Goal: Task Accomplishment & Management: Use online tool/utility

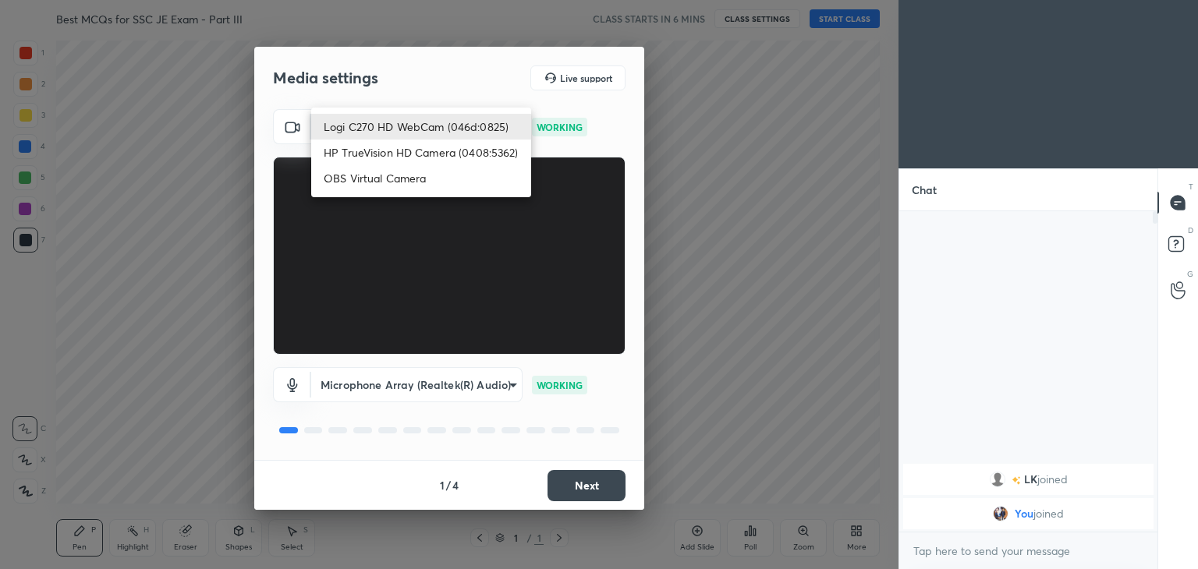
click at [446, 129] on body "1 2 3 4 5 6 7 C X Z C X Z E E Erase all H H Best MCQs for SSC JE Exam - Part II…" at bounding box center [599, 284] width 1198 height 569
click at [441, 148] on li "HP TrueVision HD Camera (0408:5362)" at bounding box center [421, 153] width 220 height 26
type input "6e129c3dbbea9c9f038ced86e3329b4af5251c06b4e783936748cd200869bc07"
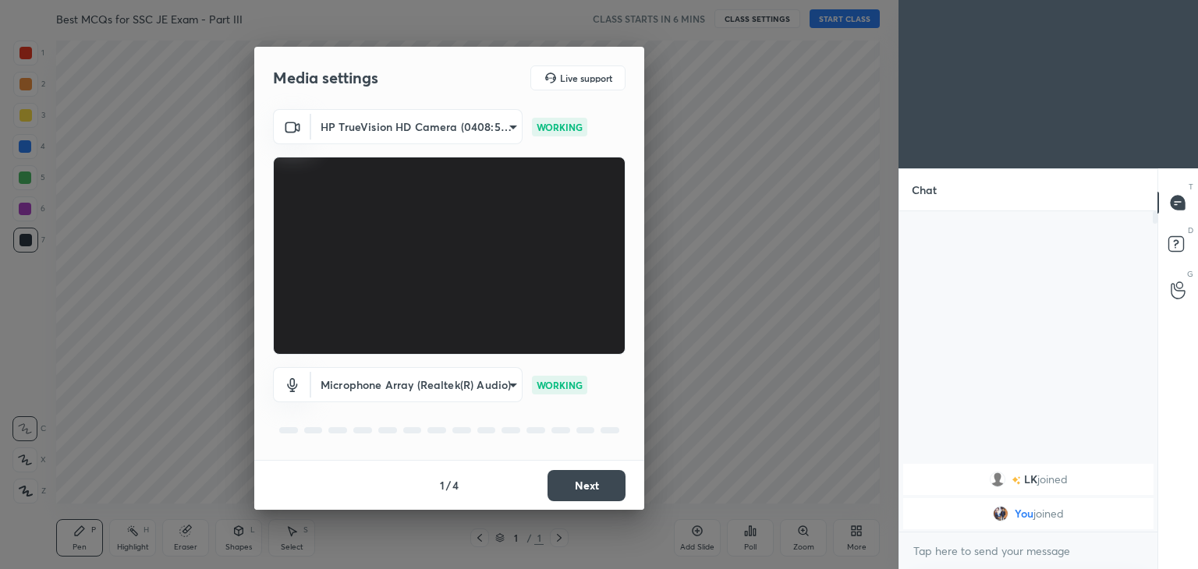
click at [589, 484] on button "Next" at bounding box center [586, 485] width 78 height 31
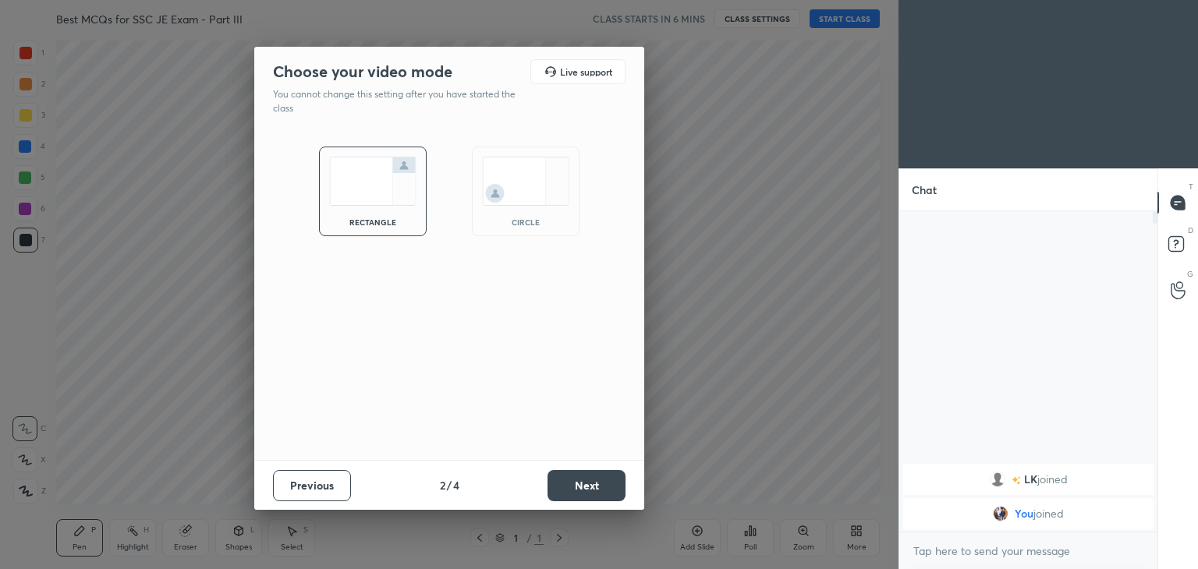
click at [589, 484] on button "Next" at bounding box center [586, 485] width 78 height 31
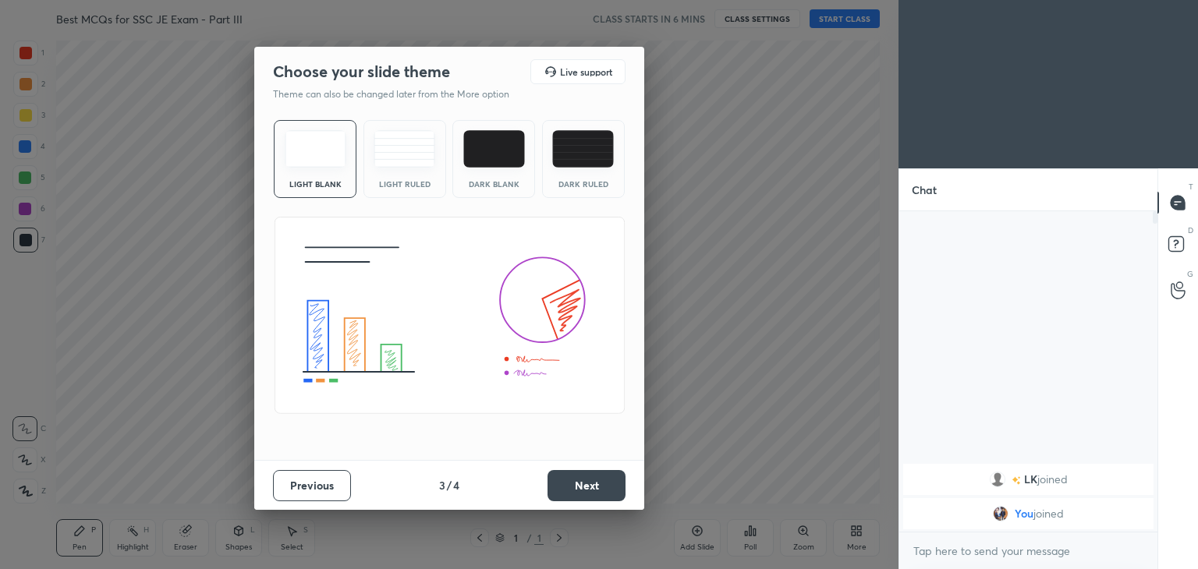
click at [589, 484] on button "Next" at bounding box center [586, 485] width 78 height 31
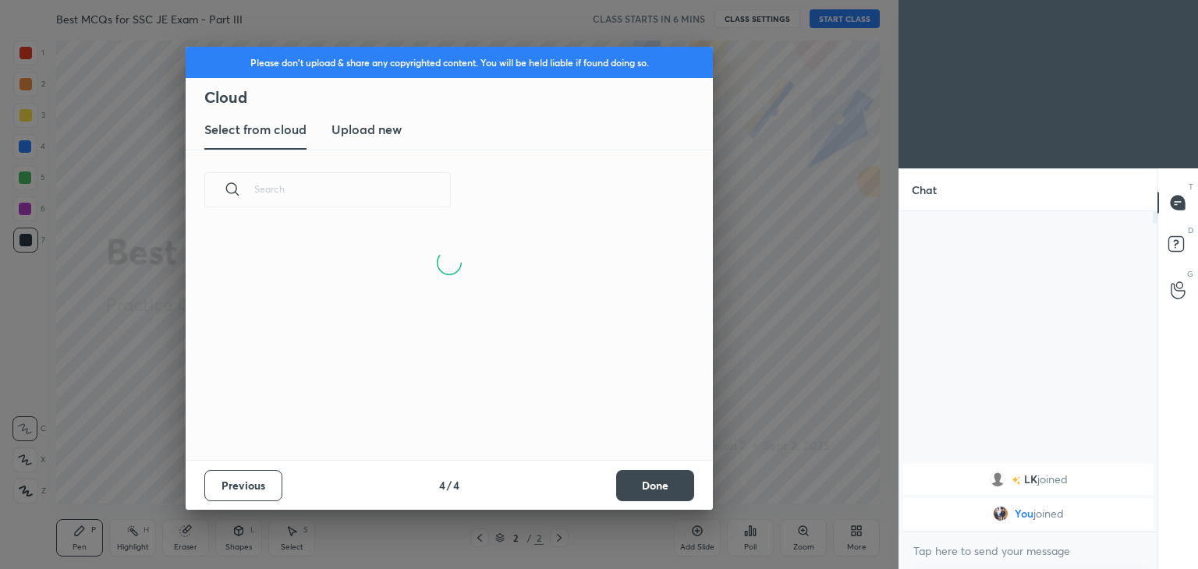
click at [635, 481] on button "Done" at bounding box center [655, 485] width 78 height 31
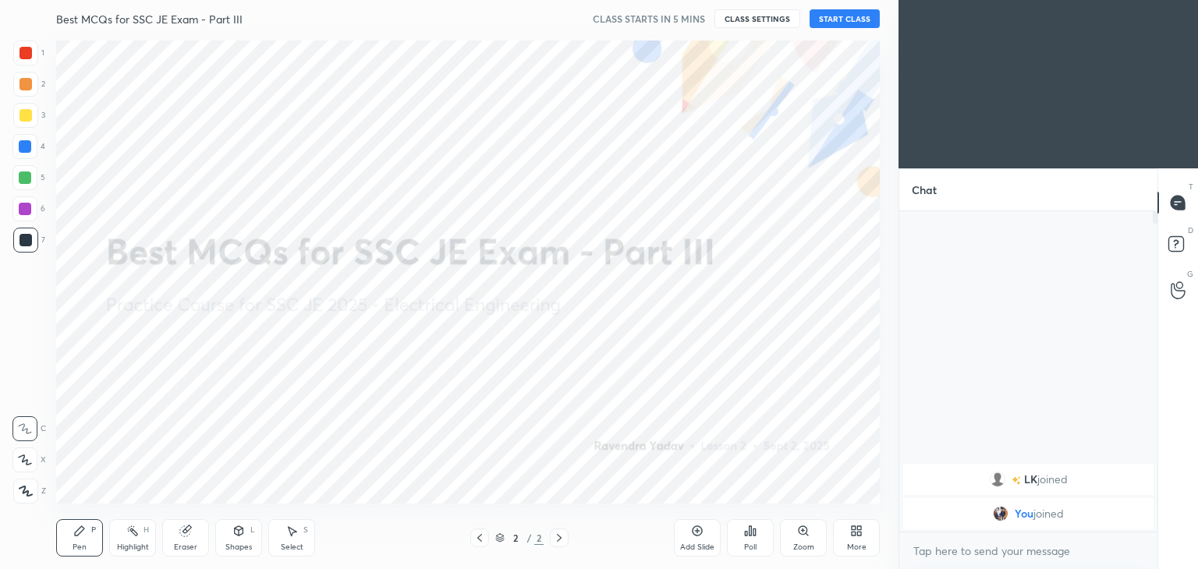
click at [862, 531] on icon at bounding box center [856, 531] width 12 height 12
click at [770, 380] on div "Upload File" at bounding box center [768, 384] width 41 height 8
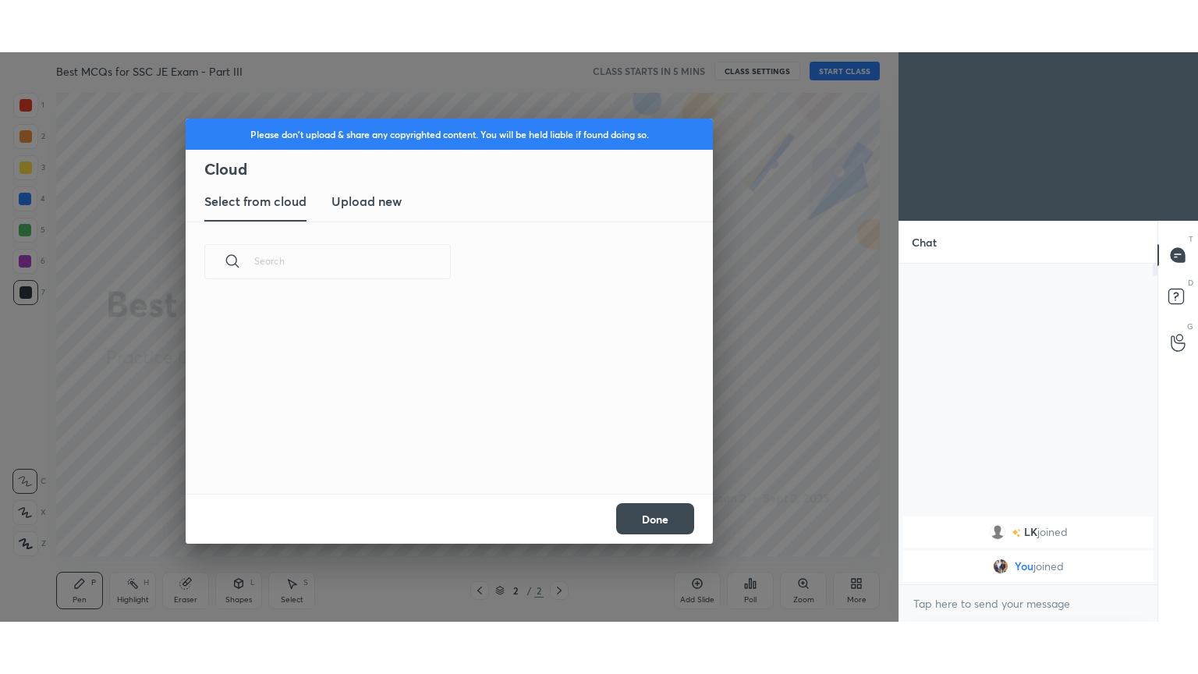
scroll to position [192, 501]
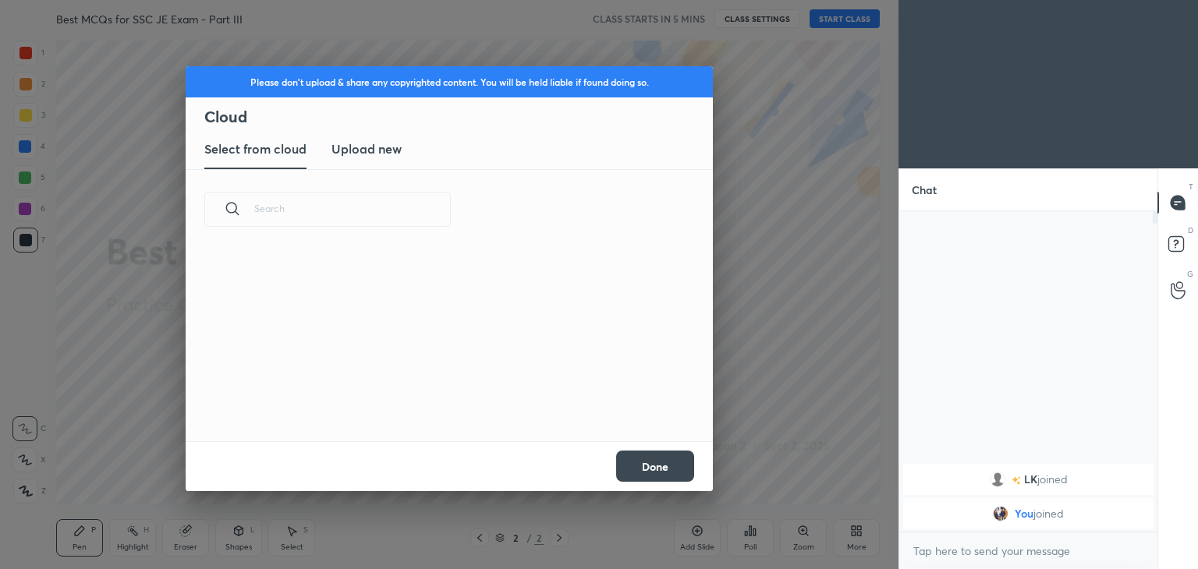
click at [380, 159] on new "Upload new" at bounding box center [366, 149] width 70 height 39
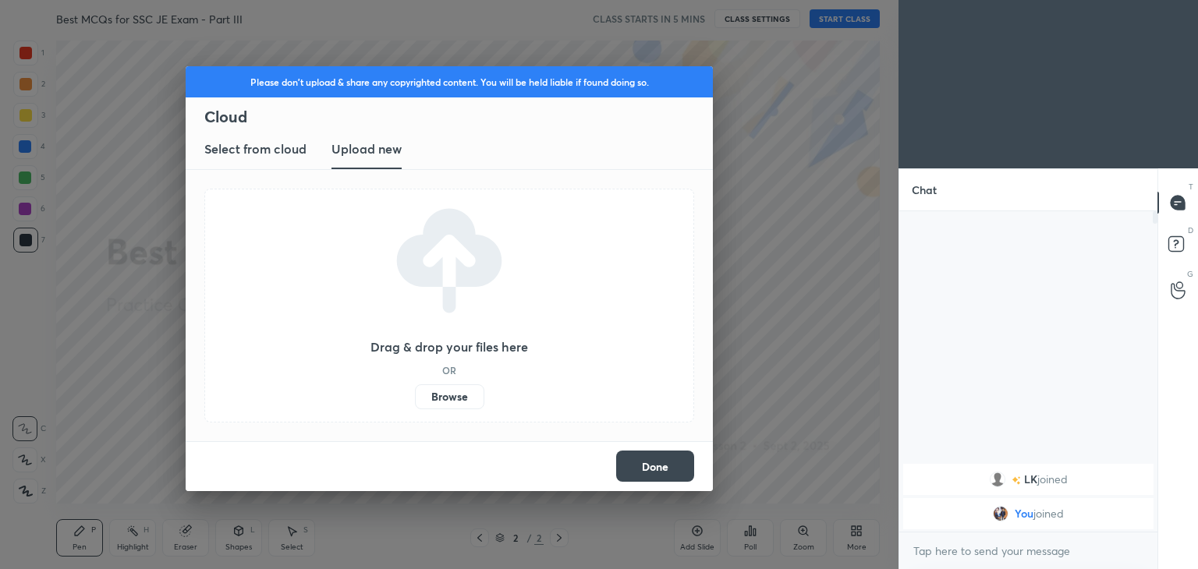
click at [435, 391] on label "Browse" at bounding box center [449, 396] width 69 height 25
click at [415, 391] on input "Browse" at bounding box center [415, 396] width 0 height 25
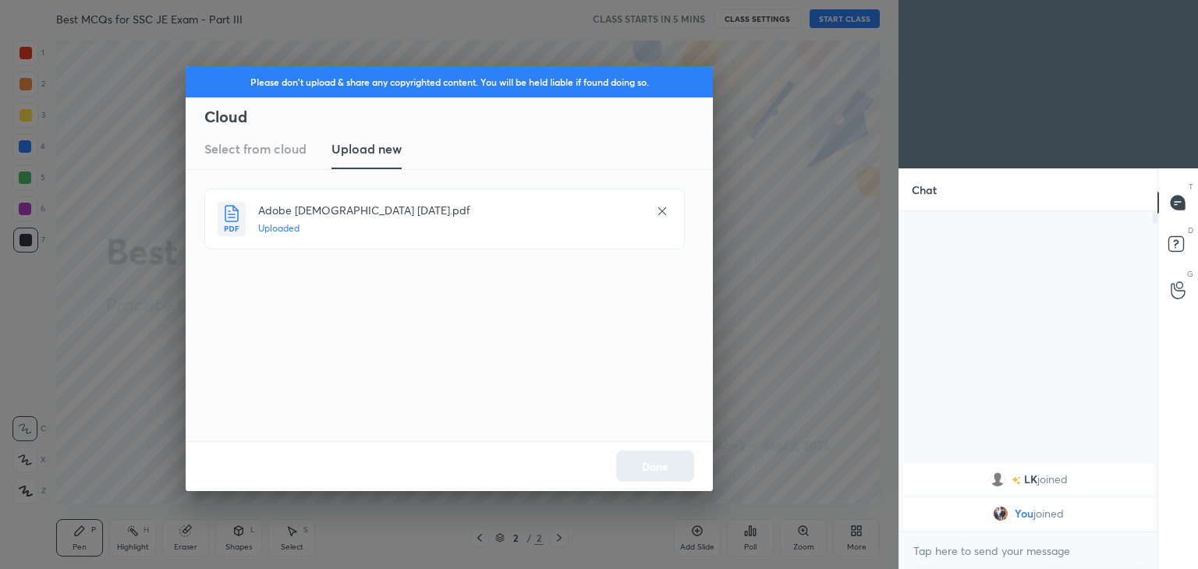
click at [677, 477] on div "Done" at bounding box center [449, 466] width 527 height 50
click at [677, 477] on button "Done" at bounding box center [655, 466] width 78 height 31
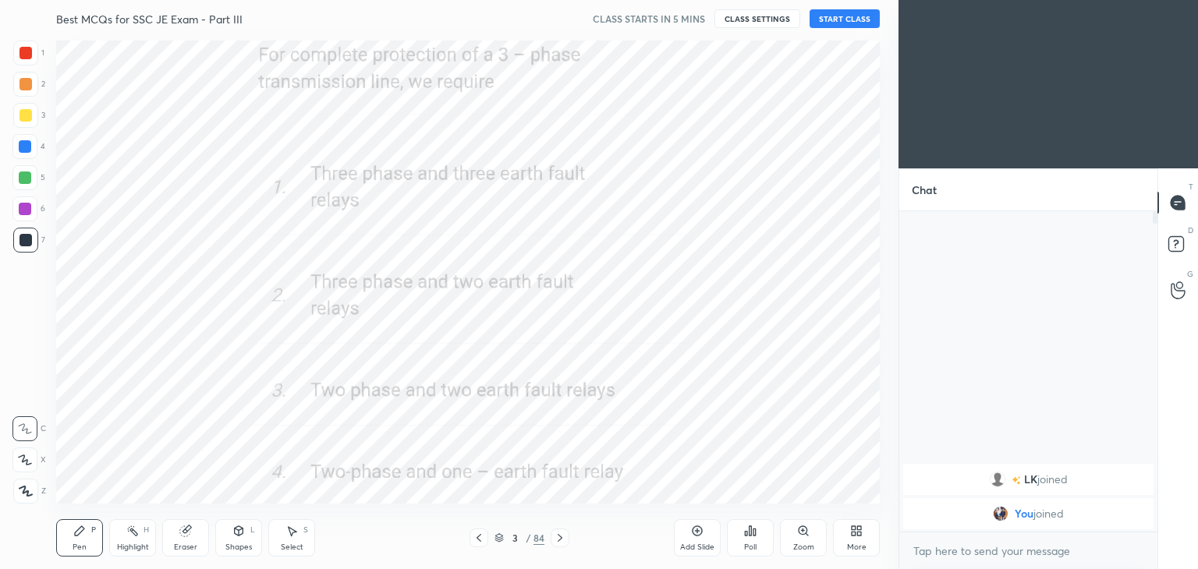
click at [858, 533] on icon at bounding box center [859, 534] width 4 height 4
click at [851, 431] on div "Full screen" at bounding box center [836, 428] width 39 height 8
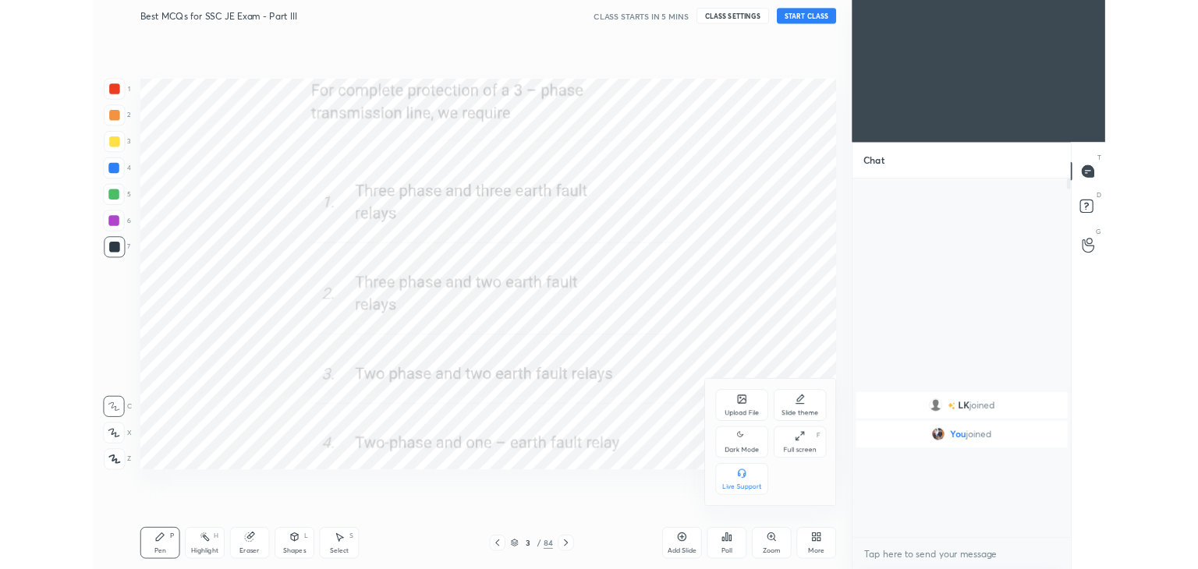
scroll to position [291, 253]
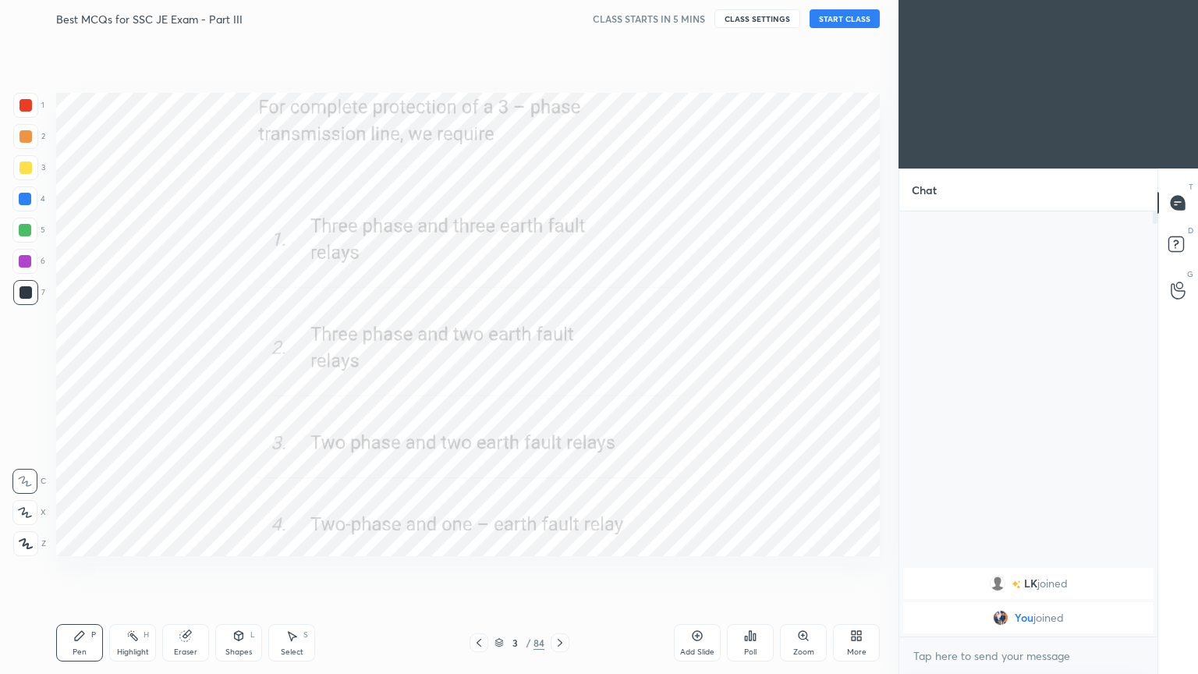
type textarea "x"
click at [477, 568] on icon at bounding box center [478, 643] width 5 height 8
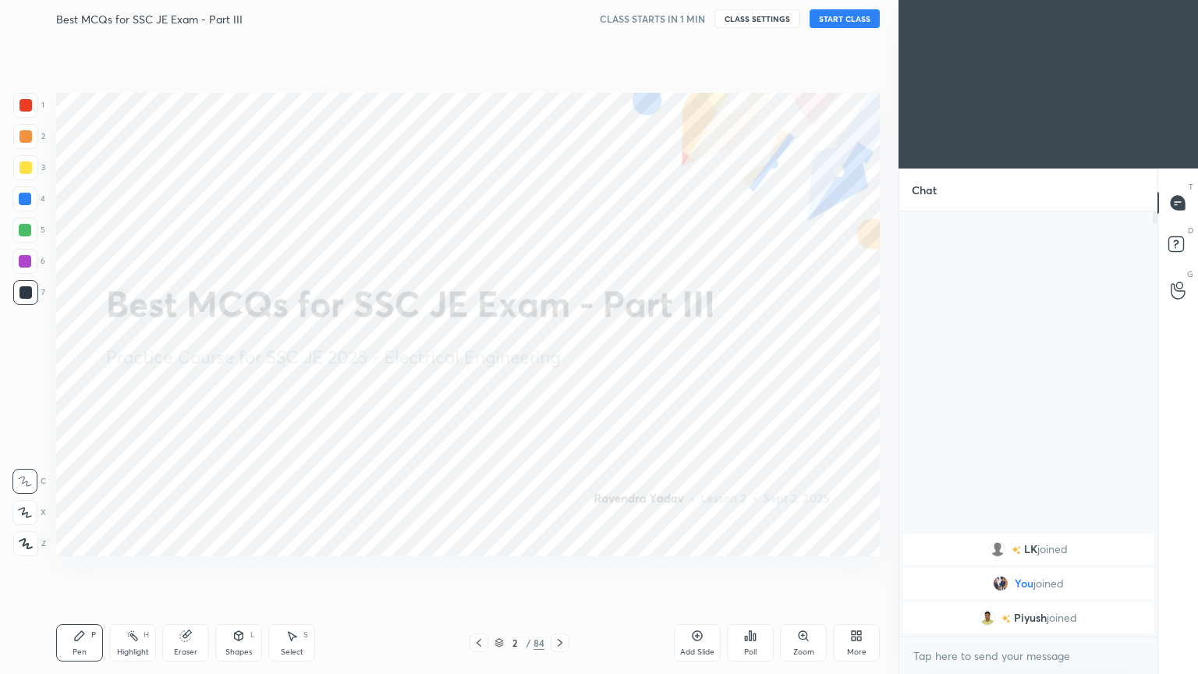
click at [755, 16] on button "CLASS SETTINGS" at bounding box center [757, 18] width 86 height 19
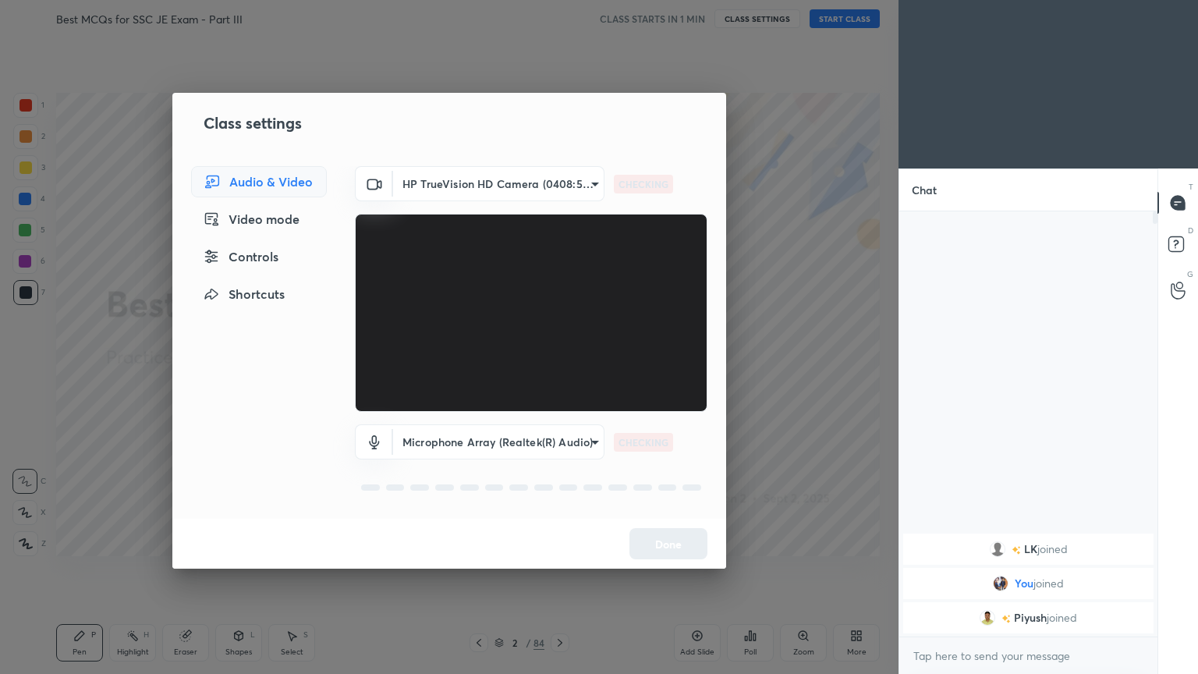
click at [460, 188] on body "1 2 3 4 5 6 7 C X Z C X Z E E Erase all H H Best MCQs for SSC JE Exam - Part II…" at bounding box center [599, 337] width 1198 height 674
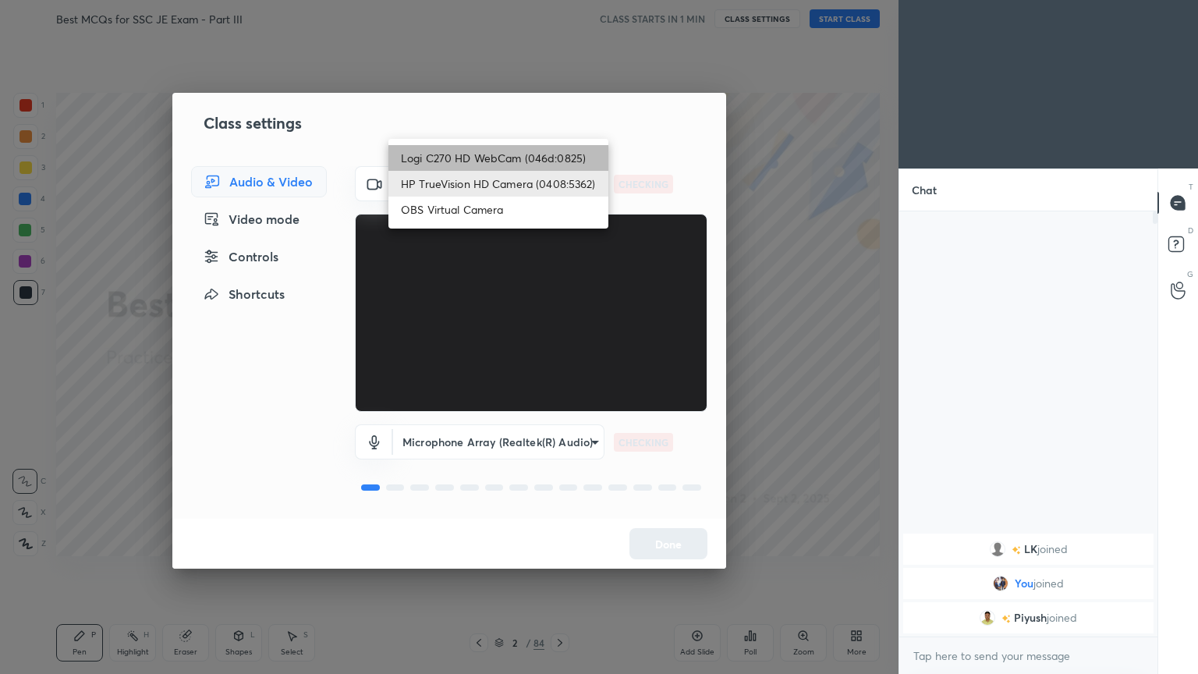
click at [467, 157] on li "Logi C270 HD WebCam (046d:0825)" at bounding box center [498, 158] width 220 height 26
type input "f7d1afb7c9de9e4a754af8163ae90a07716e8f4ac3369fe1a9090404ef363049"
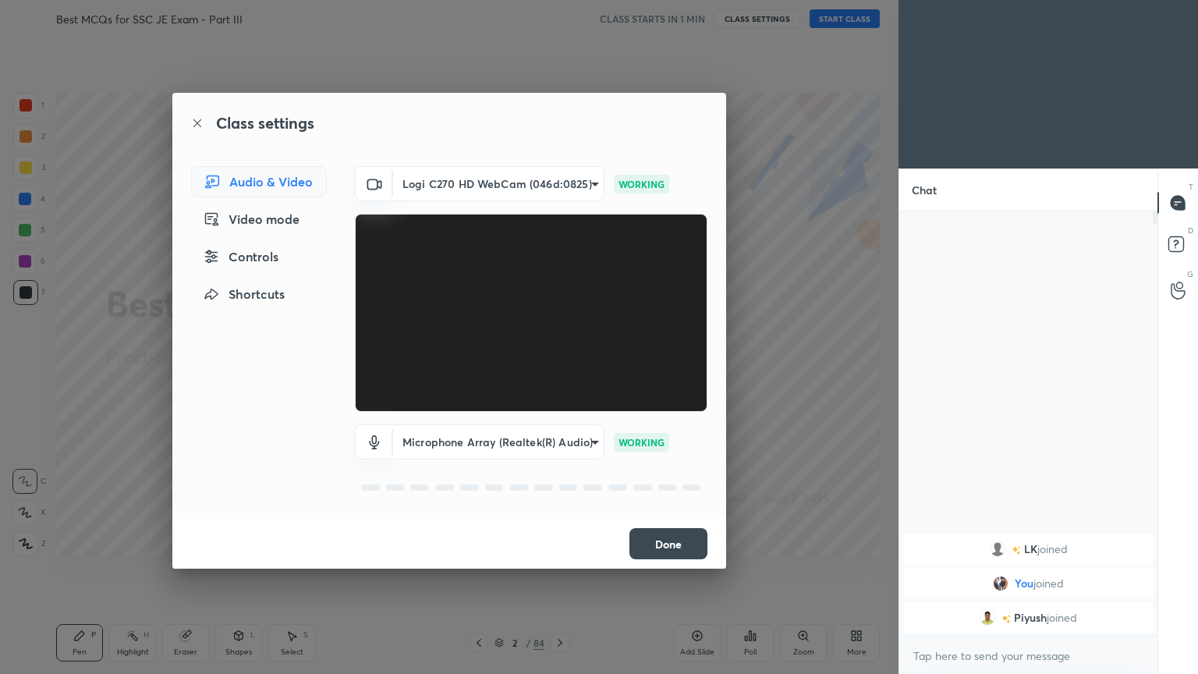
click at [671, 539] on button "Done" at bounding box center [668, 543] width 78 height 31
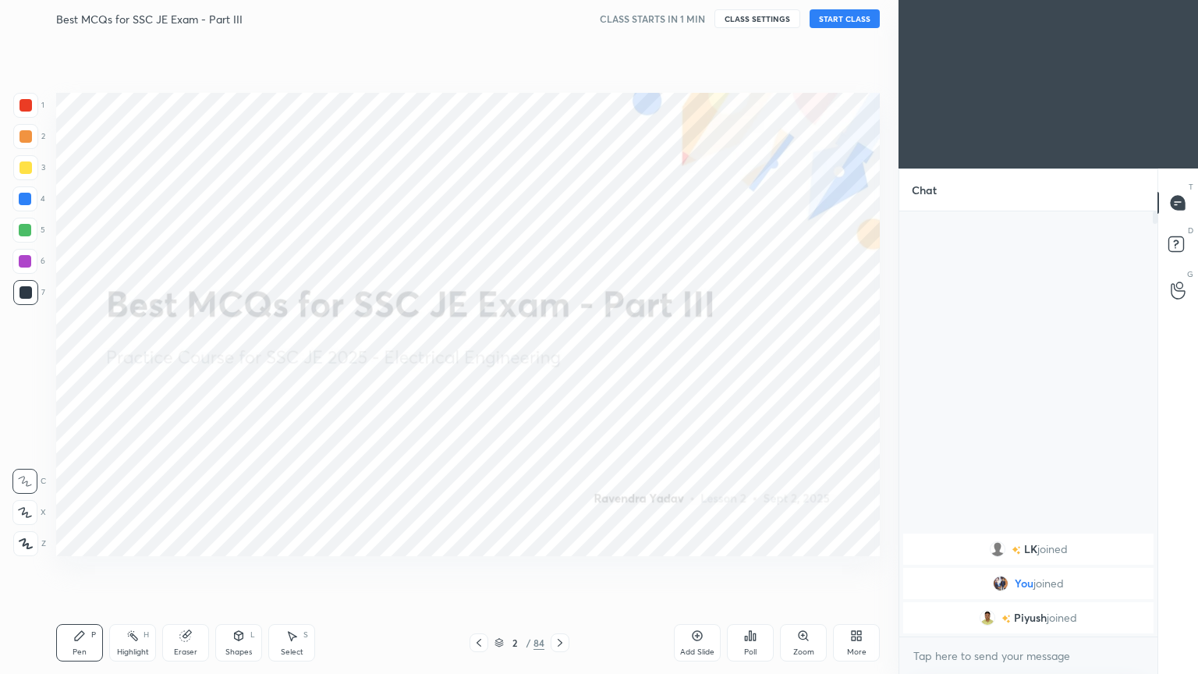
click at [847, 19] on button "START CLASS" at bounding box center [844, 18] width 70 height 19
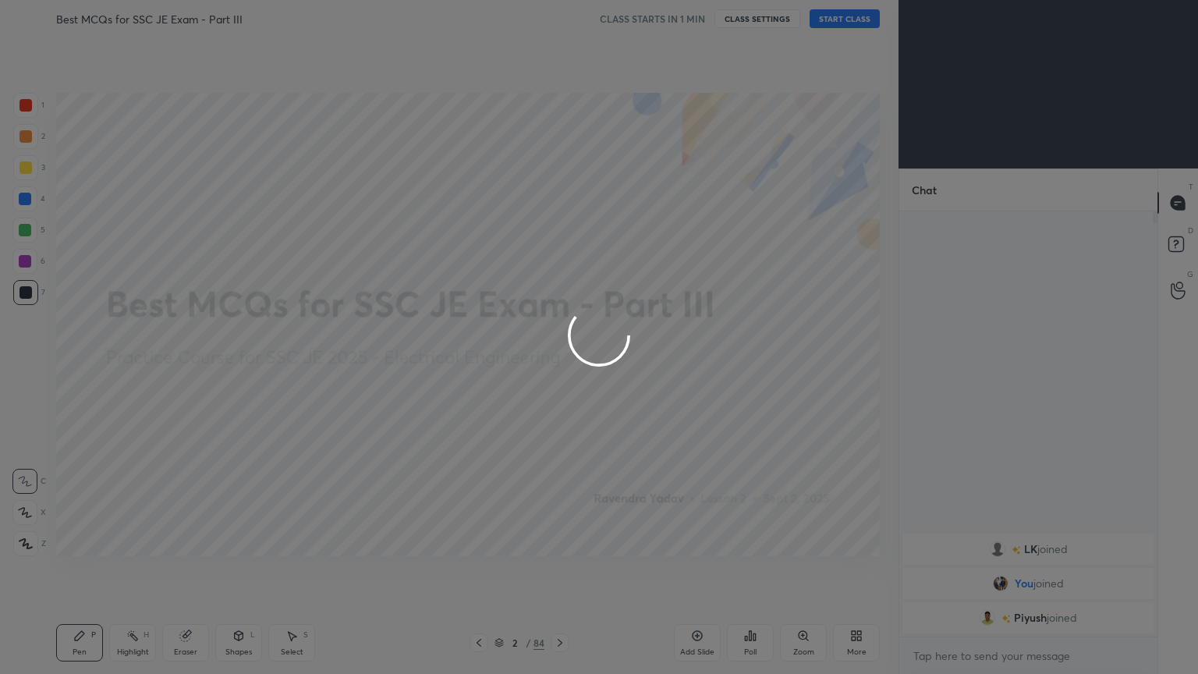
type textarea "x"
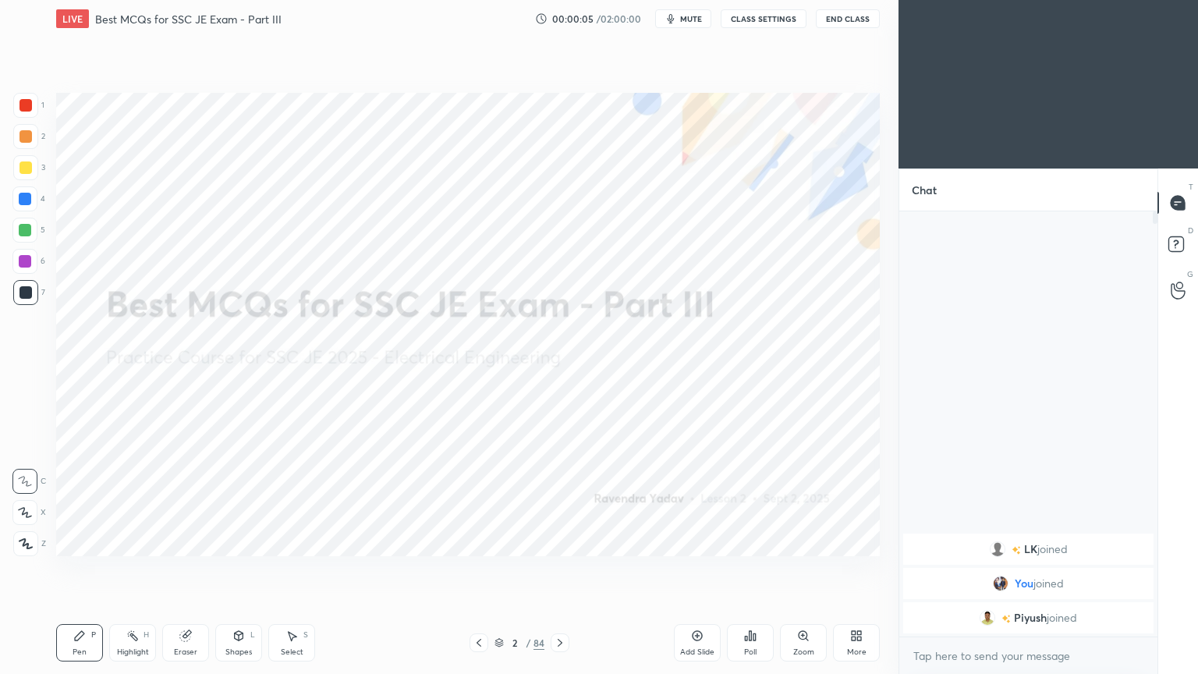
click at [30, 111] on div at bounding box center [25, 105] width 25 height 25
click at [26, 512] on icon at bounding box center [25, 512] width 12 height 9
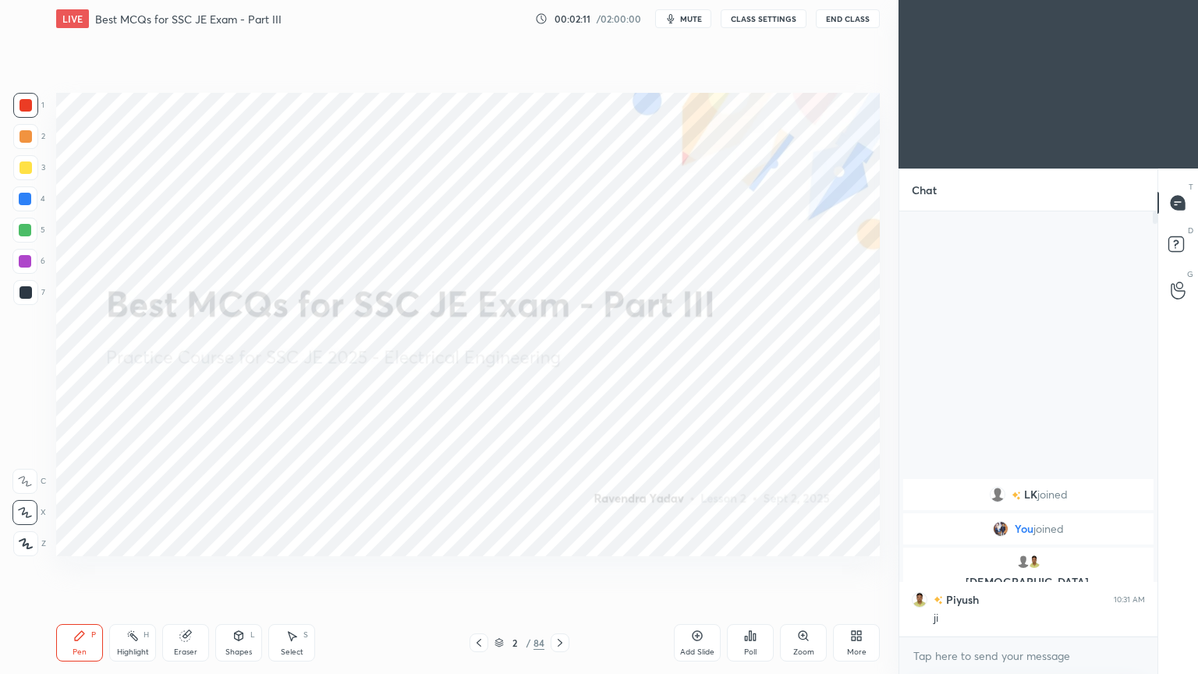
click at [23, 113] on div at bounding box center [25, 105] width 25 height 25
click at [23, 511] on icon at bounding box center [25, 512] width 12 height 9
drag, startPoint x: 498, startPoint y: 633, endPoint x: 537, endPoint y: 651, distance: 42.9
click at [528, 568] on div "2 / 84" at bounding box center [519, 642] width 100 height 19
click at [557, 568] on icon at bounding box center [560, 642] width 12 height 12
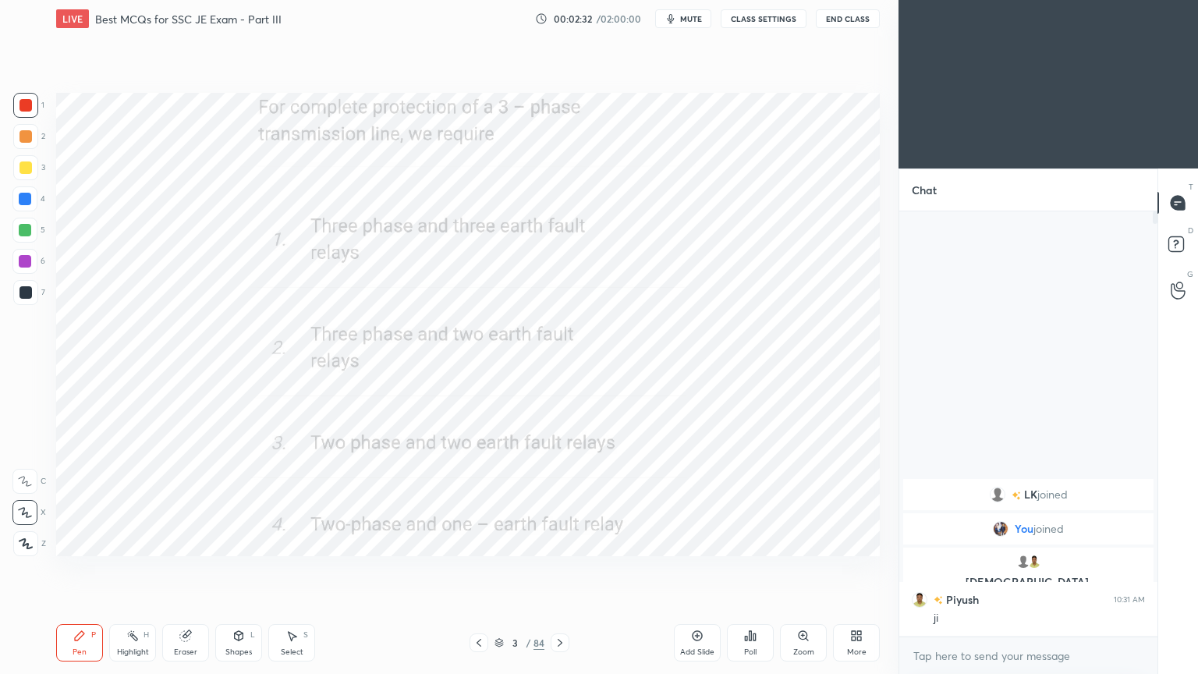
click at [25, 99] on div at bounding box center [25, 105] width 12 height 12
drag, startPoint x: 82, startPoint y: 639, endPoint x: 110, endPoint y: 621, distance: 32.9
click at [85, 568] on icon at bounding box center [79, 635] width 12 height 12
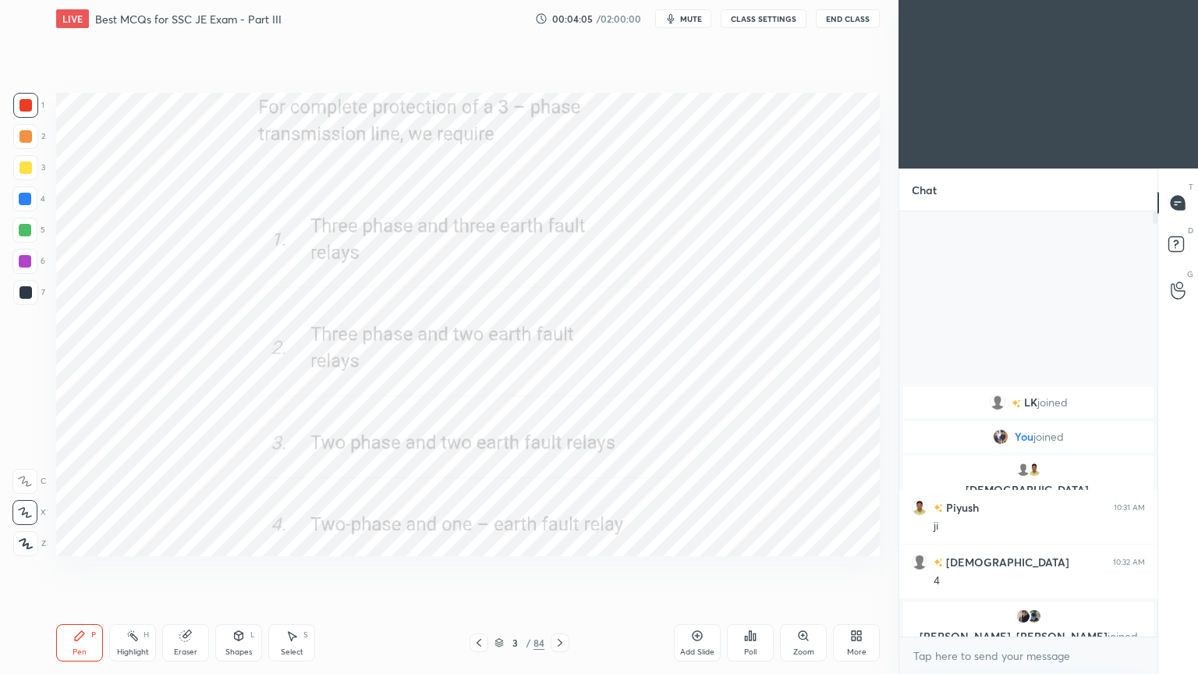
click at [559, 568] on icon at bounding box center [559, 643] width 5 height 8
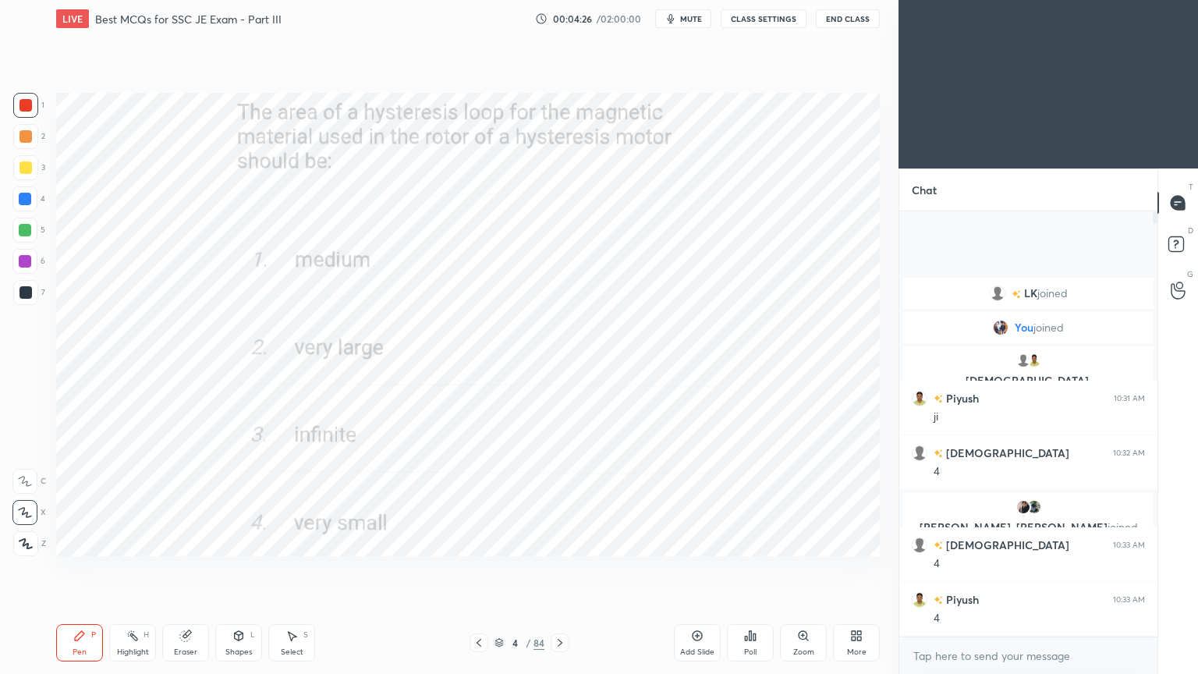
click at [696, 19] on span "mute" at bounding box center [691, 18] width 22 height 11
click at [766, 22] on button "CLASS SETTINGS" at bounding box center [763, 18] width 86 height 19
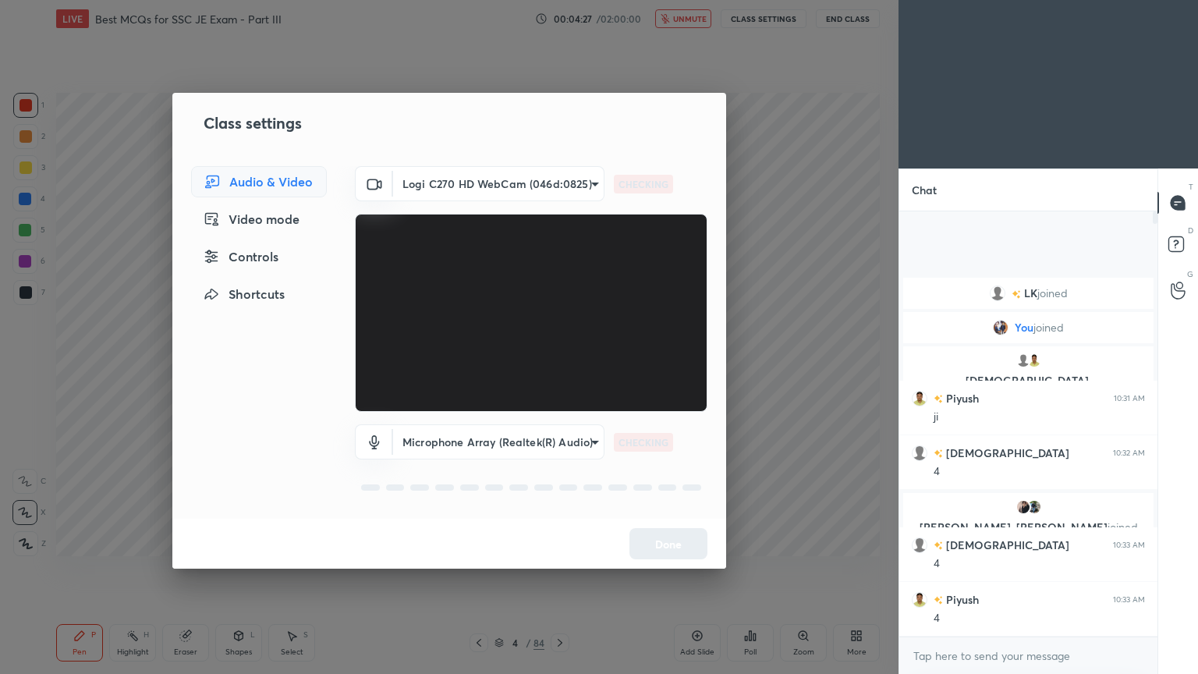
click at [490, 177] on body "1 2 3 4 5 6 7 C X Z C X Z E E Erase all H H LIVE Best MCQs for SSC JE Exam - Pa…" at bounding box center [599, 337] width 1198 height 674
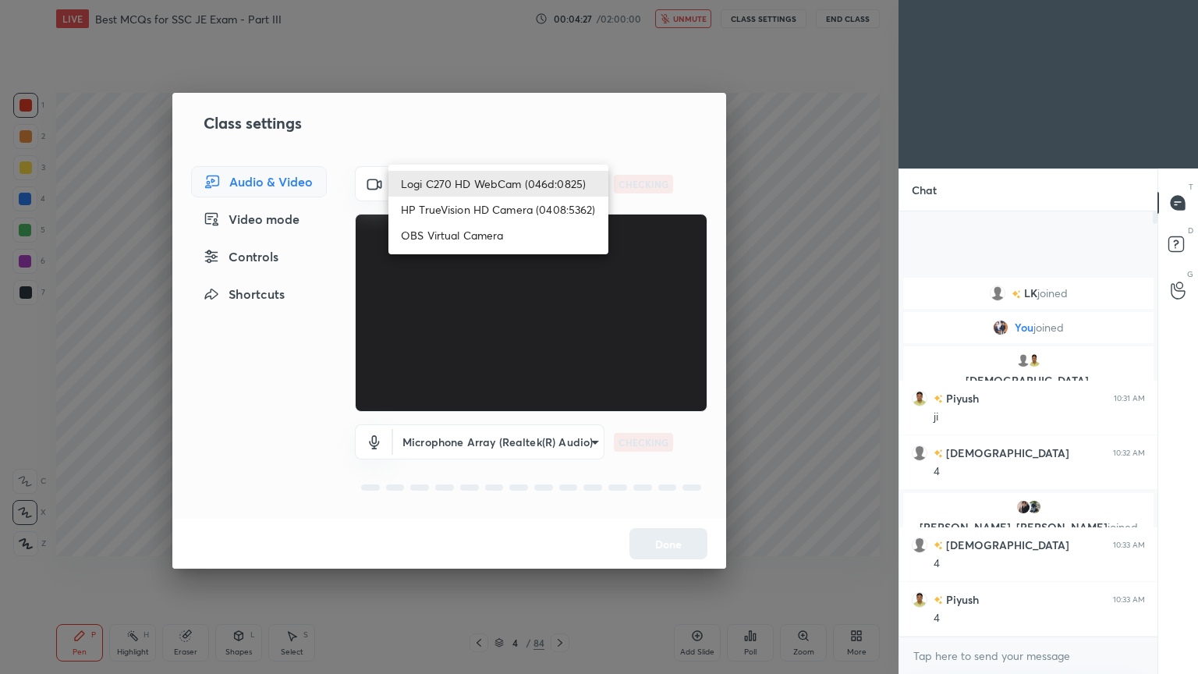
click at [477, 209] on li "HP TrueVision HD Camera (0408:5362)" at bounding box center [498, 209] width 220 height 26
type input "6e129c3dbbea9c9f038ced86e3329b4af5251c06b4e783936748cd200869bc07"
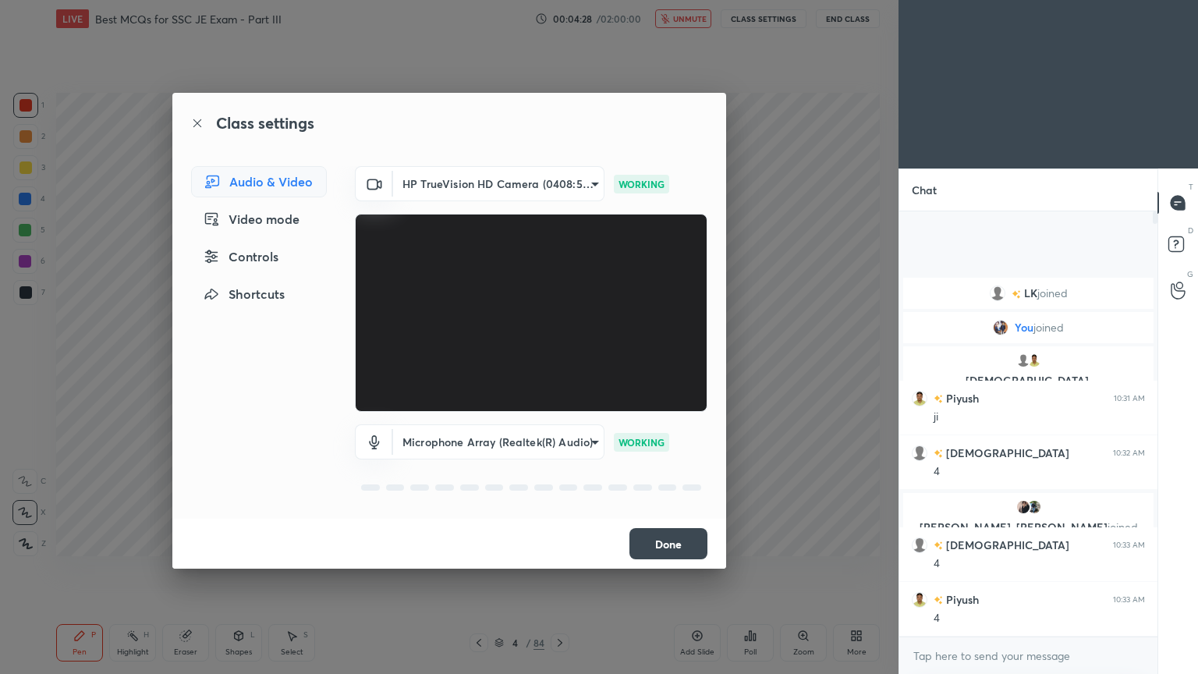
click at [659, 539] on button "Done" at bounding box center [668, 543] width 78 height 31
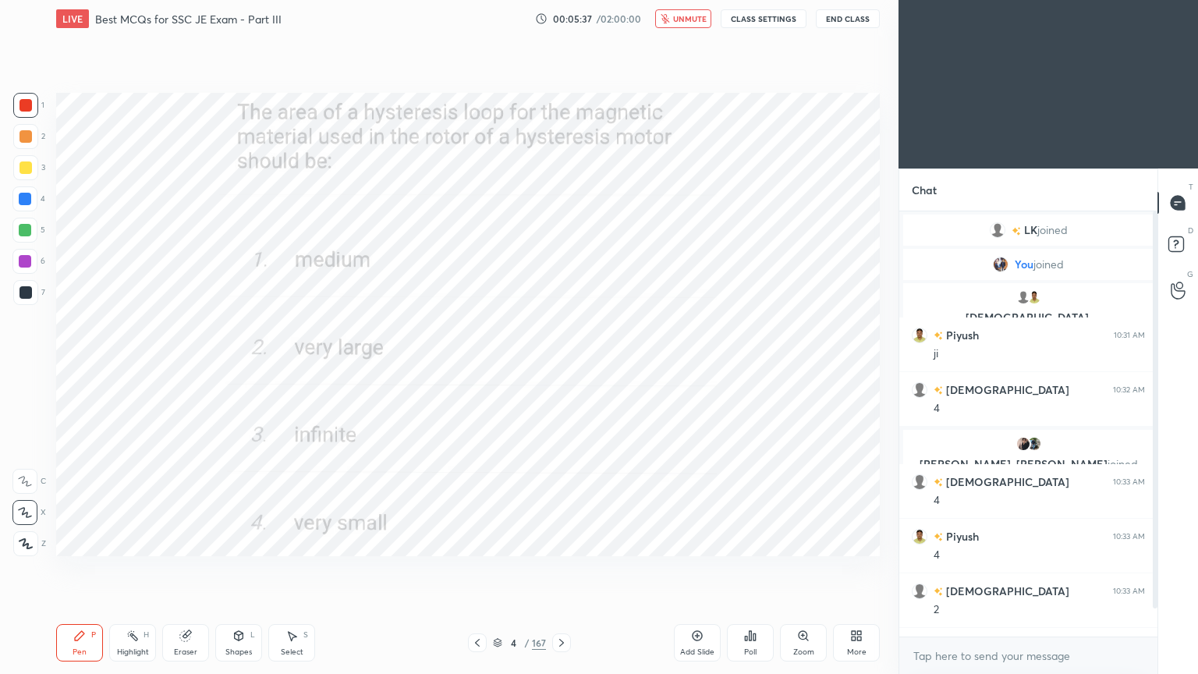
drag, startPoint x: 689, startPoint y: 15, endPoint x: 749, endPoint y: 15, distance: 60.0
click at [688, 15] on span "unmute" at bounding box center [690, 18] width 34 height 11
click at [765, 18] on button "CLASS SETTINGS" at bounding box center [763, 18] width 86 height 19
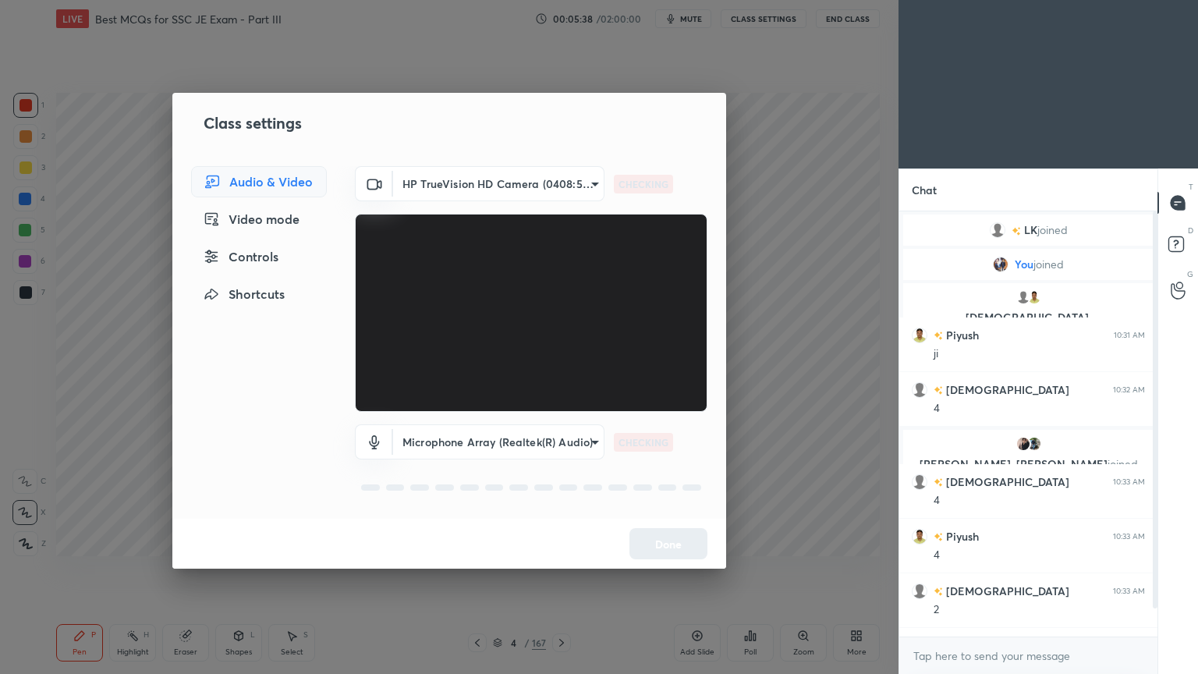
click at [481, 178] on body "1 2 3 4 5 6 7 C X Z C X Z E E Erase all H H LIVE Best MCQs for SSC JE Exam - Pa…" at bounding box center [599, 337] width 1198 height 674
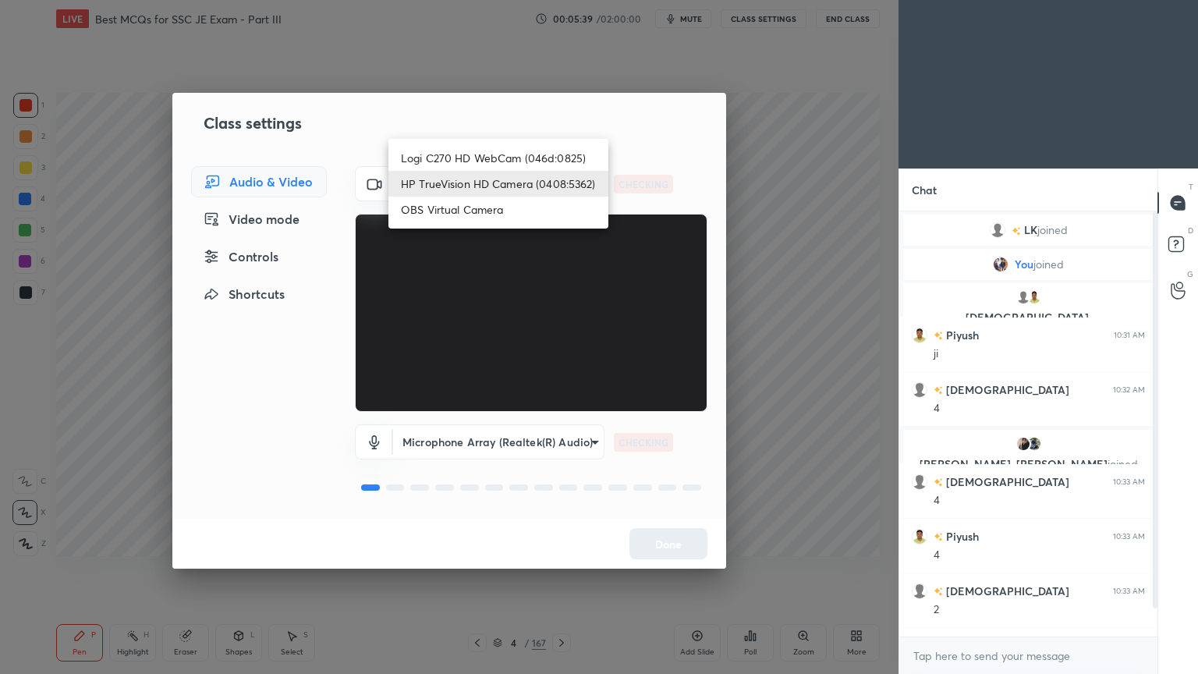
click at [494, 152] on li "Logi C270 HD WebCam (046d:0825)" at bounding box center [498, 158] width 220 height 26
type input "f7d1afb7c9de9e4a754af8163ae90a07716e8f4ac3369fe1a9090404ef363049"
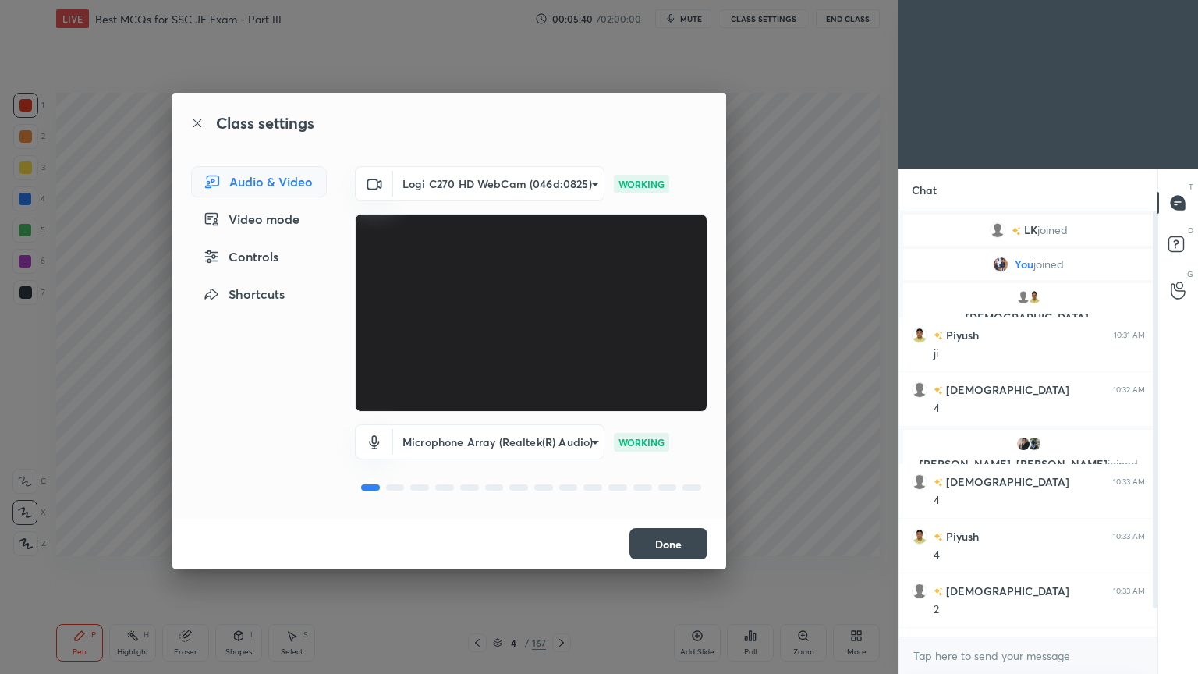
click at [678, 546] on button "Done" at bounding box center [668, 543] width 78 height 31
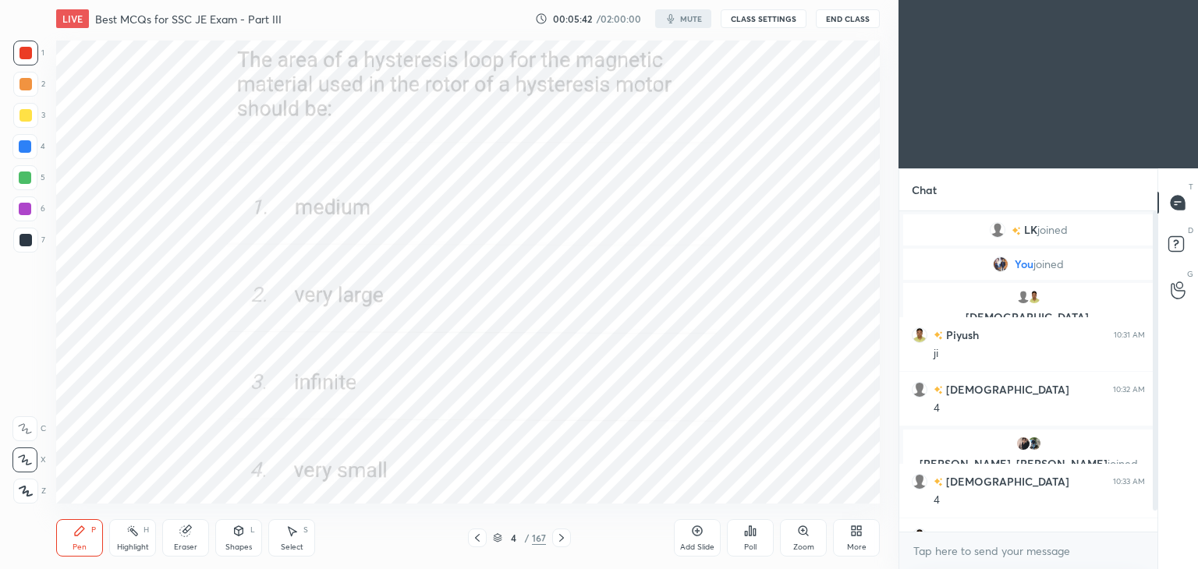
type textarea "x"
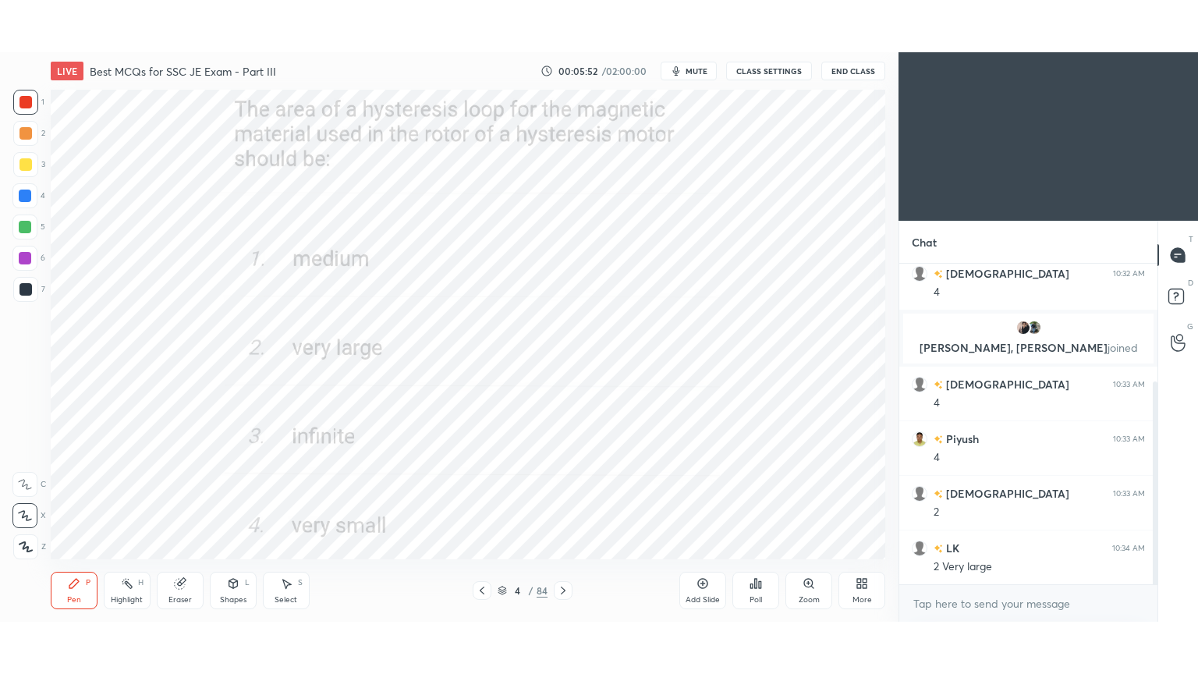
scroll to position [77501, 77135]
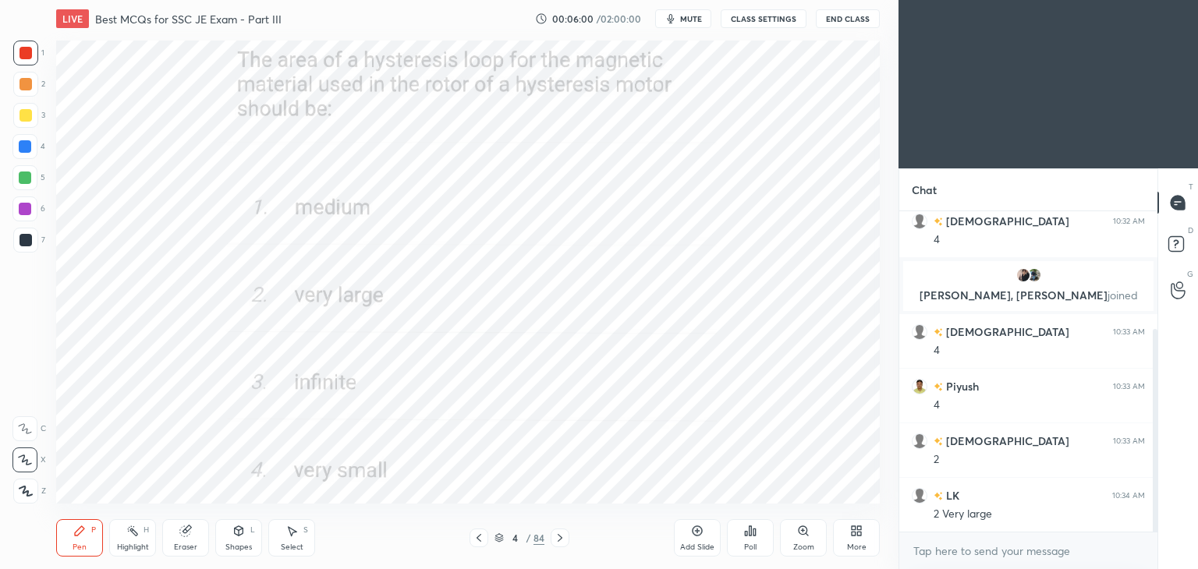
drag, startPoint x: 1155, startPoint y: 413, endPoint x: 1155, endPoint y: 472, distance: 58.5
click at [1155, 494] on div at bounding box center [1154, 461] width 5 height 264
click at [852, 541] on div "More" at bounding box center [856, 537] width 47 height 37
click at [837, 424] on div "Full screen" at bounding box center [836, 428] width 39 height 8
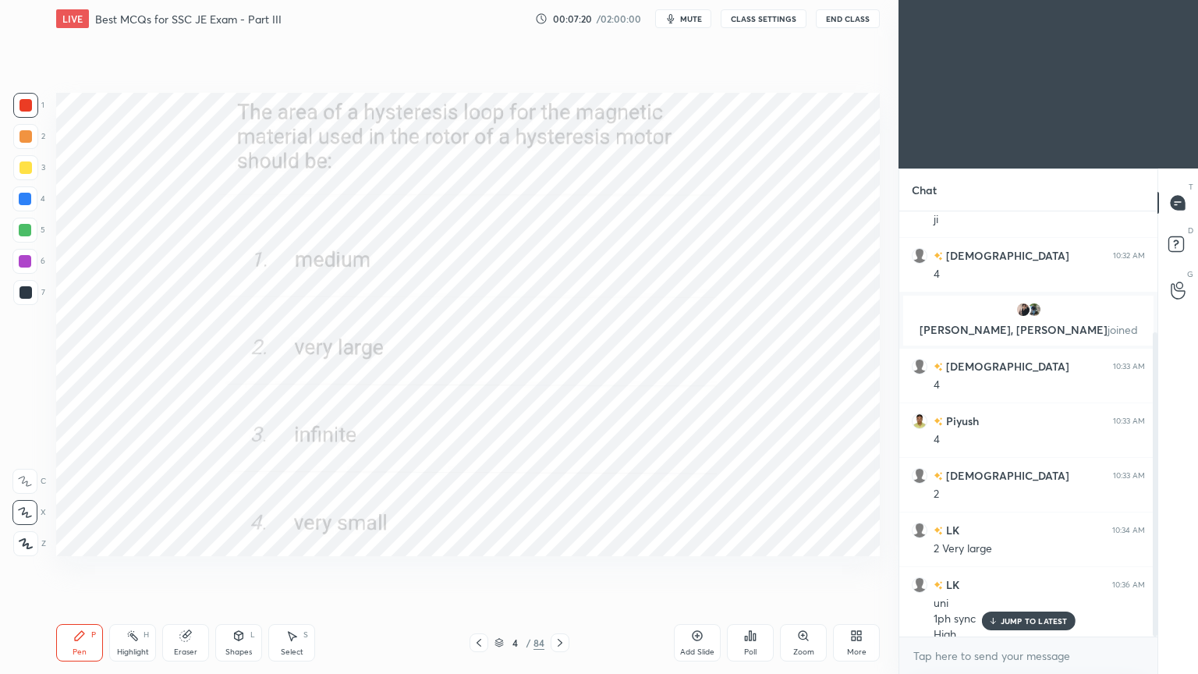
scroll to position [168, 0]
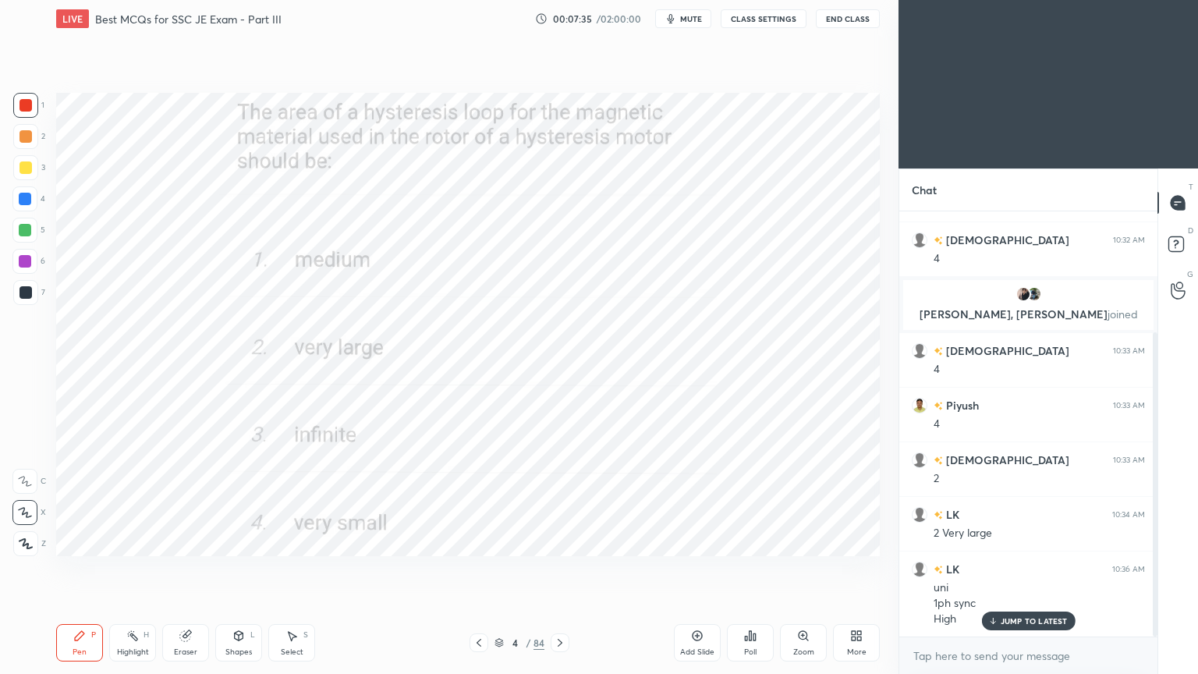
click at [565, 568] on div at bounding box center [559, 642] width 19 height 19
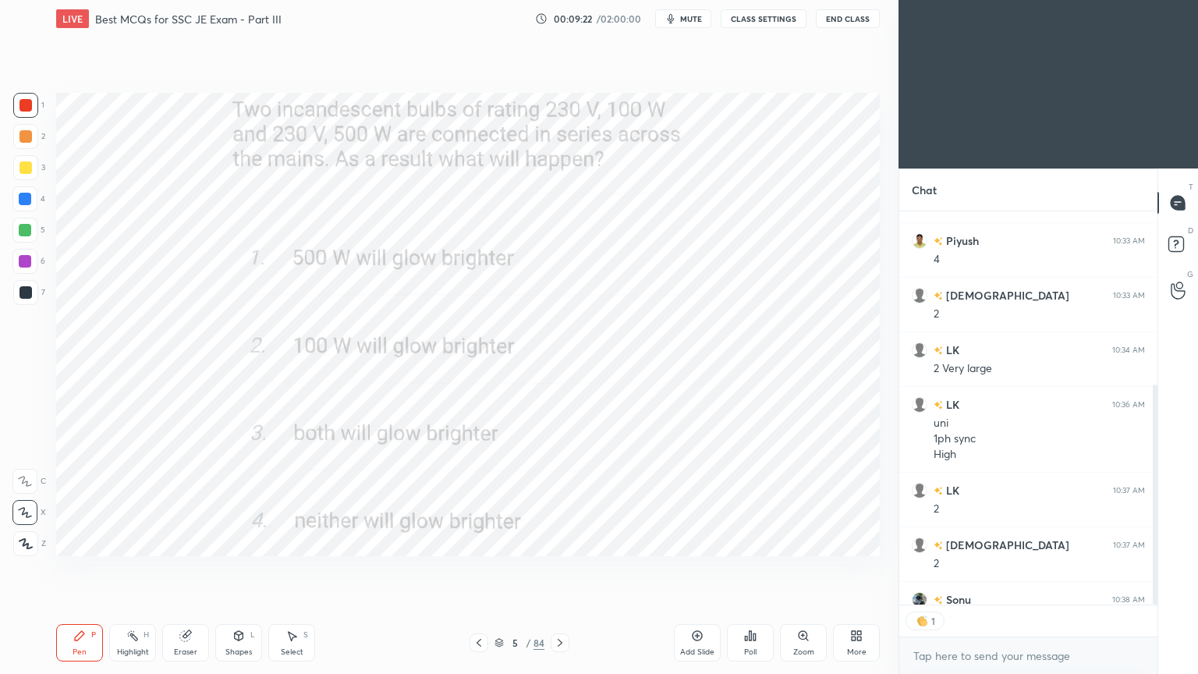
scroll to position [5, 5]
click at [497, 568] on icon at bounding box center [499, 645] width 8 height 2
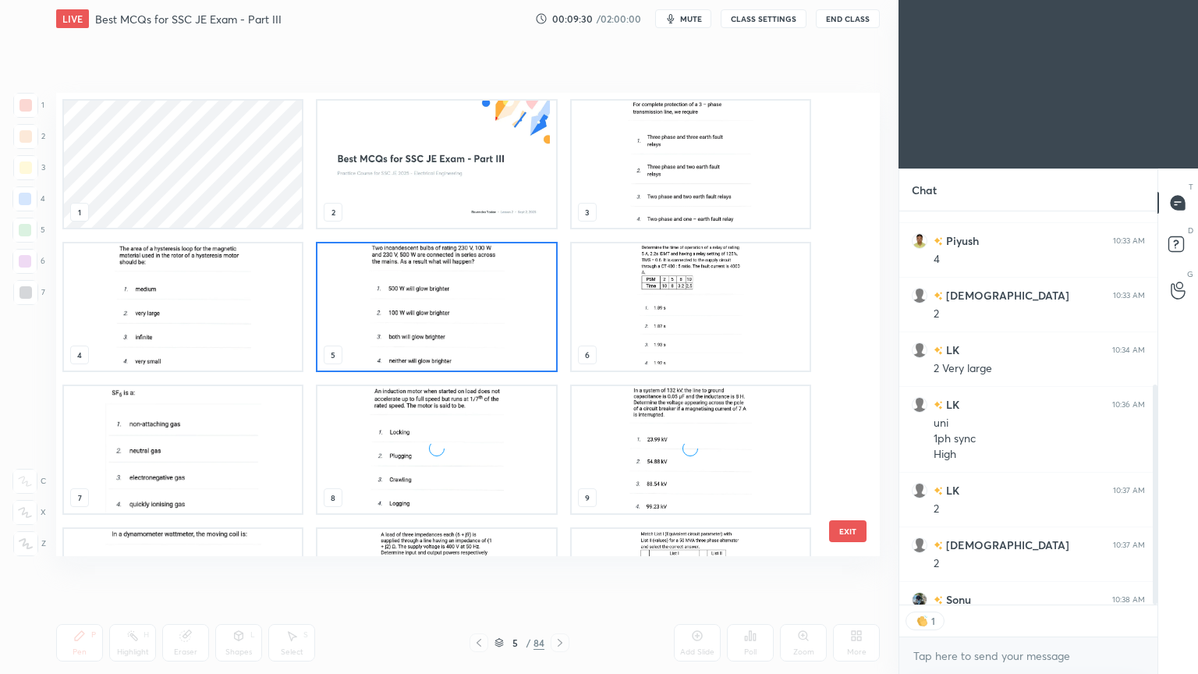
scroll to position [458, 816]
click at [225, 456] on img "grid" at bounding box center [183, 449] width 238 height 127
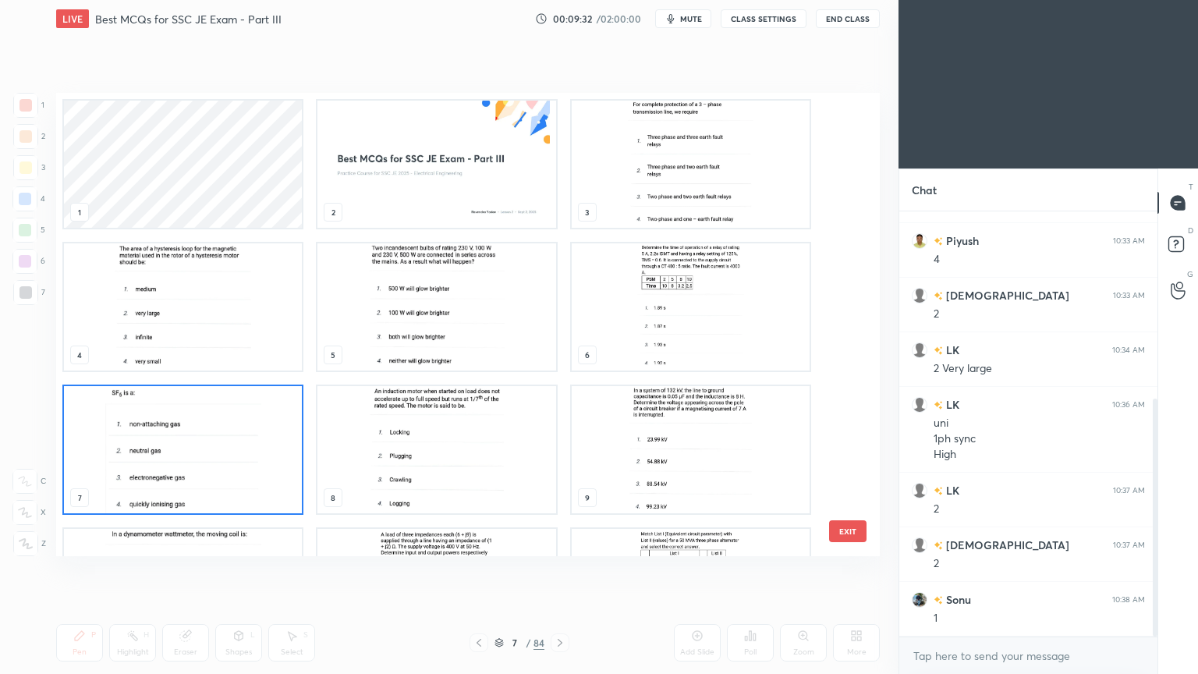
scroll to position [333, 0]
click at [243, 474] on img "grid" at bounding box center [183, 449] width 238 height 127
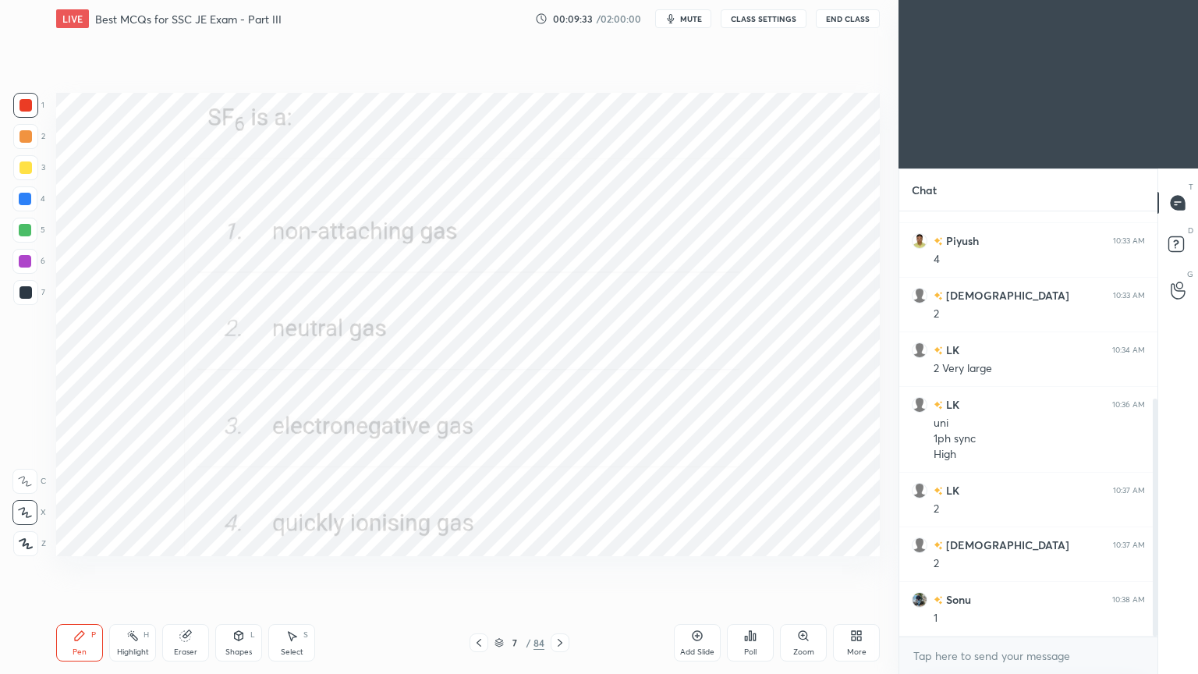
click at [243, 474] on img "grid" at bounding box center [183, 449] width 238 height 127
click at [246, 474] on img "grid" at bounding box center [183, 449] width 238 height 127
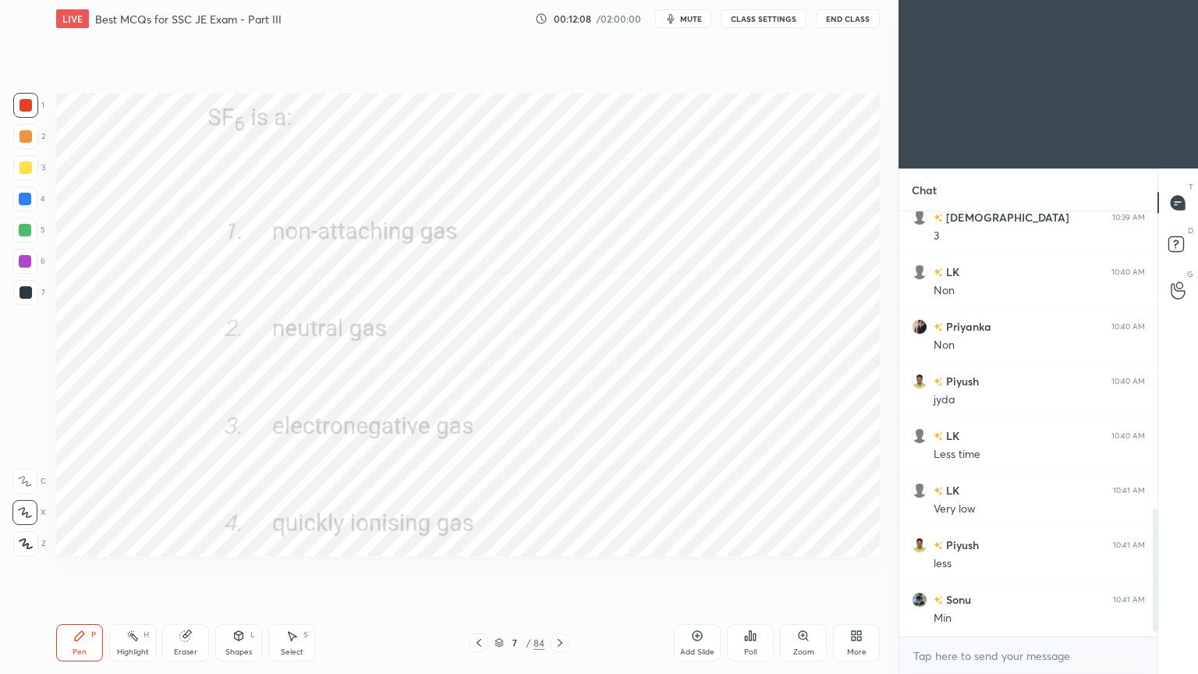
scroll to position [1042, 0]
click at [556, 568] on div at bounding box center [559, 642] width 19 height 19
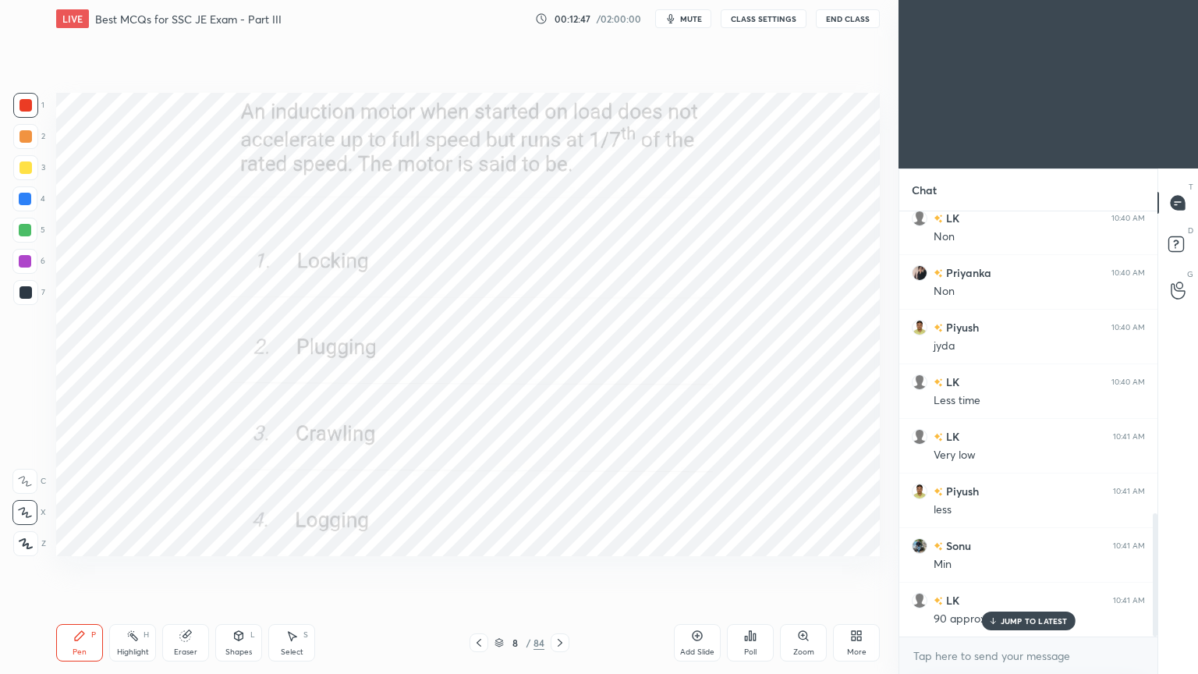
click at [738, 568] on div "Poll" at bounding box center [750, 642] width 47 height 37
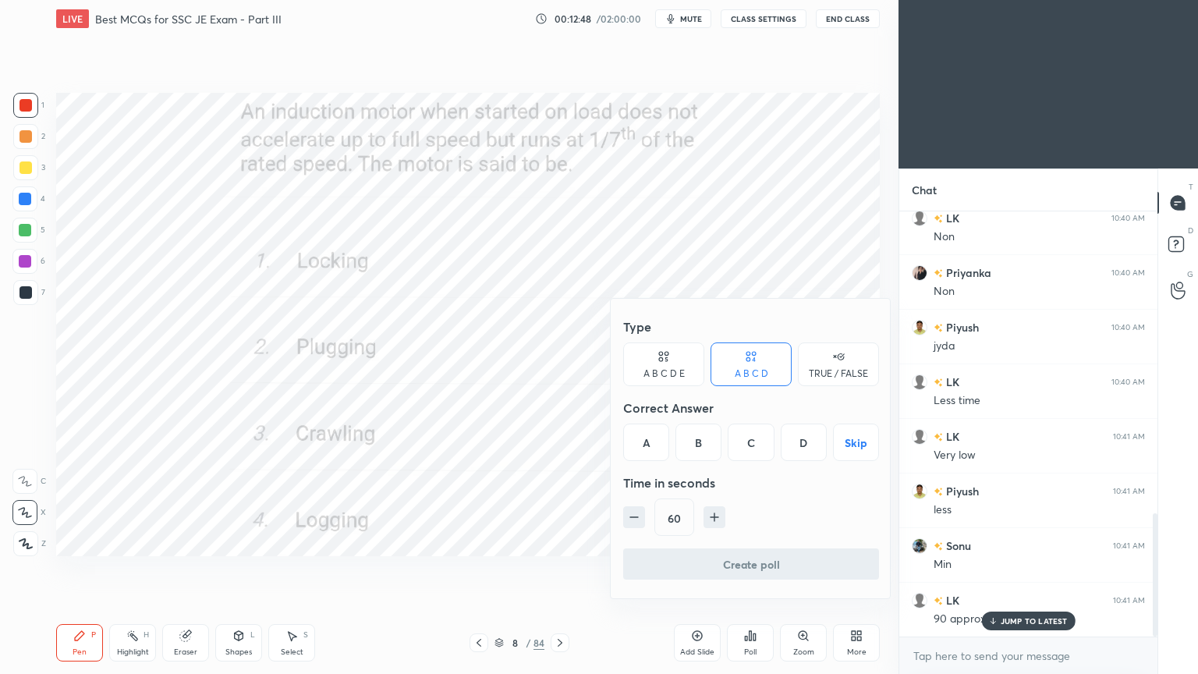
click at [756, 446] on div "C" at bounding box center [750, 441] width 46 height 37
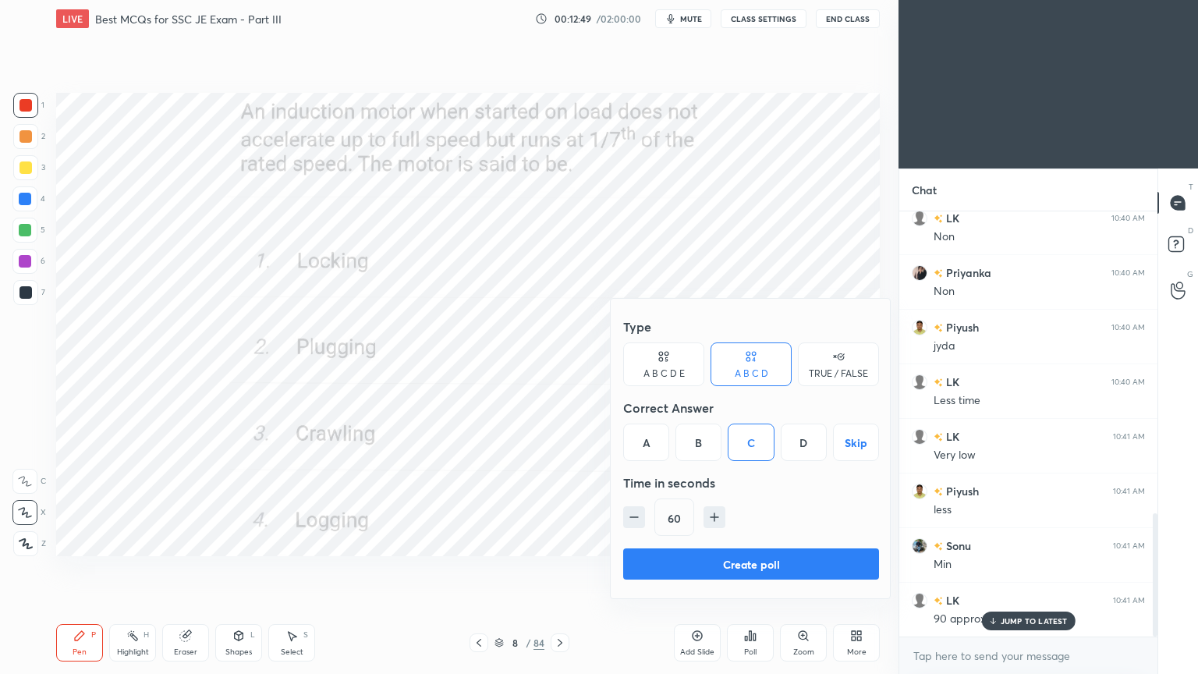
click at [746, 566] on button "Create poll" at bounding box center [751, 563] width 256 height 31
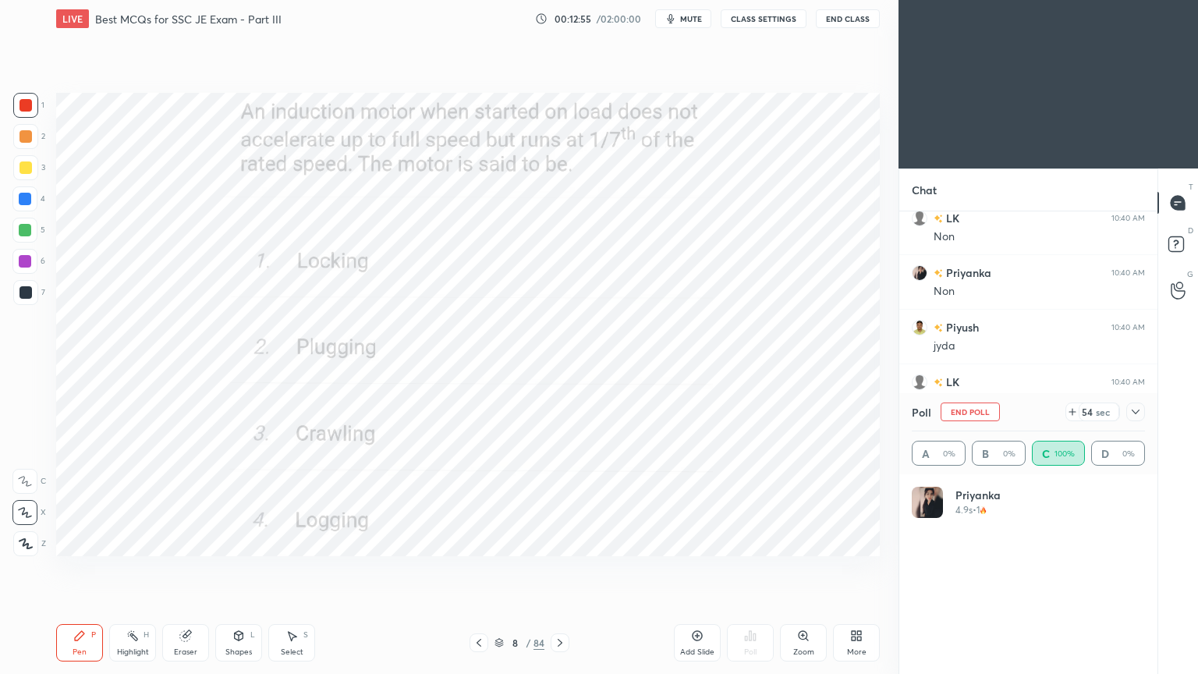
scroll to position [182, 228]
click at [989, 409] on button "End Poll" at bounding box center [969, 411] width 59 height 19
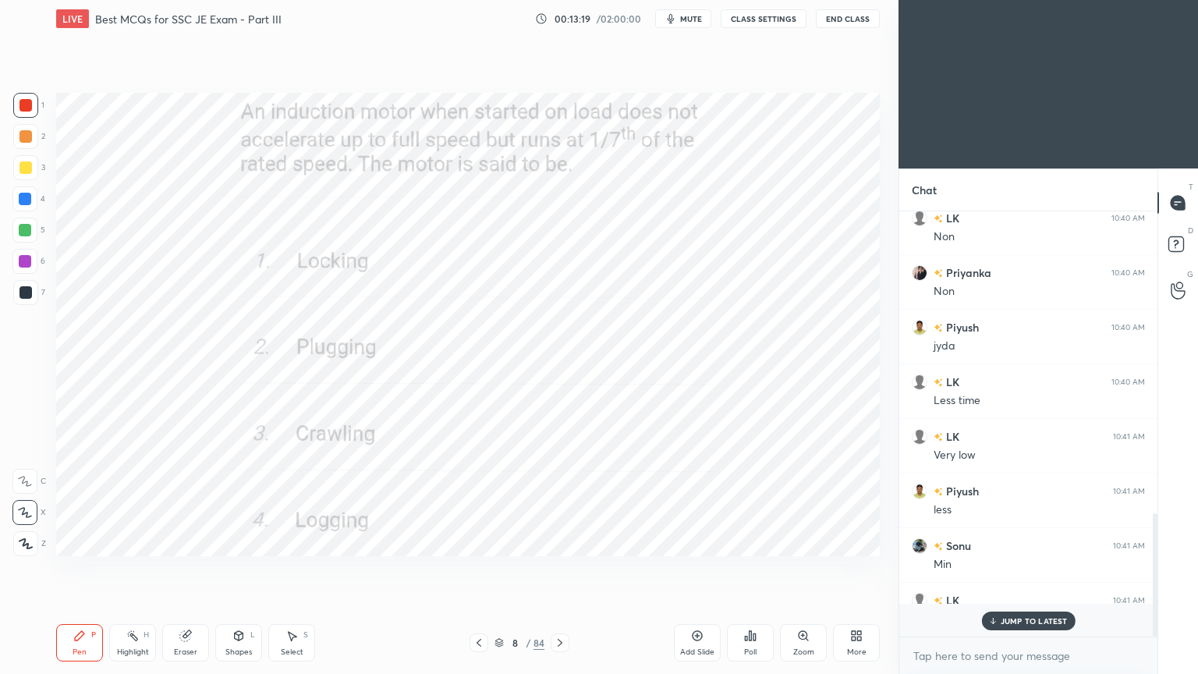
scroll to position [0, 0]
click at [1021, 568] on div "JUMP TO LATEST" at bounding box center [1028, 620] width 94 height 19
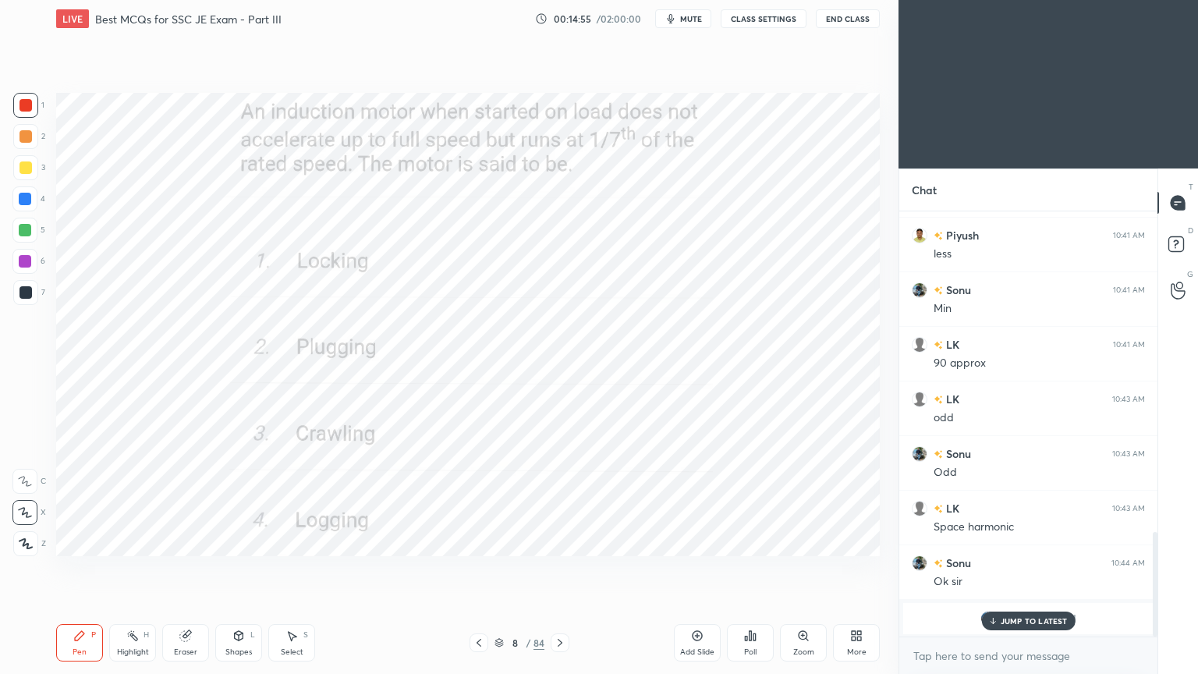
click at [1008, 568] on p "JUMP TO LATEST" at bounding box center [1033, 620] width 67 height 9
click at [561, 568] on icon at bounding box center [560, 642] width 12 height 12
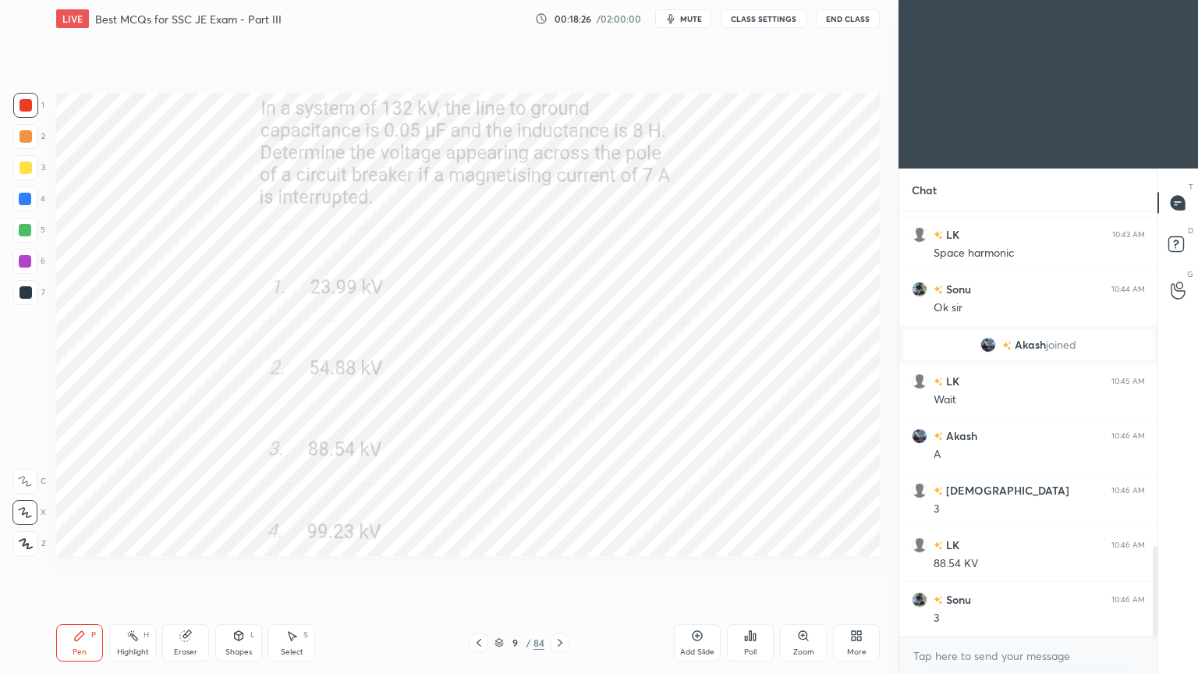
scroll to position [1625, 0]
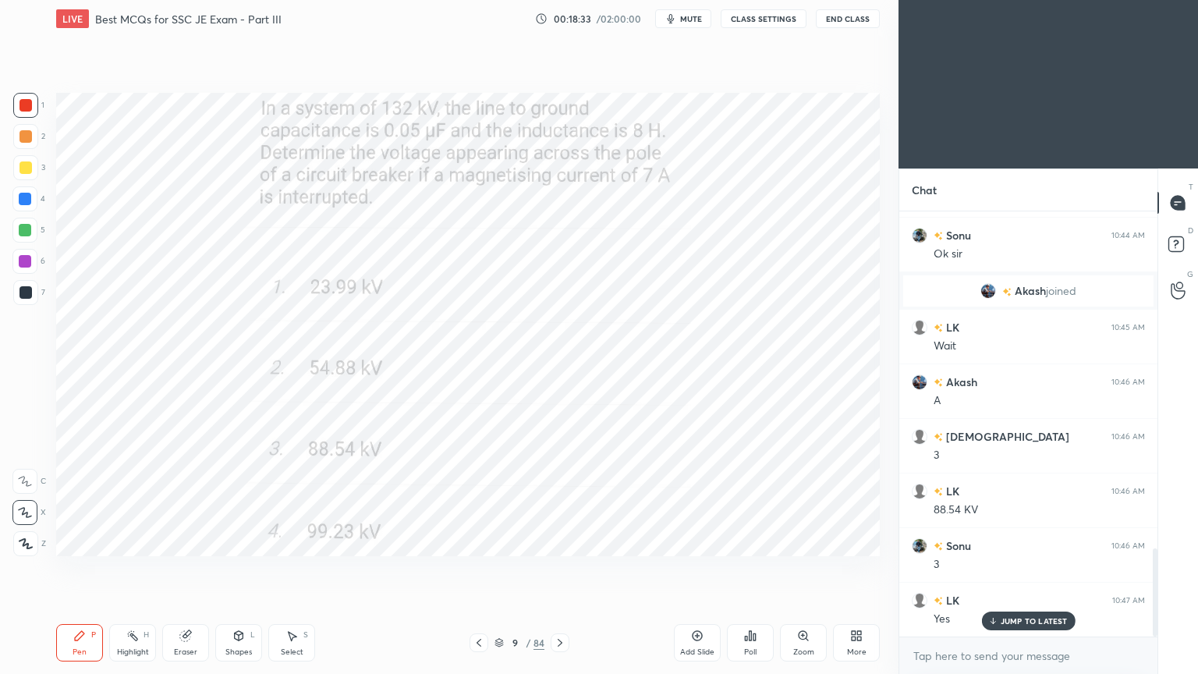
click at [556, 568] on icon at bounding box center [560, 642] width 12 height 12
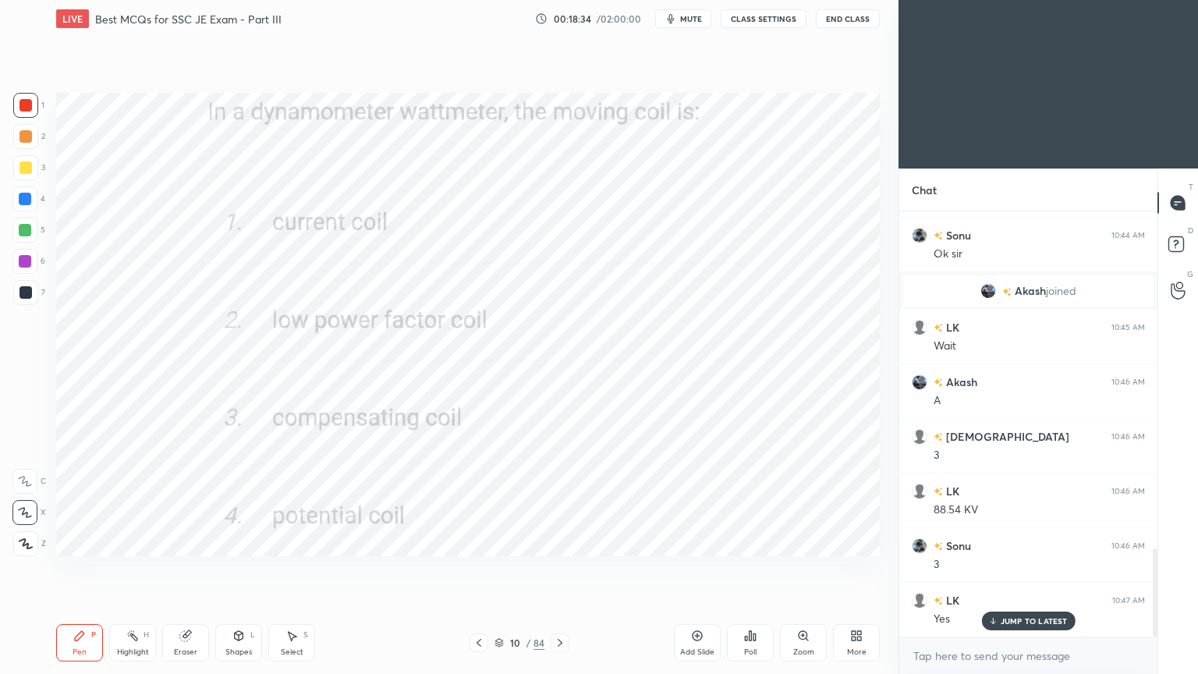
click at [742, 568] on div "Poll" at bounding box center [750, 642] width 47 height 37
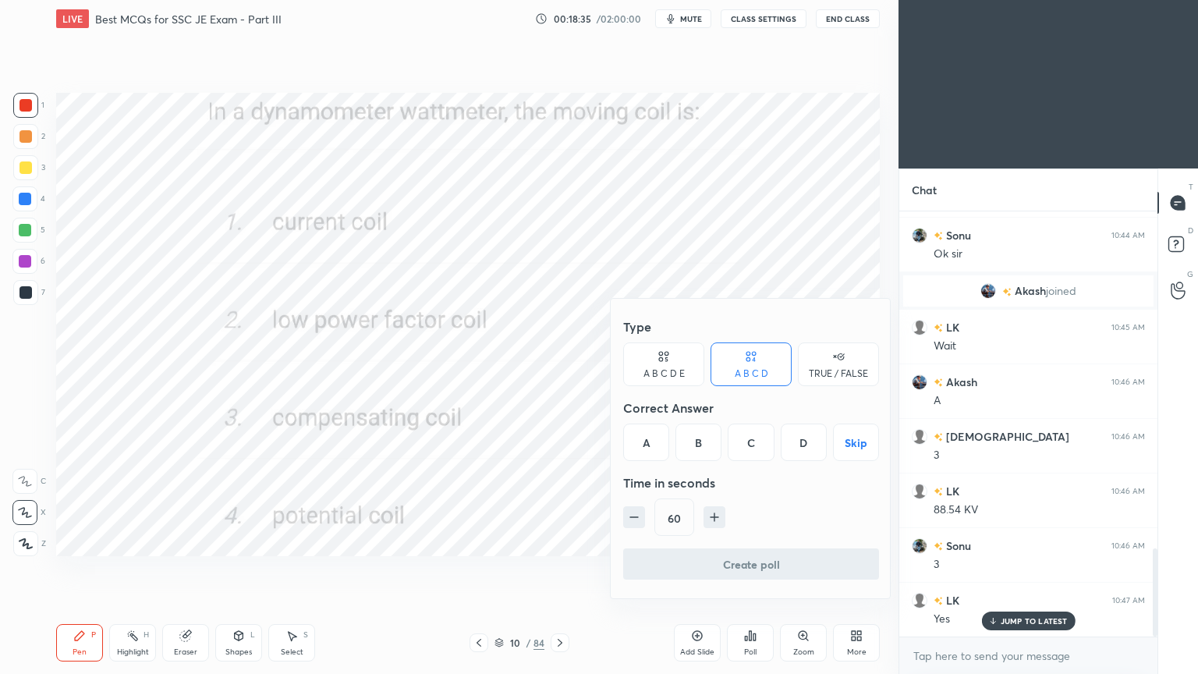
click at [558, 533] on div at bounding box center [599, 337] width 1198 height 674
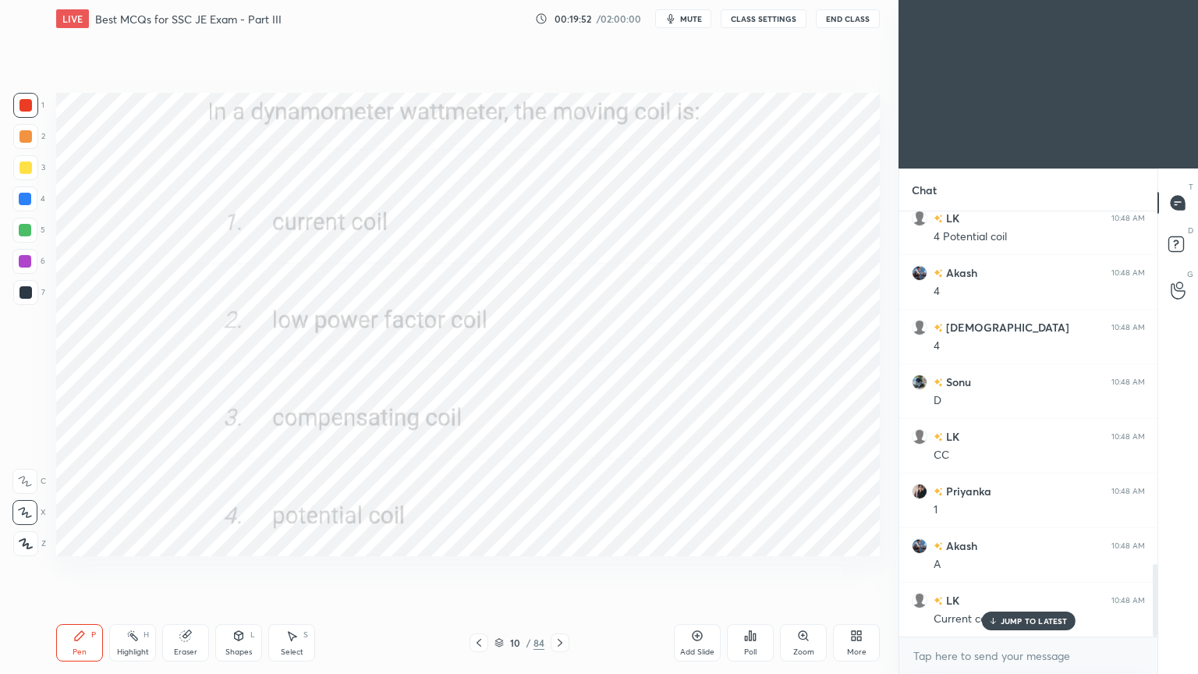
scroll to position [2117, 0]
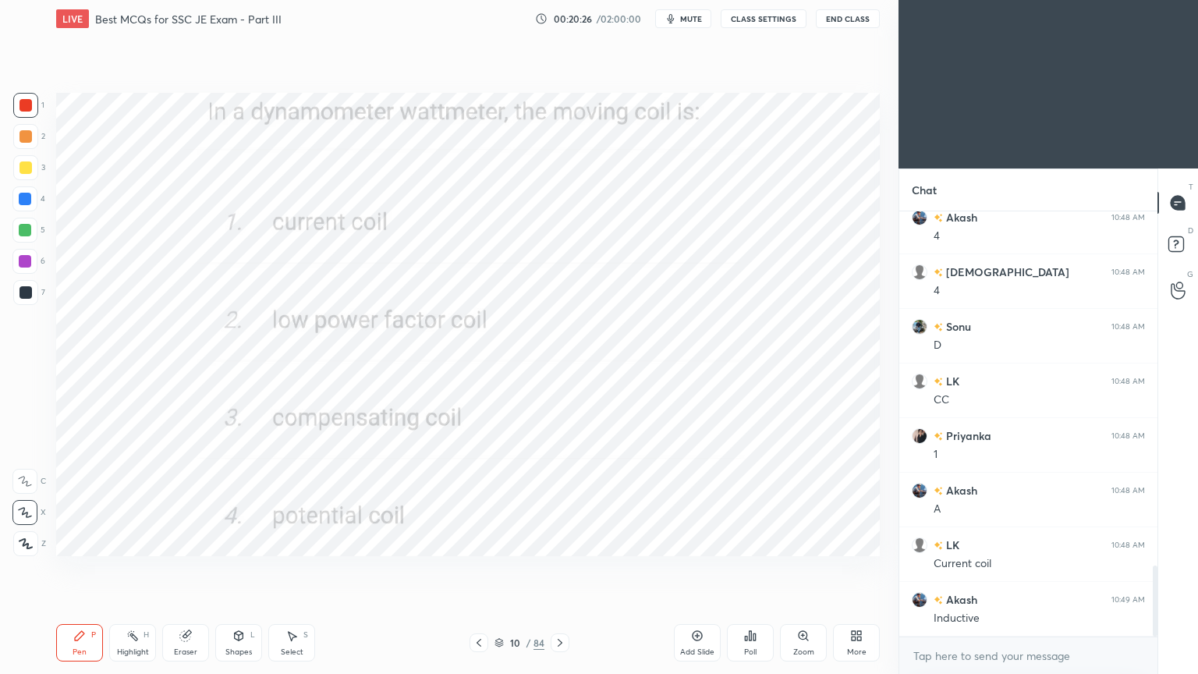
click at [559, 568] on icon at bounding box center [560, 642] width 12 height 12
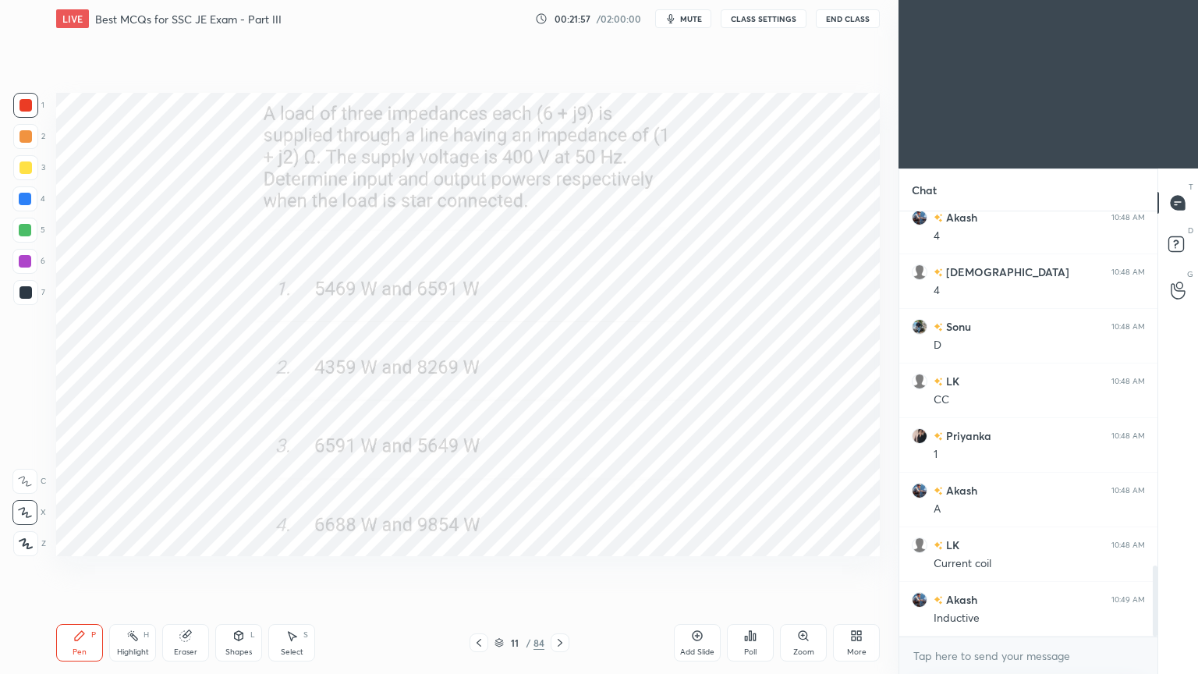
click at [15, 115] on div at bounding box center [25, 105] width 25 height 25
click at [29, 104] on div at bounding box center [25, 105] width 12 height 12
click at [82, 568] on div "Pen P" at bounding box center [79, 642] width 47 height 37
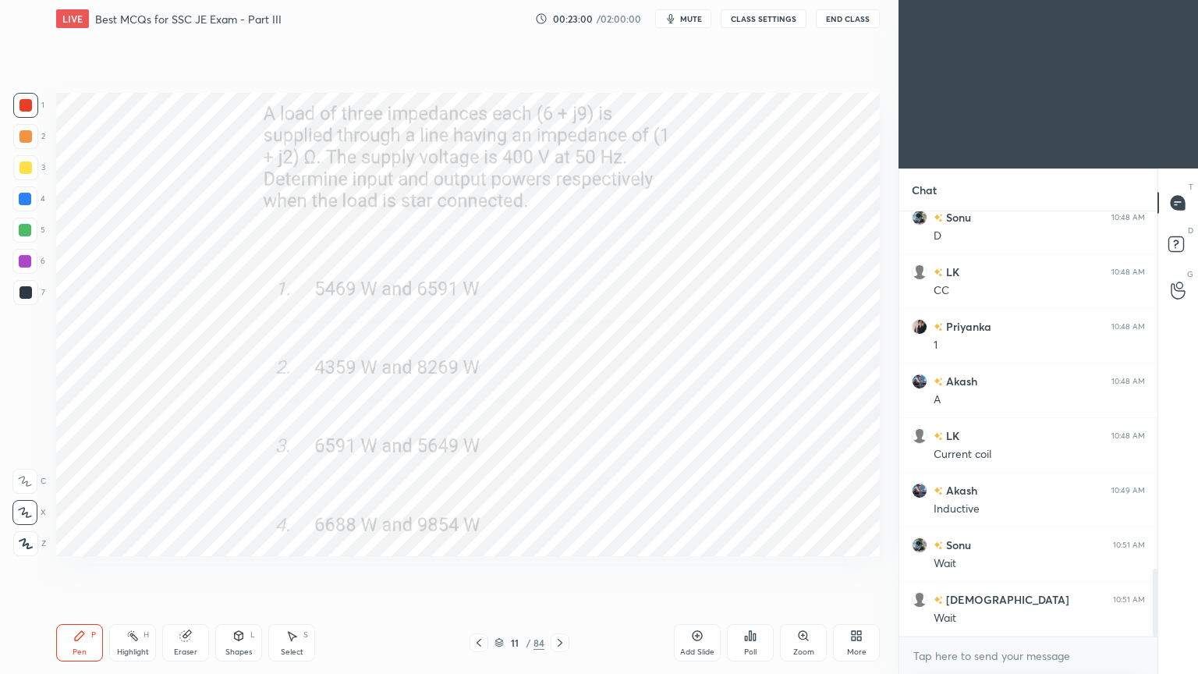
scroll to position [2280, 0]
click at [178, 568] on div "Eraser" at bounding box center [185, 652] width 23 height 8
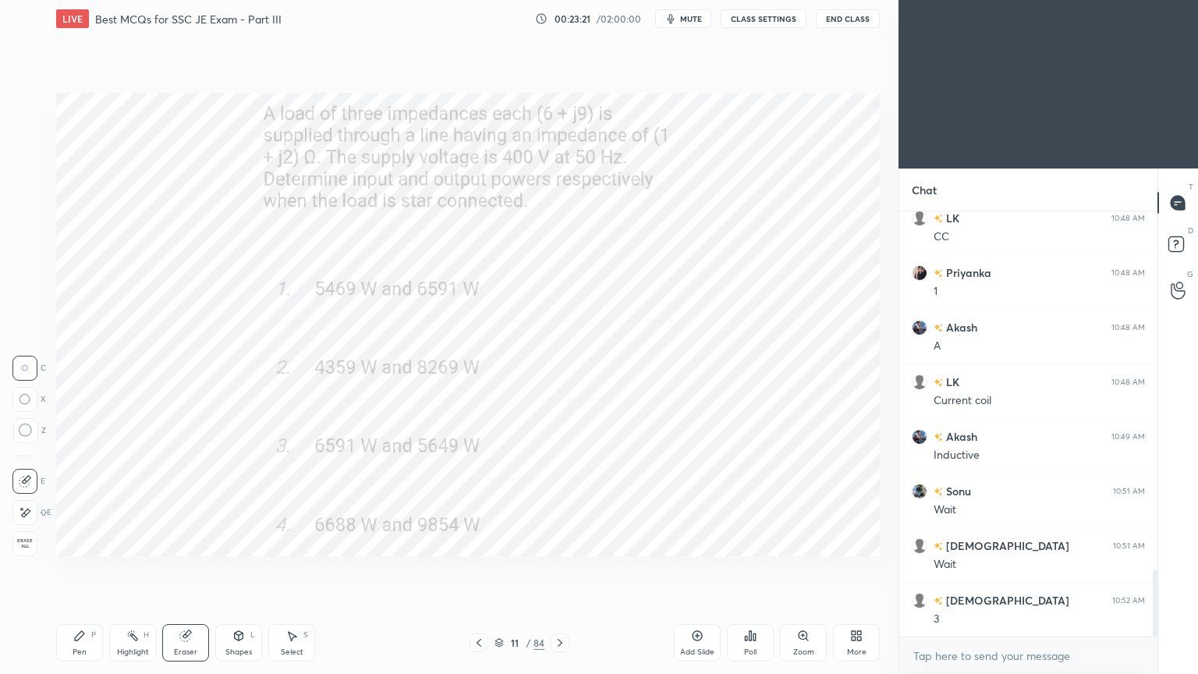
click at [31, 512] on div at bounding box center [24, 512] width 25 height 25
click at [79, 568] on div "Pen" at bounding box center [80, 652] width 14 height 8
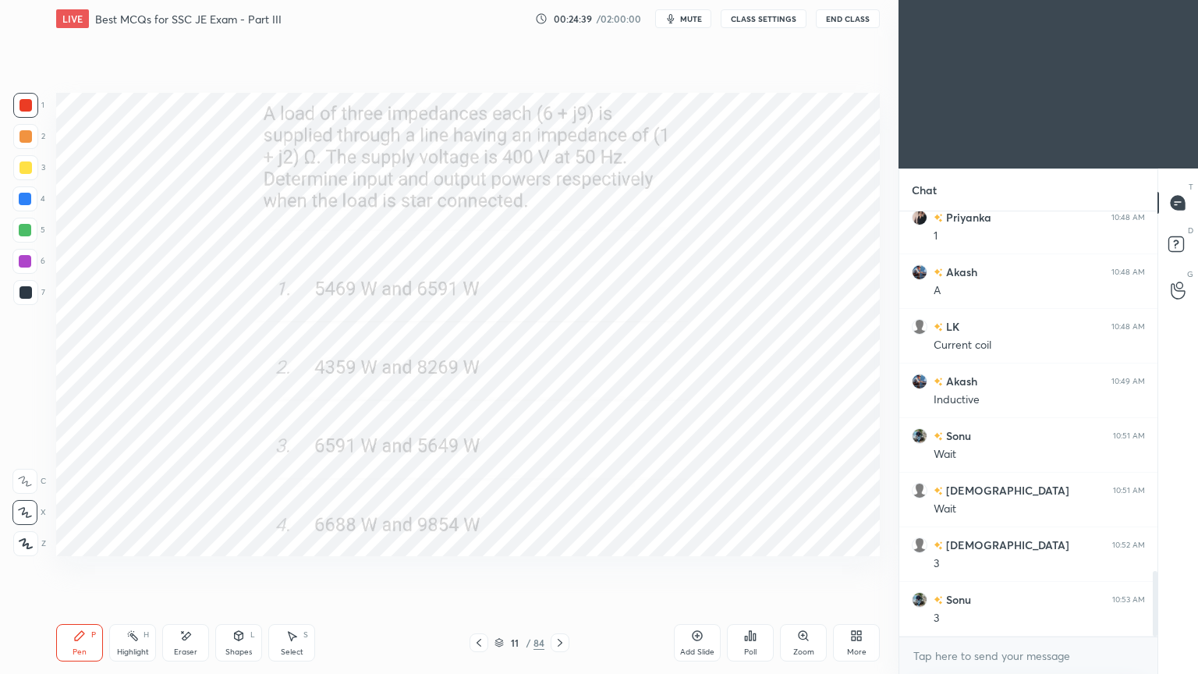
scroll to position [2389, 0]
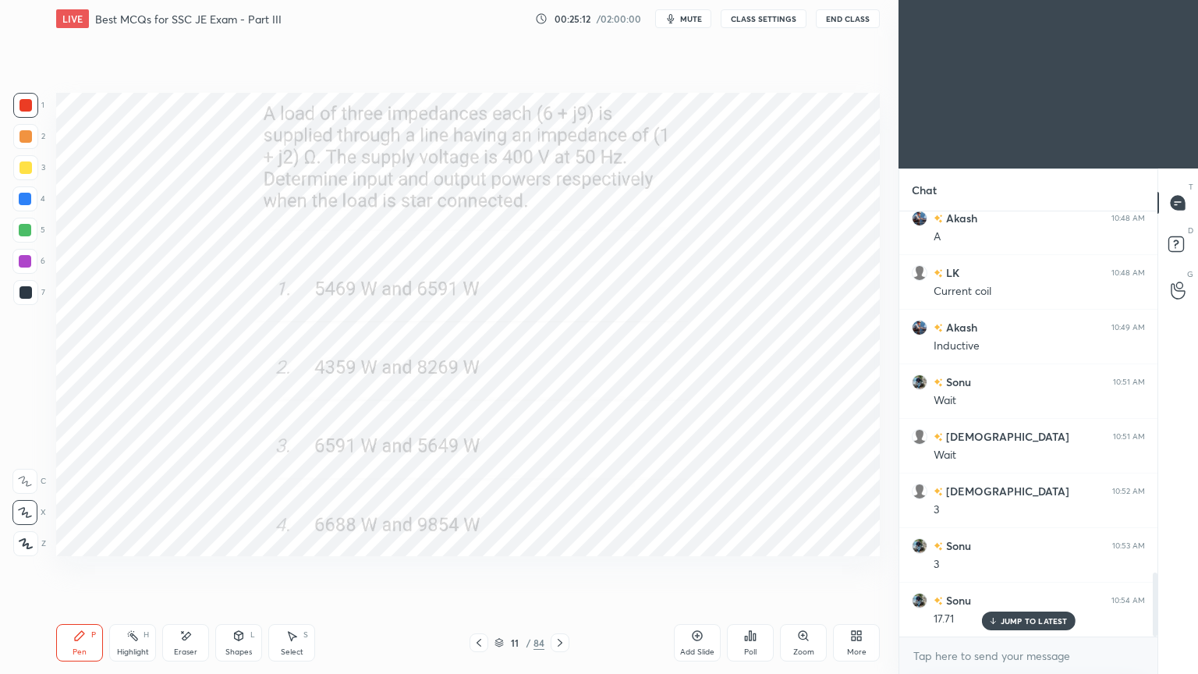
click at [55, 296] on div "Setting up your live class Poll for secs No correct answer Start poll" at bounding box center [468, 324] width 836 height 574
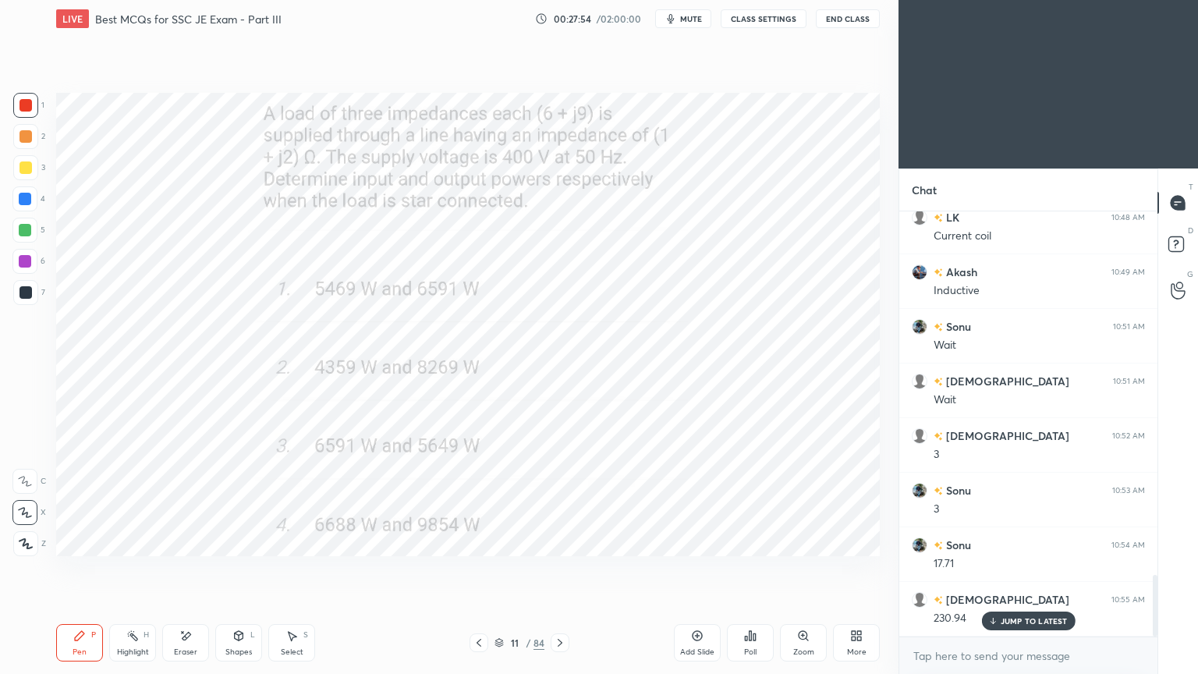
scroll to position [2498, 0]
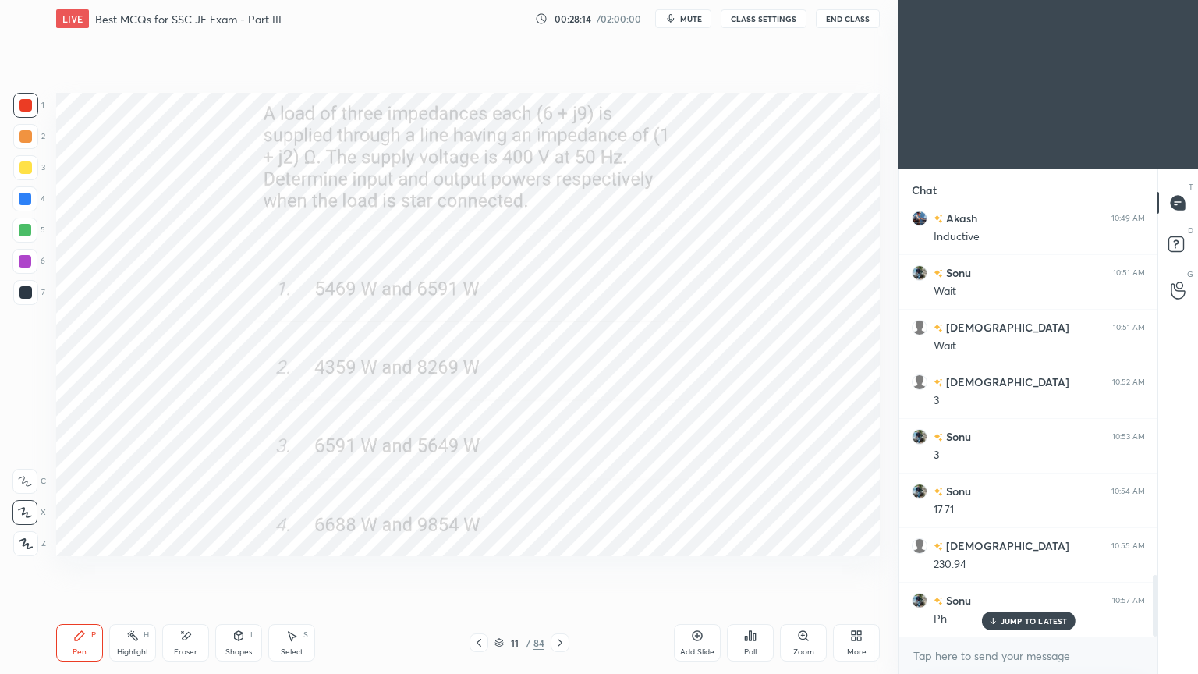
click at [694, 568] on div "Add Slide" at bounding box center [697, 642] width 47 height 37
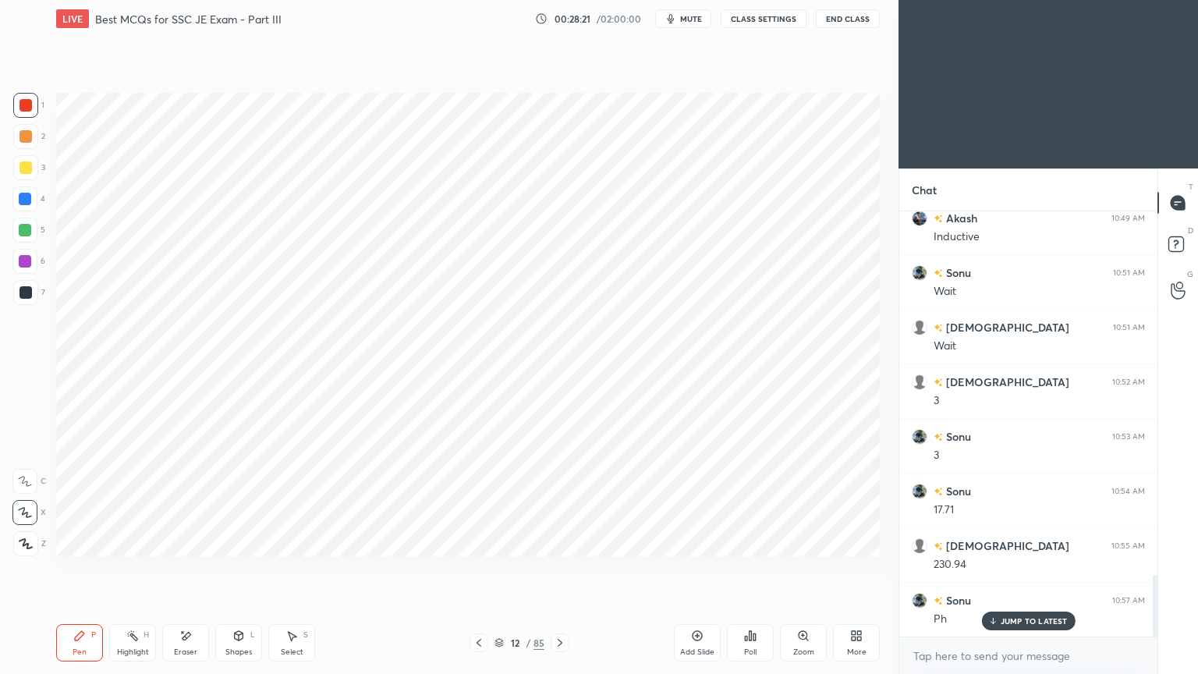
click at [478, 568] on icon at bounding box center [479, 642] width 12 height 12
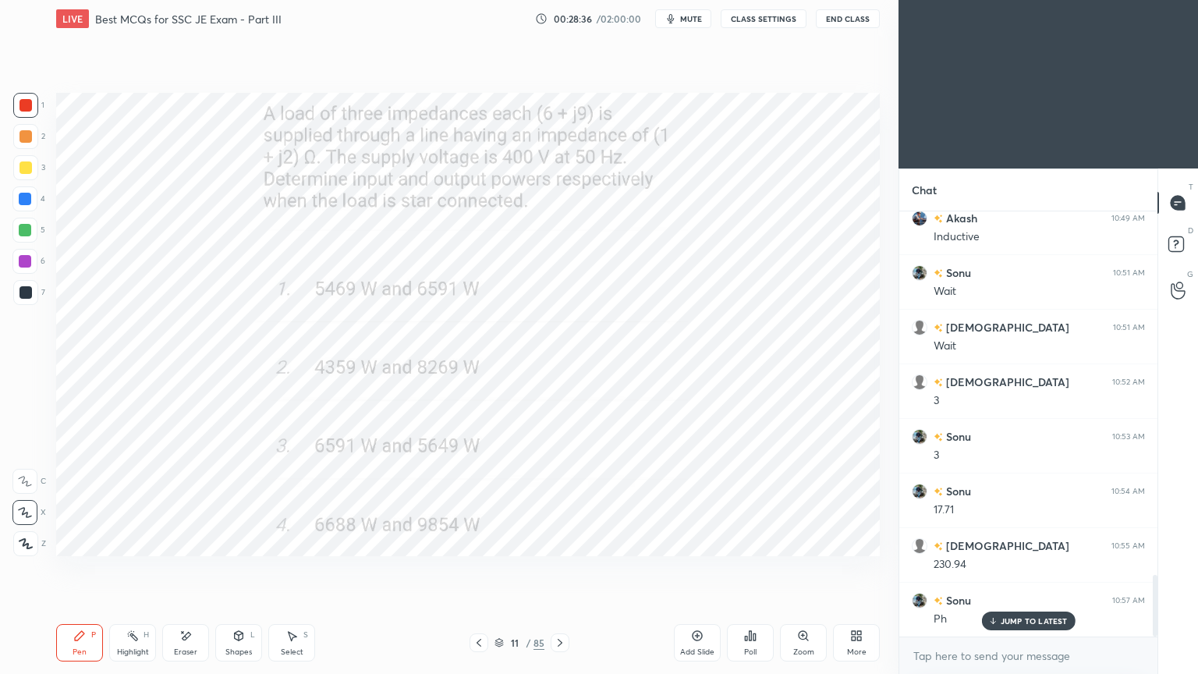
click at [561, 568] on icon at bounding box center [560, 642] width 12 height 12
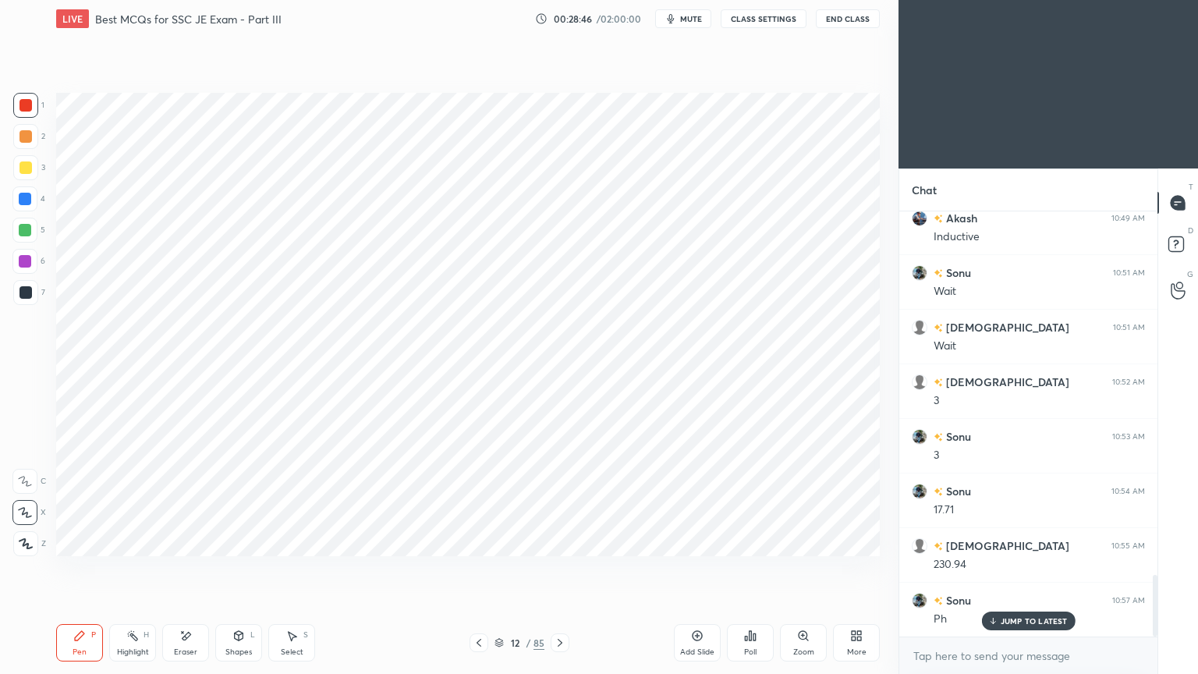
click at [480, 568] on icon at bounding box center [479, 642] width 12 height 12
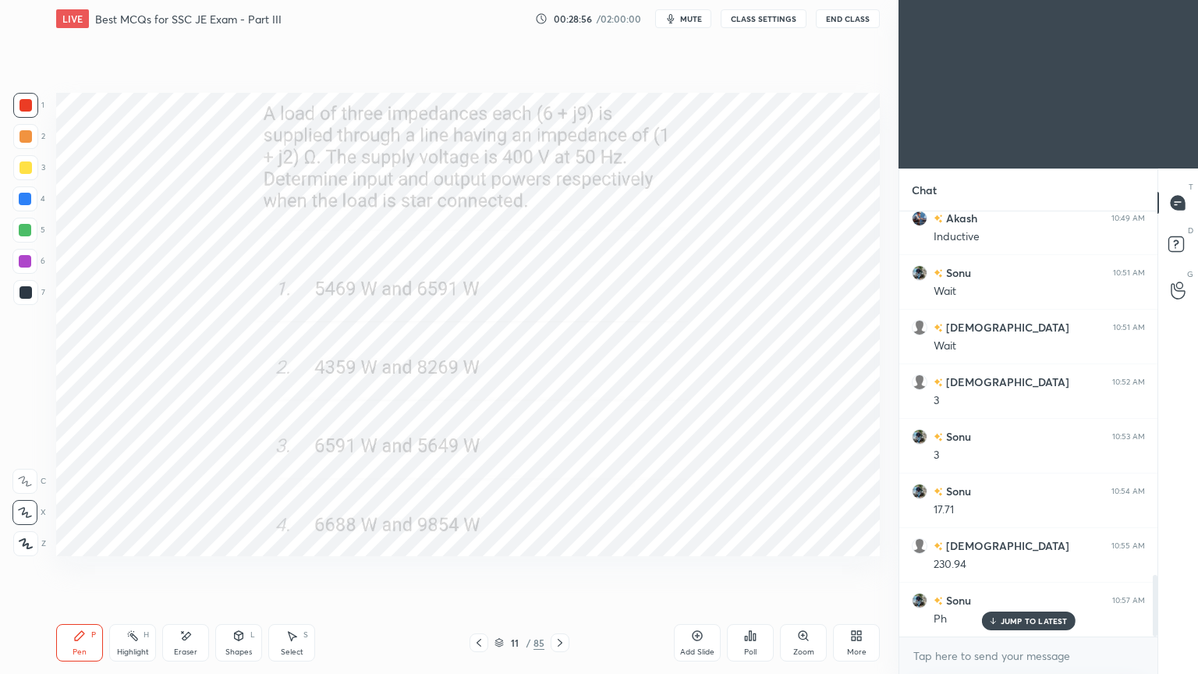
click at [557, 568] on div at bounding box center [559, 642] width 19 height 19
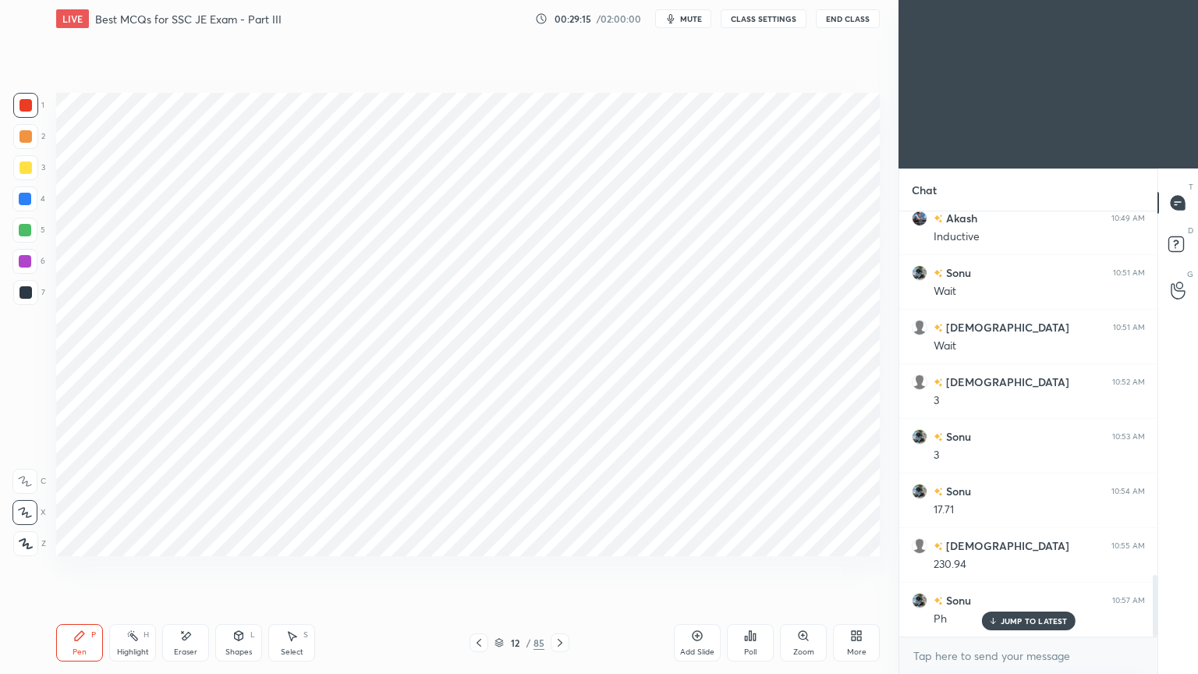
click at [475, 568] on icon at bounding box center [479, 642] width 12 height 12
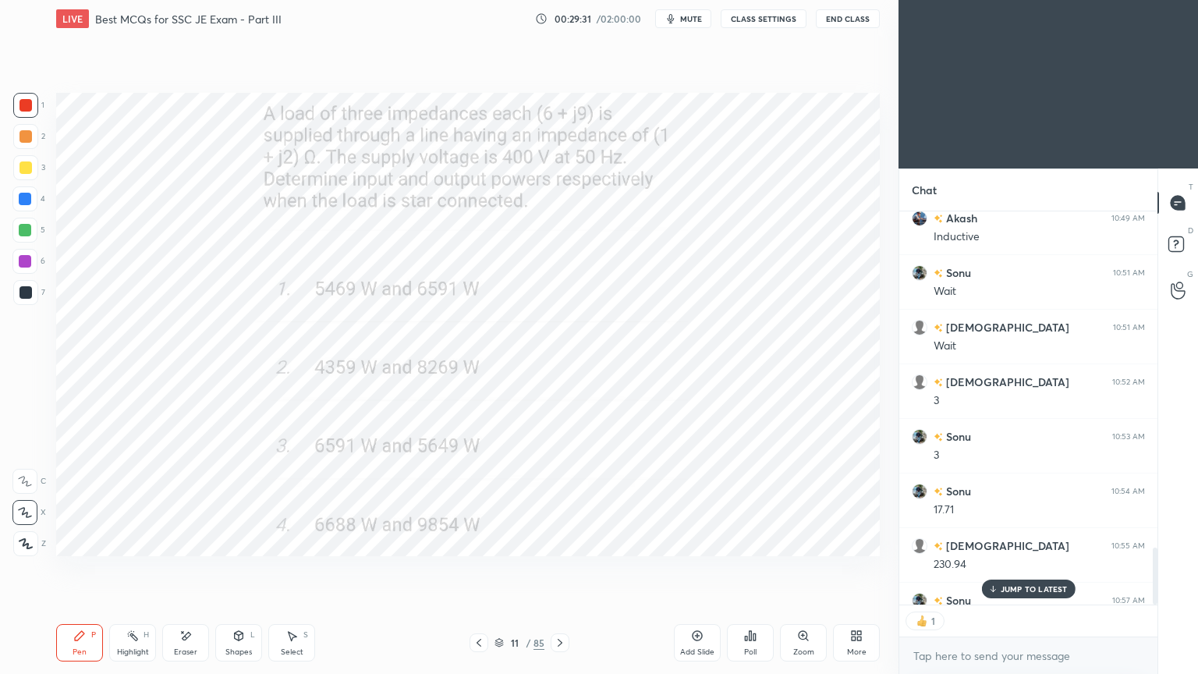
scroll to position [389, 253]
click at [555, 568] on icon at bounding box center [560, 642] width 12 height 12
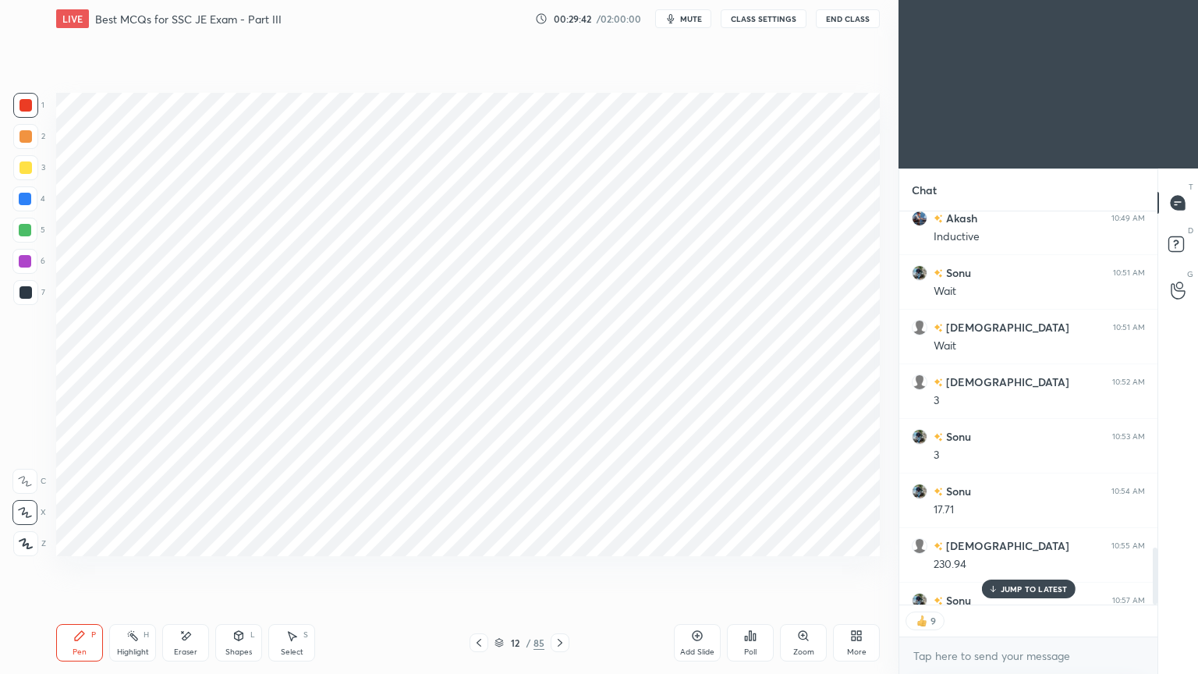
click at [555, 568] on icon at bounding box center [560, 642] width 12 height 12
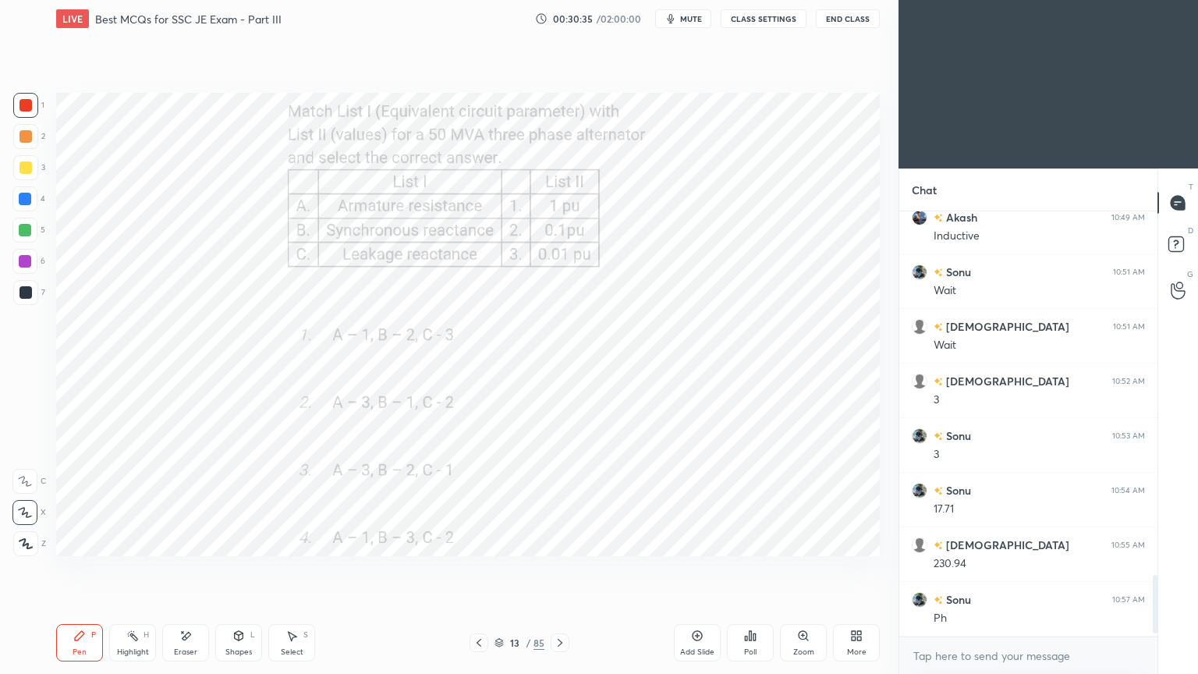
scroll to position [2554, 0]
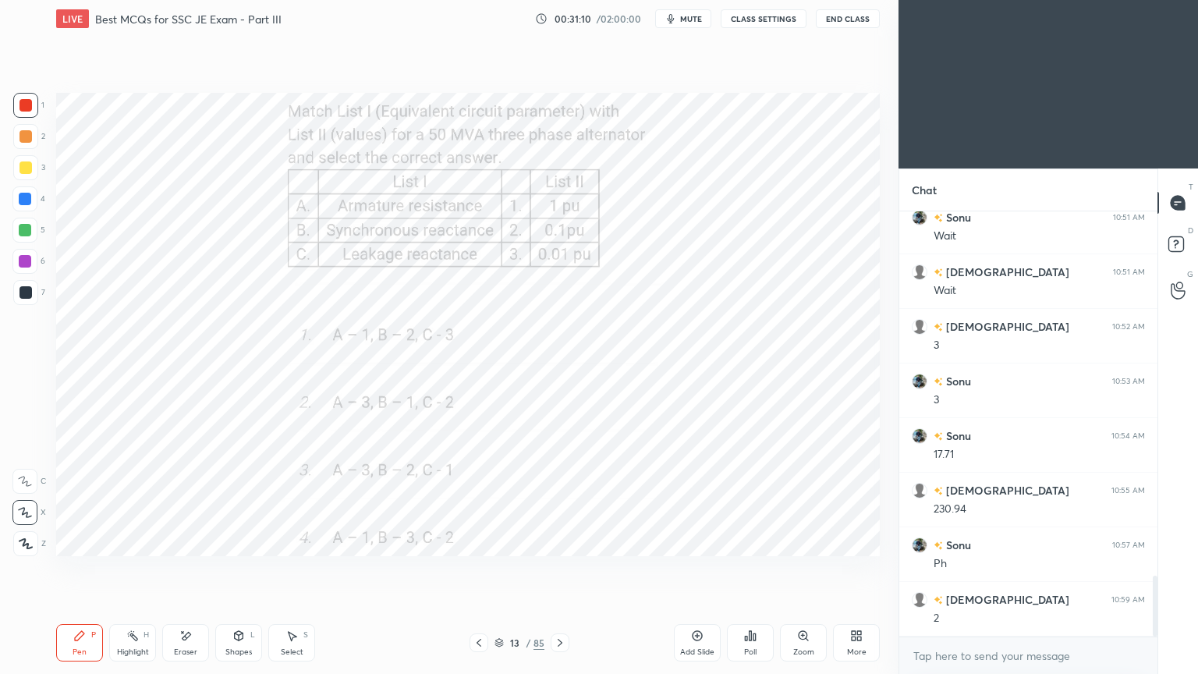
click at [558, 568] on icon at bounding box center [559, 643] width 5 height 8
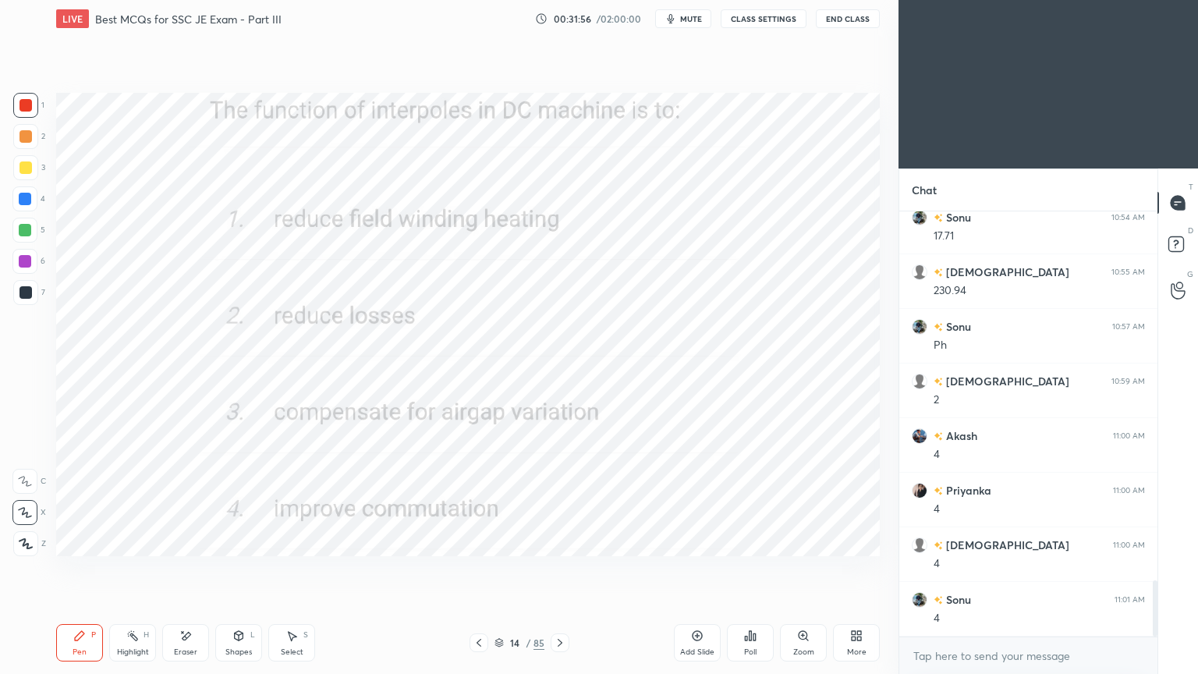
scroll to position [2826, 0]
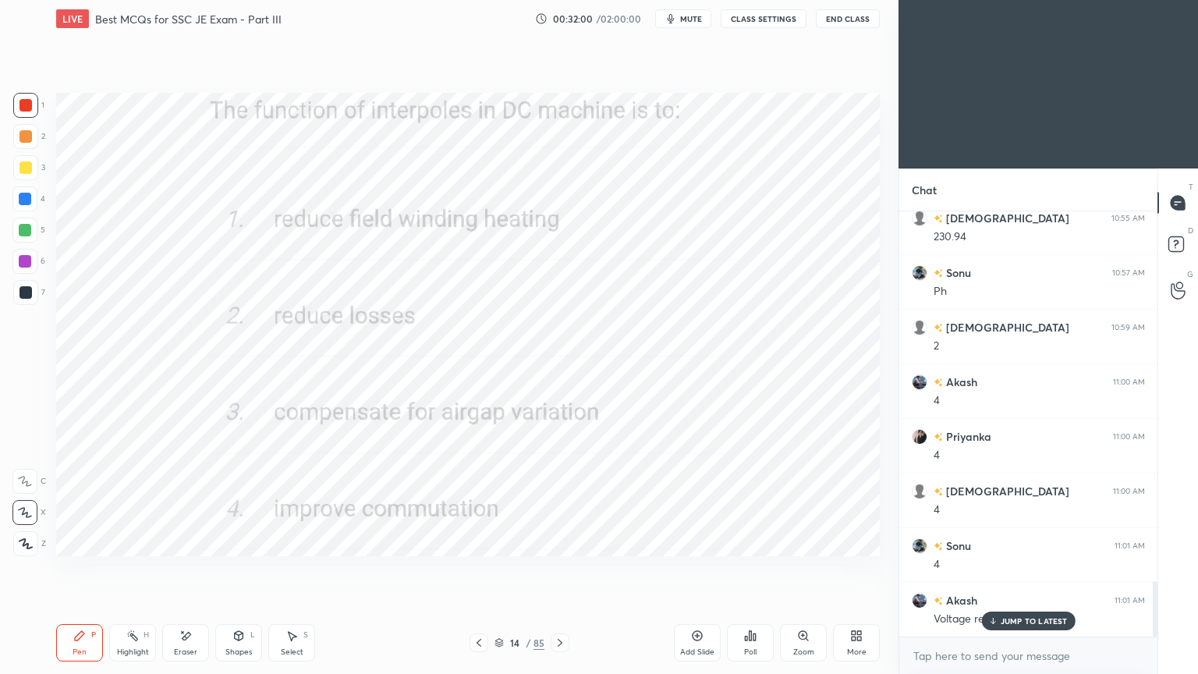
click at [1001, 568] on p "JUMP TO LATEST" at bounding box center [1033, 620] width 67 height 9
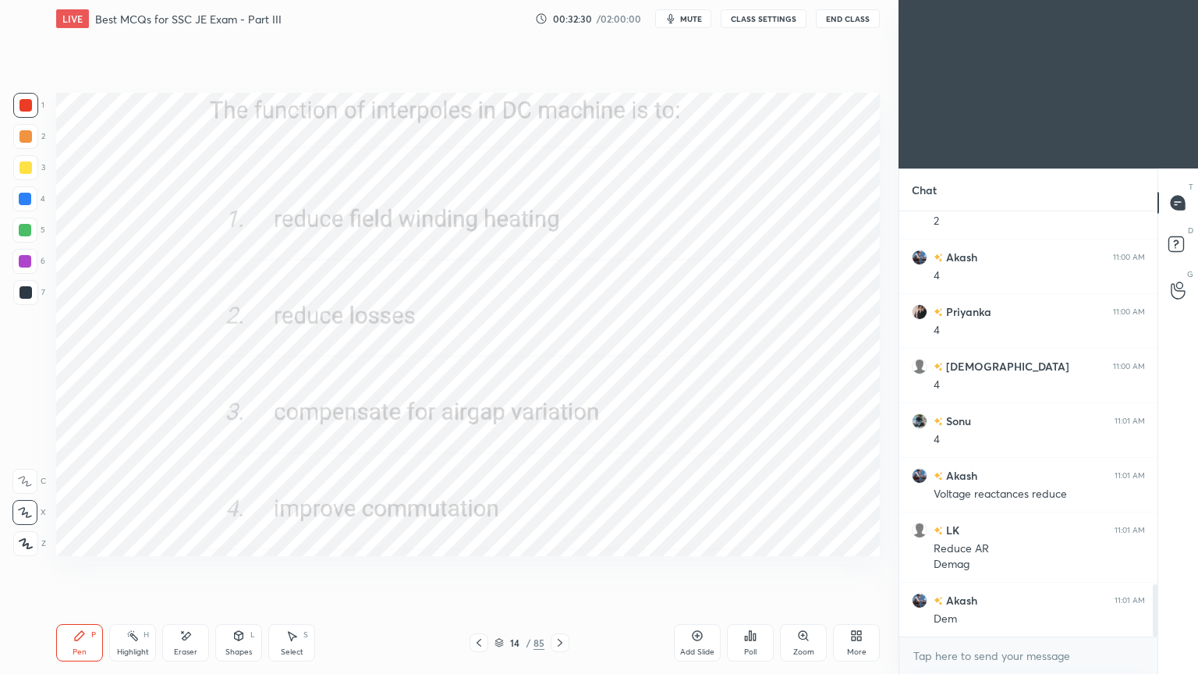
scroll to position [3006, 0]
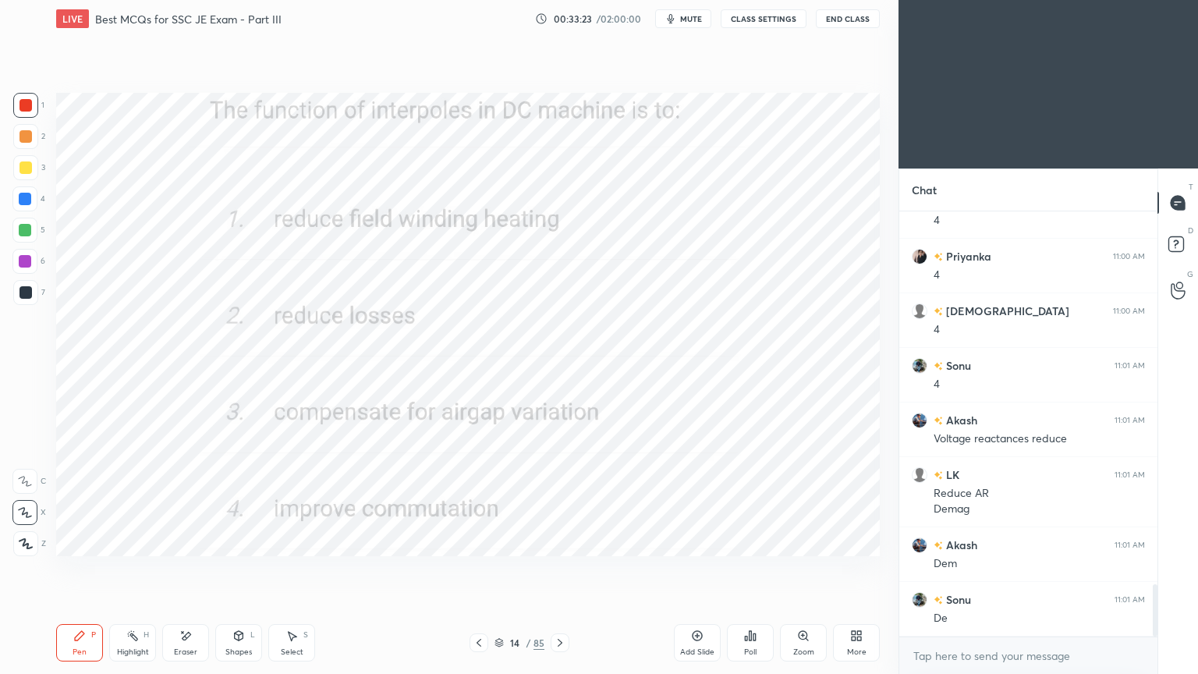
click at [25, 287] on div at bounding box center [25, 292] width 12 height 12
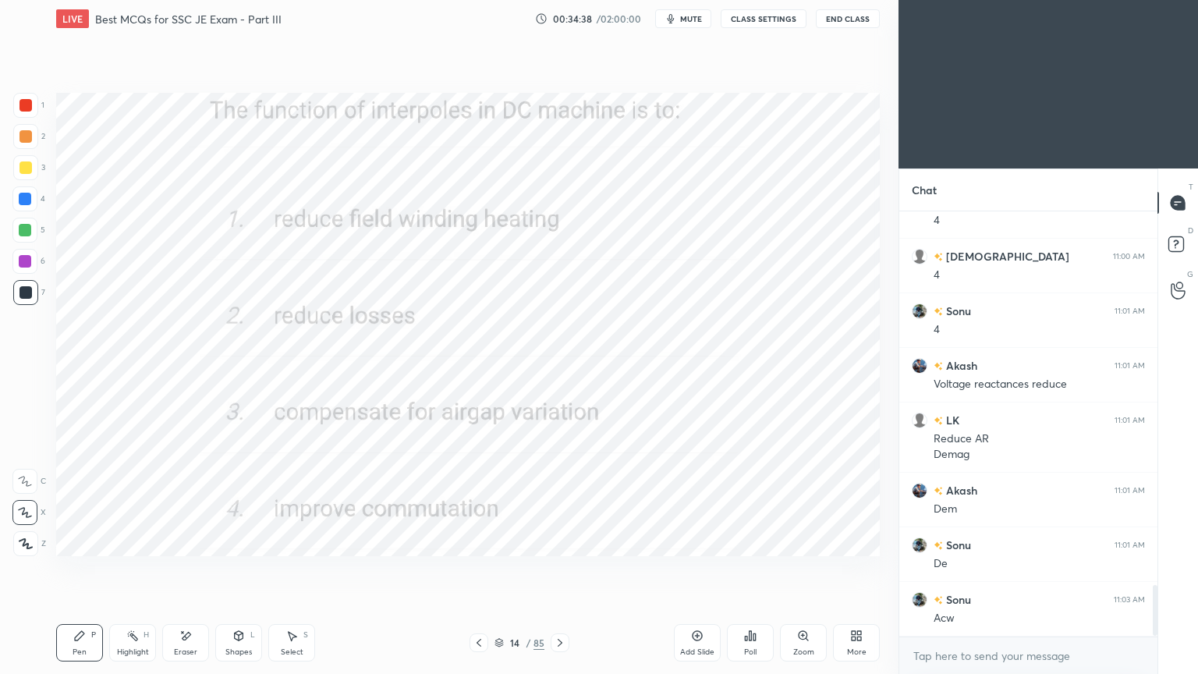
scroll to position [3115, 0]
click at [26, 102] on div at bounding box center [25, 105] width 12 height 12
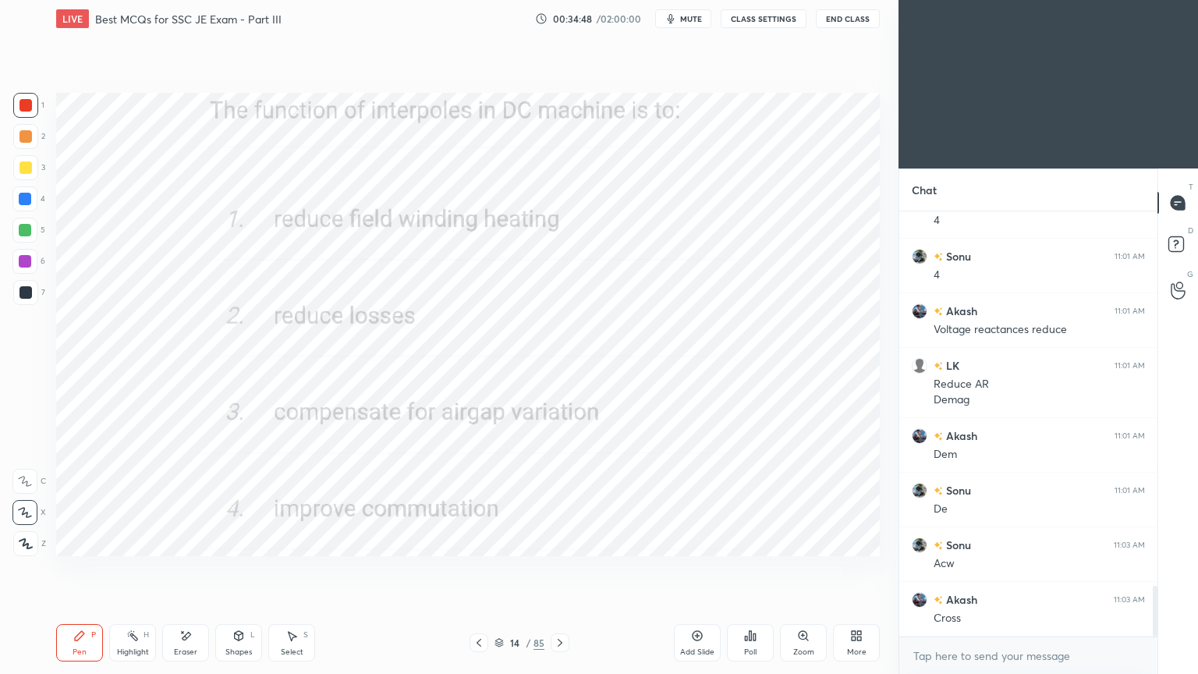
click at [16, 225] on div at bounding box center [24, 230] width 25 height 25
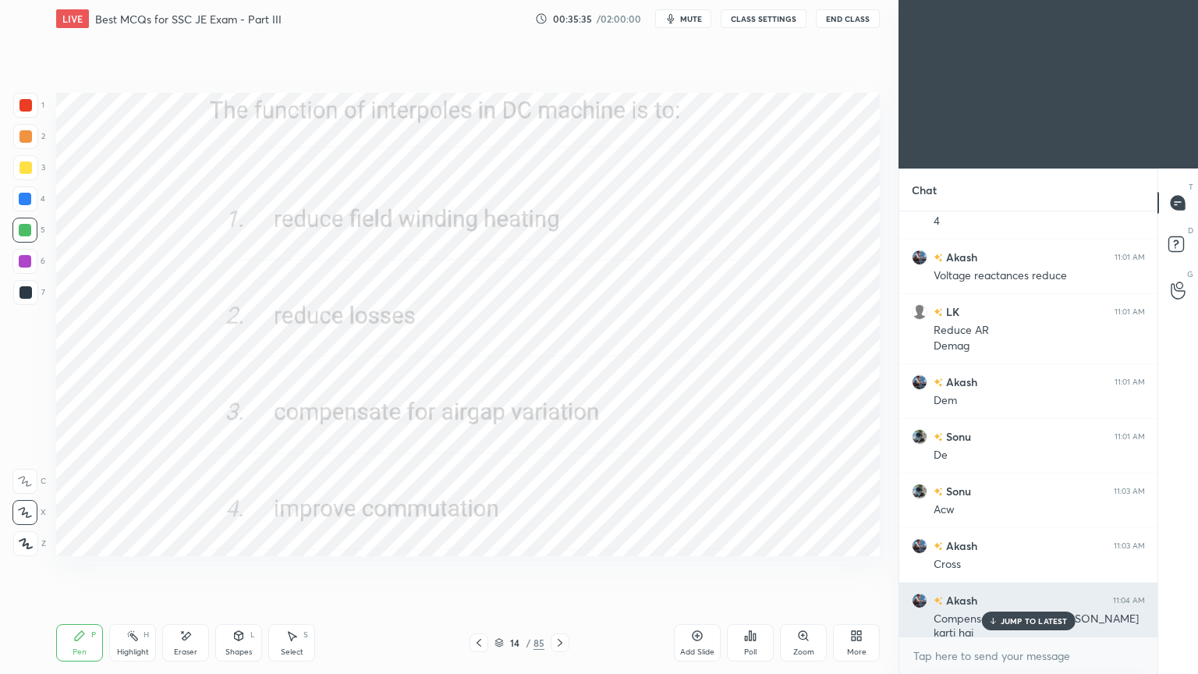
click at [1009, 568] on p "JUMP TO LATEST" at bounding box center [1033, 620] width 67 height 9
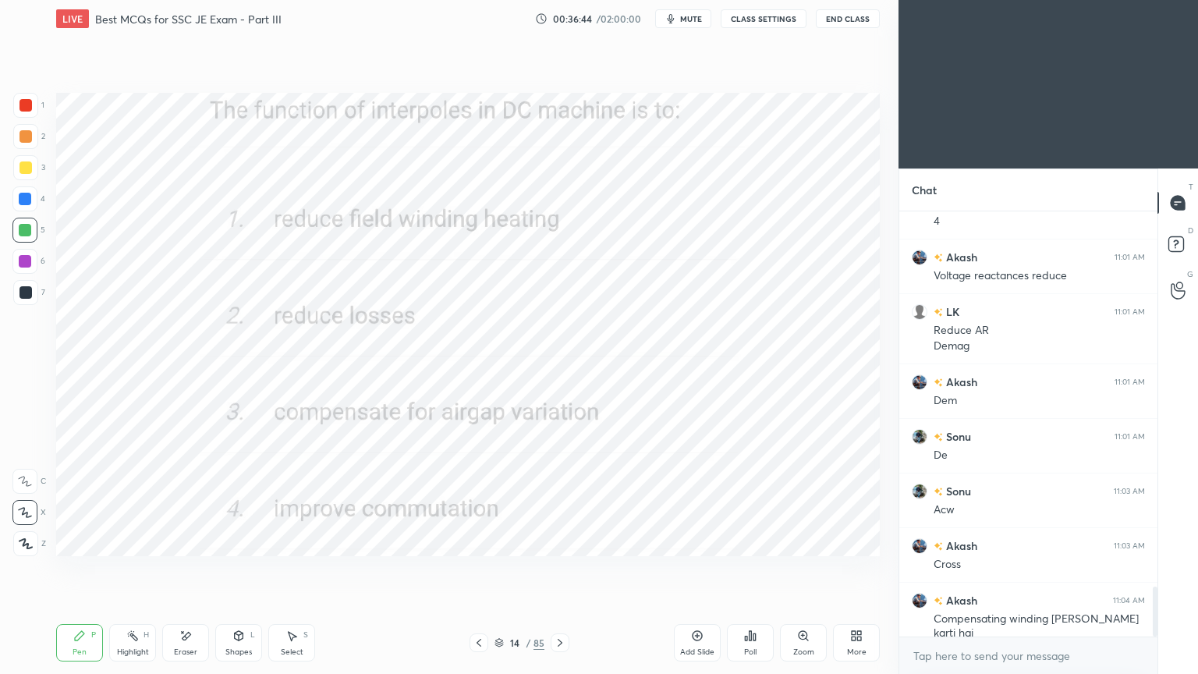
click at [553, 568] on div at bounding box center [559, 642] width 19 height 19
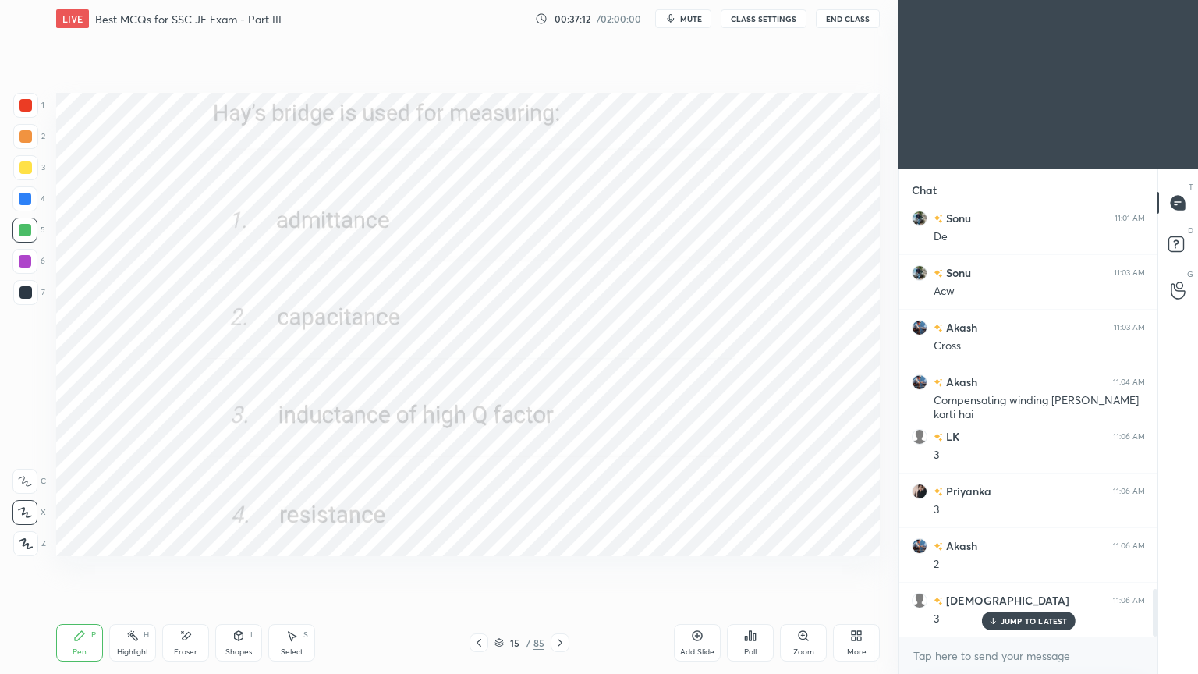
scroll to position [3442, 0]
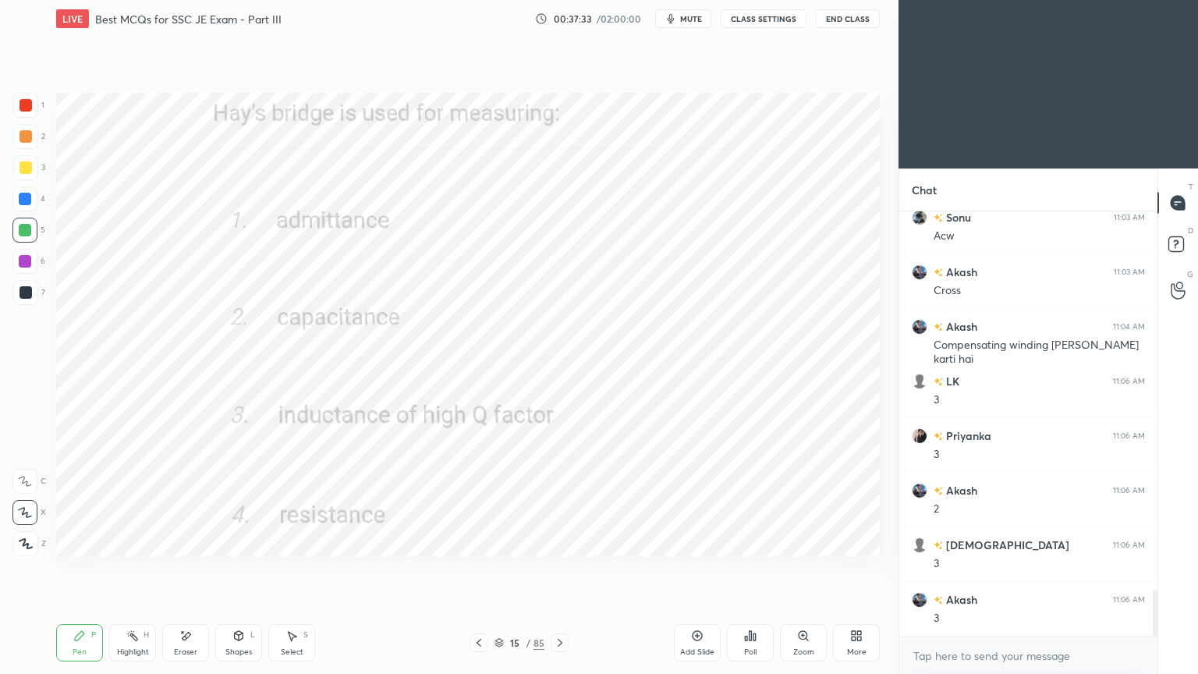
click at [31, 105] on div at bounding box center [25, 105] width 12 height 12
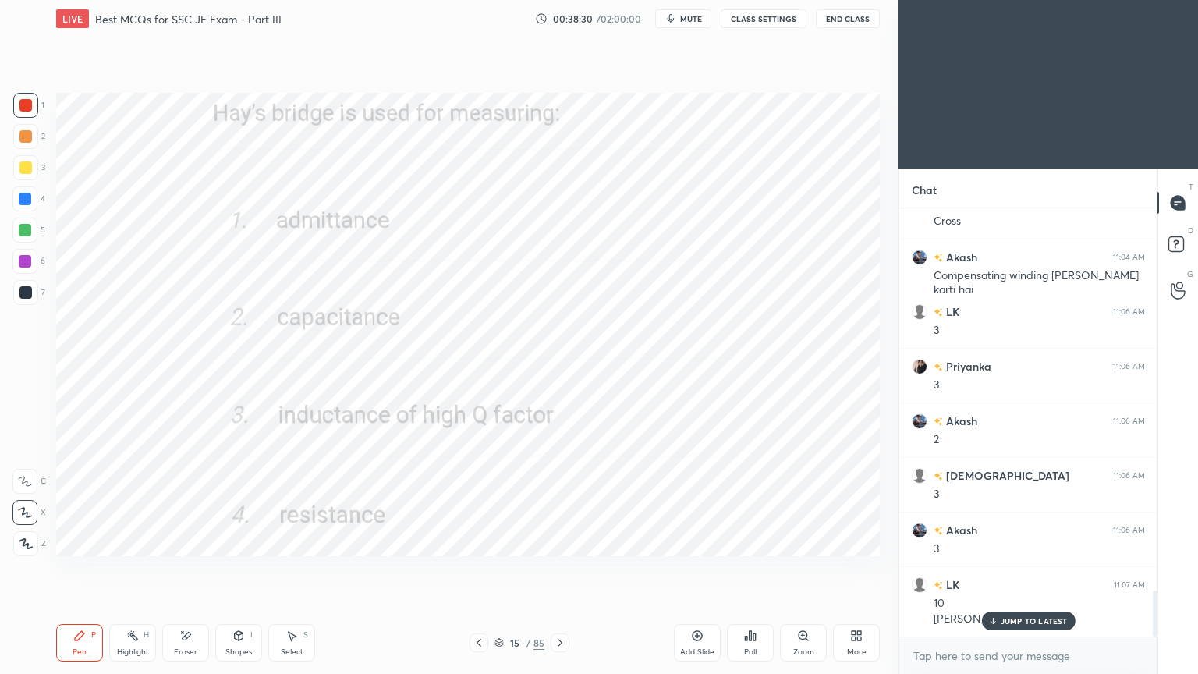
scroll to position [3527, 0]
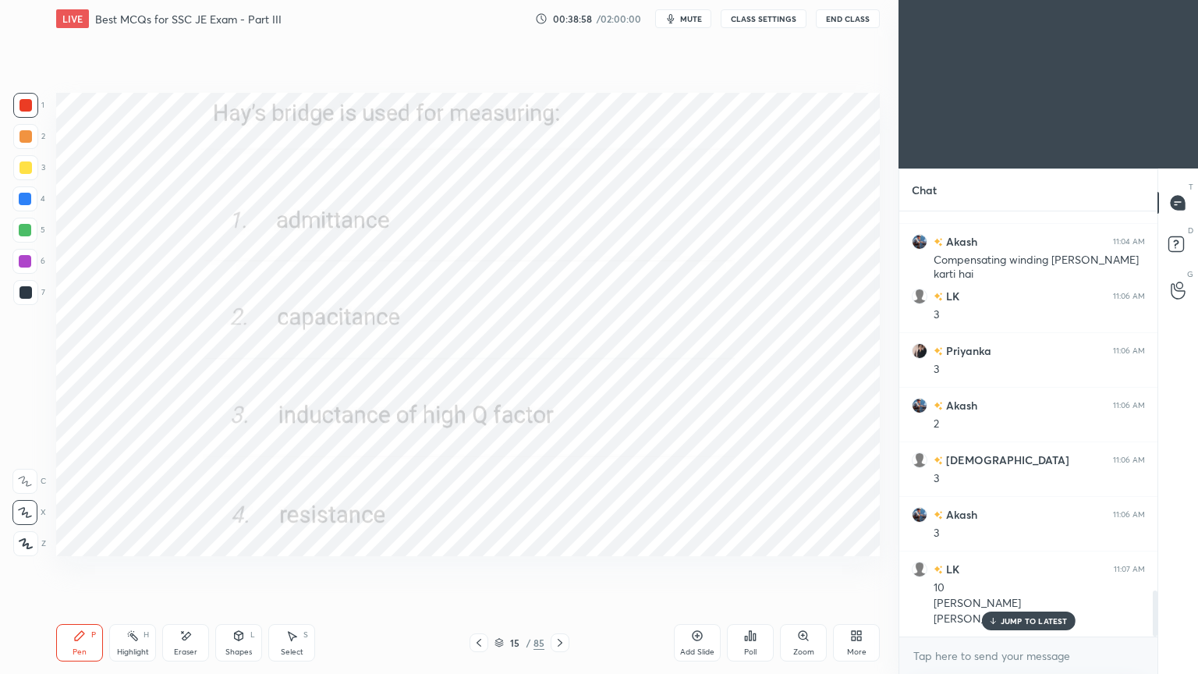
click at [563, 568] on icon at bounding box center [560, 642] width 12 height 12
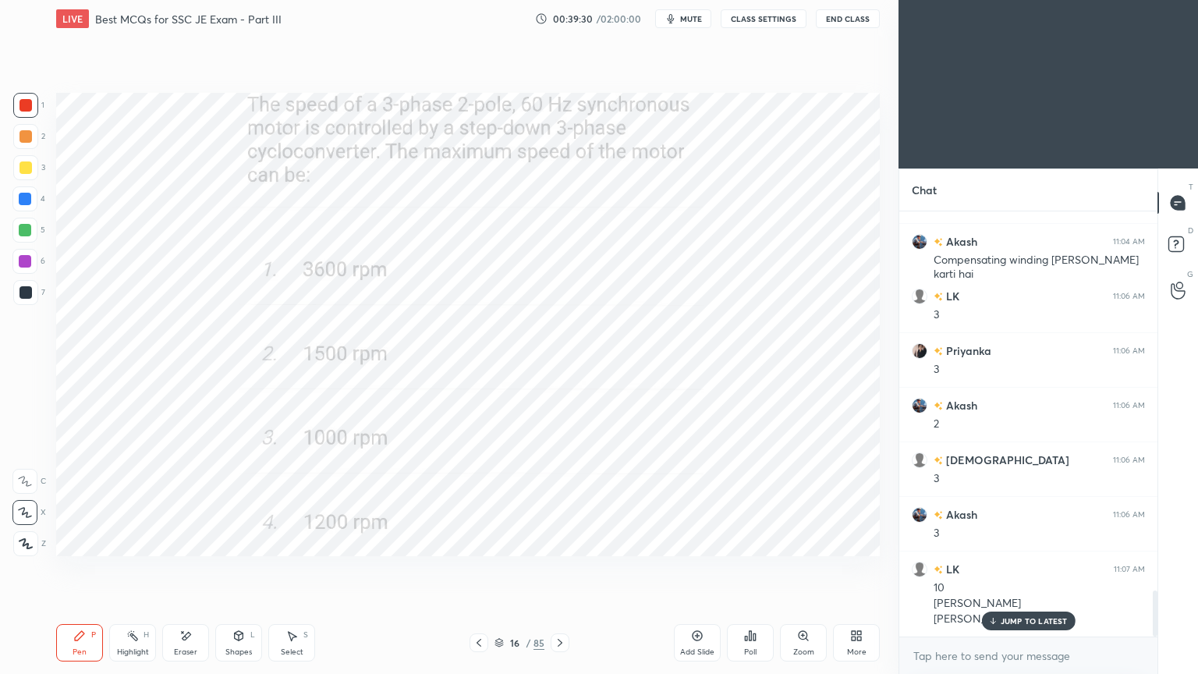
click at [36, 104] on div at bounding box center [25, 105] width 25 height 25
click at [89, 568] on div "Pen P" at bounding box center [79, 642] width 47 height 37
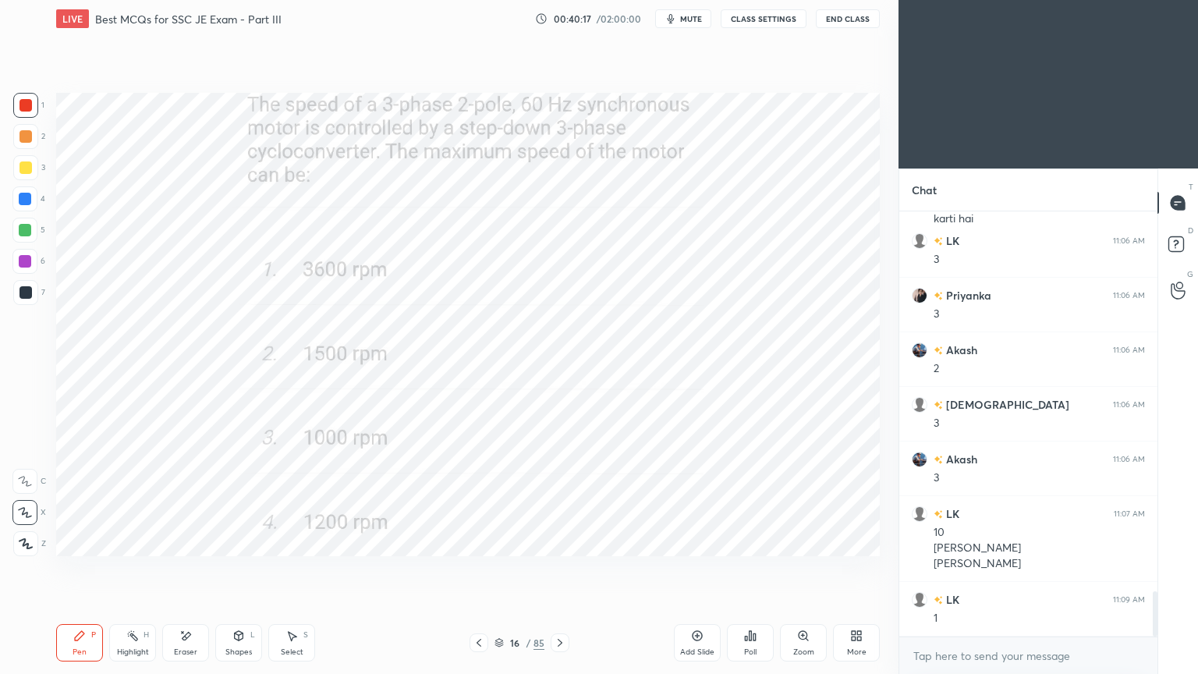
click at [29, 103] on div at bounding box center [25, 105] width 12 height 12
click at [550, 568] on div at bounding box center [559, 642] width 19 height 19
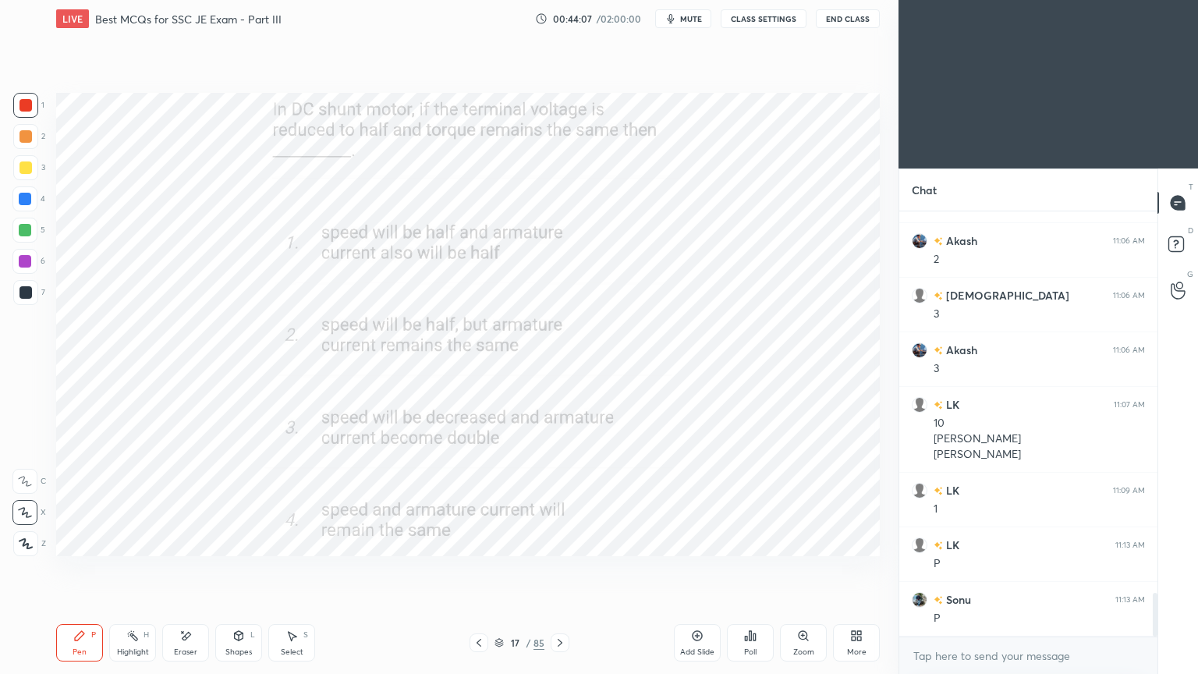
scroll to position [3746, 0]
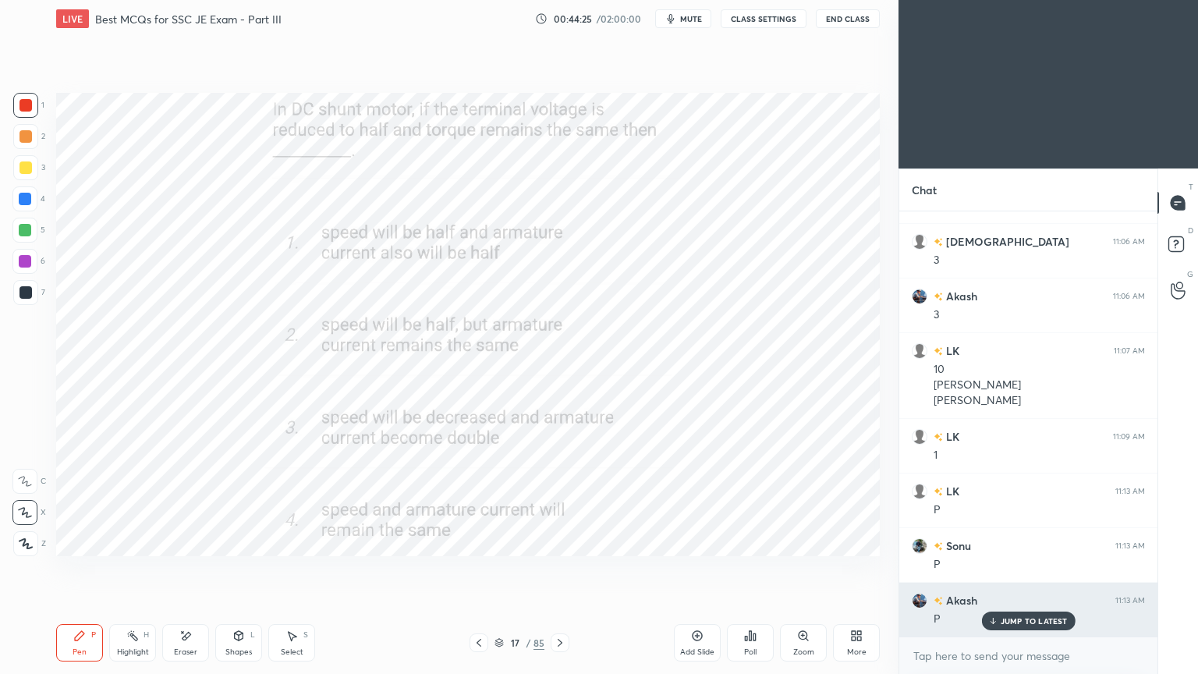
click at [1039, 568] on p "JUMP TO LATEST" at bounding box center [1033, 620] width 67 height 9
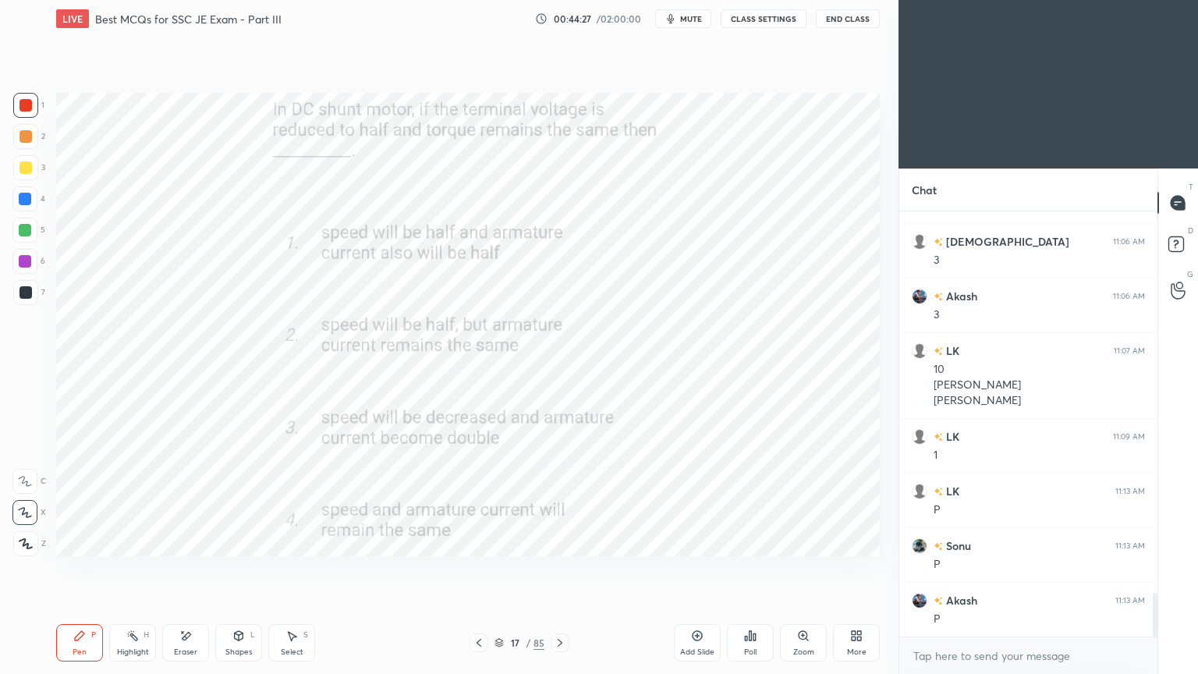
drag, startPoint x: 1157, startPoint y: 614, endPoint x: 1154, endPoint y: 568, distance: 46.1
click at [1158, 543] on div "T Messages (T) D Doubts (D) G Raise Hand (G)" at bounding box center [1177, 420] width 41 height 505
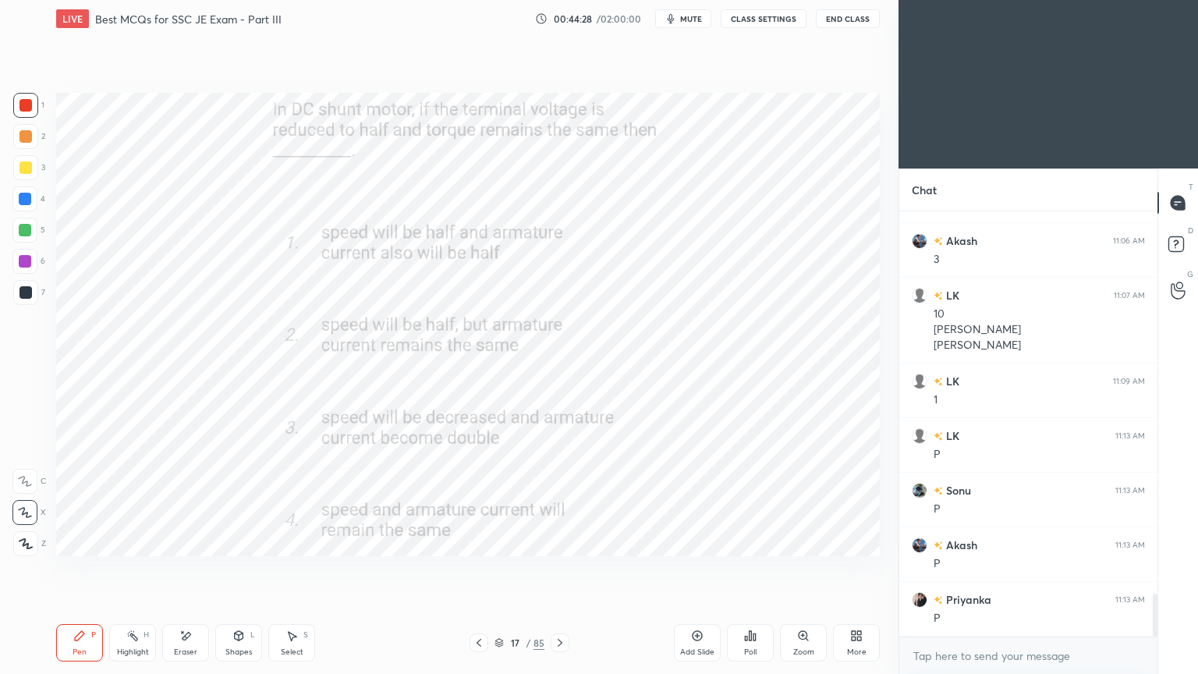
click at [1158, 568] on div "T Messages (T) D Doubts (D) G Raise Hand (G)" at bounding box center [1177, 420] width 41 height 505
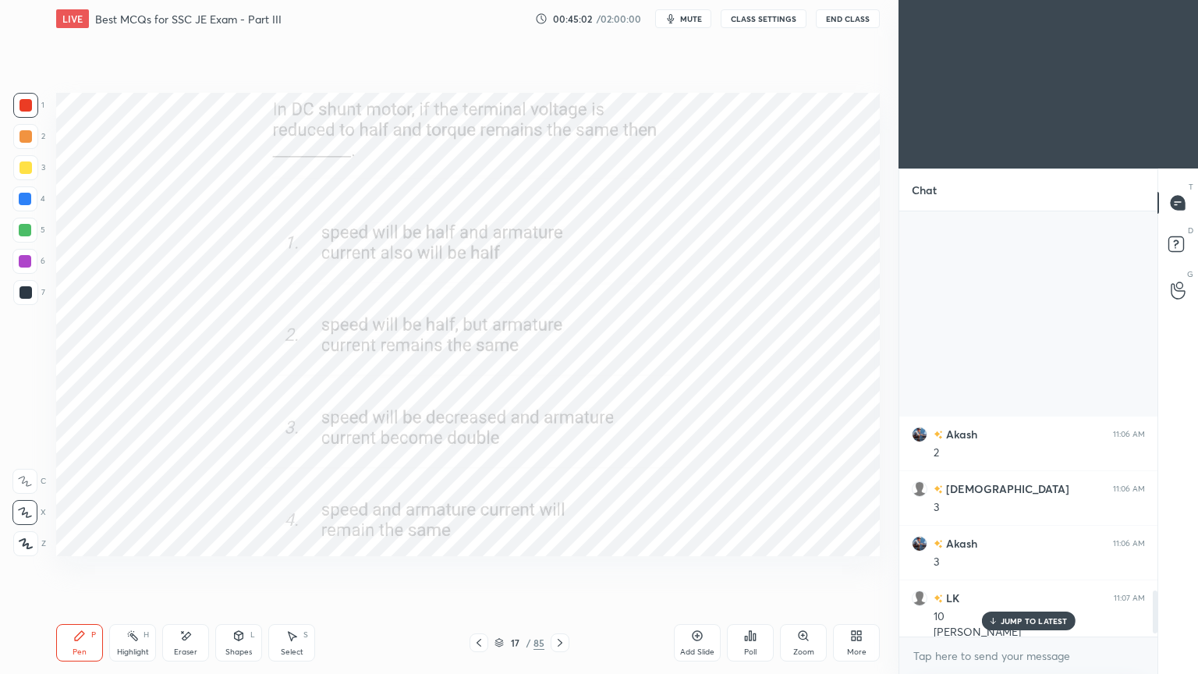
scroll to position [3801, 0]
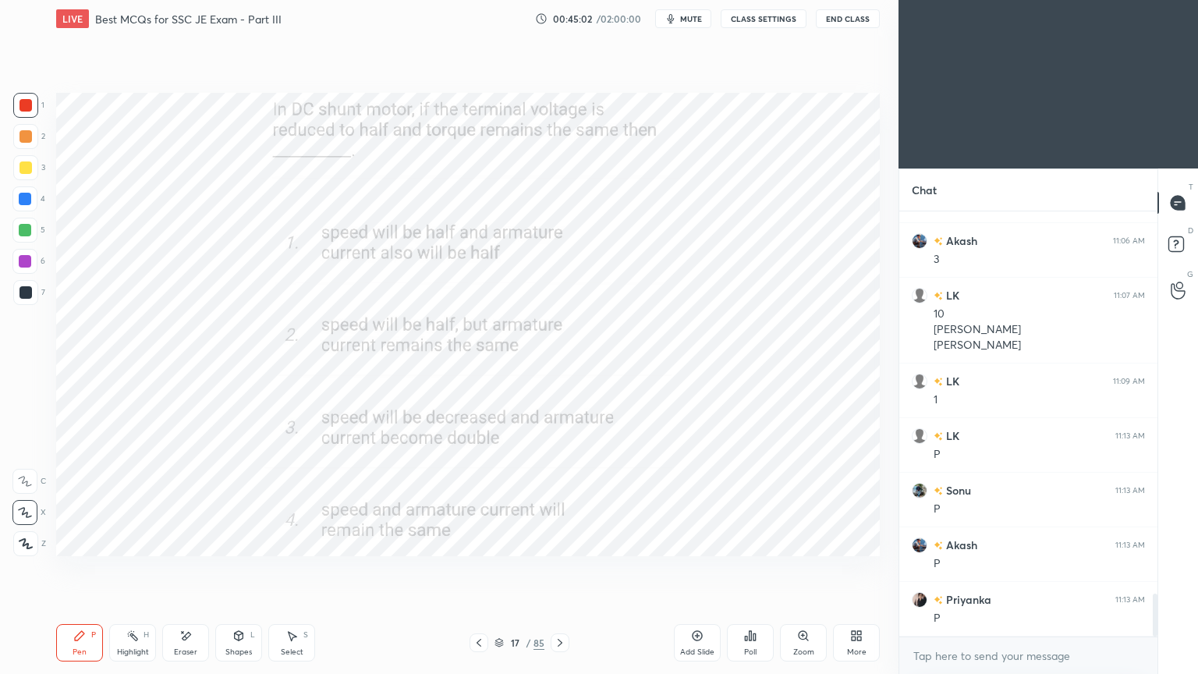
drag, startPoint x: 1155, startPoint y: 607, endPoint x: 1164, endPoint y: 664, distance: 57.7
click at [1159, 568] on div "Chat Akash 11:06 AM 2 [PERSON_NAME] 11:06 AM 3 Akash 11:06 AM 3 LK 11:07 AM 10 …" at bounding box center [1047, 420] width 299 height 505
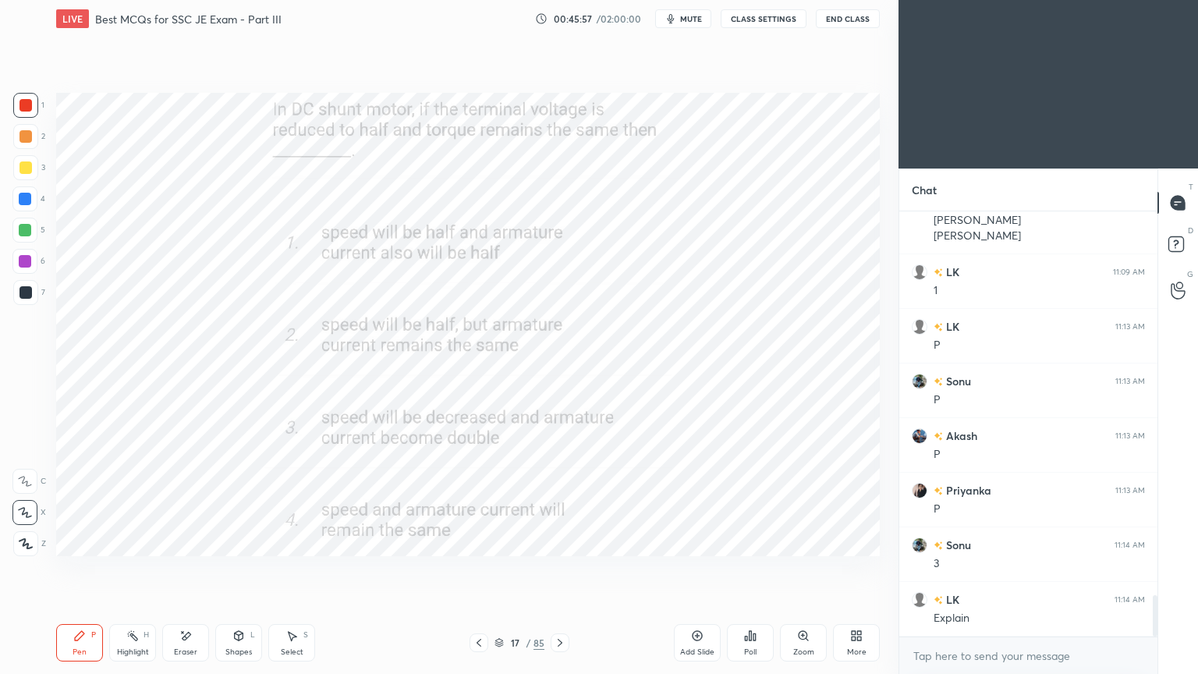
scroll to position [3964, 0]
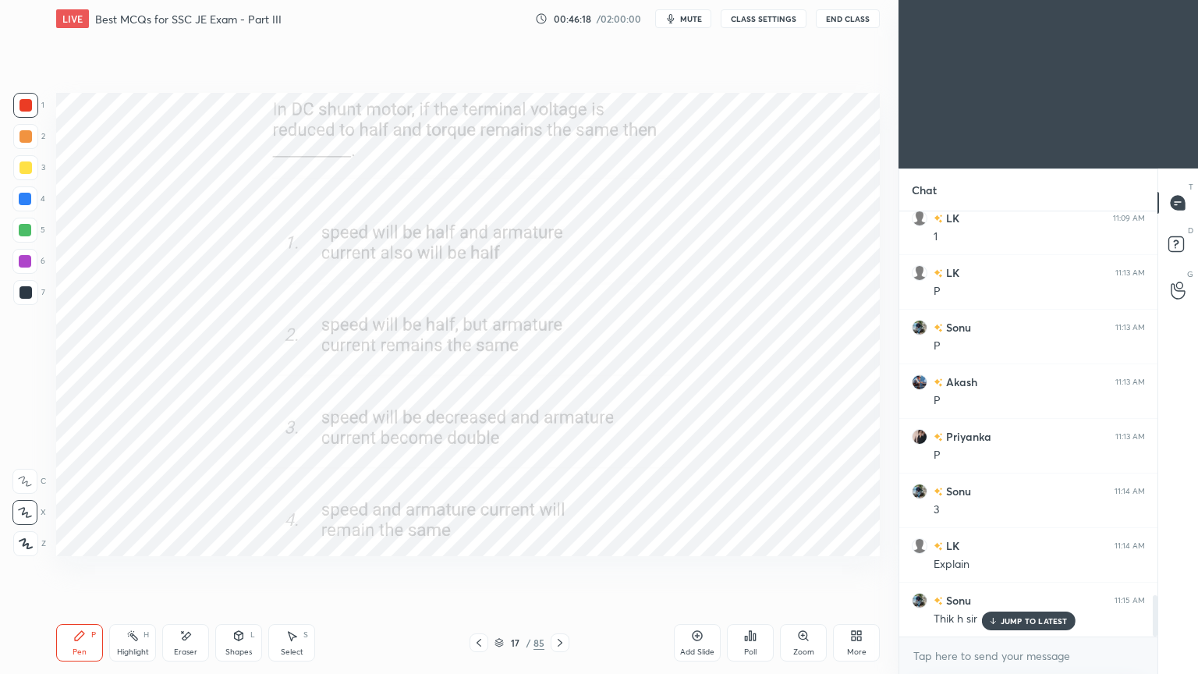
click at [1036, 568] on p "JUMP TO LATEST" at bounding box center [1033, 620] width 67 height 9
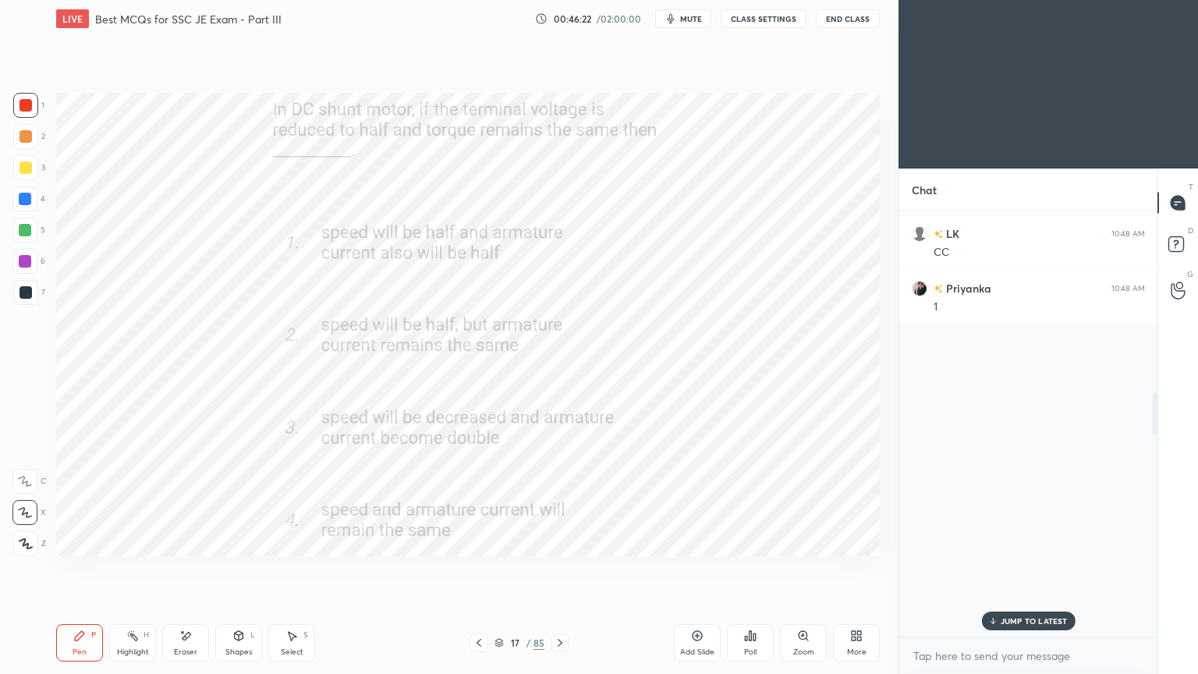
scroll to position [1307, 0]
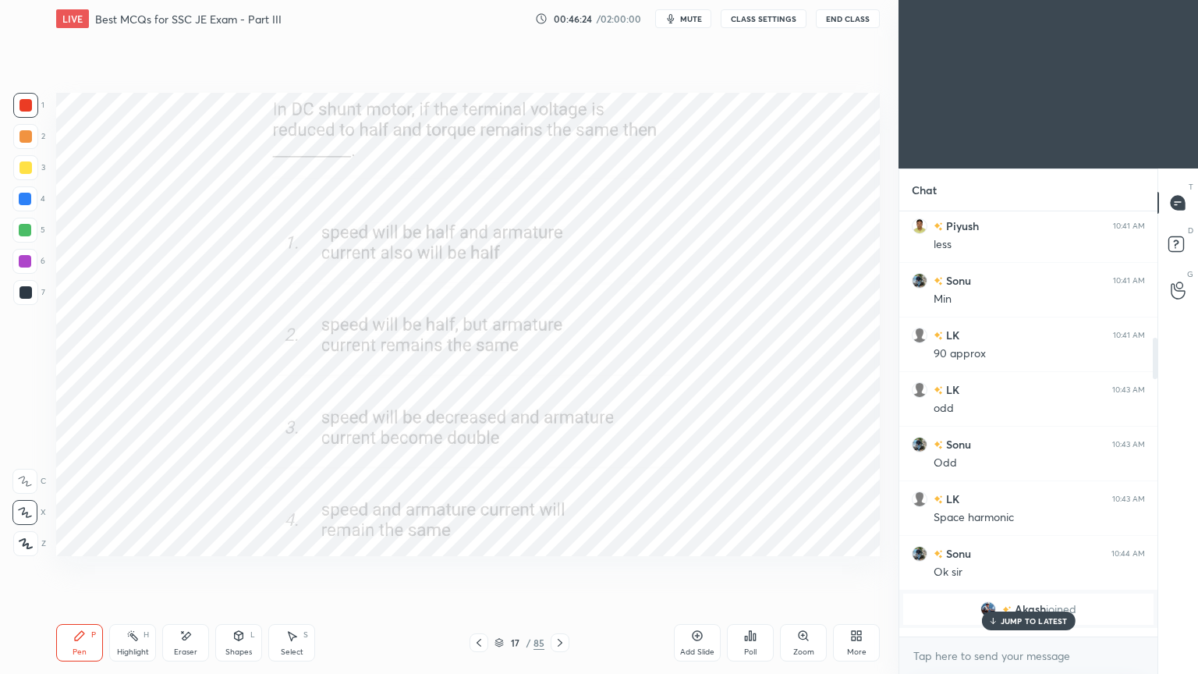
drag, startPoint x: 1153, startPoint y: 620, endPoint x: 1157, endPoint y: 363, distance: 257.3
click at [1157, 363] on div "Chat [PERSON_NAME] 10:39 AM 2 LK 10:39 AM 3 Electronegative gas [PERSON_NAME] 1…" at bounding box center [1047, 420] width 299 height 505
click at [1152, 359] on div at bounding box center [1154, 358] width 5 height 41
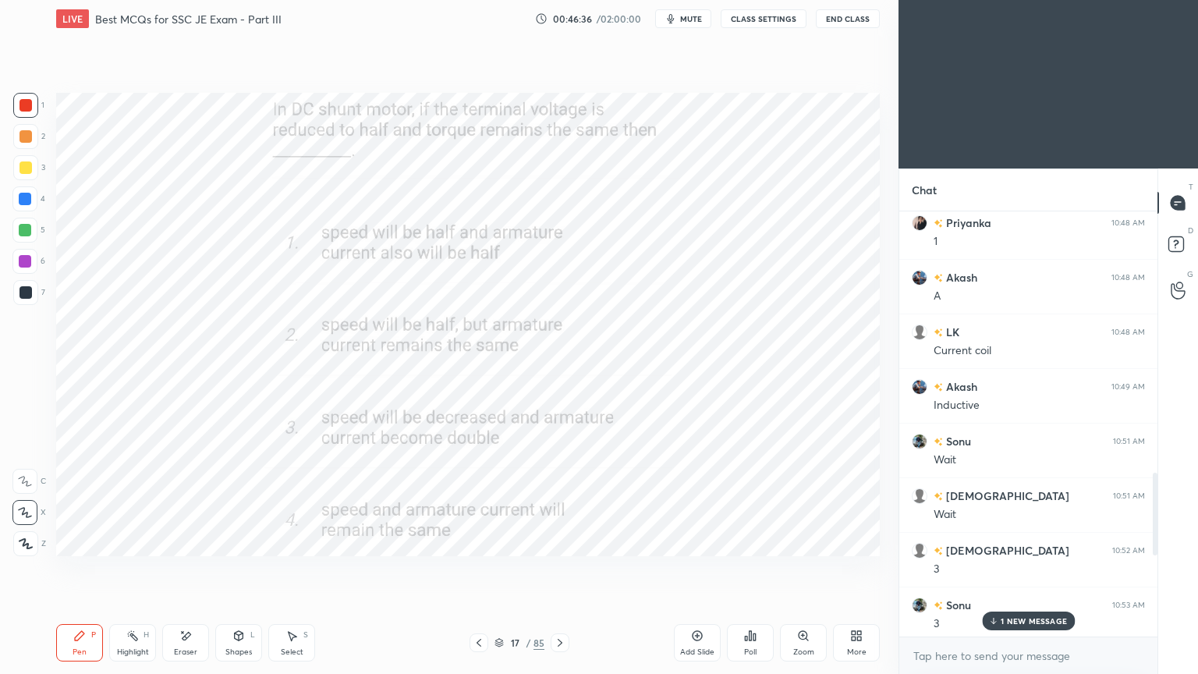
scroll to position [2448, 0]
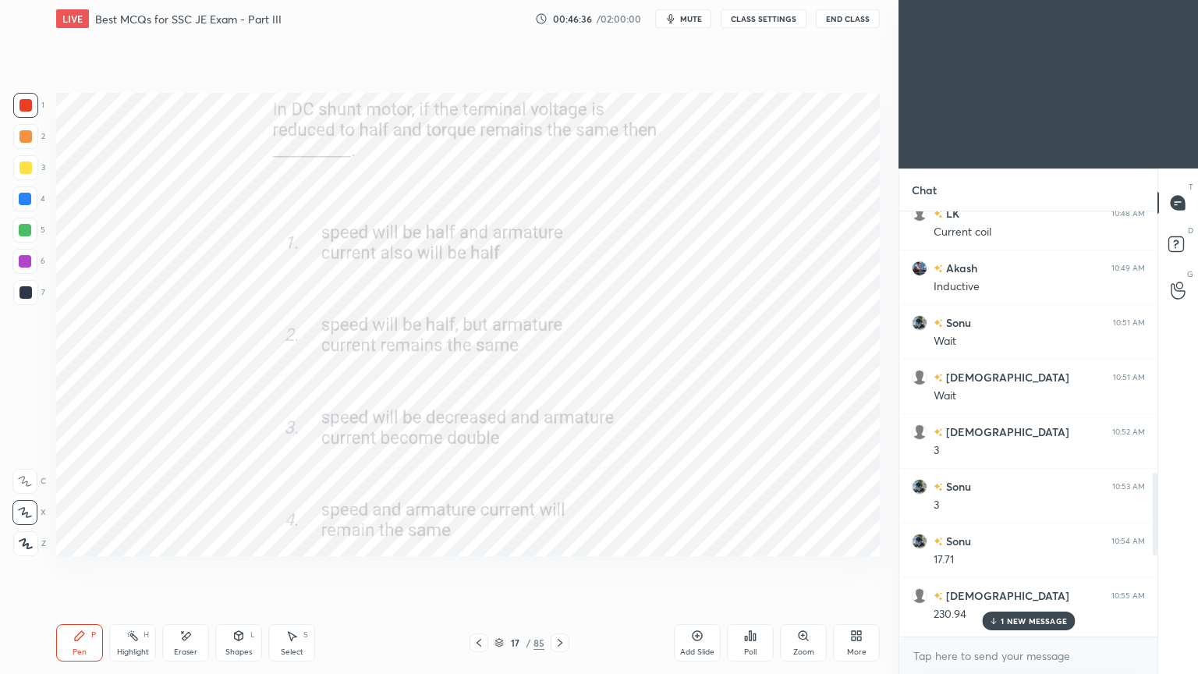
drag, startPoint x: 1155, startPoint y: 359, endPoint x: 1163, endPoint y: 582, distance: 223.9
click at [1163, 568] on div "Chat LK 10:48 AM CC Priyanka 10:48 AM 1 Akash 10:48 AM A LK 10:48 AM Current co…" at bounding box center [1047, 420] width 299 height 505
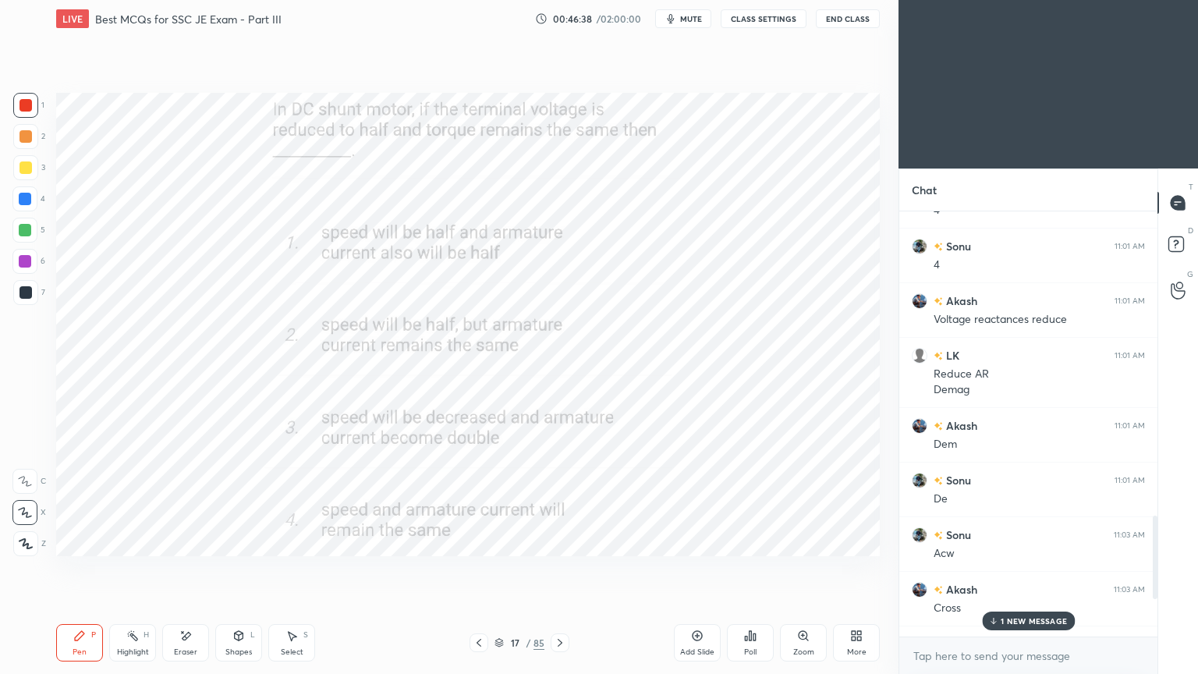
drag, startPoint x: 1155, startPoint y: 508, endPoint x: 1157, endPoint y: 642, distance: 134.9
click at [1157, 568] on div "Chat [PERSON_NAME] 10:59 AM 2 Akash 11:00 AM 4 Priyanka 11:00 AM 4 [PERSON_NAME…" at bounding box center [1047, 420] width 299 height 505
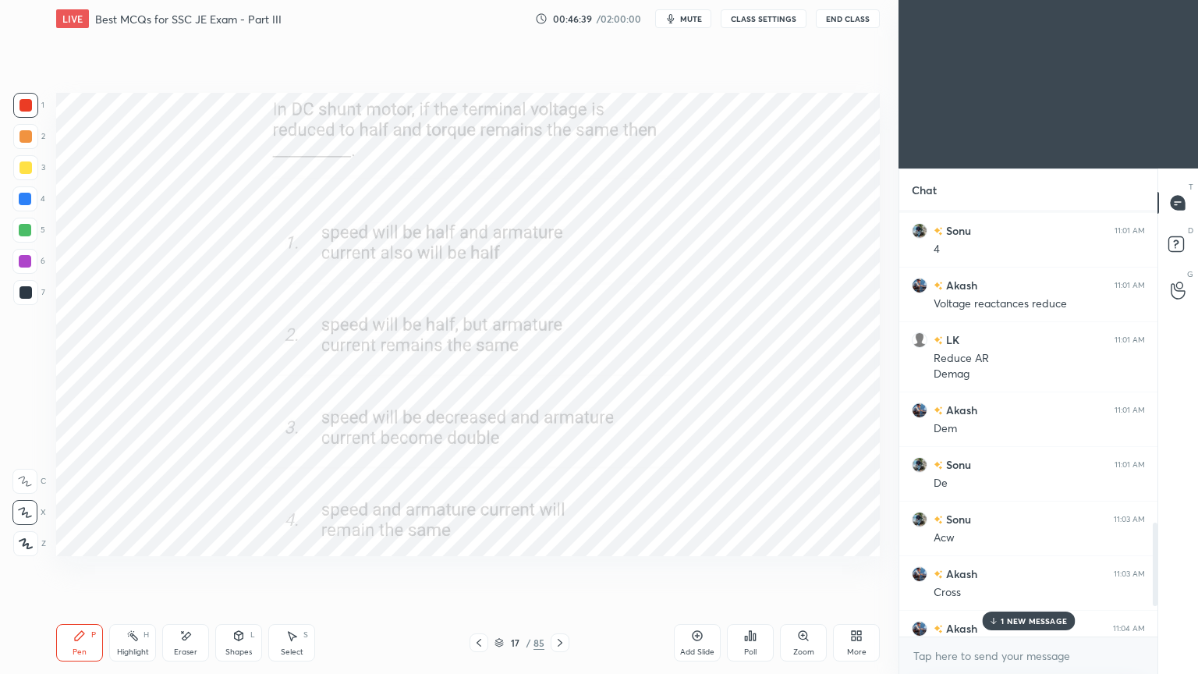
click at [1159, 568] on div "T Messages (T) D Doubts (D) G Raise Hand (G)" at bounding box center [1177, 420] width 41 height 505
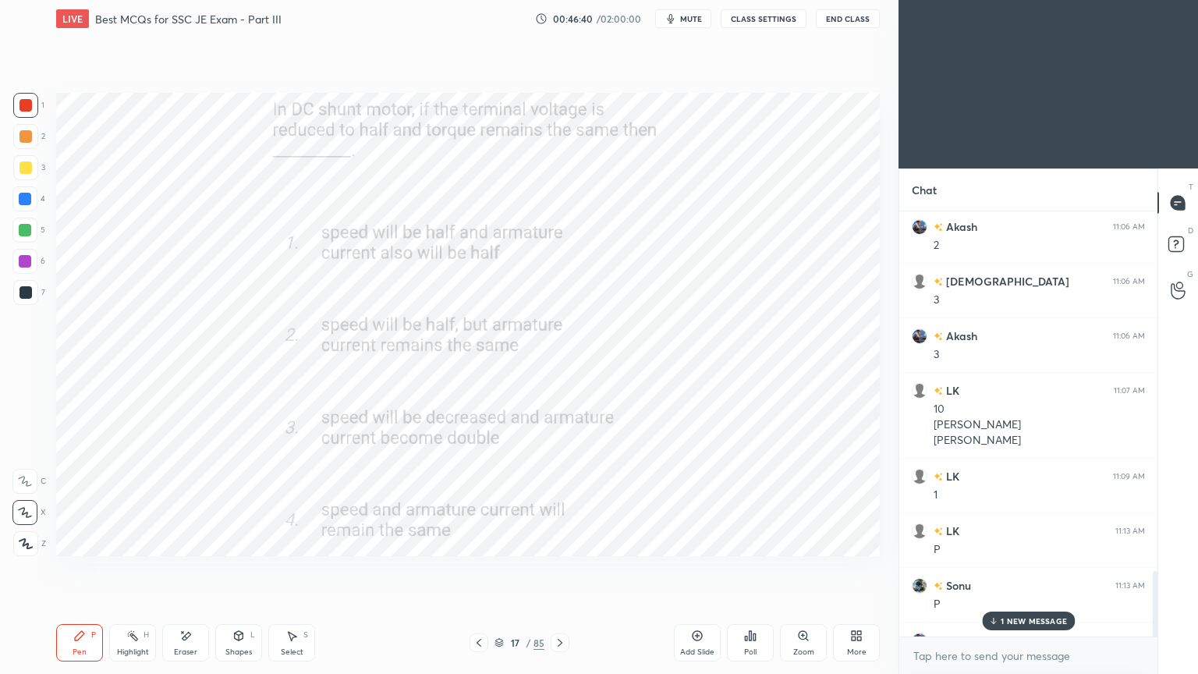
scroll to position [3770, 0]
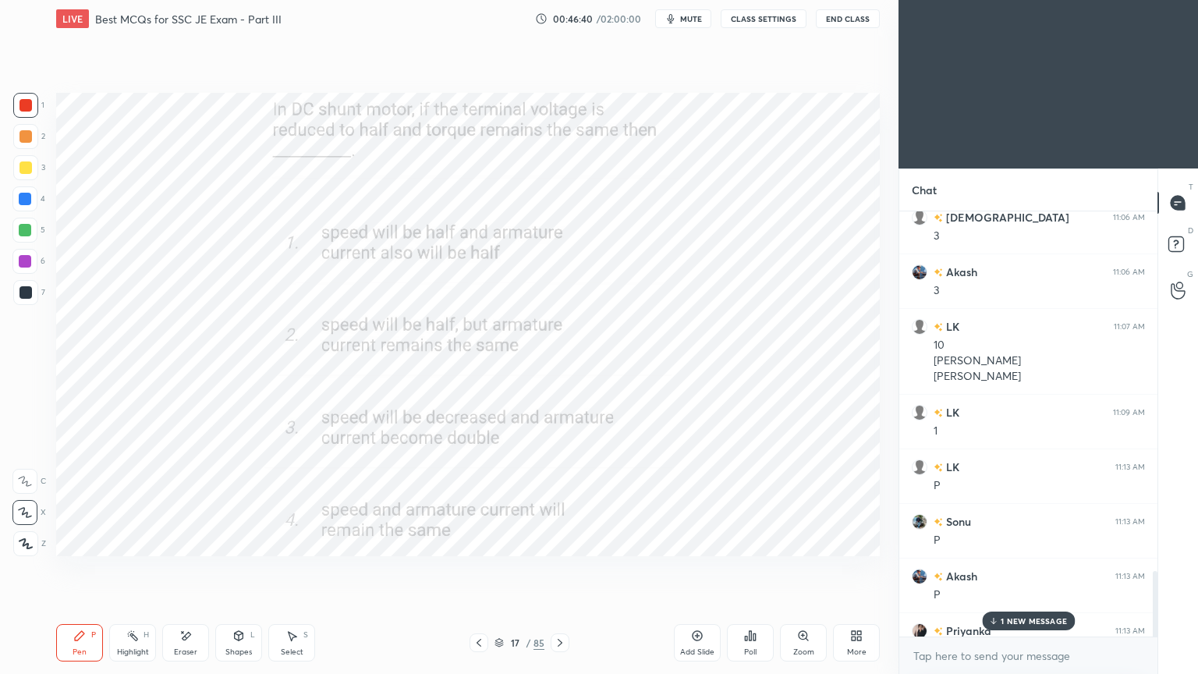
drag, startPoint x: 1155, startPoint y: 568, endPoint x: 1160, endPoint y: 673, distance: 104.6
click at [1160, 568] on div "Chat Akash 11:06 AM 2 [PERSON_NAME] 11:06 AM 3 Akash 11:06 AM 3 LK 11:07 AM 10 …" at bounding box center [1047, 420] width 299 height 505
click at [1035, 568] on p "1 NEW MESSAGE" at bounding box center [1033, 620] width 66 height 9
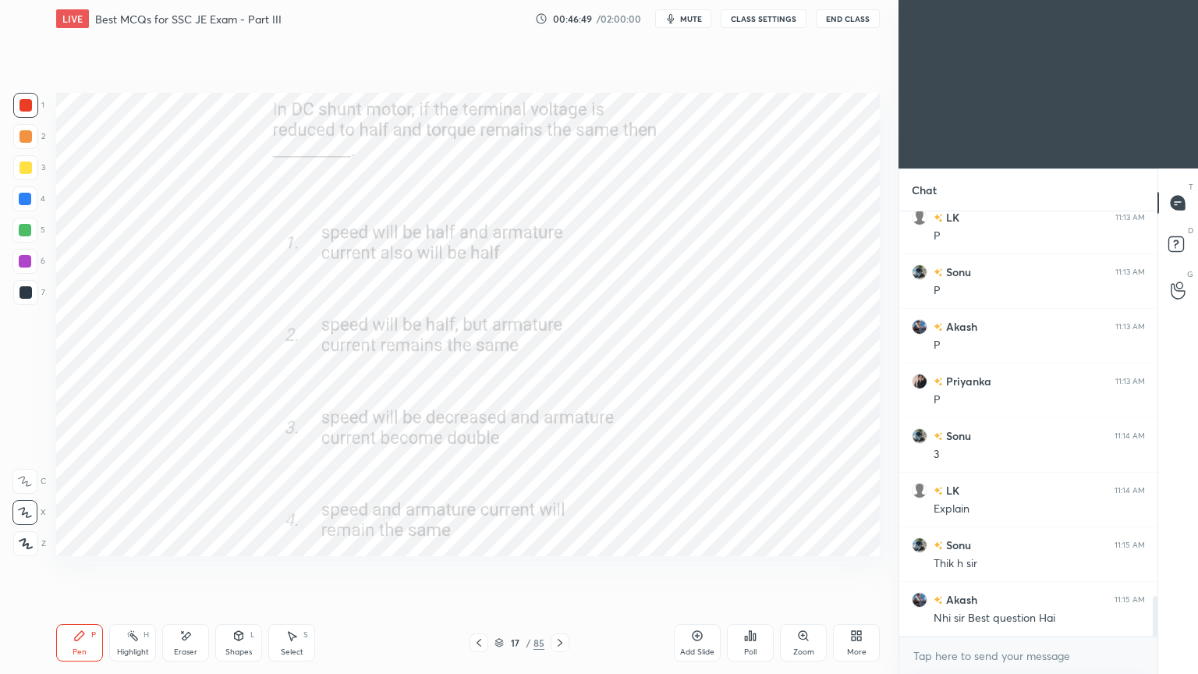
click at [21, 110] on div at bounding box center [25, 105] width 25 height 25
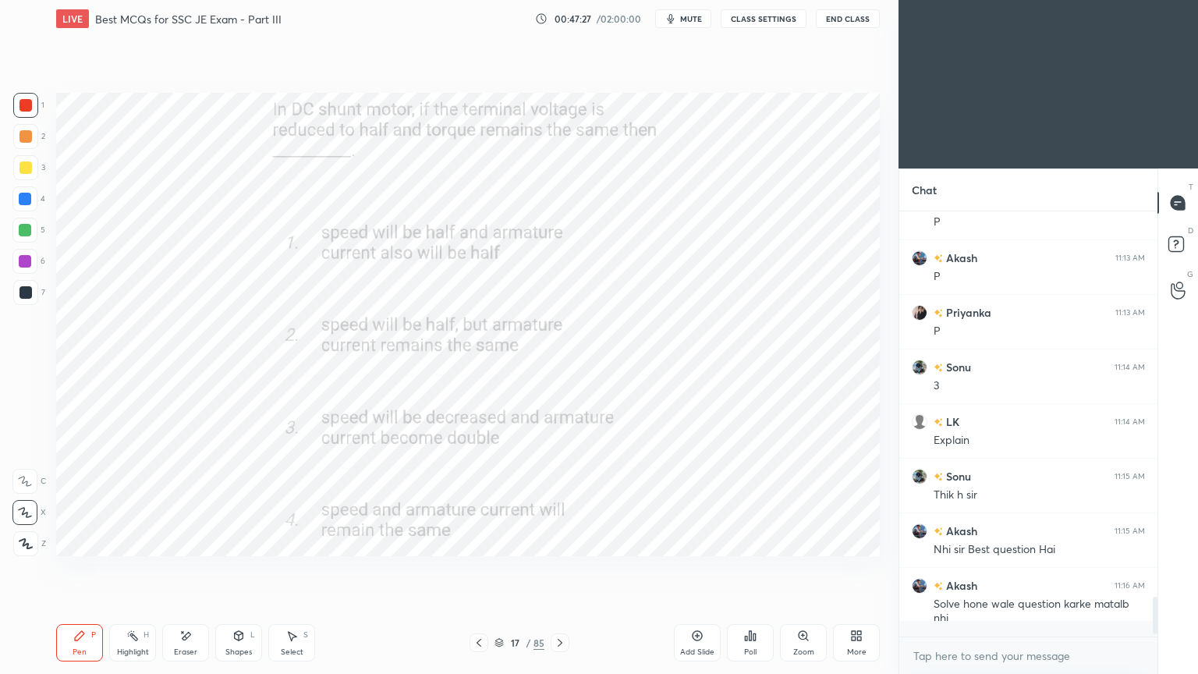
scroll to position [4088, 0]
click at [22, 197] on div at bounding box center [25, 199] width 12 height 12
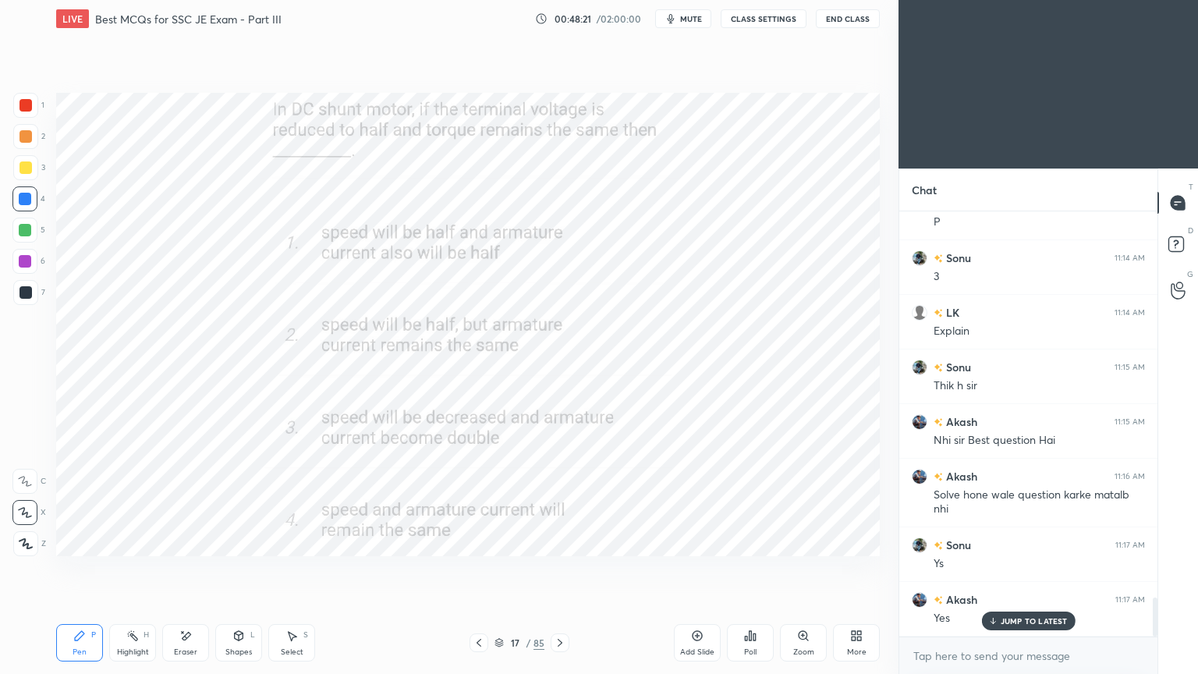
scroll to position [4251, 0]
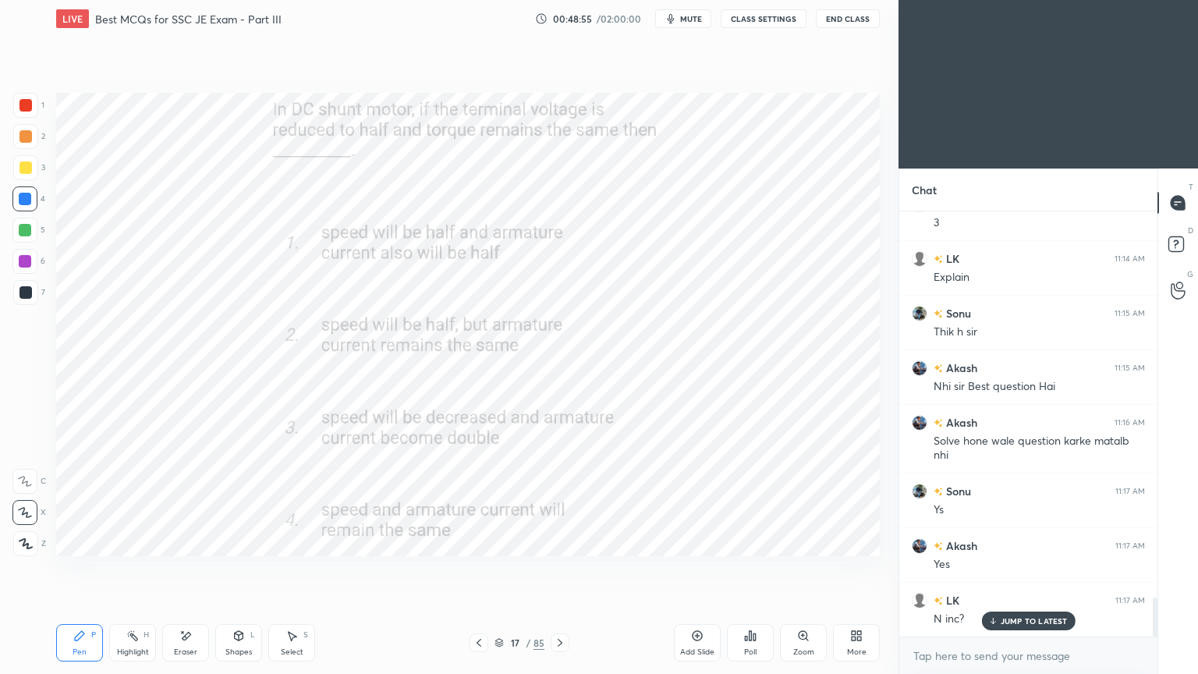
click at [19, 108] on div at bounding box center [25, 105] width 12 height 12
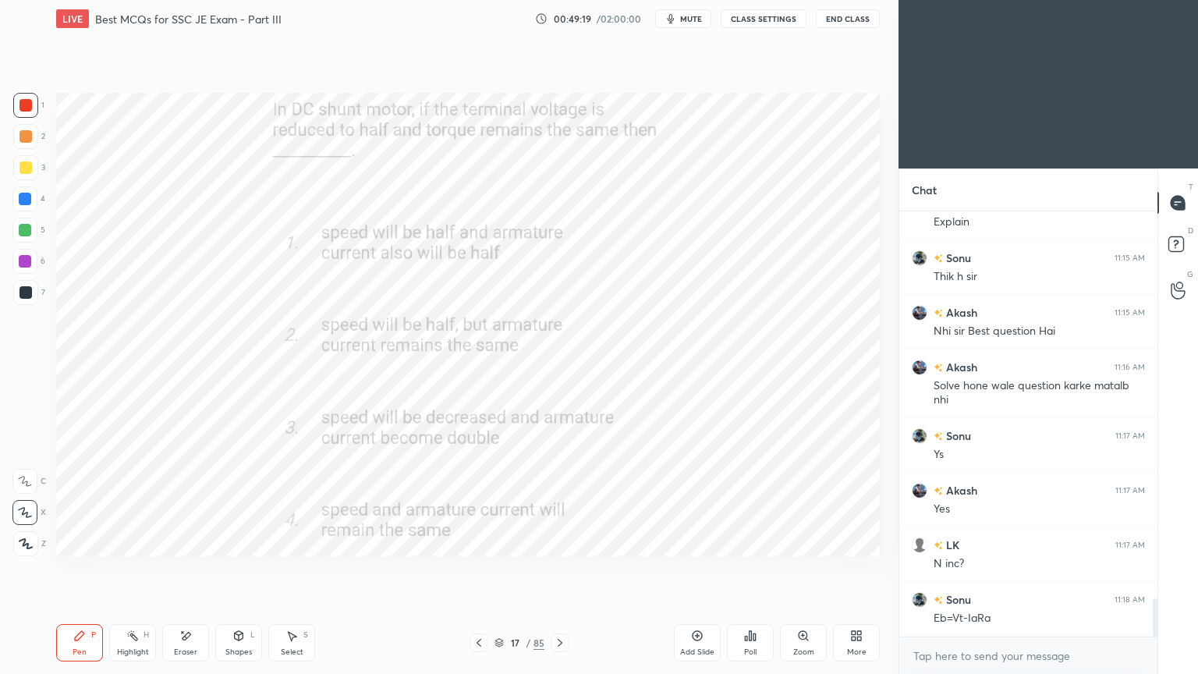
click at [181, 568] on div "Eraser" at bounding box center [185, 652] width 23 height 8
click at [104, 568] on div "Pen P Highlight H Eraser Shapes L Select S 17 / 85 Add Slide Poll Zoom More" at bounding box center [467, 642] width 823 height 62
click at [75, 568] on div "Pen" at bounding box center [80, 652] width 14 height 8
click at [197, 568] on div "Eraser" at bounding box center [185, 642] width 47 height 37
click at [138, 568] on div "Highlight H" at bounding box center [132, 642] width 47 height 37
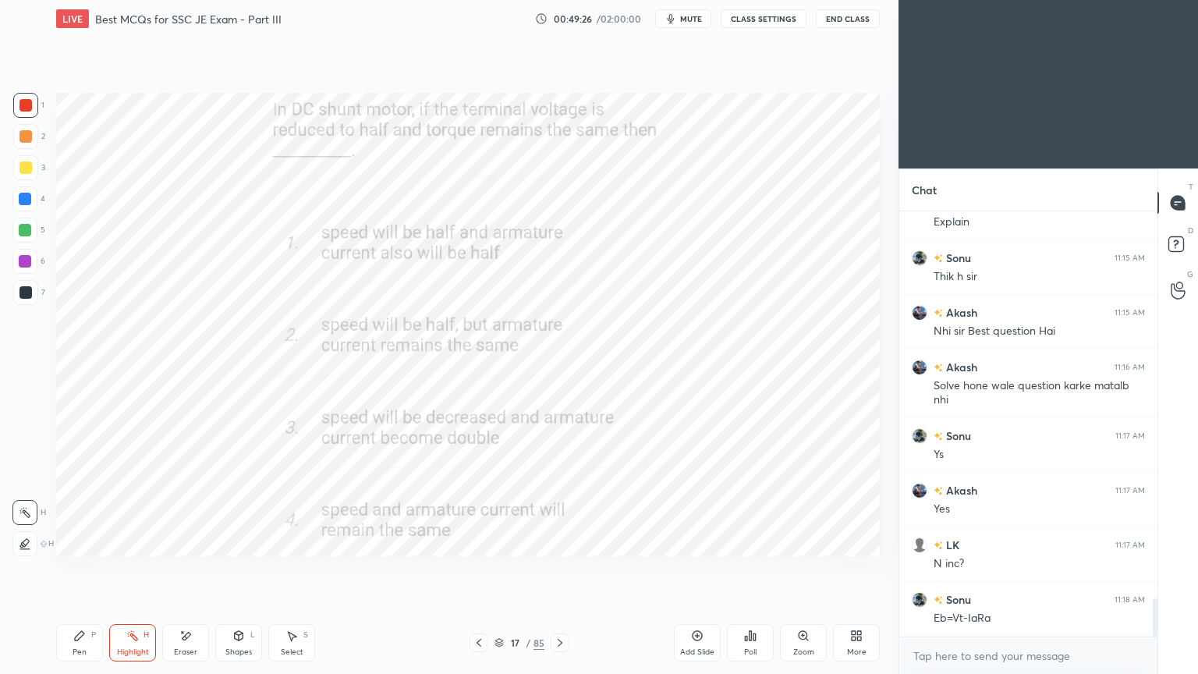
click at [81, 568] on div "Pen" at bounding box center [80, 652] width 14 height 8
click at [188, 568] on div "Eraser" at bounding box center [185, 652] width 23 height 8
click at [72, 568] on div "Pen P" at bounding box center [79, 642] width 47 height 37
click at [699, 568] on div "Add Slide" at bounding box center [697, 642] width 47 height 37
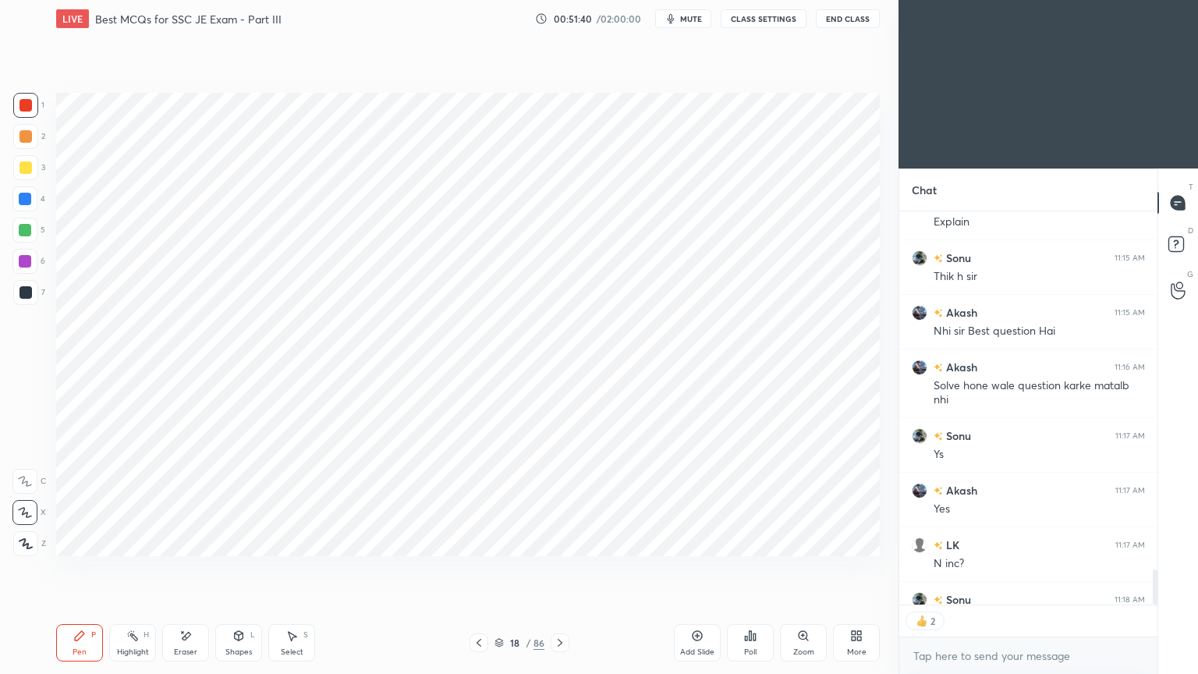
click at [483, 568] on icon at bounding box center [479, 642] width 12 height 12
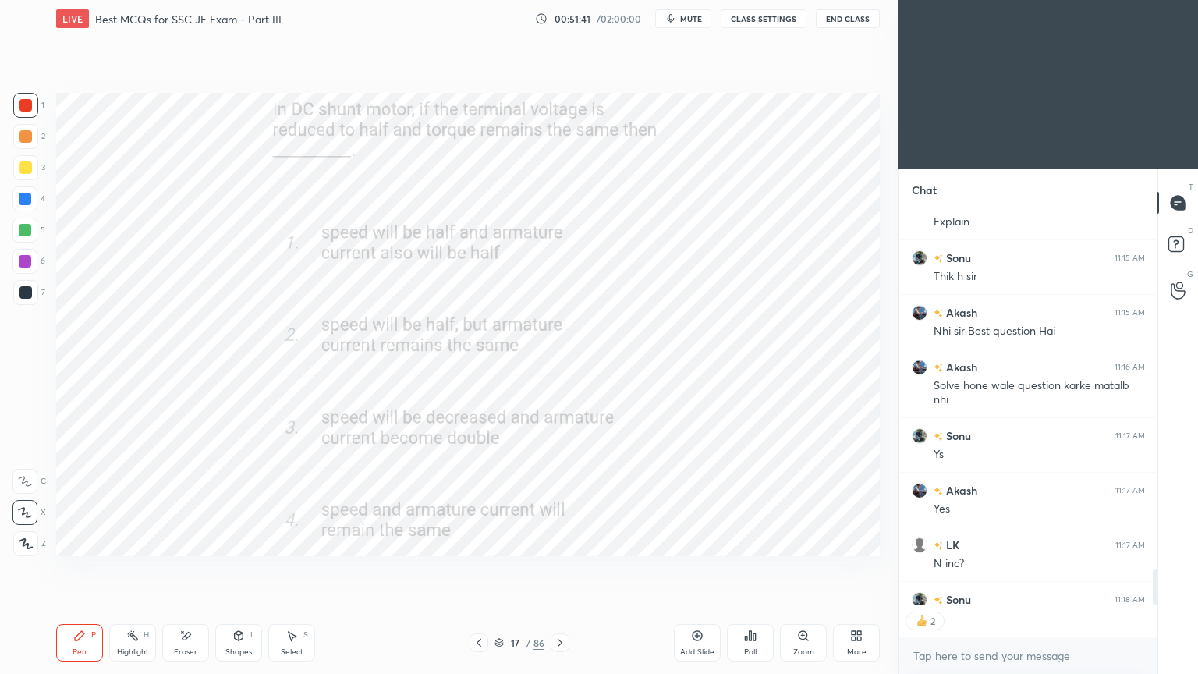
scroll to position [420, 253]
click at [559, 568] on icon at bounding box center [560, 642] width 12 height 12
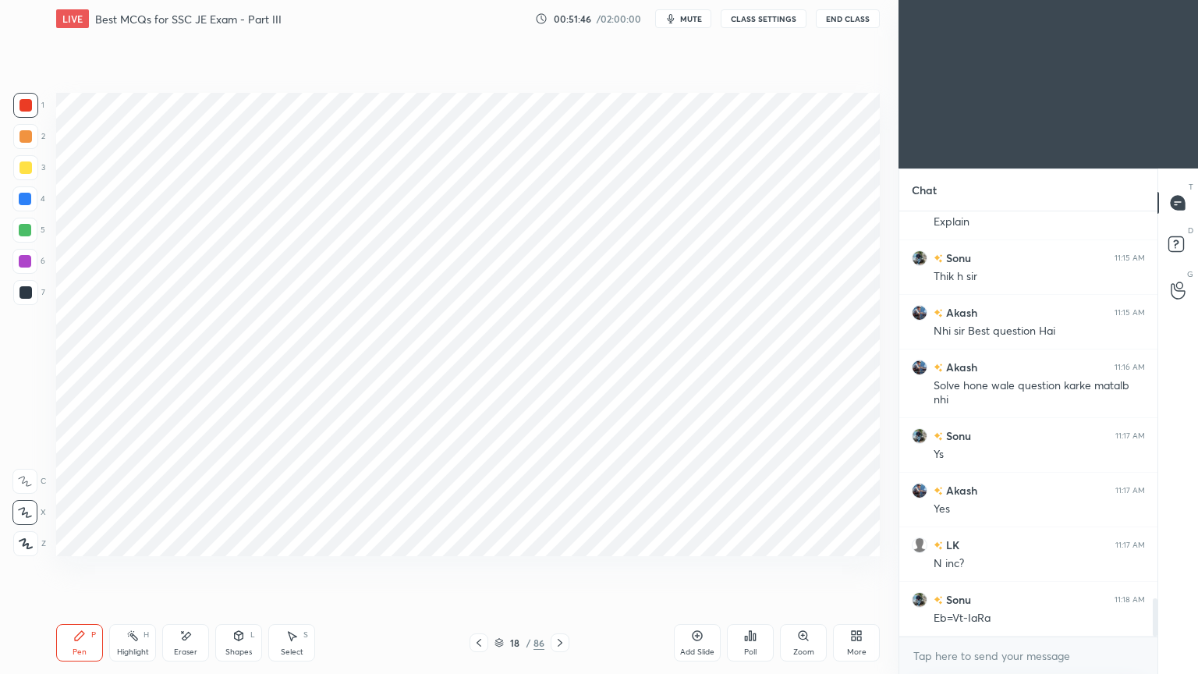
click at [481, 568] on icon at bounding box center [479, 642] width 12 height 12
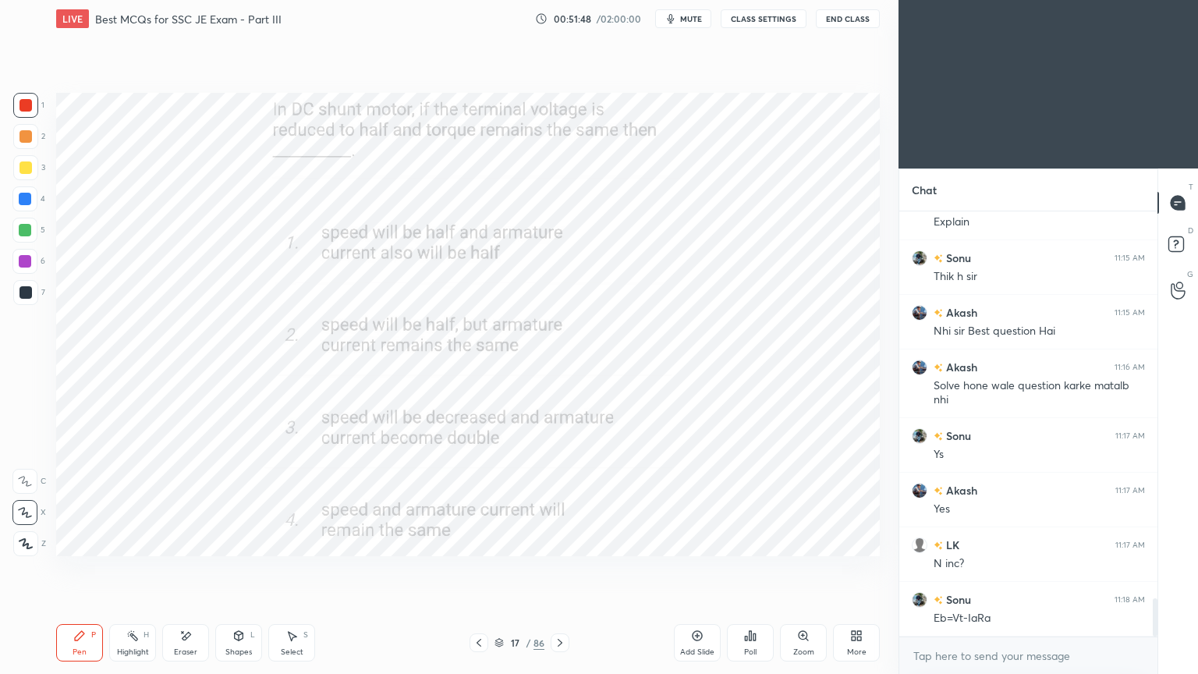
click at [559, 568] on icon at bounding box center [560, 642] width 12 height 12
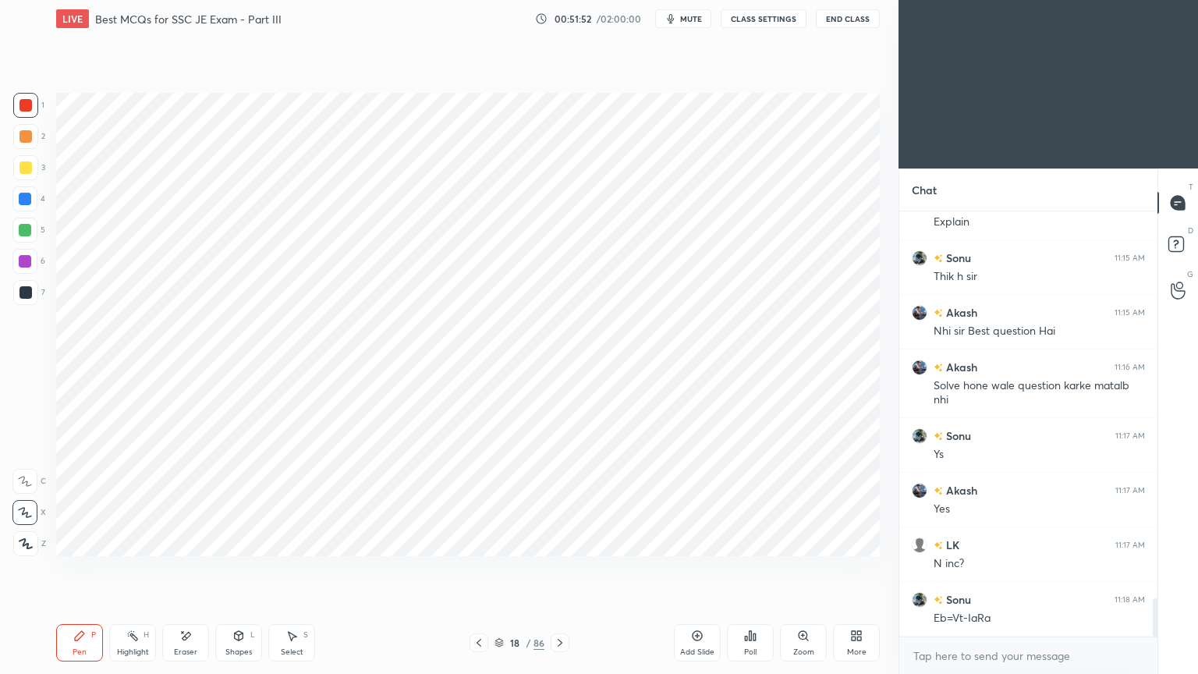
click at [475, 568] on icon at bounding box center [479, 642] width 12 height 12
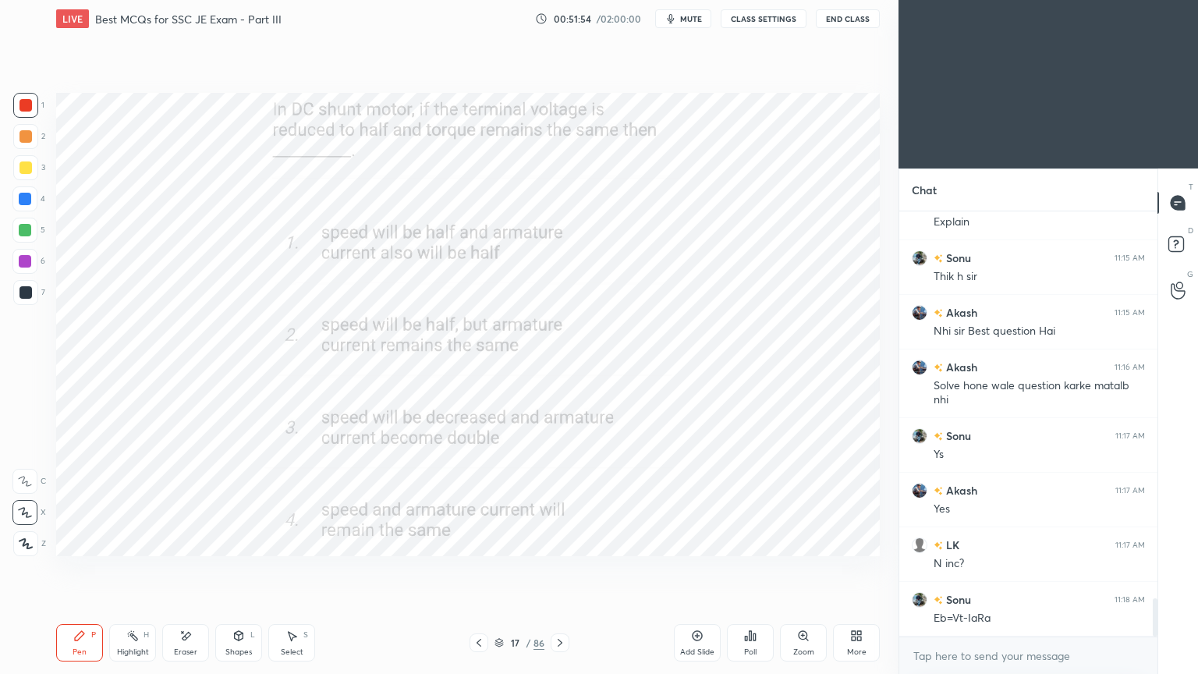
click at [559, 568] on icon at bounding box center [560, 642] width 12 height 12
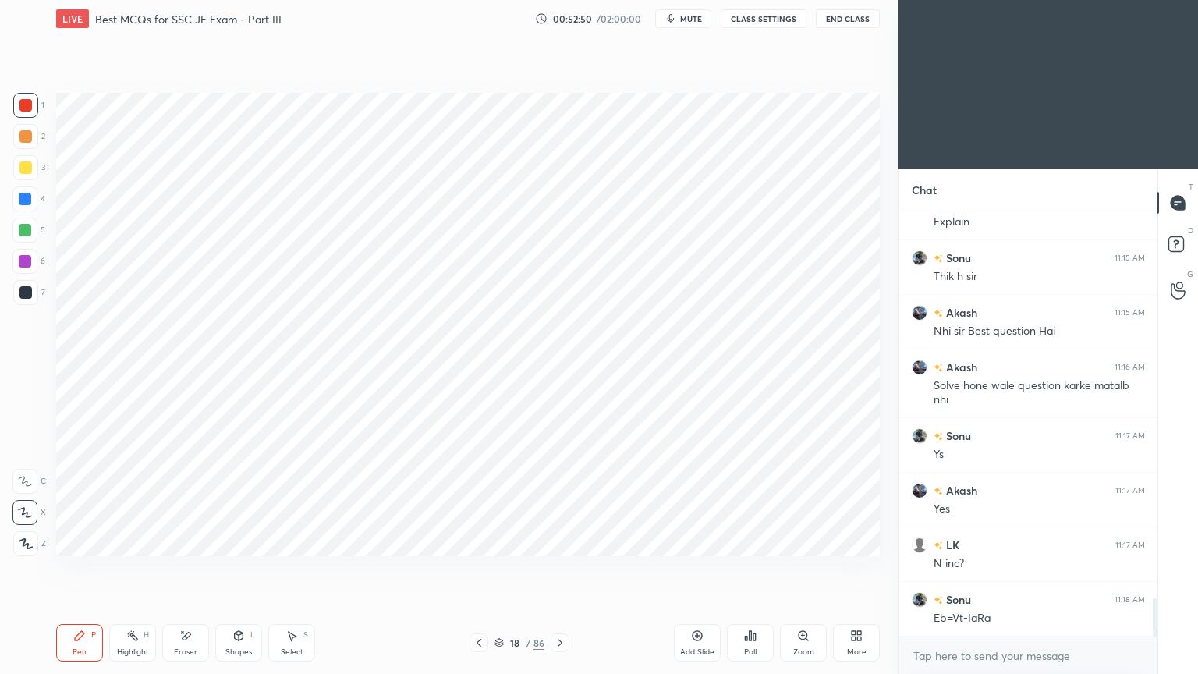
click at [478, 568] on icon at bounding box center [479, 642] width 12 height 12
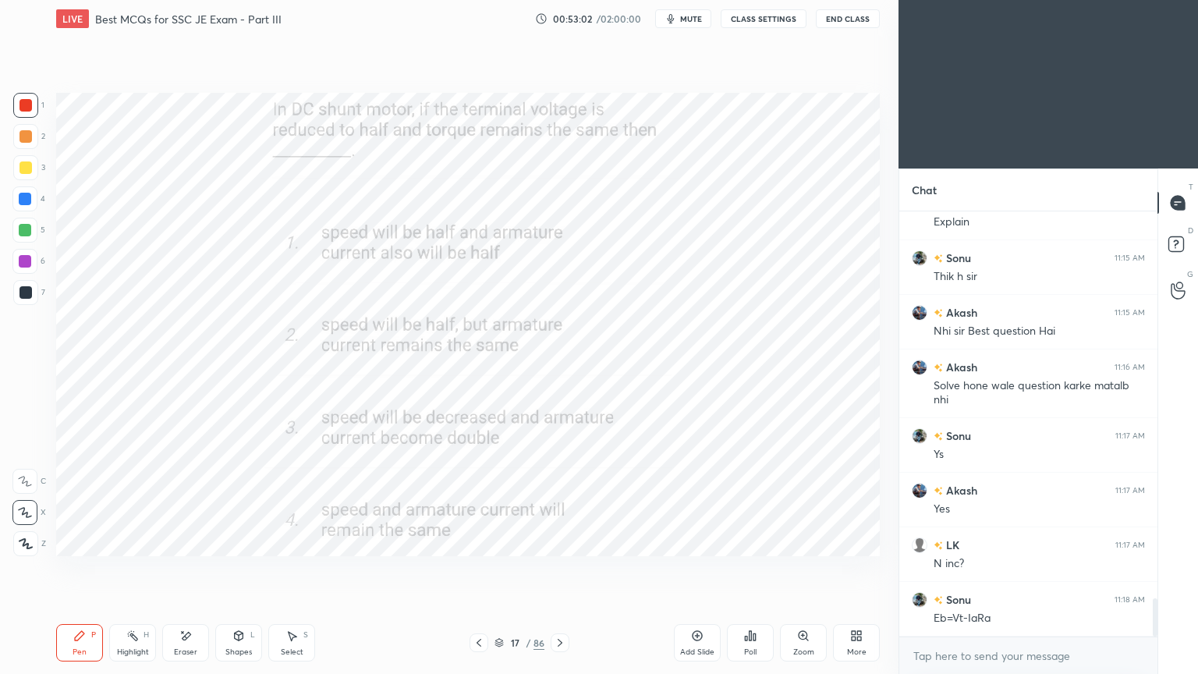
scroll to position [4360, 0]
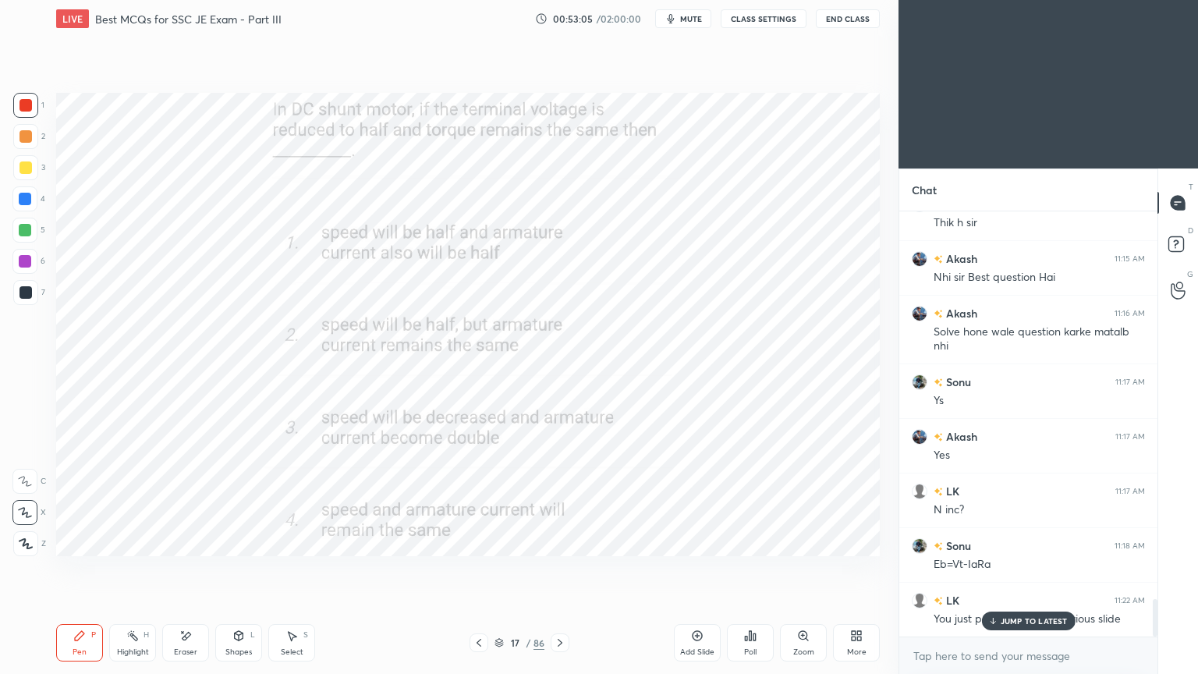
click at [1020, 568] on p "JUMP TO LATEST" at bounding box center [1033, 620] width 67 height 9
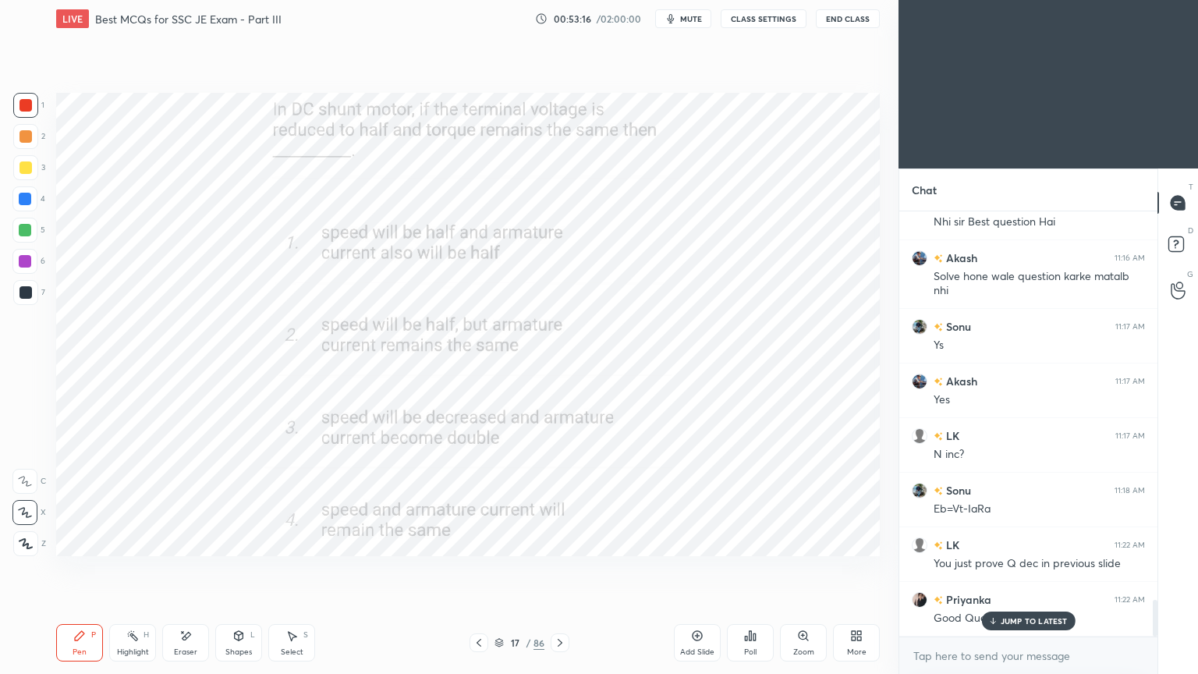
scroll to position [4469, 0]
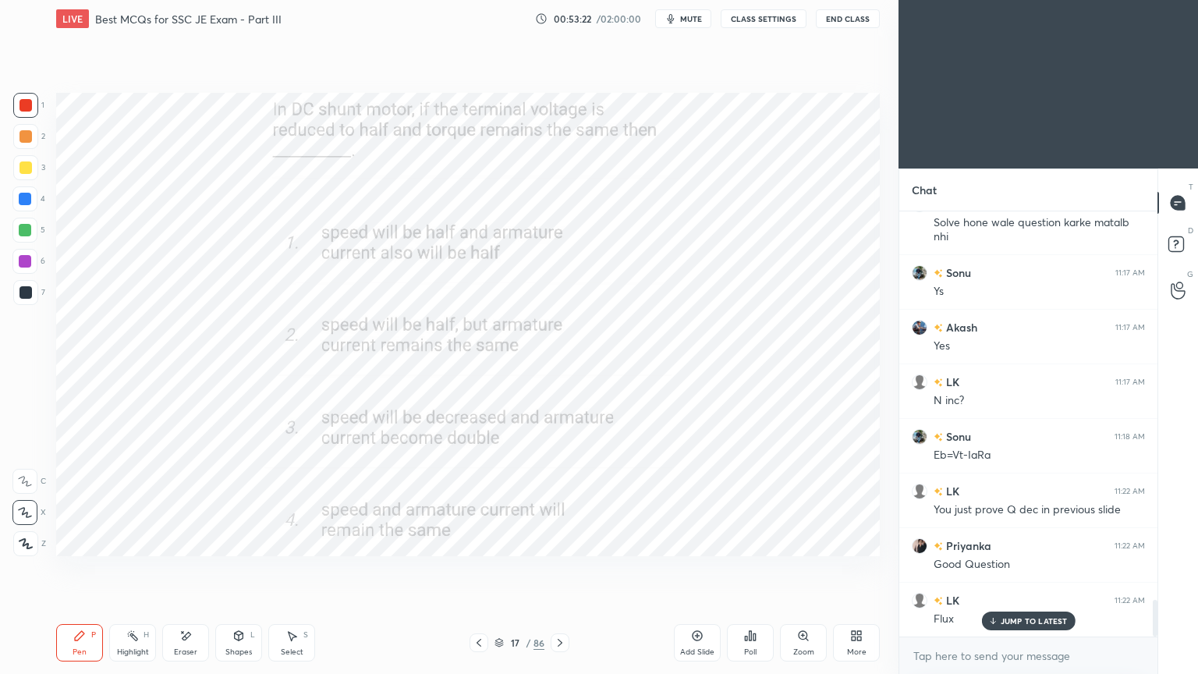
click at [561, 568] on icon at bounding box center [560, 642] width 12 height 12
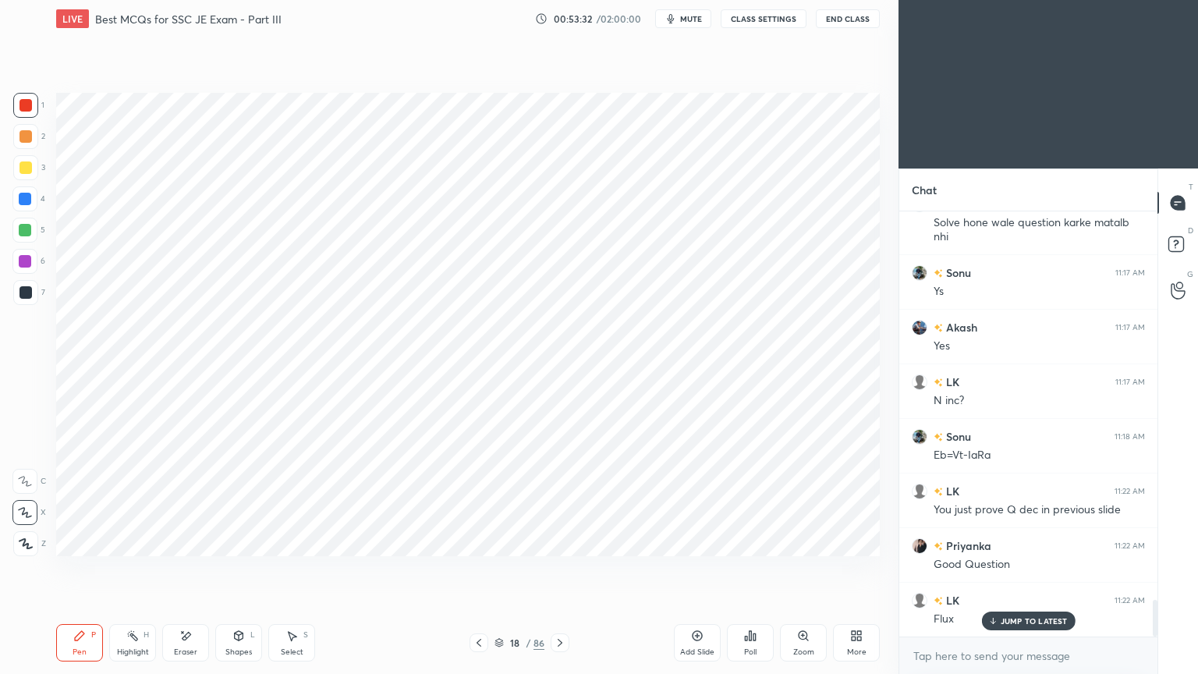
drag, startPoint x: 194, startPoint y: 636, endPoint x: 261, endPoint y: 621, distance: 68.7
click at [197, 568] on div "Eraser" at bounding box center [185, 642] width 47 height 37
click at [90, 568] on div "Pen P" at bounding box center [79, 642] width 47 height 37
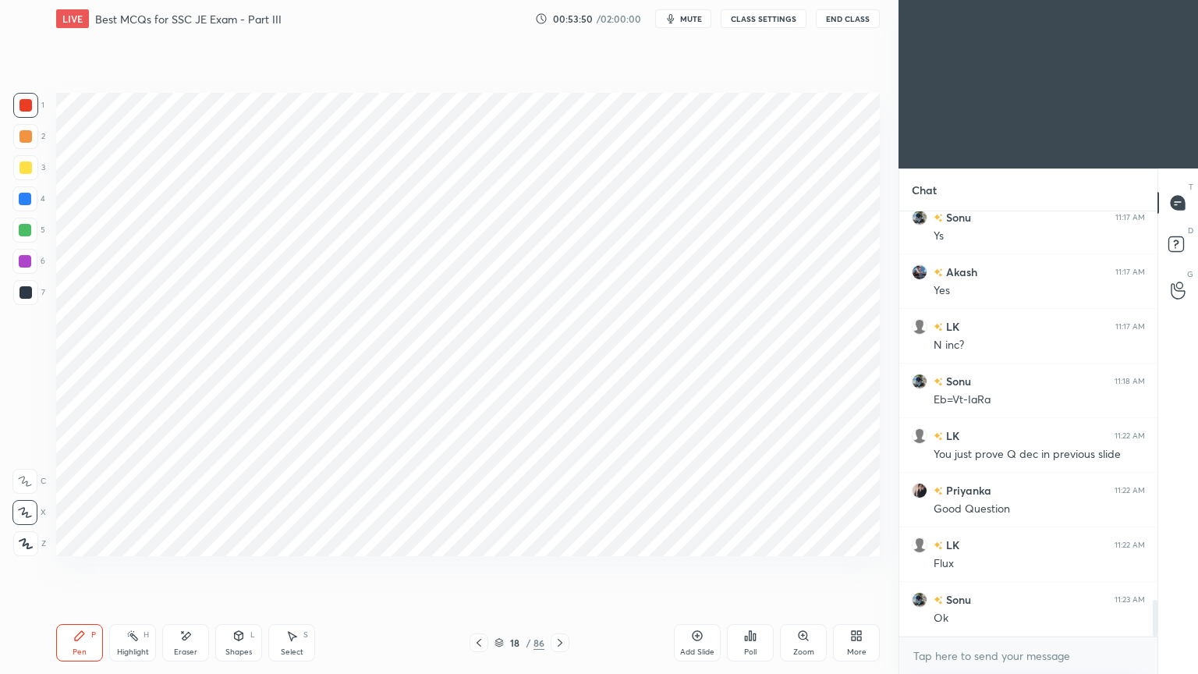
click at [471, 568] on div at bounding box center [478, 642] width 19 height 19
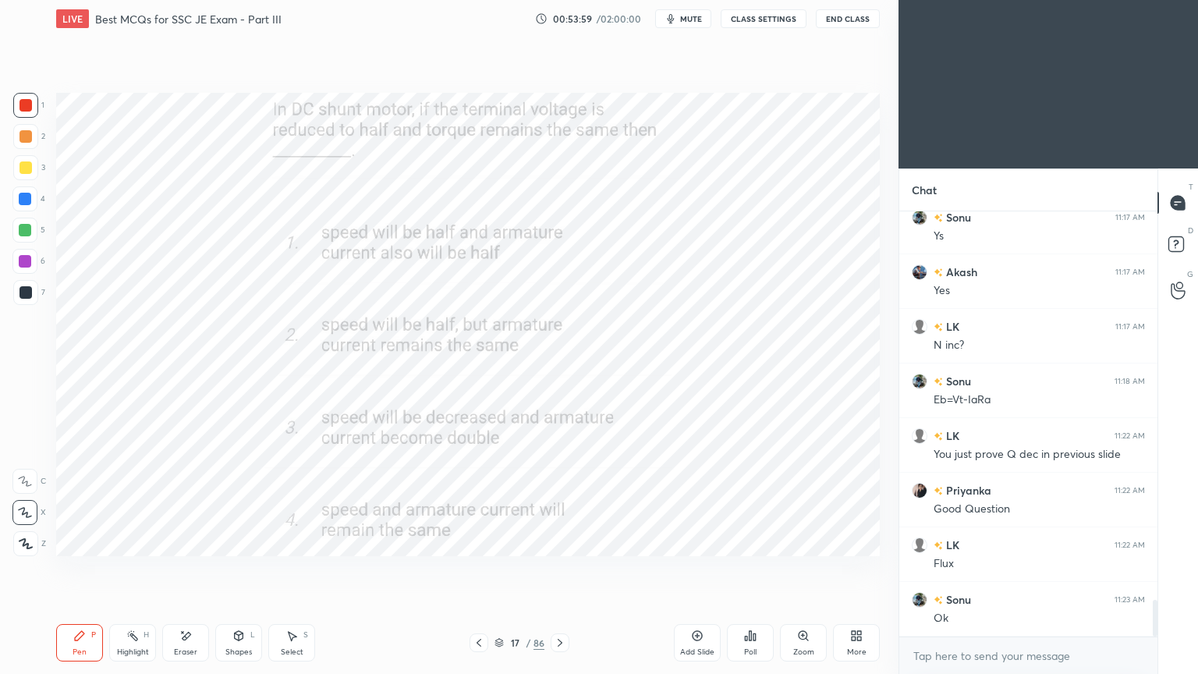
click at [565, 568] on div at bounding box center [559, 642] width 19 height 19
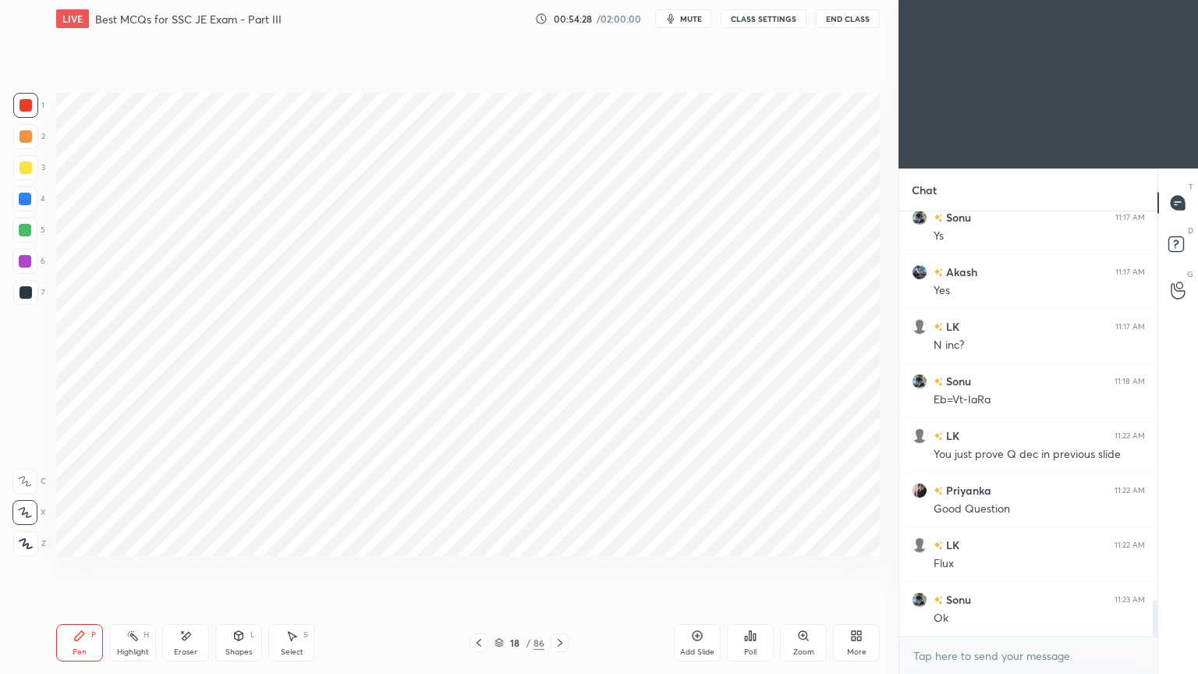
scroll to position [4578, 0]
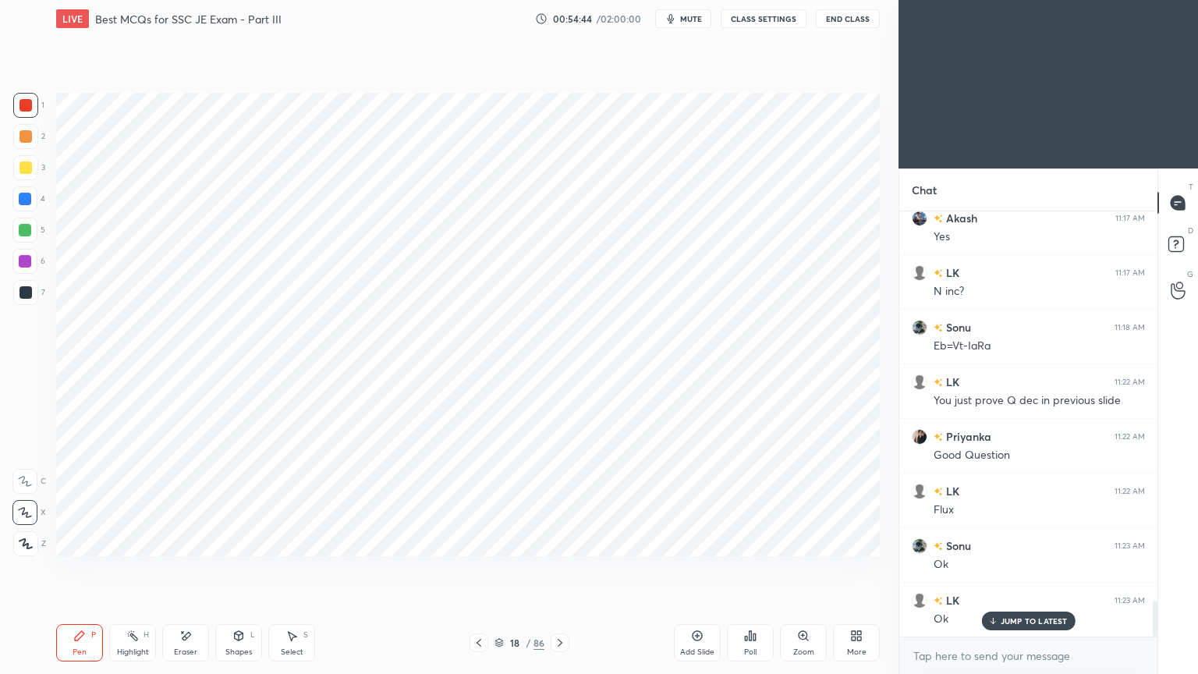
click at [561, 568] on icon at bounding box center [560, 642] width 12 height 12
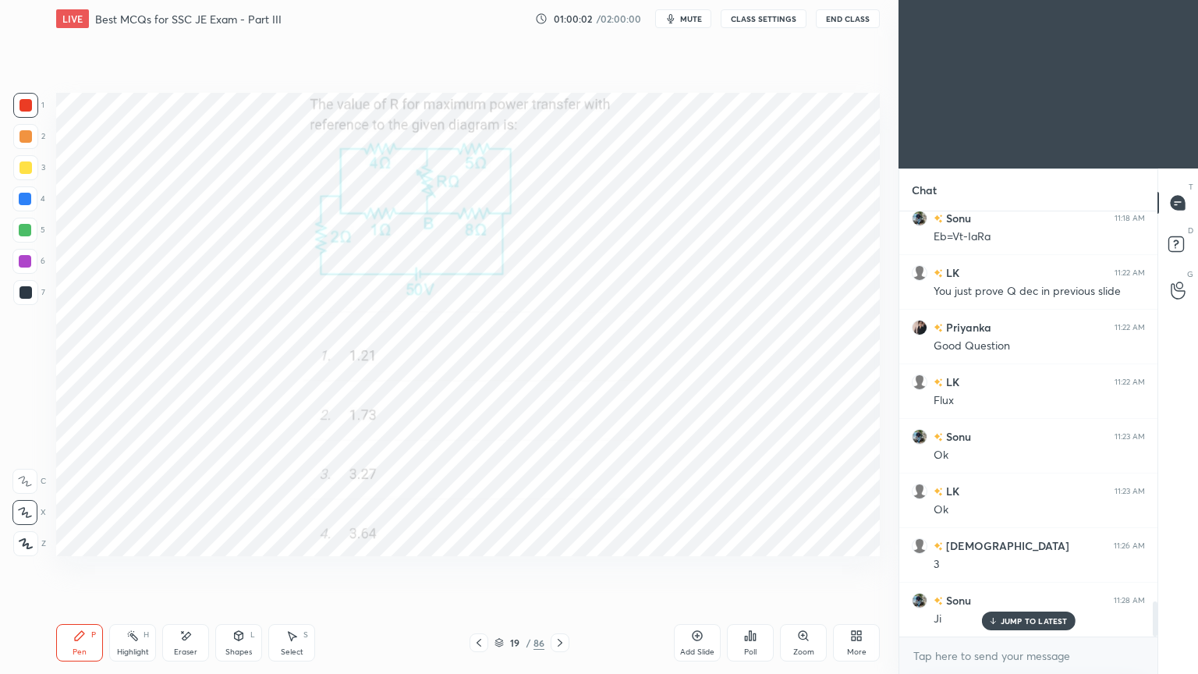
scroll to position [5, 5]
click at [19, 266] on div at bounding box center [25, 261] width 12 height 12
click at [20, 232] on div at bounding box center [25, 230] width 12 height 12
click at [190, 568] on icon at bounding box center [185, 635] width 12 height 13
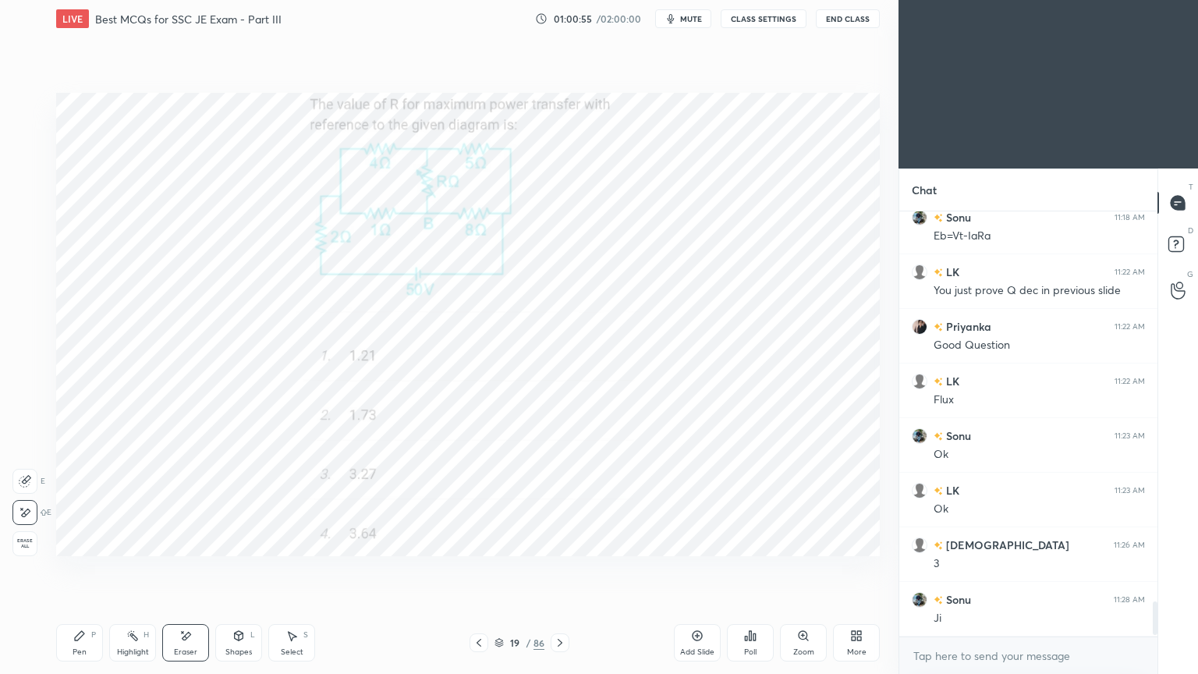
click at [28, 476] on icon at bounding box center [25, 481] width 12 height 12
click at [30, 397] on circle at bounding box center [24, 399] width 10 height 10
click at [76, 568] on div "Pen" at bounding box center [80, 652] width 14 height 8
drag, startPoint x: 22, startPoint y: 102, endPoint x: 51, endPoint y: 122, distance: 35.3
click at [23, 102] on div at bounding box center [25, 105] width 12 height 12
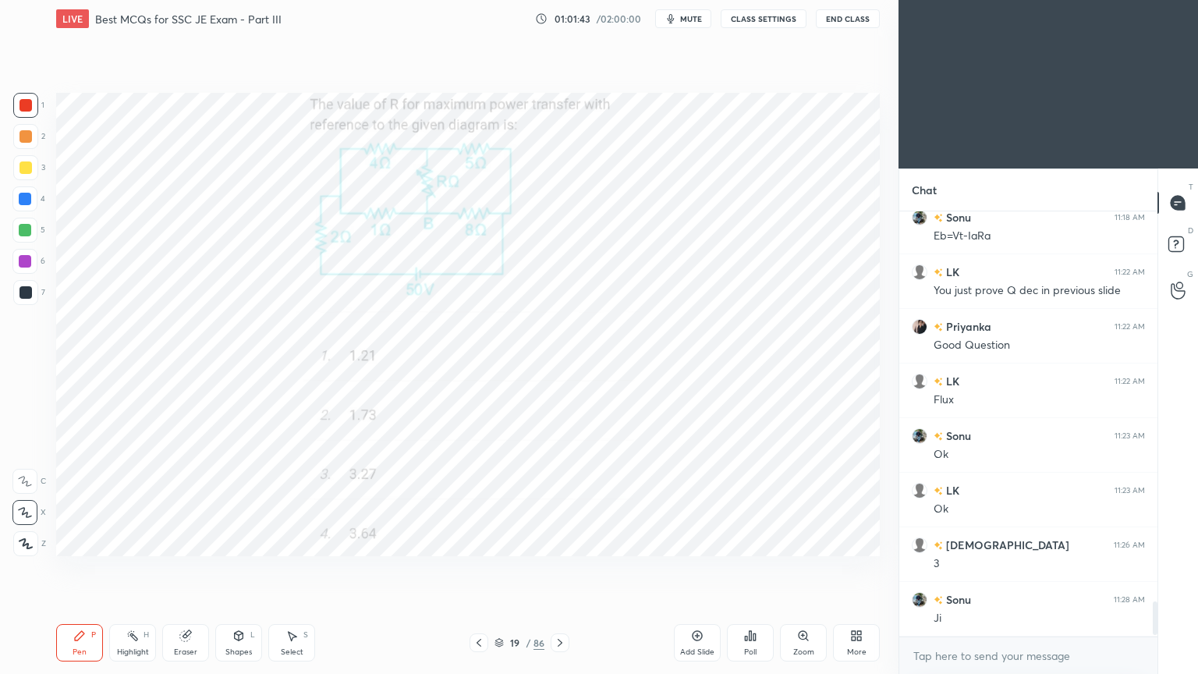
scroll to position [5, 5]
click at [287, 568] on icon at bounding box center [291, 635] width 12 height 12
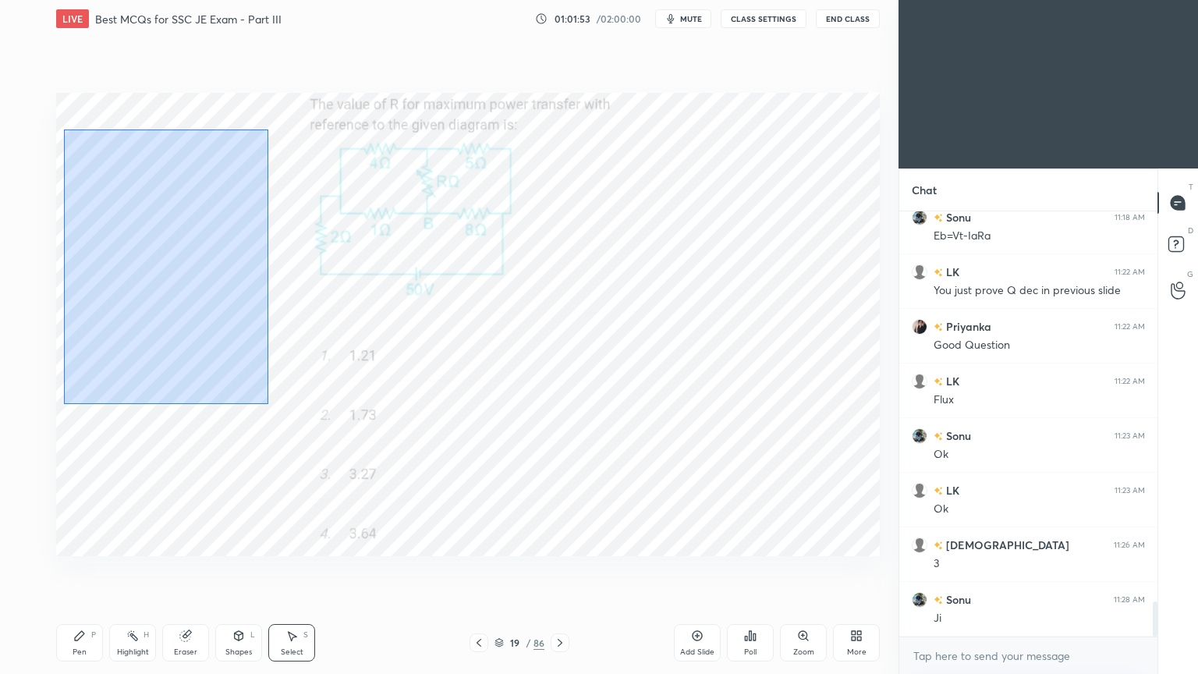
scroll to position [4688, 0]
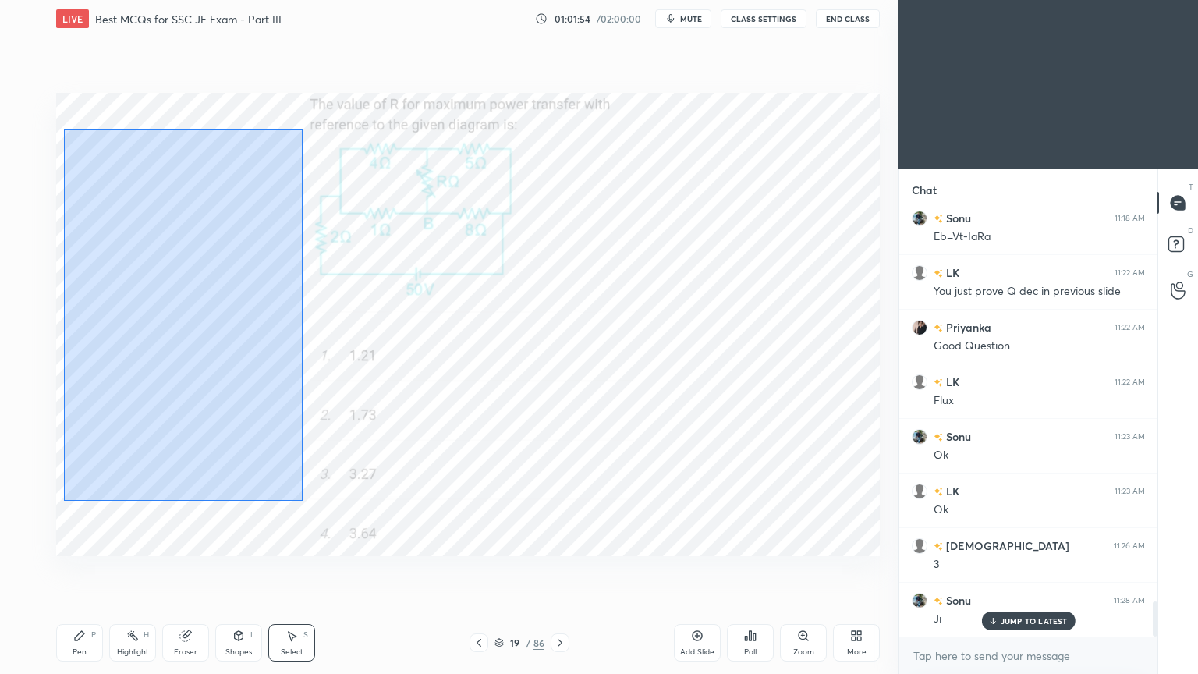
drag, startPoint x: 62, startPoint y: 129, endPoint x: 303, endPoint y: 500, distance: 442.1
click at [303, 500] on div "0 ° Undo Copy Duplicate Duplicate to new slide Delete" at bounding box center [467, 324] width 823 height 463
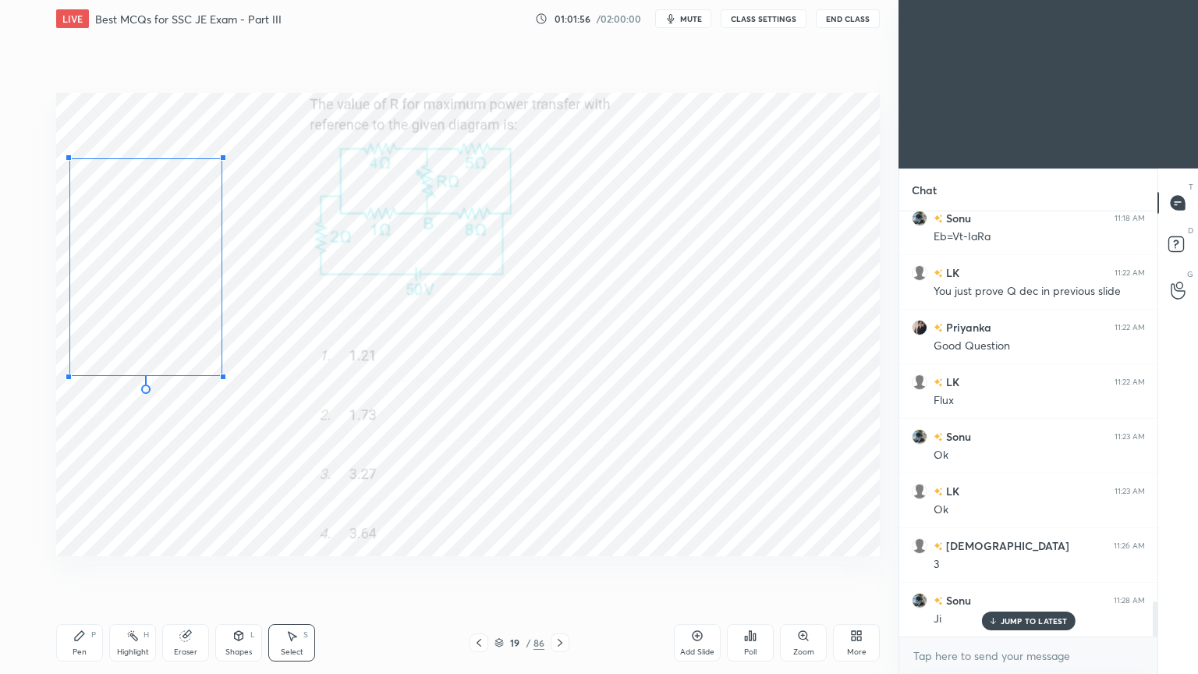
drag, startPoint x: 273, startPoint y: 472, endPoint x: 220, endPoint y: 371, distance: 113.7
click at [221, 374] on div at bounding box center [223, 376] width 6 height 6
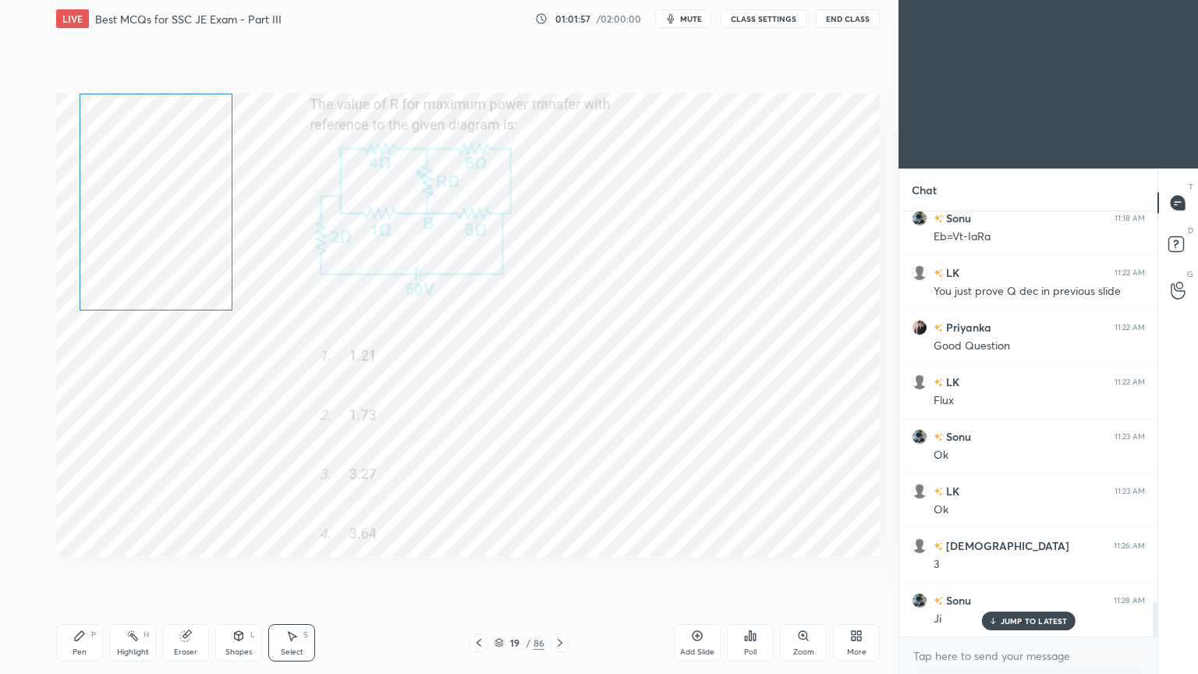
drag, startPoint x: 201, startPoint y: 358, endPoint x: 211, endPoint y: 296, distance: 63.1
click at [212, 291] on div "0 ° Undo Copy Duplicate Duplicate to new slide Delete" at bounding box center [467, 324] width 823 height 463
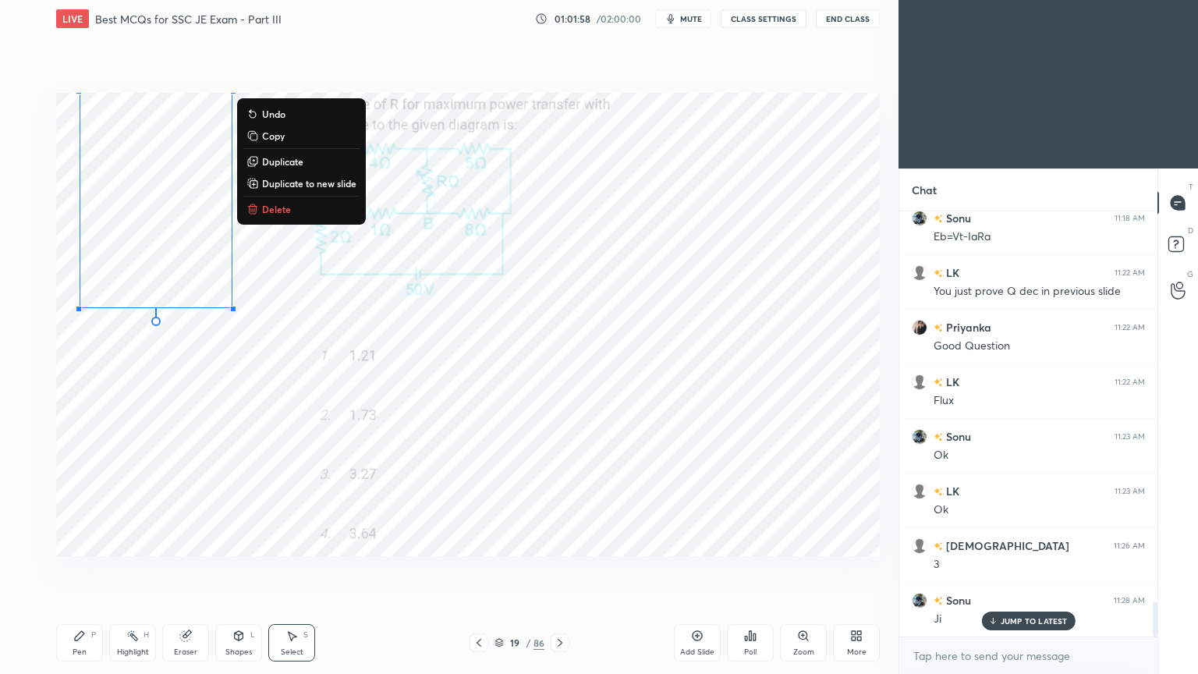
click at [73, 568] on div "Pen" at bounding box center [80, 652] width 14 height 8
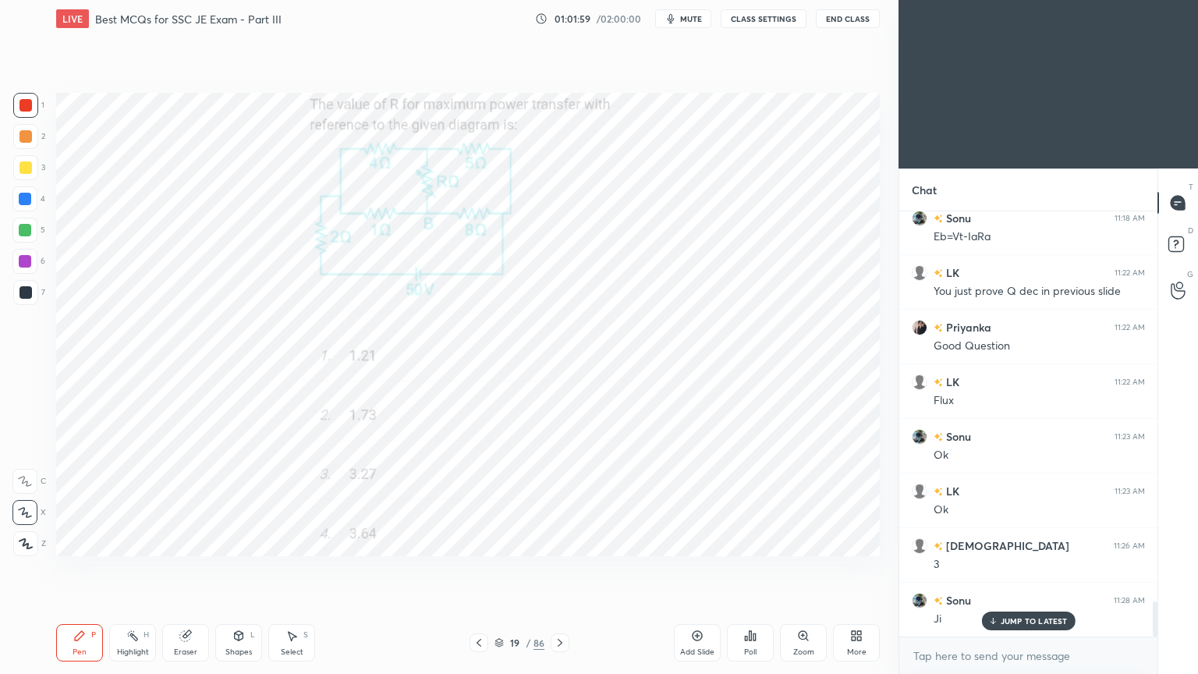
click at [23, 199] on div at bounding box center [25, 199] width 12 height 12
click at [22, 106] on div at bounding box center [25, 105] width 12 height 12
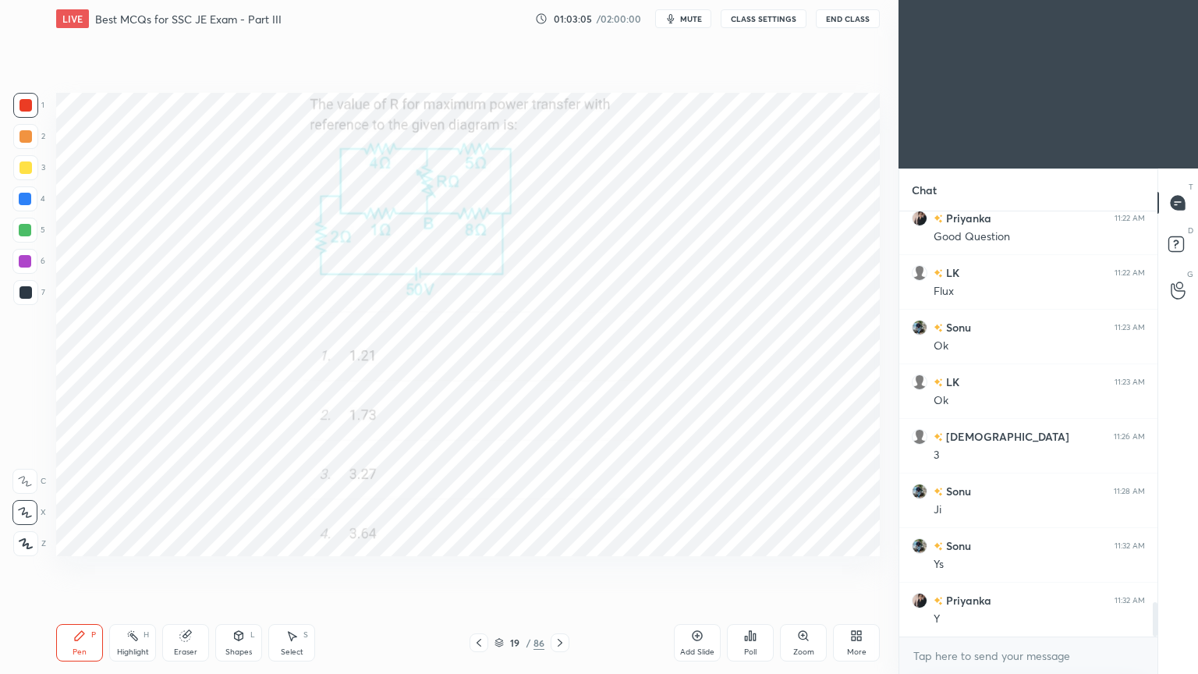
scroll to position [4852, 0]
click at [556, 568] on icon at bounding box center [560, 642] width 12 height 12
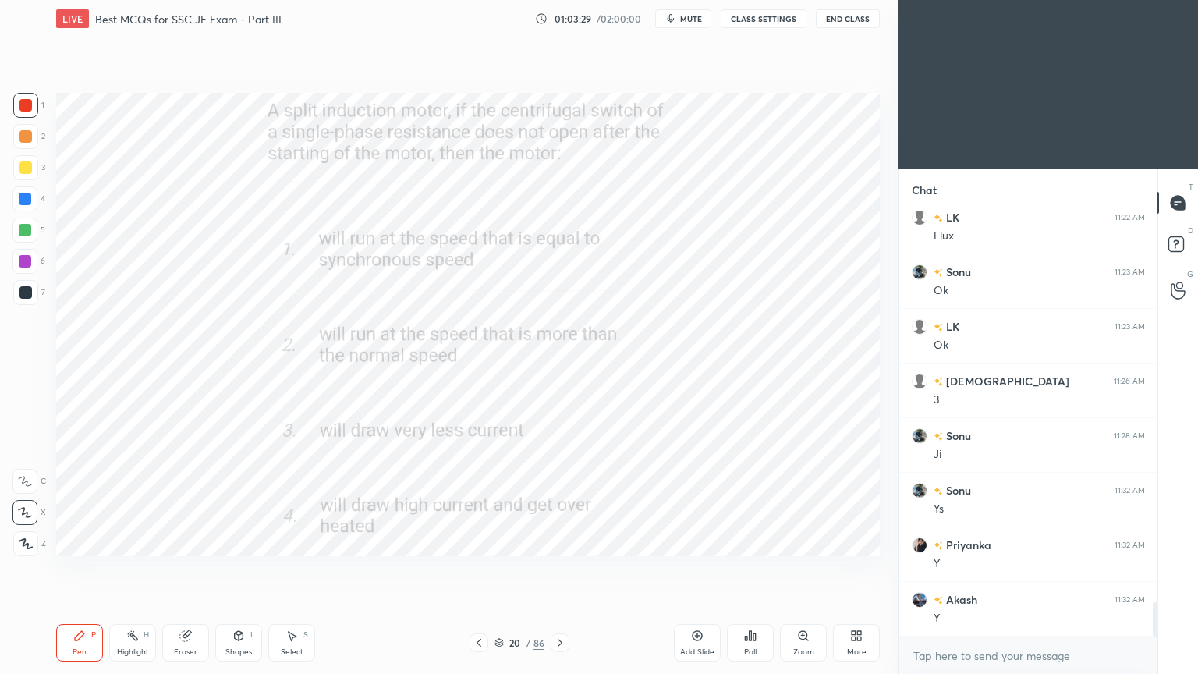
click at [23, 111] on div at bounding box center [25, 105] width 25 height 25
click at [86, 568] on div "Pen P" at bounding box center [79, 642] width 47 height 37
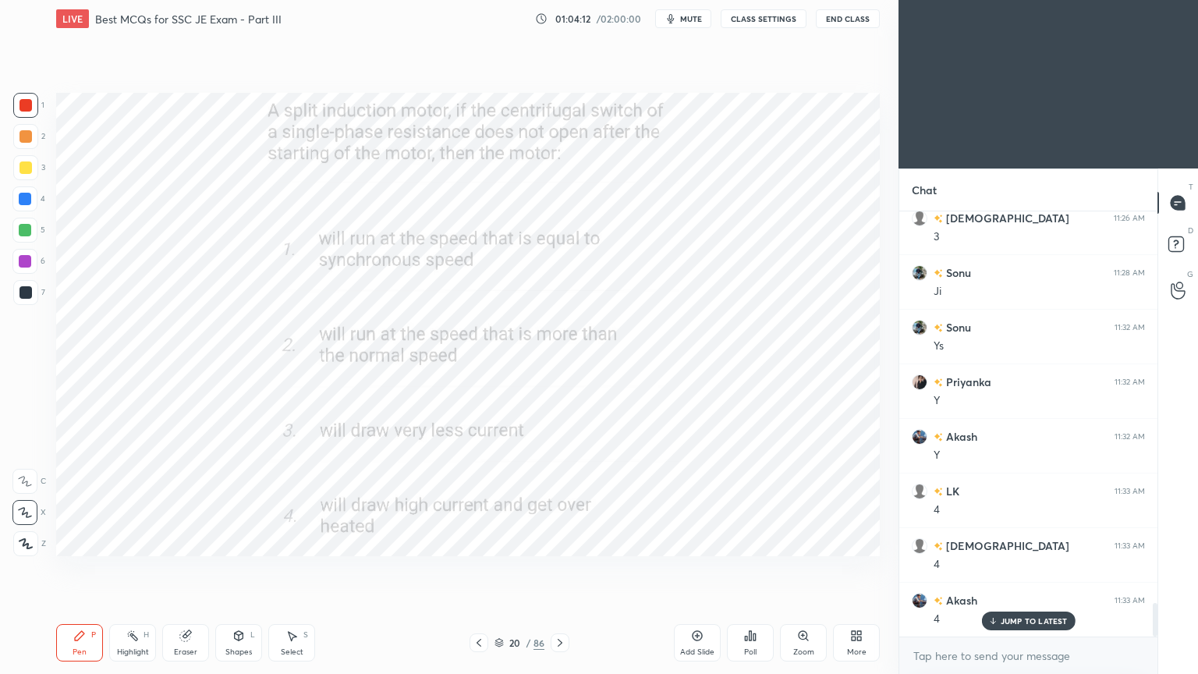
drag, startPoint x: 557, startPoint y: 646, endPoint x: 565, endPoint y: 639, distance: 10.5
click at [552, 568] on div at bounding box center [559, 642] width 19 height 19
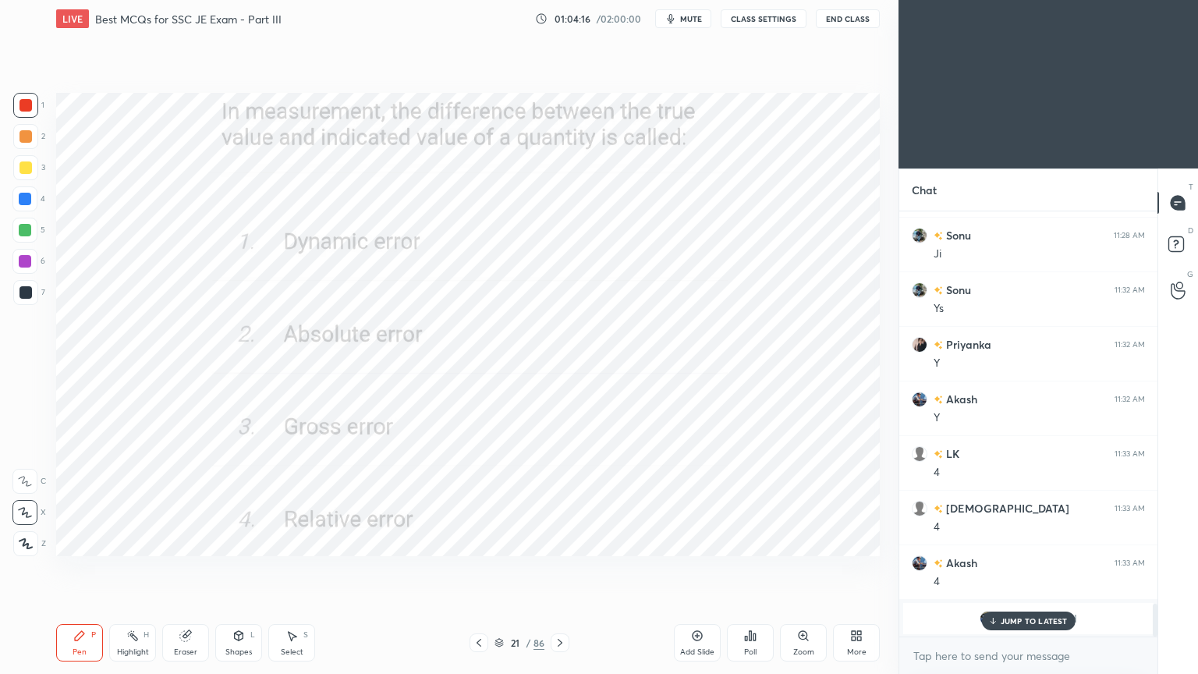
click at [1021, 568] on p "JUMP TO LATEST" at bounding box center [1033, 620] width 67 height 9
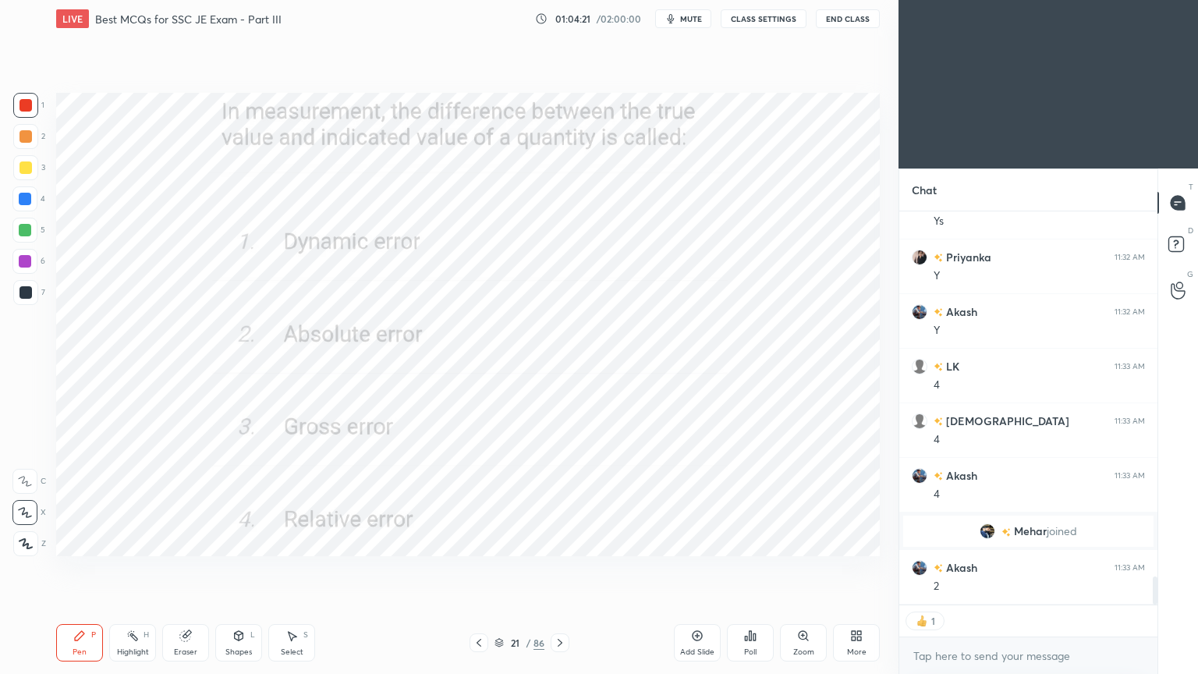
click at [861, 565] on div "Setting up your live class Poll for secs No correct answer Start poll" at bounding box center [468, 324] width 836 height 574
click at [982, 533] on img "grid" at bounding box center [987, 531] width 16 height 16
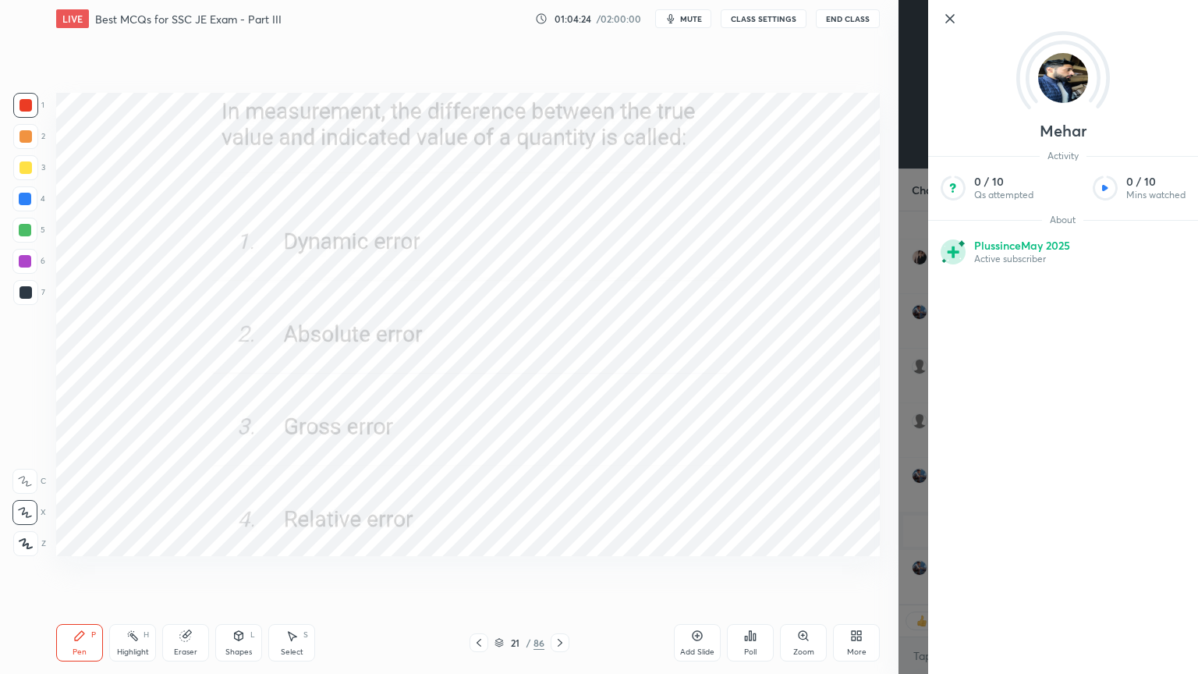
click at [950, 16] on icon at bounding box center [949, 18] width 19 height 19
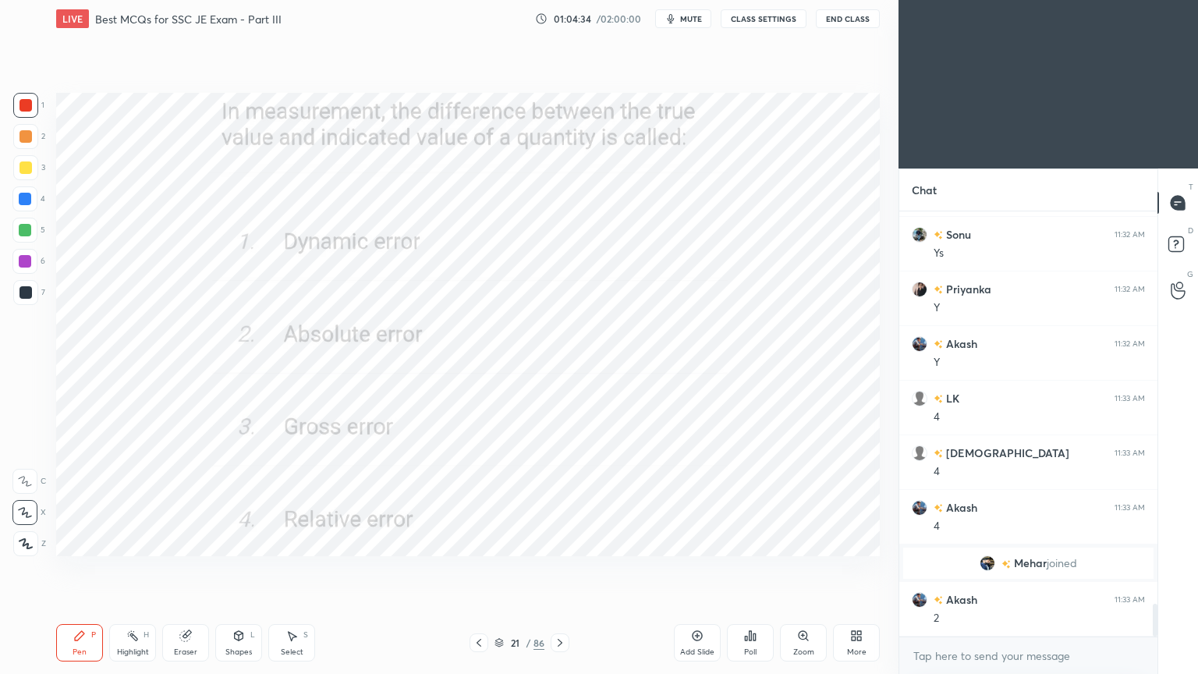
scroll to position [5162, 0]
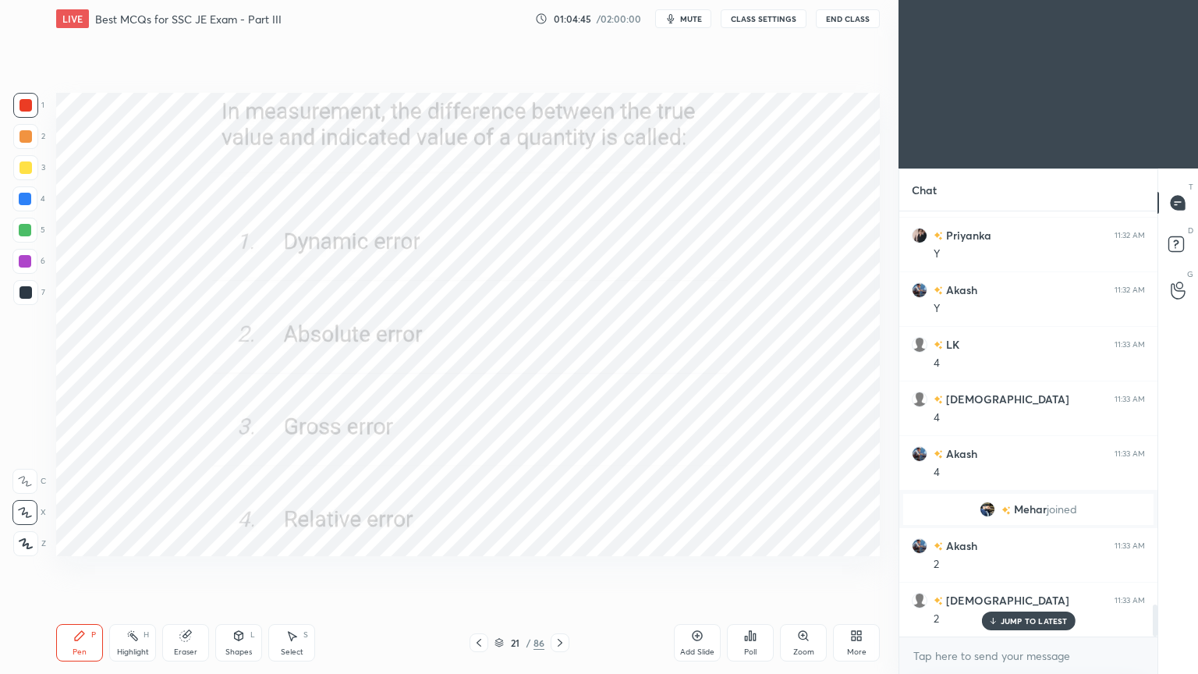
click at [563, 568] on icon at bounding box center [560, 642] width 12 height 12
click at [19, 111] on div at bounding box center [25, 105] width 25 height 25
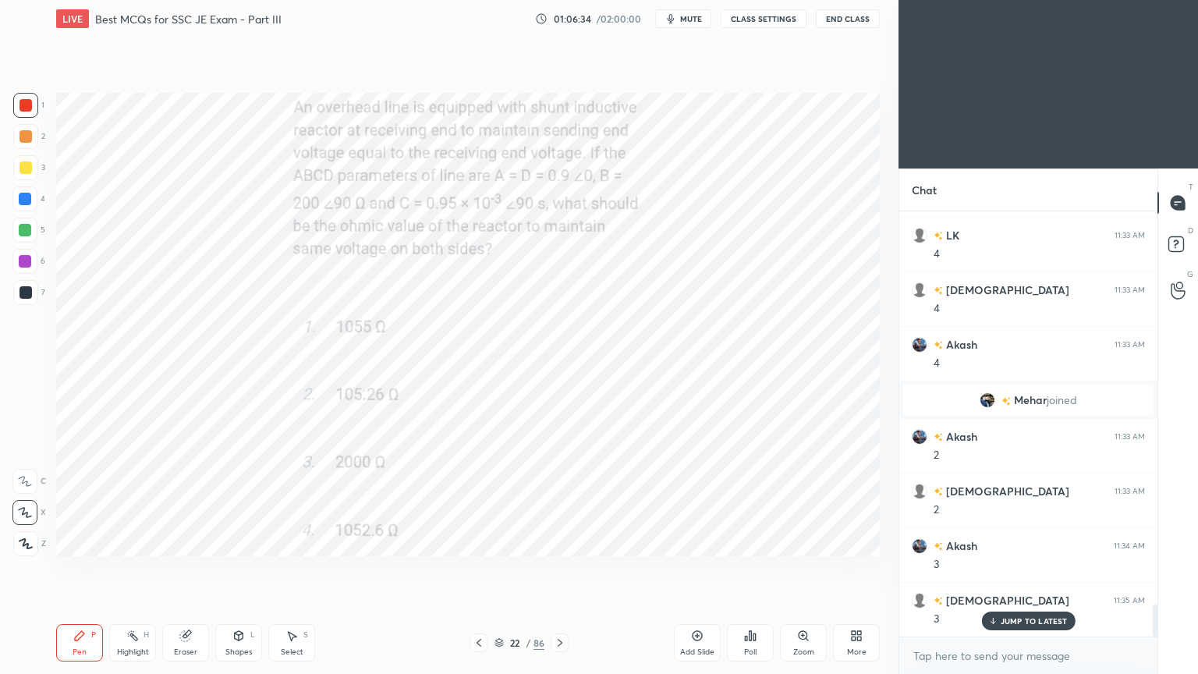
scroll to position [5326, 0]
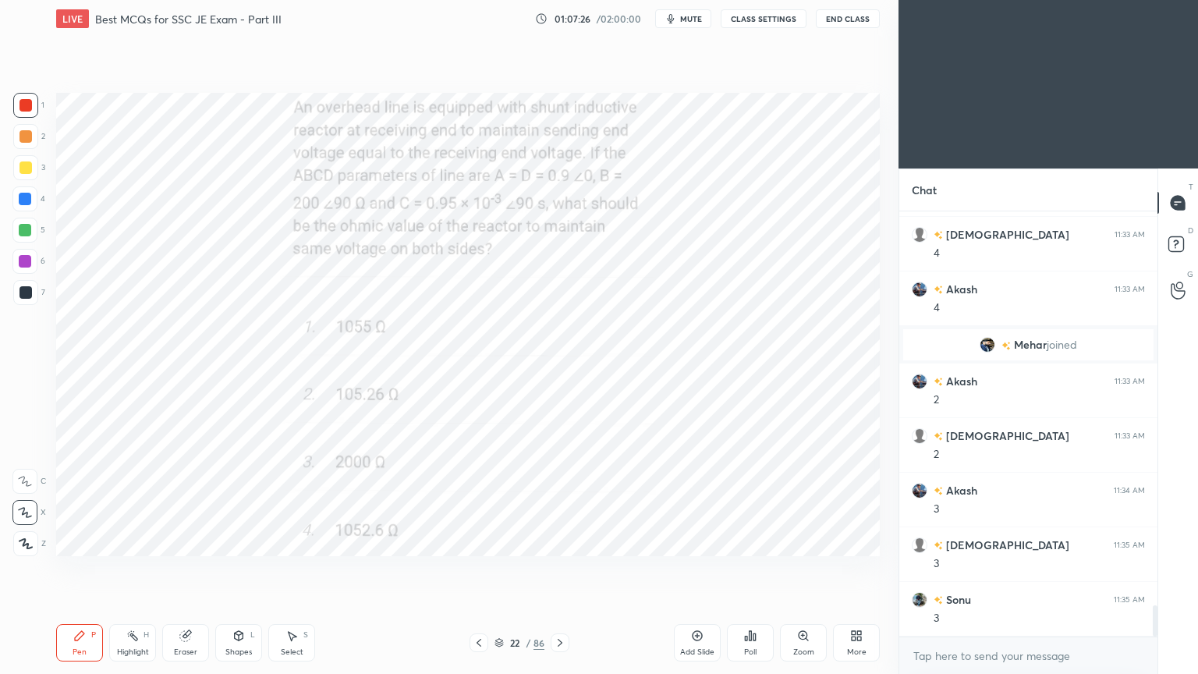
click at [795, 550] on div "Setting up your live class Poll for secs No correct answer Start poll" at bounding box center [468, 324] width 836 height 574
drag, startPoint x: 494, startPoint y: 641, endPoint x: 501, endPoint y: 639, distance: 8.0
click at [495, 568] on icon at bounding box center [498, 642] width 9 height 9
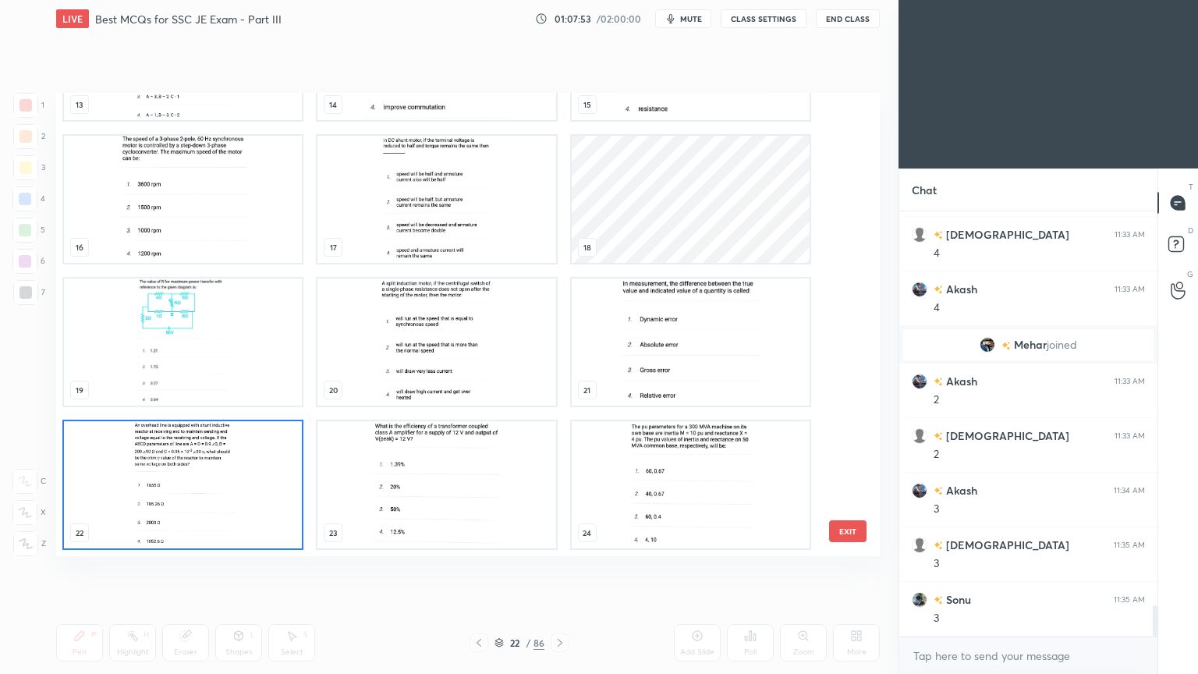
scroll to position [458, 816]
click at [636, 533] on img "grid" at bounding box center [691, 484] width 238 height 127
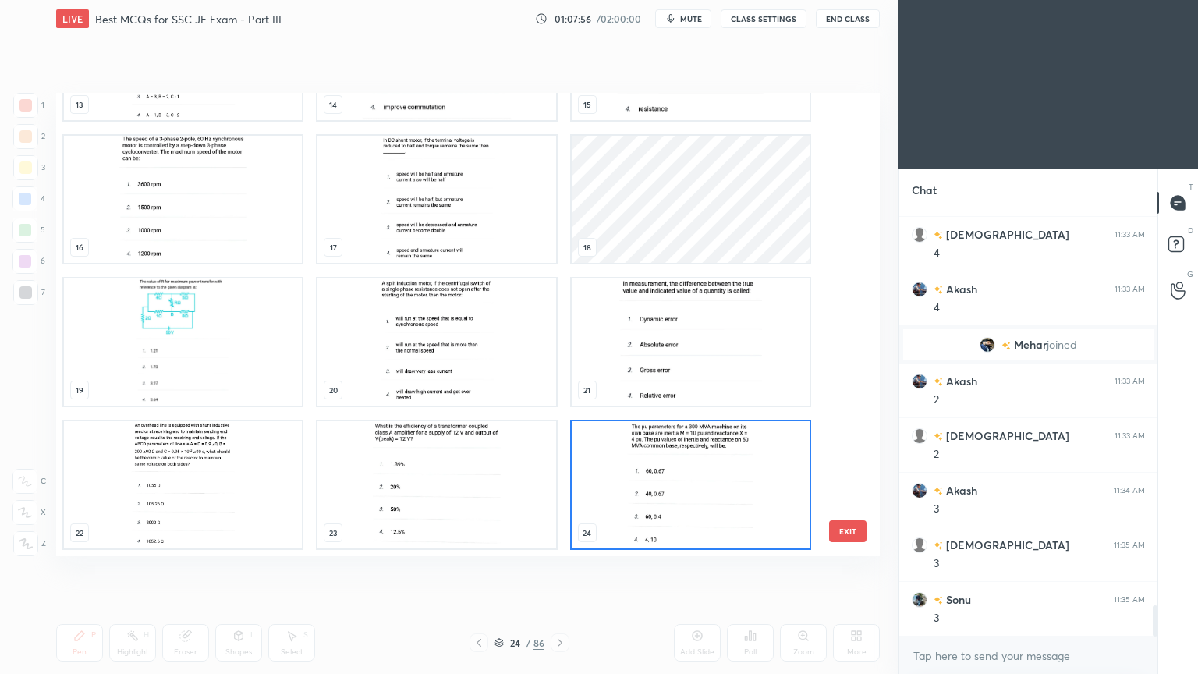
click at [640, 531] on img "grid" at bounding box center [691, 484] width 238 height 127
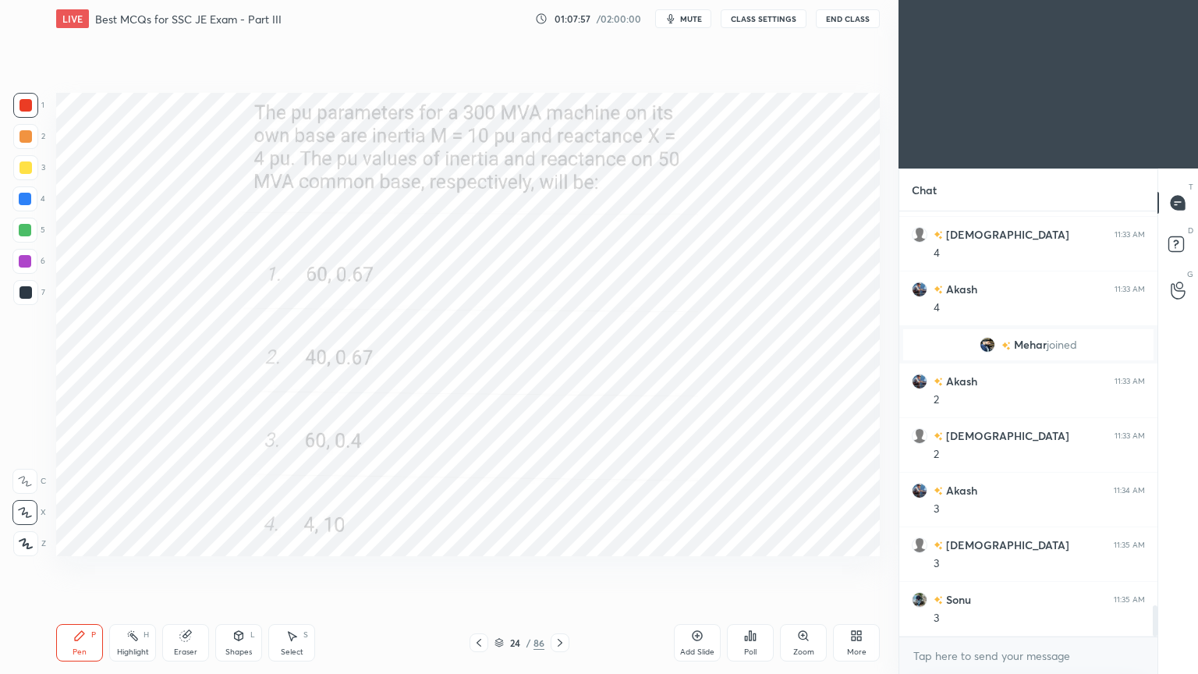
click at [645, 531] on img "grid" at bounding box center [691, 484] width 238 height 127
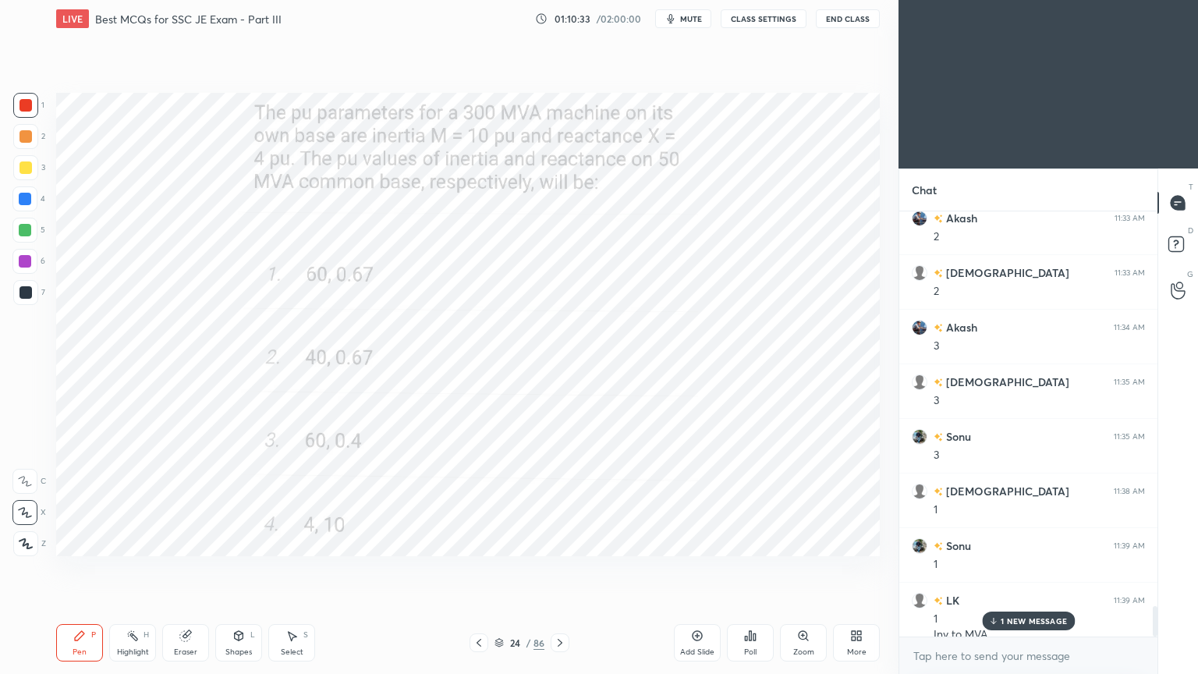
scroll to position [5505, 0]
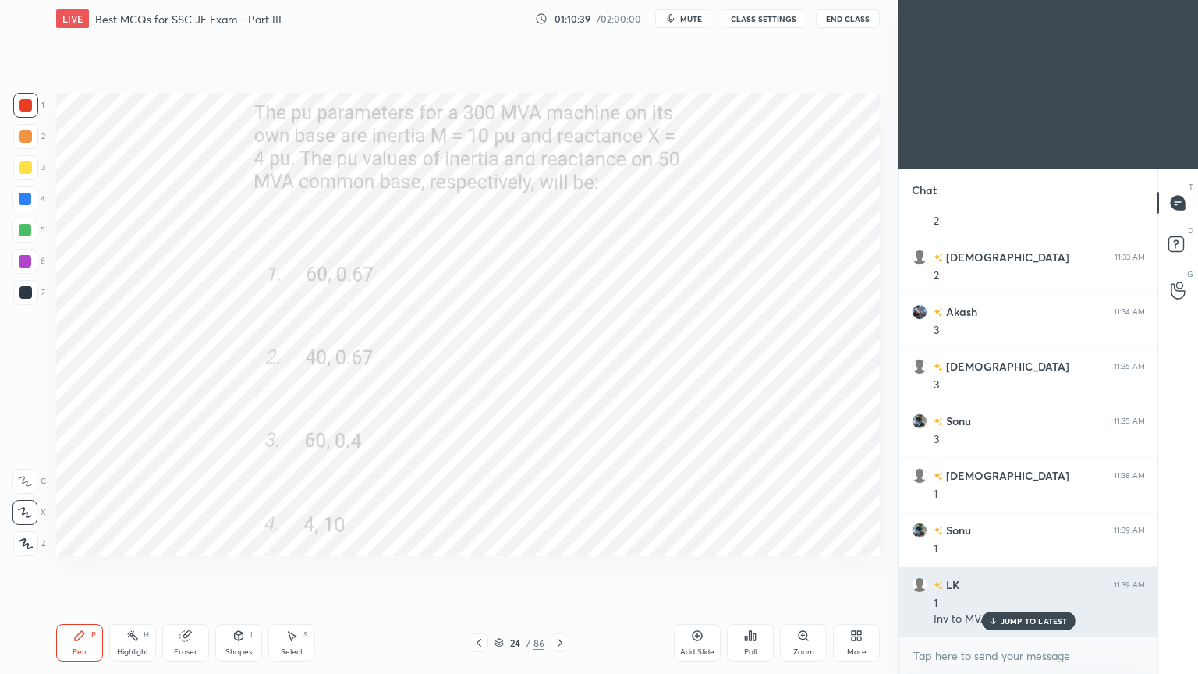
click at [1011, 568] on div "JUMP TO LATEST" at bounding box center [1028, 620] width 94 height 19
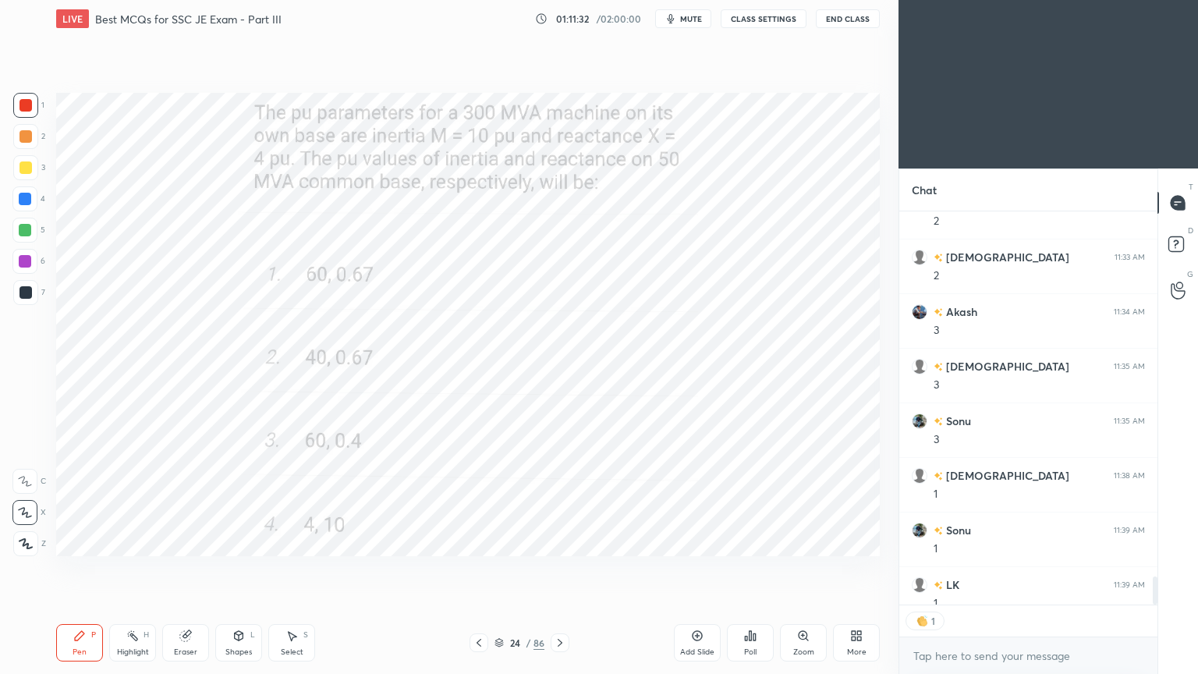
scroll to position [5, 5]
type textarea "x"
drag, startPoint x: 699, startPoint y: 9, endPoint x: 736, endPoint y: 15, distance: 37.8
click at [699, 10] on button "mute" at bounding box center [683, 18] width 56 height 19
click at [756, 22] on button "CLASS SETTINGS" at bounding box center [763, 18] width 86 height 19
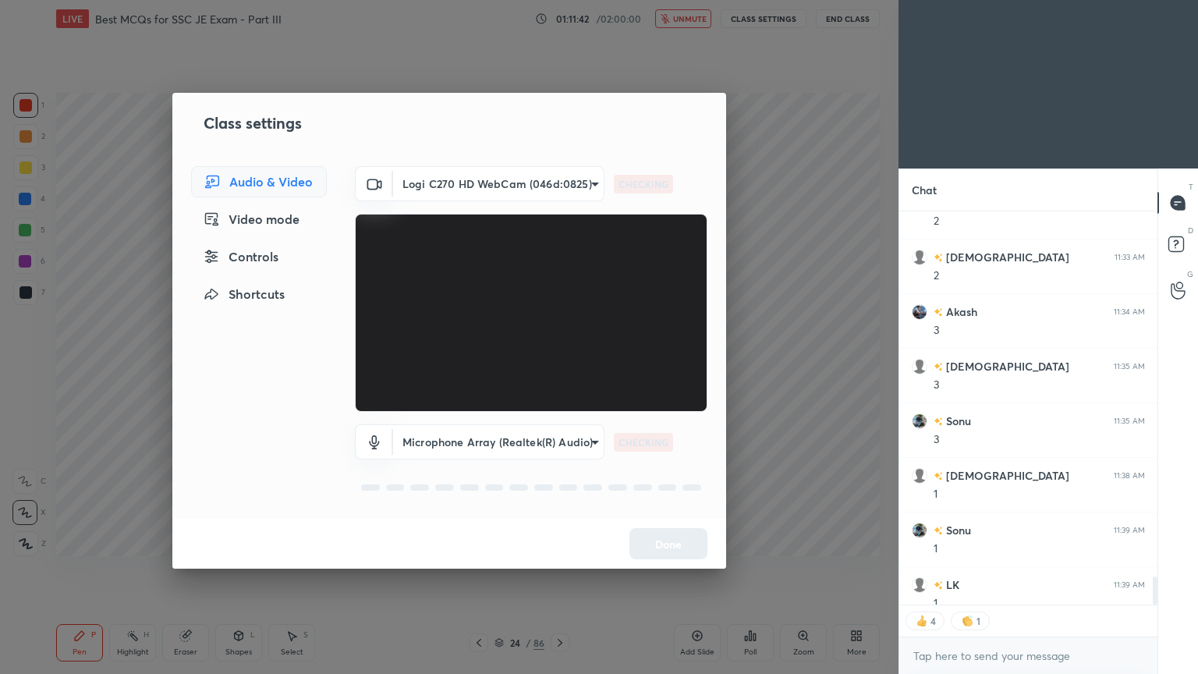
click at [427, 180] on body "1 2 3 4 5 6 7 C X Z C X Z E E Erase all H H LIVE Best MCQs for SSC JE Exam - Pa…" at bounding box center [599, 337] width 1198 height 674
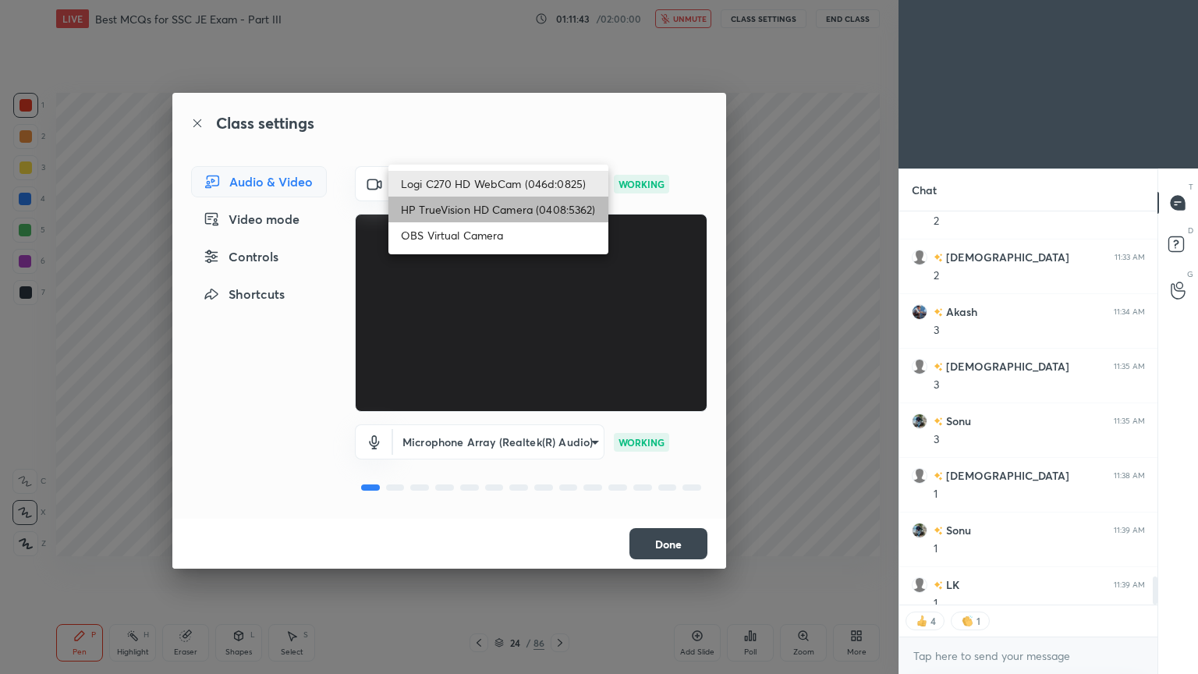
click at [443, 214] on li "HP TrueVision HD Camera (0408:5362)" at bounding box center [498, 209] width 220 height 26
type input "6e129c3dbbea9c9f038ced86e3329b4af5251c06b4e783936748cd200869bc07"
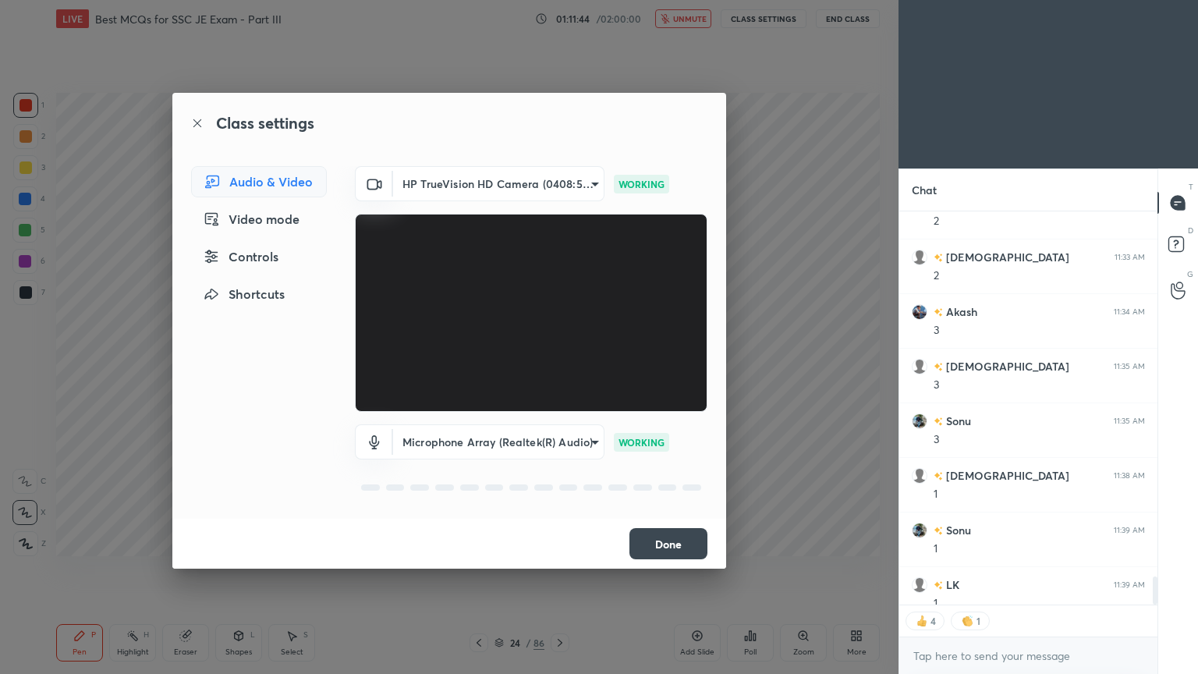
click at [683, 542] on button "Done" at bounding box center [668, 543] width 78 height 31
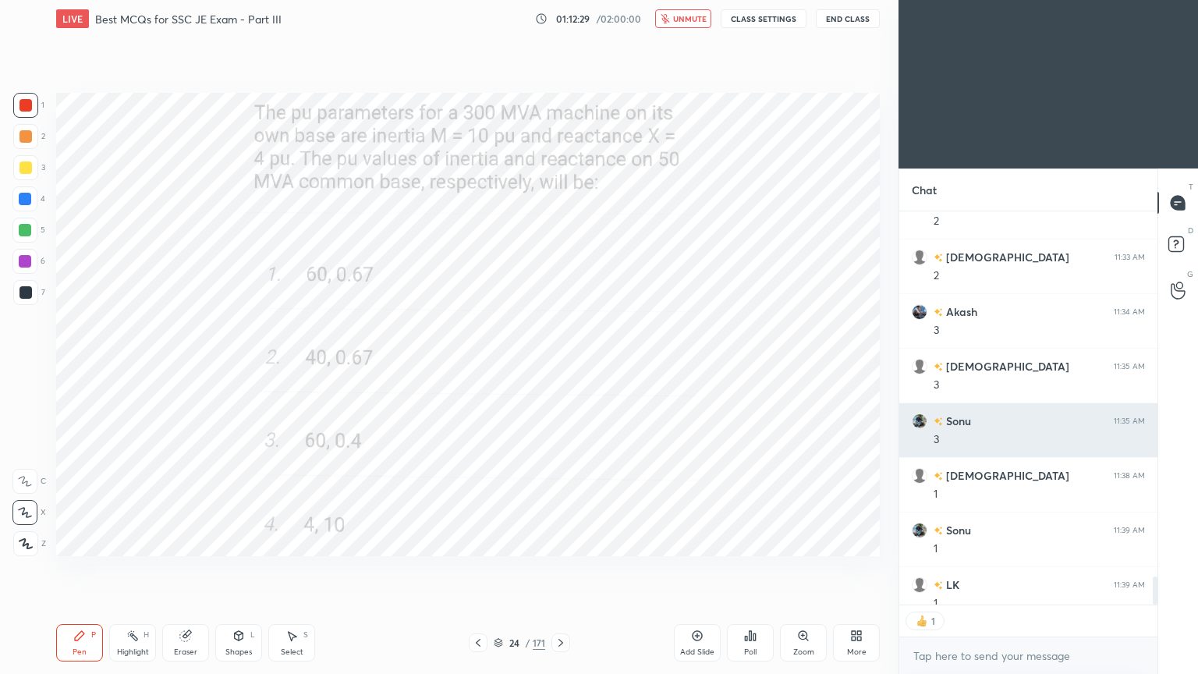
scroll to position [389, 253]
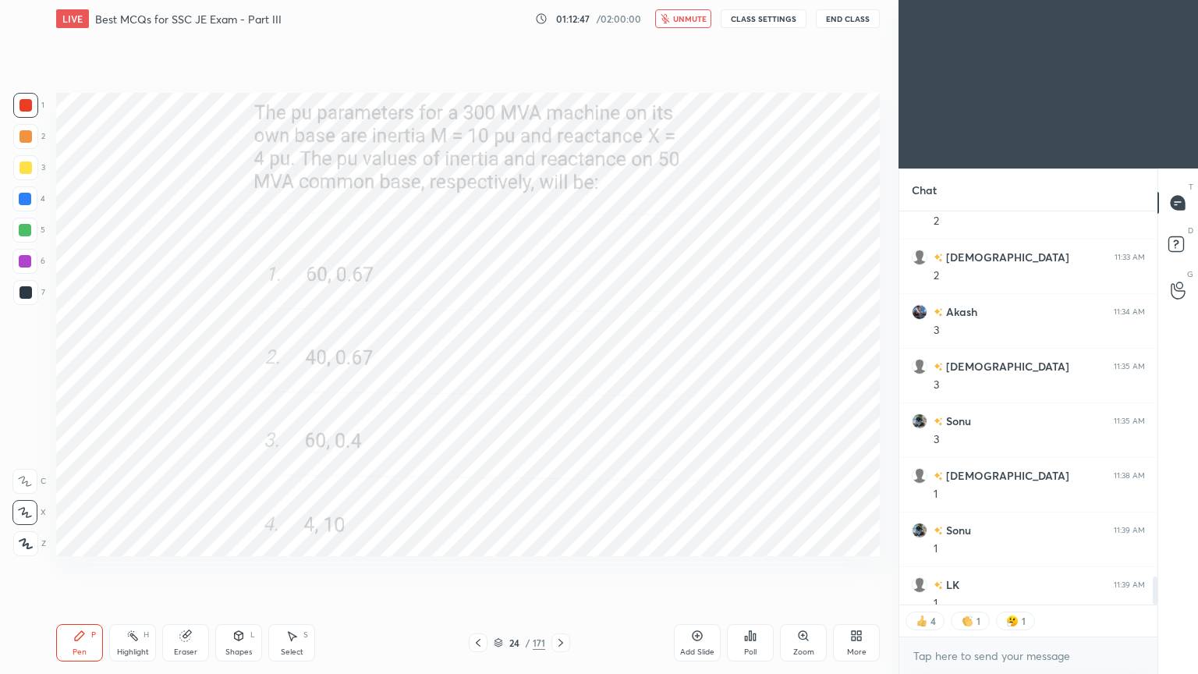
type textarea "x"
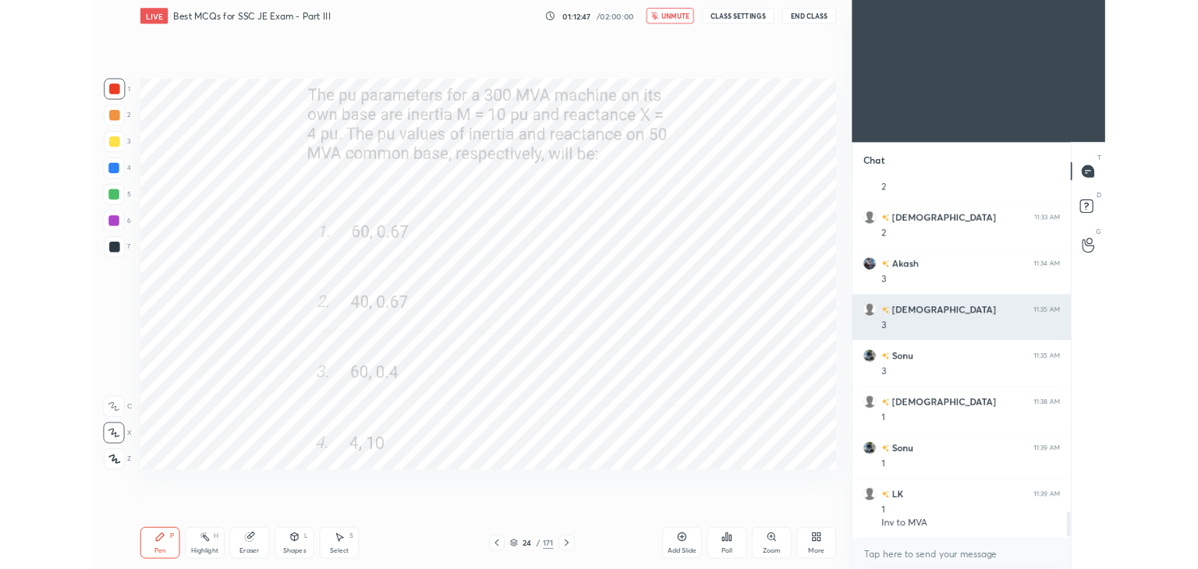
scroll to position [5506, 0]
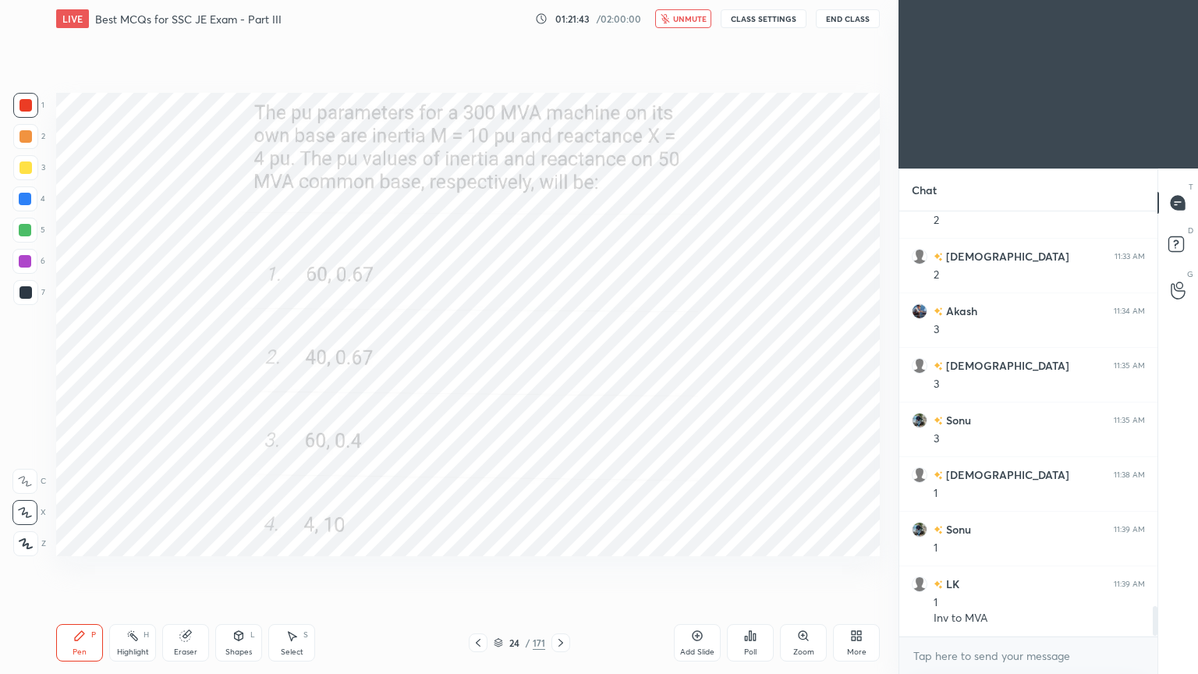
click at [705, 12] on button "unmute" at bounding box center [683, 18] width 56 height 19
click at [773, 16] on button "CLASS SETTINGS" at bounding box center [763, 18] width 86 height 19
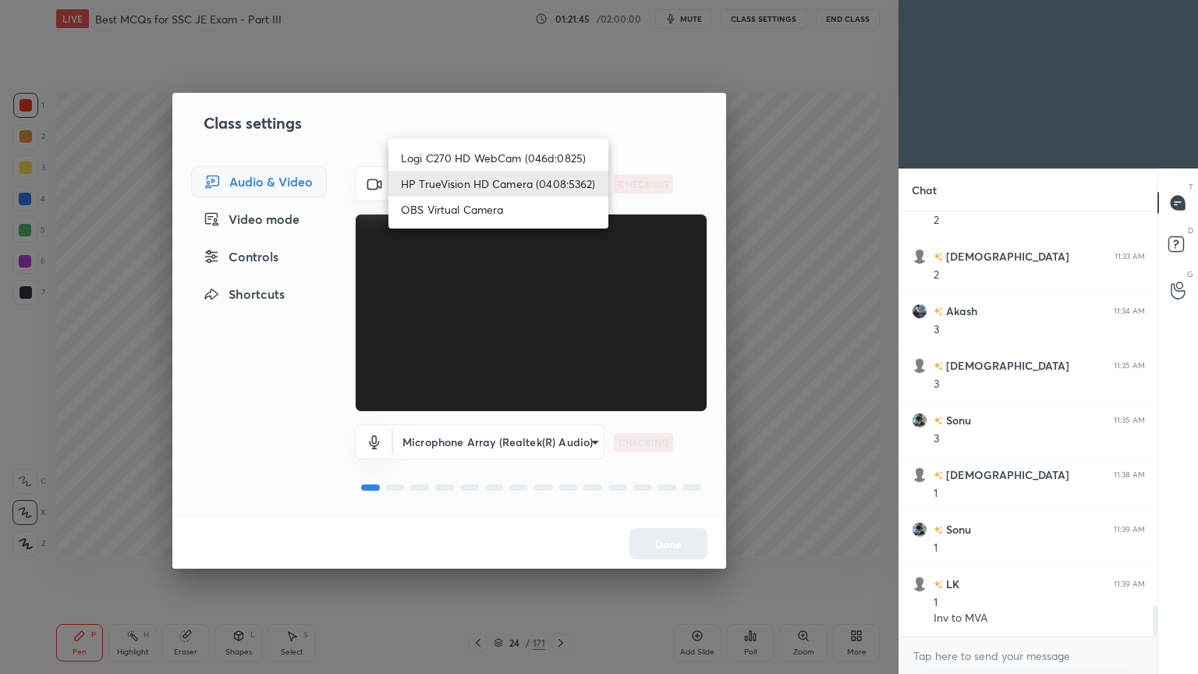
drag, startPoint x: 497, startPoint y: 180, endPoint x: 508, endPoint y: 165, distance: 18.4
click at [497, 179] on body "1 2 3 4 5 6 7 C X Z C X Z E E Erase all H H LIVE Best MCQs for SSC JE Exam - Pa…" at bounding box center [599, 337] width 1198 height 674
drag, startPoint x: 512, startPoint y: 157, endPoint x: 522, endPoint y: 153, distance: 10.1
click at [511, 156] on li "Logi C270 HD WebCam (046d:0825)" at bounding box center [498, 158] width 220 height 26
type input "f7d1afb7c9de9e4a754af8163ae90a07716e8f4ac3369fe1a9090404ef363049"
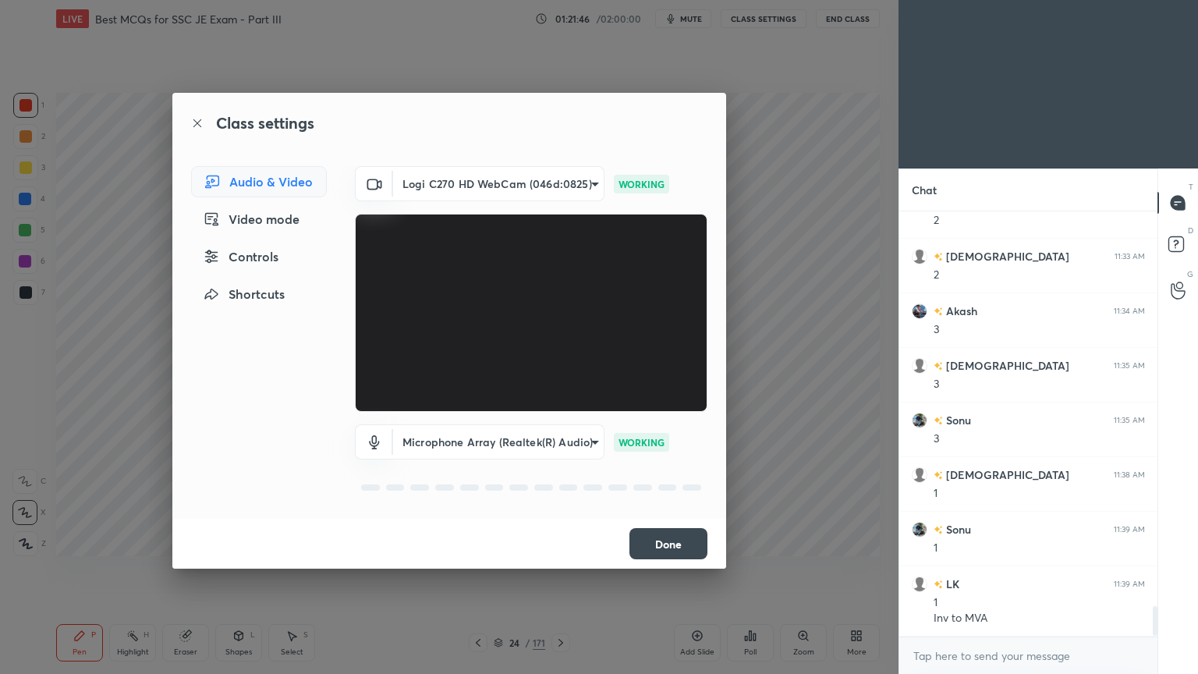
click at [662, 537] on button "Done" at bounding box center [668, 543] width 78 height 31
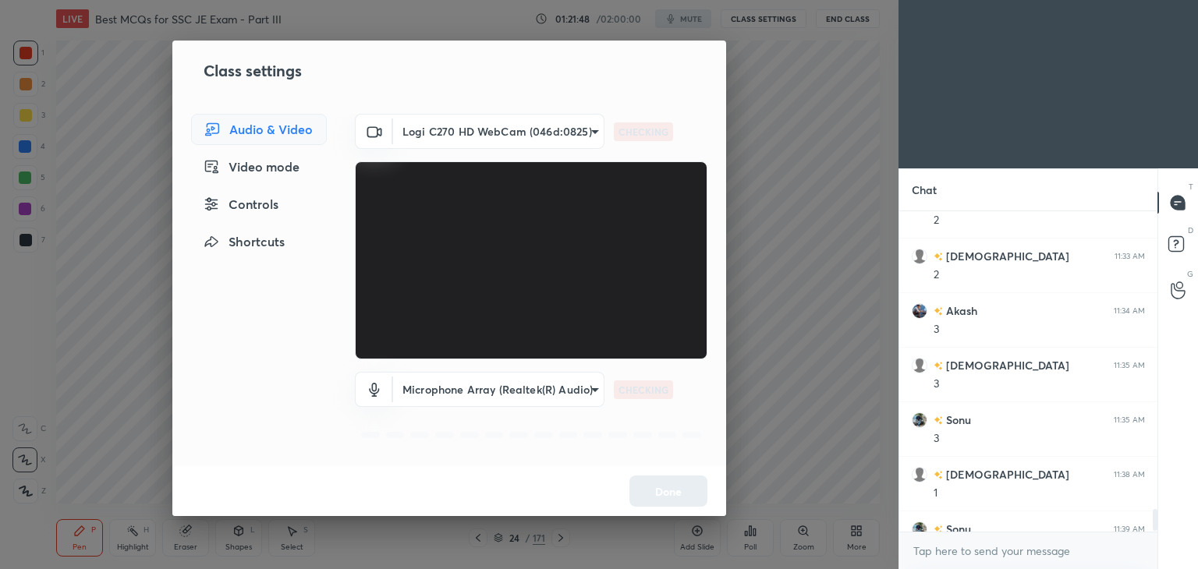
scroll to position [77501, 77135]
type textarea "x"
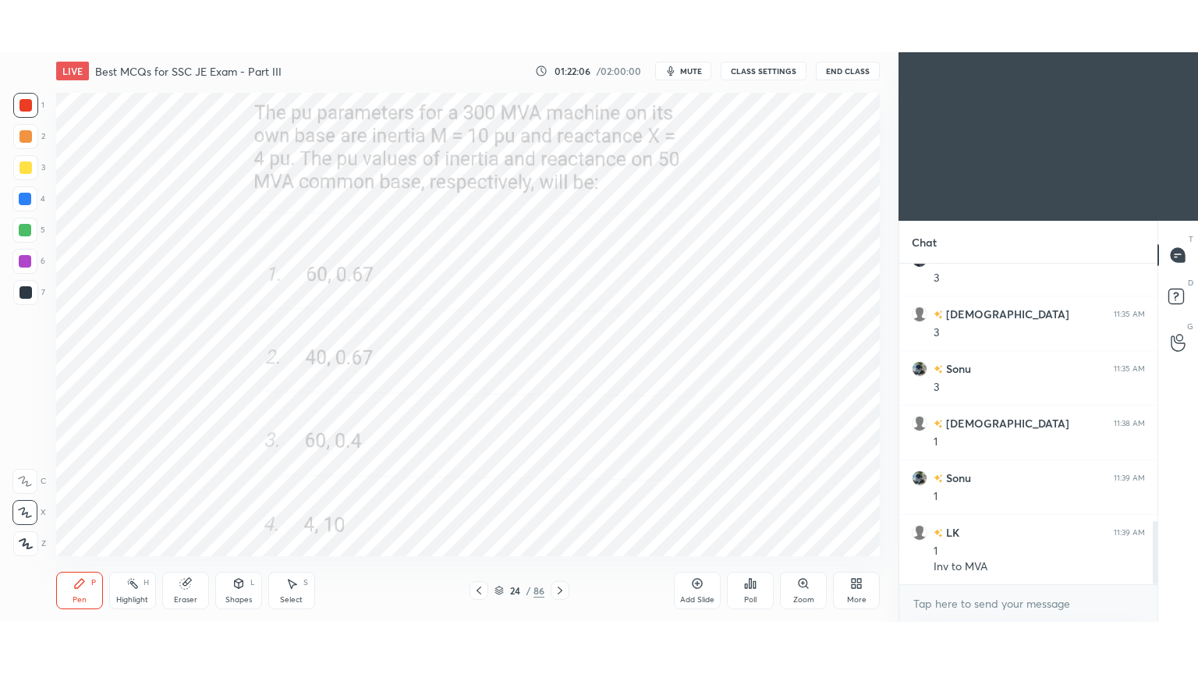
scroll to position [77501, 77135]
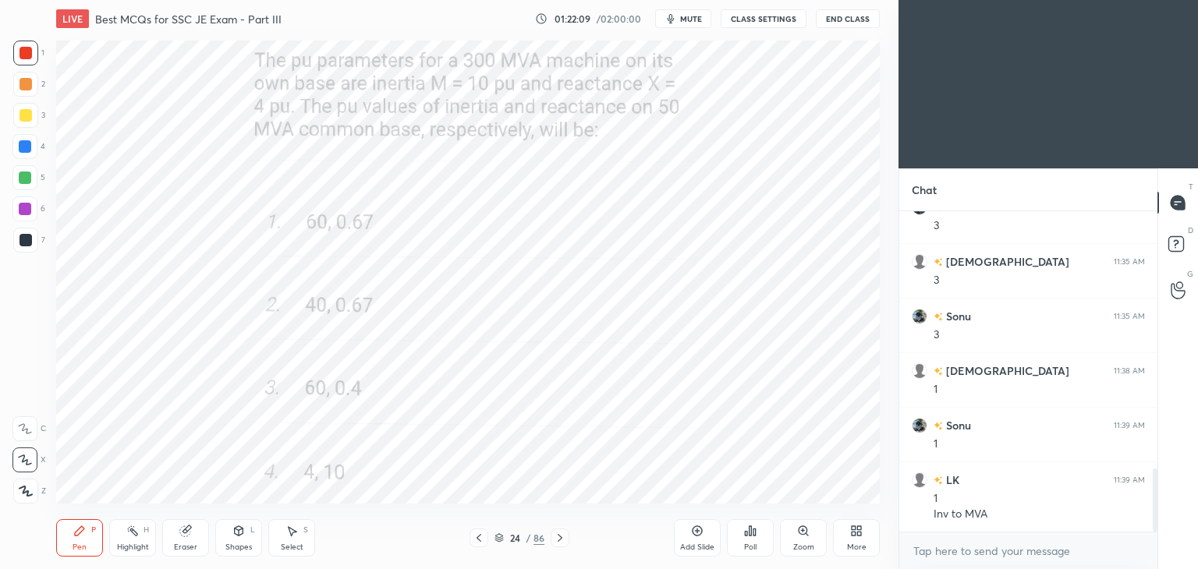
click at [25, 52] on div at bounding box center [25, 53] width 12 height 12
click at [871, 534] on div "More" at bounding box center [856, 537] width 47 height 37
click at [840, 431] on div "Full screen" at bounding box center [836, 428] width 39 height 8
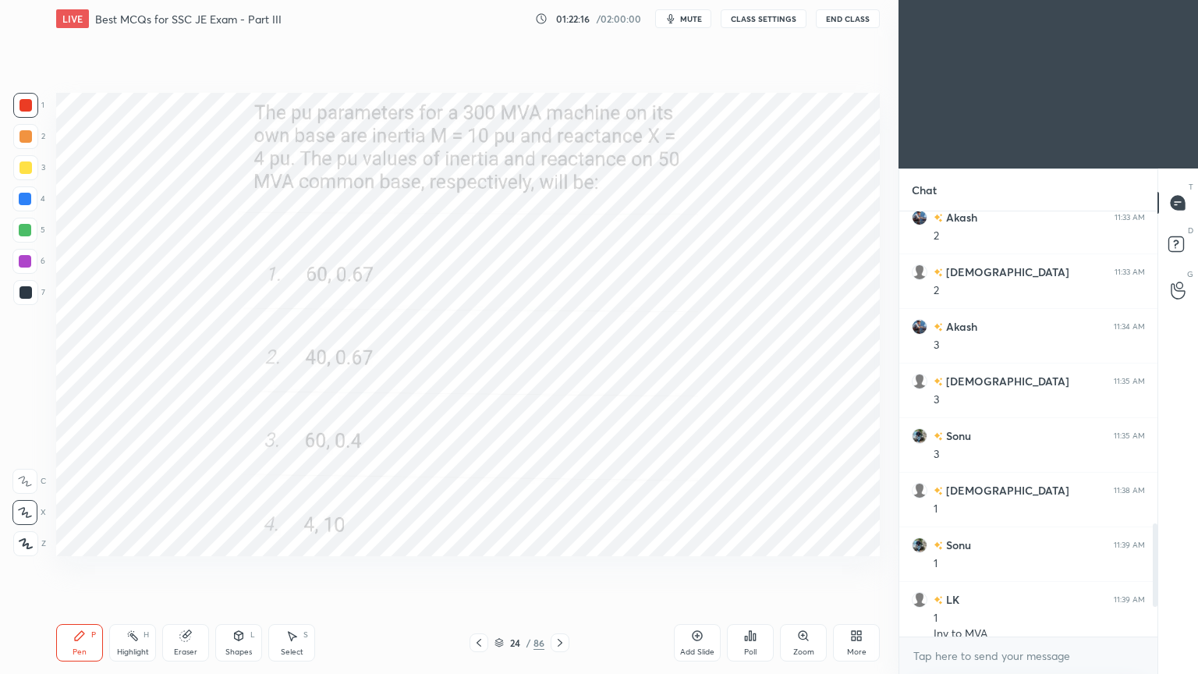
scroll to position [1225, 0]
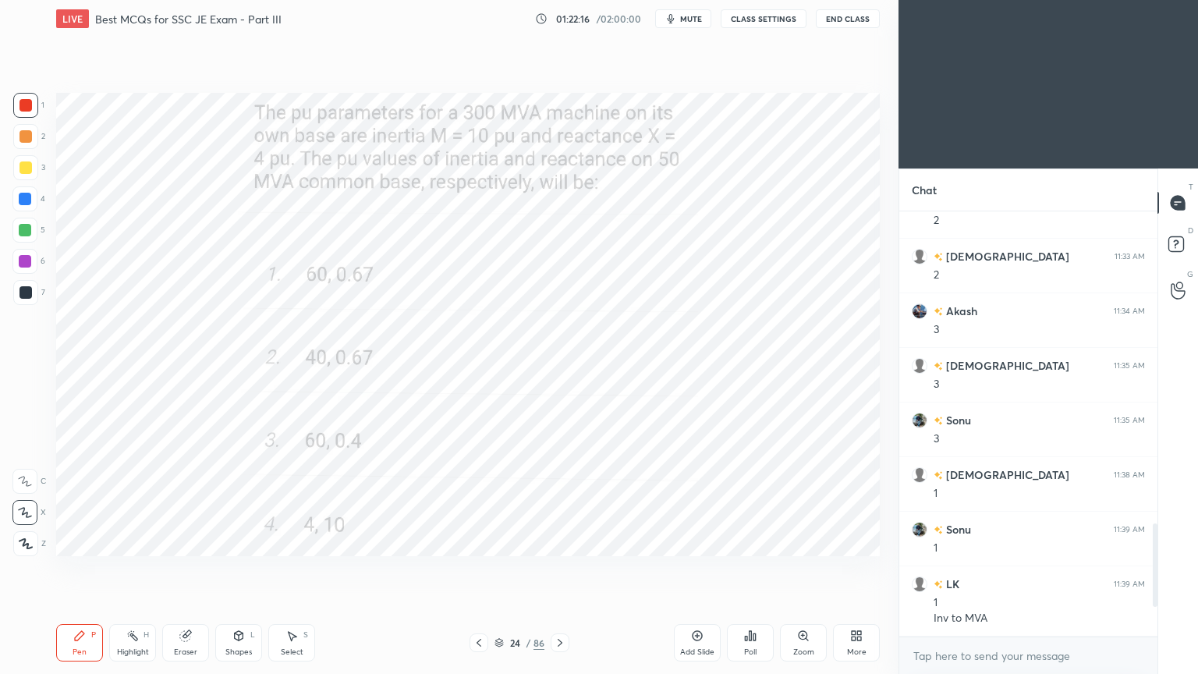
drag, startPoint x: 1155, startPoint y: 546, endPoint x: 1150, endPoint y: 596, distance: 50.1
click at [1149, 568] on div at bounding box center [1152, 423] width 9 height 425
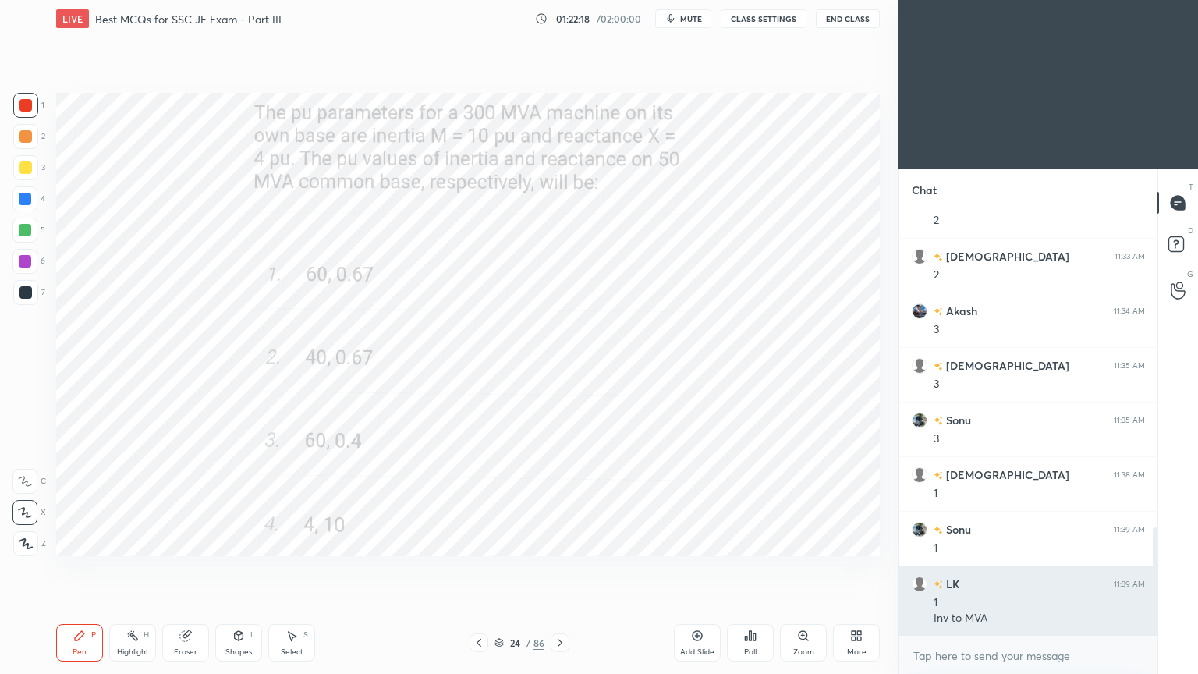
scroll to position [1279, 0]
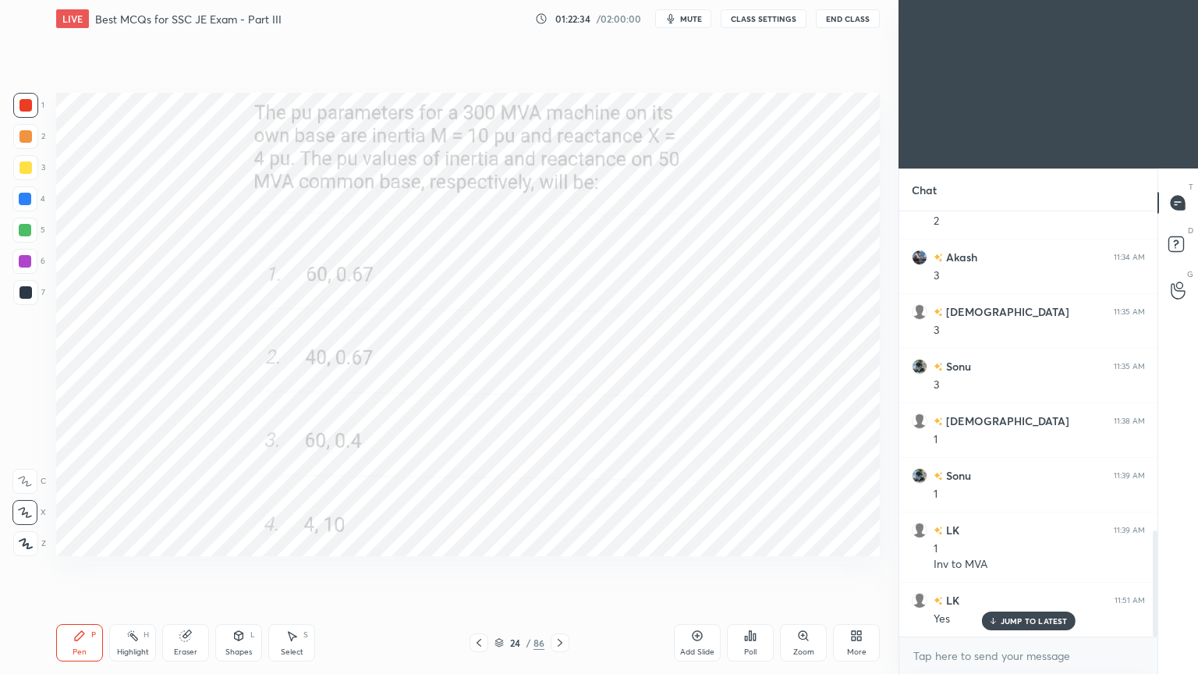
click at [558, 568] on icon at bounding box center [559, 643] width 5 height 8
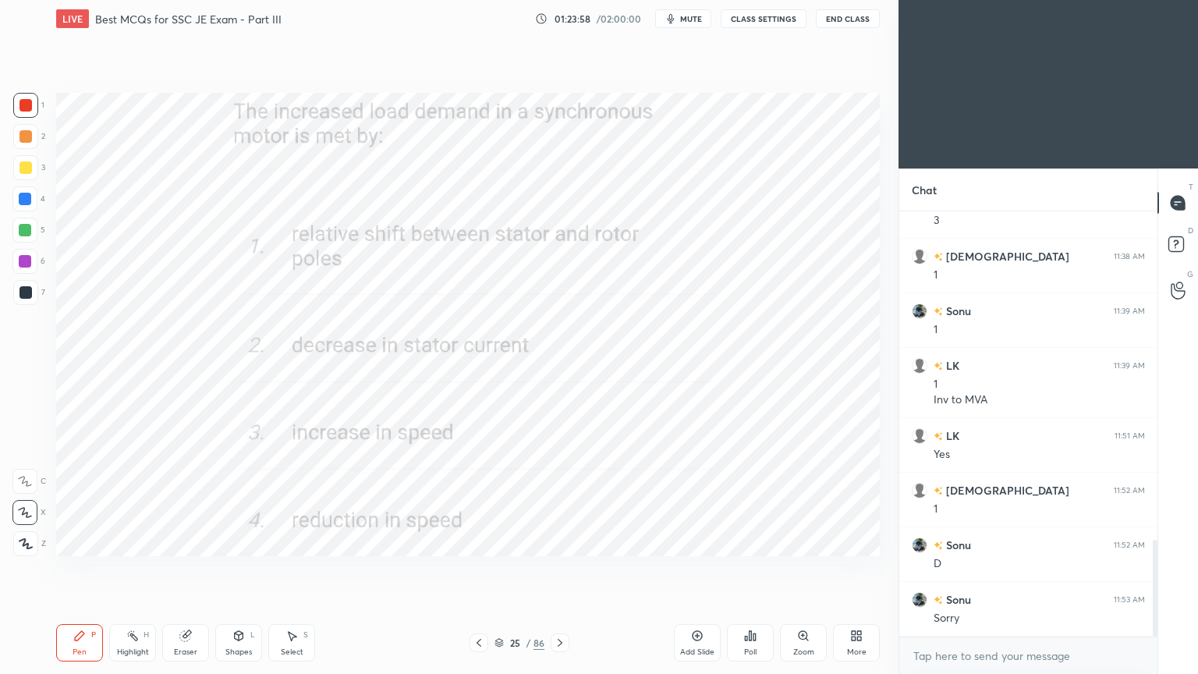
scroll to position [1497, 0]
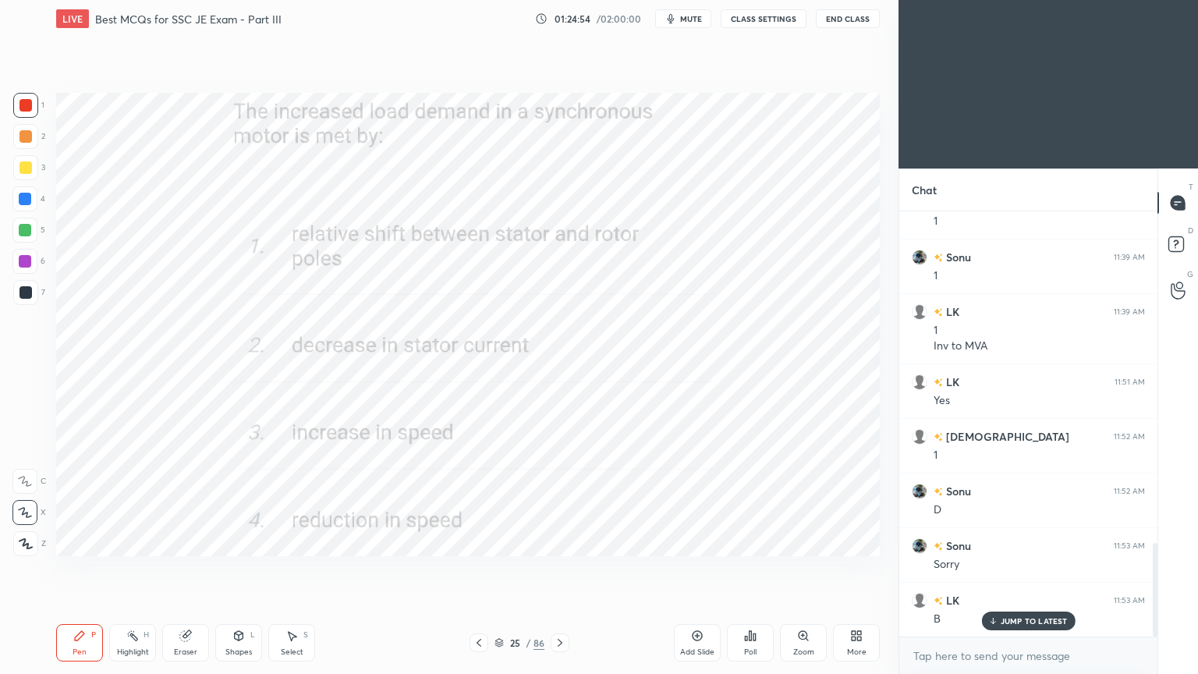
click at [556, 568] on icon at bounding box center [560, 642] width 12 height 12
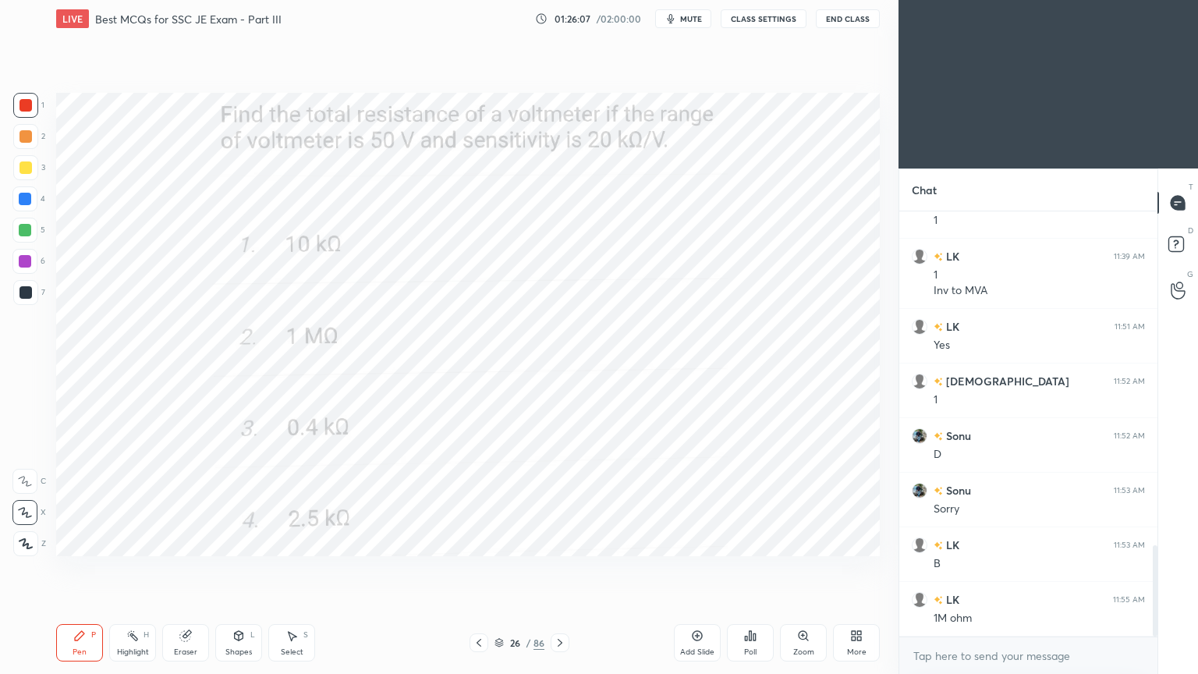
drag, startPoint x: 1158, startPoint y: 594, endPoint x: 1158, endPoint y: 555, distance: 39.0
click at [1158, 555] on div "T Messages (T) D Doubts (D) G Raise Hand (G)" at bounding box center [1177, 420] width 41 height 505
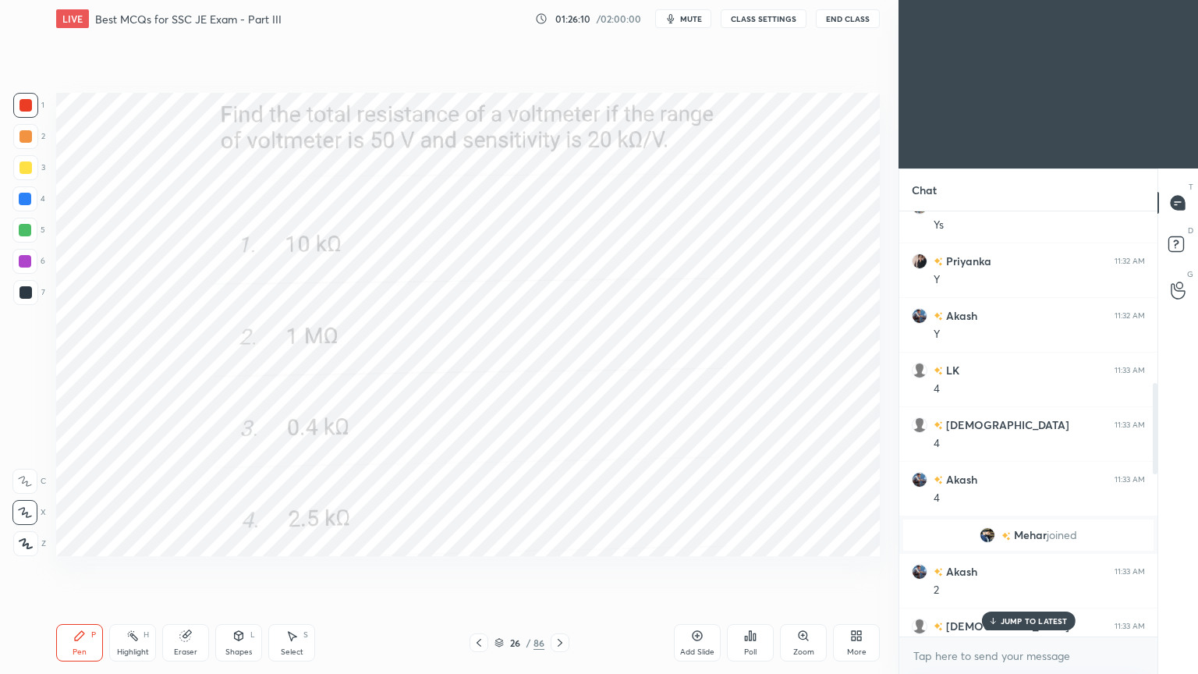
scroll to position [889, 0]
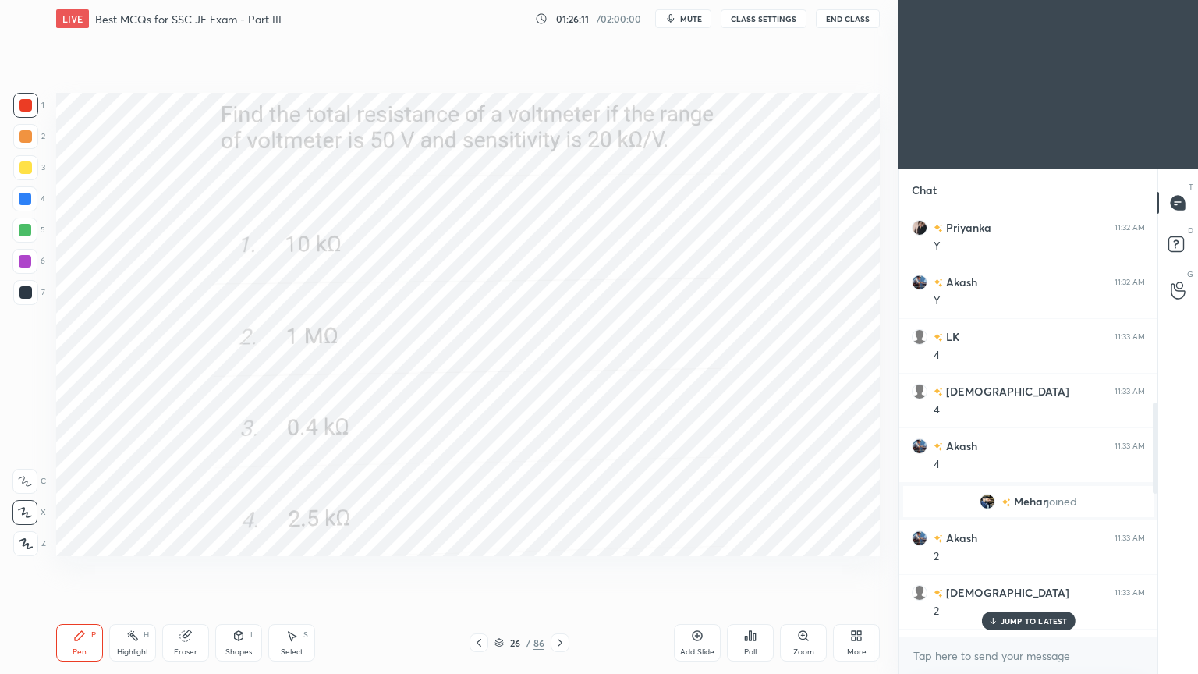
drag, startPoint x: 1156, startPoint y: 589, endPoint x: 1155, endPoint y: 441, distance: 148.2
click at [1158, 447] on div "Chat Sonu 11:32 AM Ys Priyanka 11:32 AM Y Akash 11:32 AM Y LK 11:33 AM 4 shivam…" at bounding box center [1047, 420] width 299 height 505
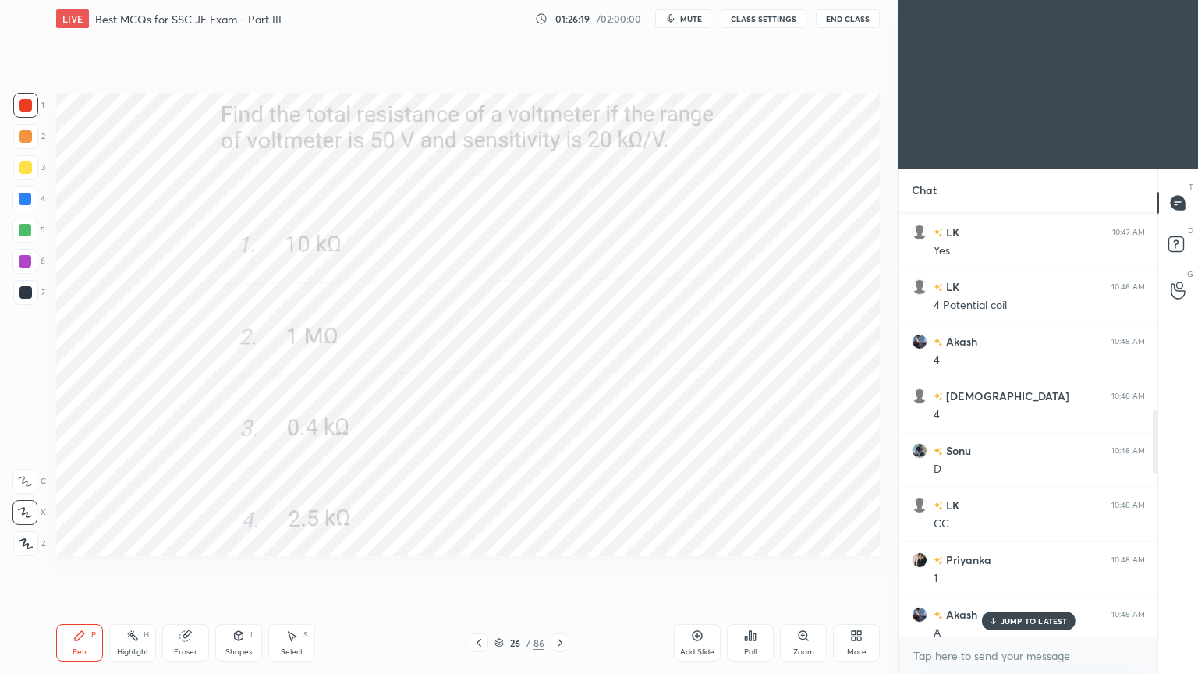
scroll to position [2119, 0]
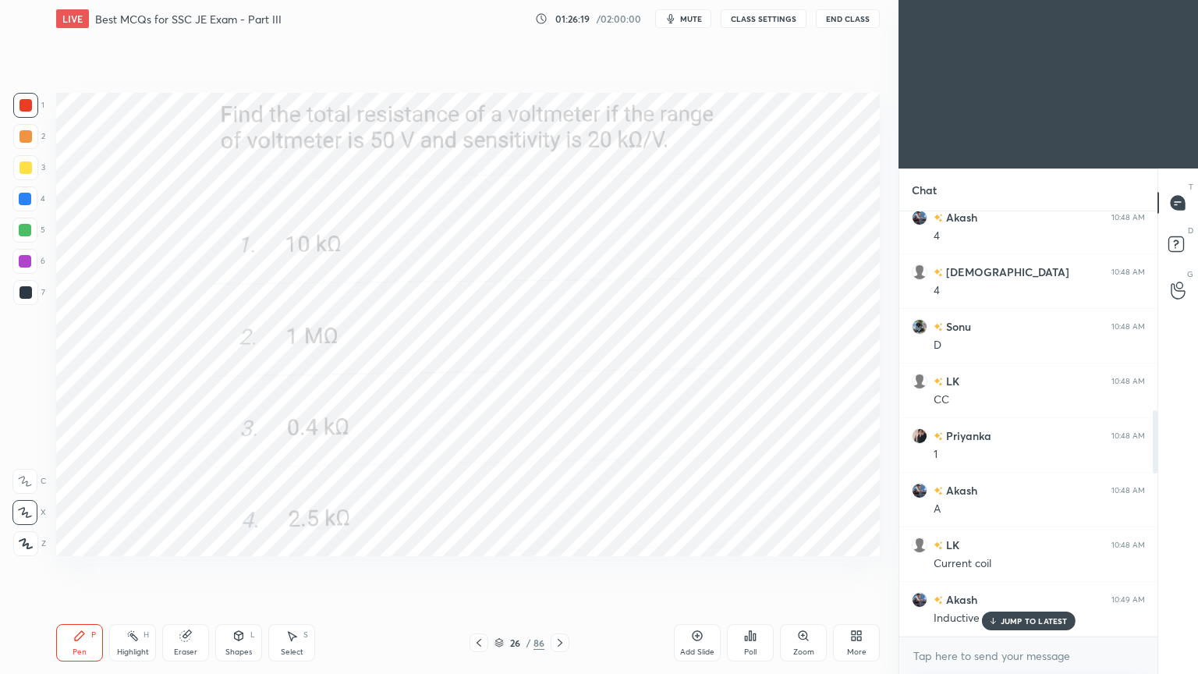
drag, startPoint x: 1155, startPoint y: 446, endPoint x: 1164, endPoint y: 631, distance: 185.0
click at [1164, 568] on div "Chat LK 10:47 AM Yes LK 10:48 AM 4 Potential coil Akash 10:48 AM 4 shivam 10:48…" at bounding box center [1047, 420] width 299 height 505
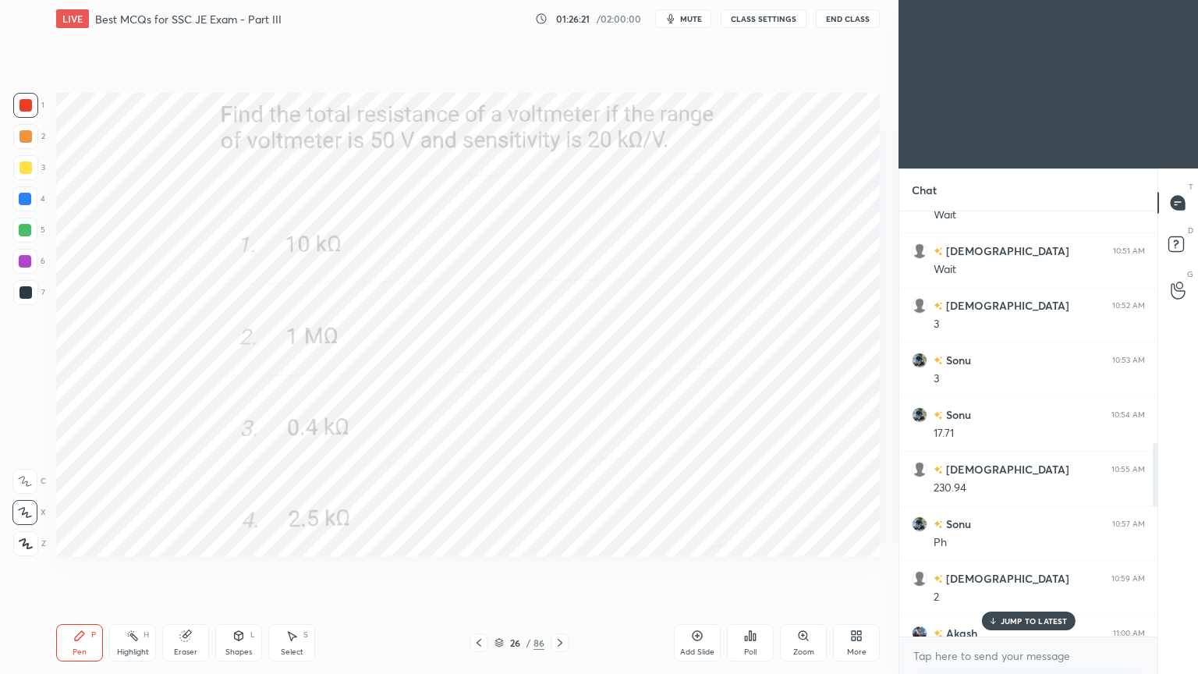
scroll to position [2679, 0]
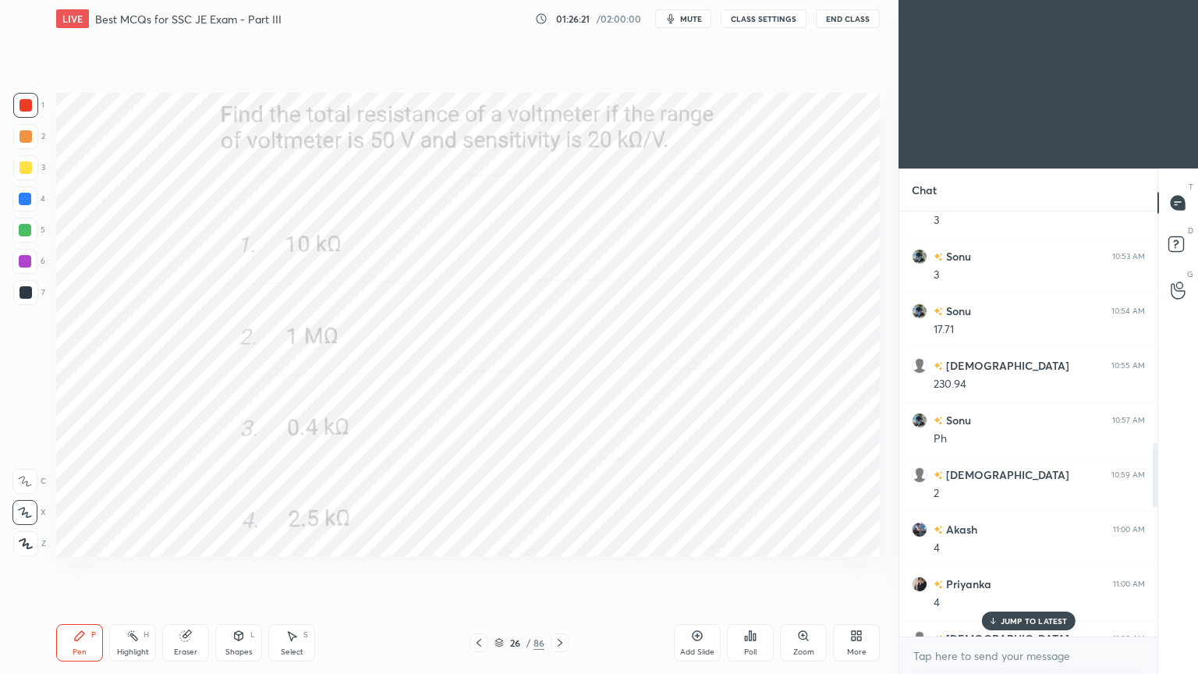
drag, startPoint x: 1155, startPoint y: 432, endPoint x: 1158, endPoint y: 513, distance: 81.1
click at [1158, 515] on div "Chat Akash 10:49 AM Inductive Sonu 10:51 AM Wait shivam 10:51 AM Wait shivam 10…" at bounding box center [1047, 420] width 299 height 505
drag, startPoint x: 1157, startPoint y: 471, endPoint x: 1155, endPoint y: 499, distance: 28.2
click at [1155, 568] on div "Chat shivam 10:51 AM Wait shivam 10:52 AM 3 Sonu 10:53 AM 3 Sonu 10:54 AM 17.71…" at bounding box center [1047, 420] width 299 height 505
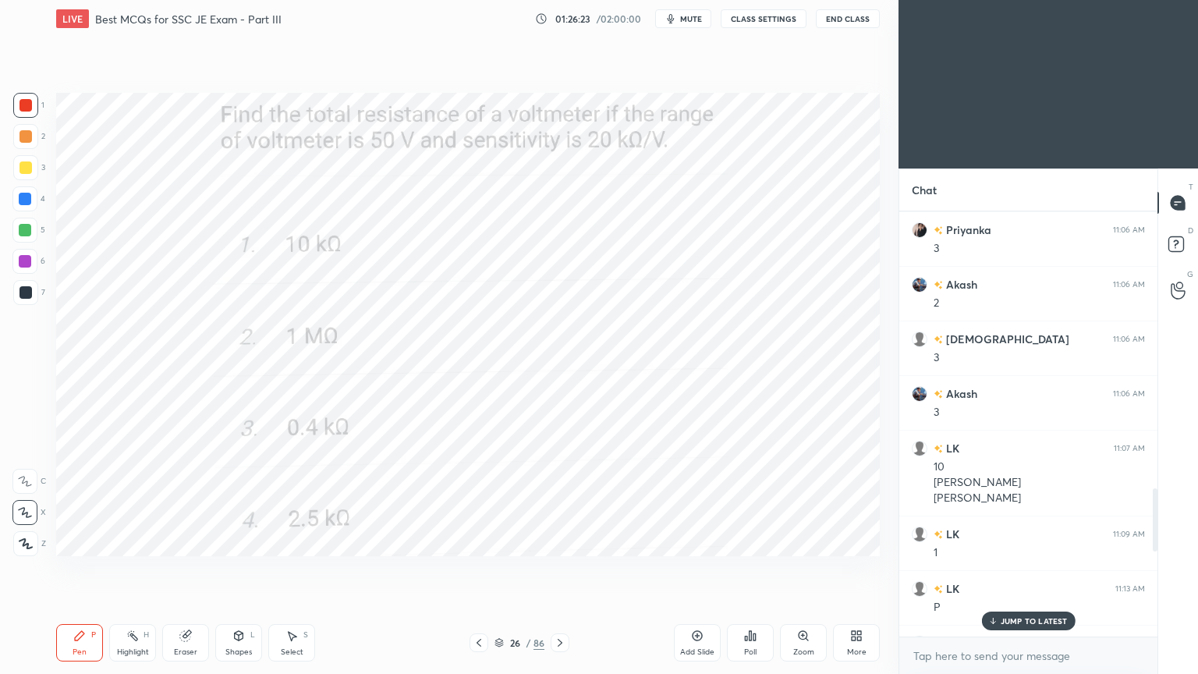
drag, startPoint x: 1154, startPoint y: 474, endPoint x: 1139, endPoint y: 633, distance: 159.7
click at [1149, 568] on div at bounding box center [1152, 423] width 9 height 425
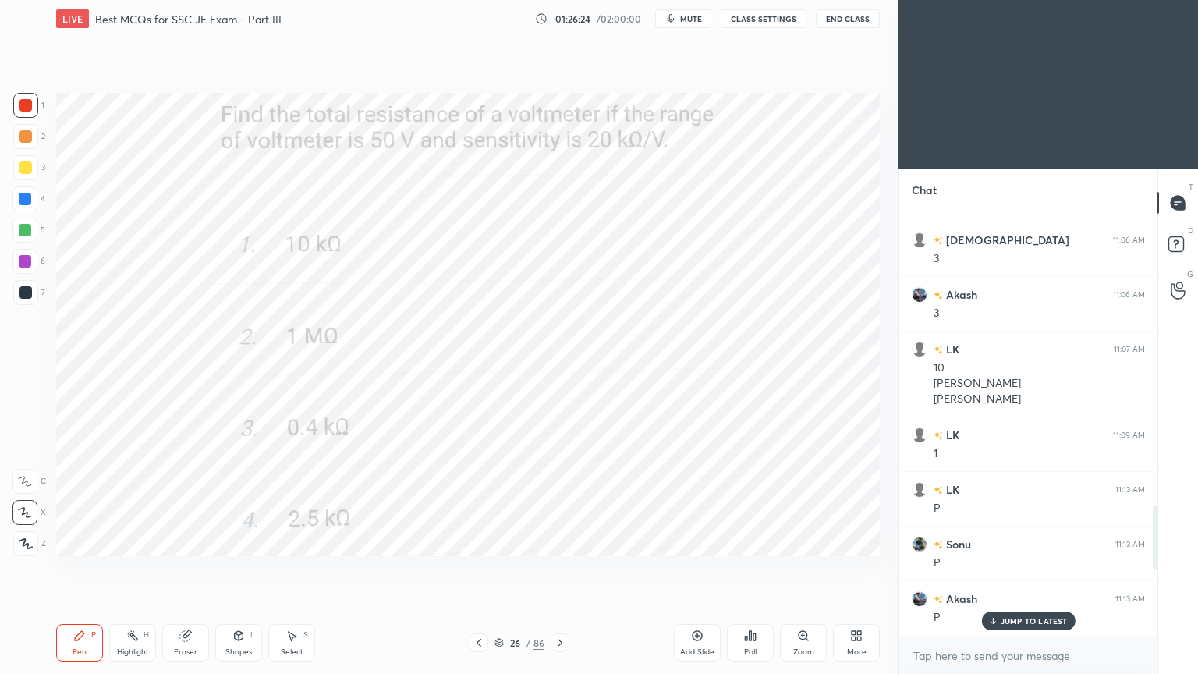
click at [1045, 568] on p "JUMP TO LATEST" at bounding box center [1033, 620] width 67 height 9
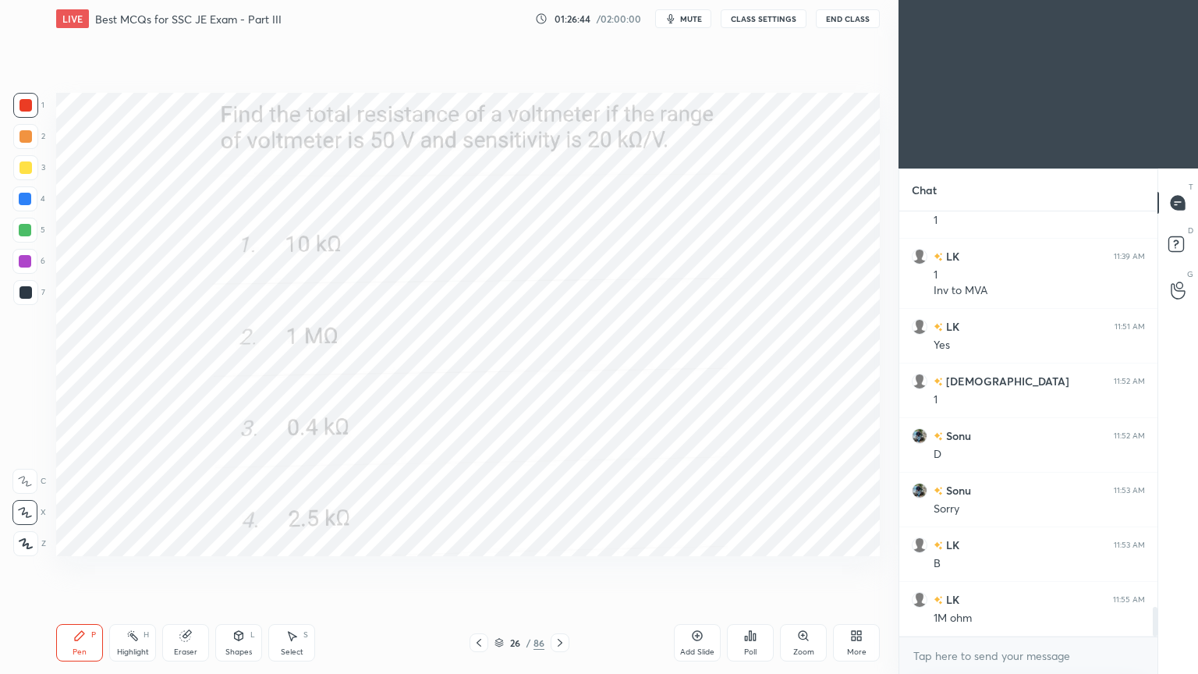
scroll to position [5686, 0]
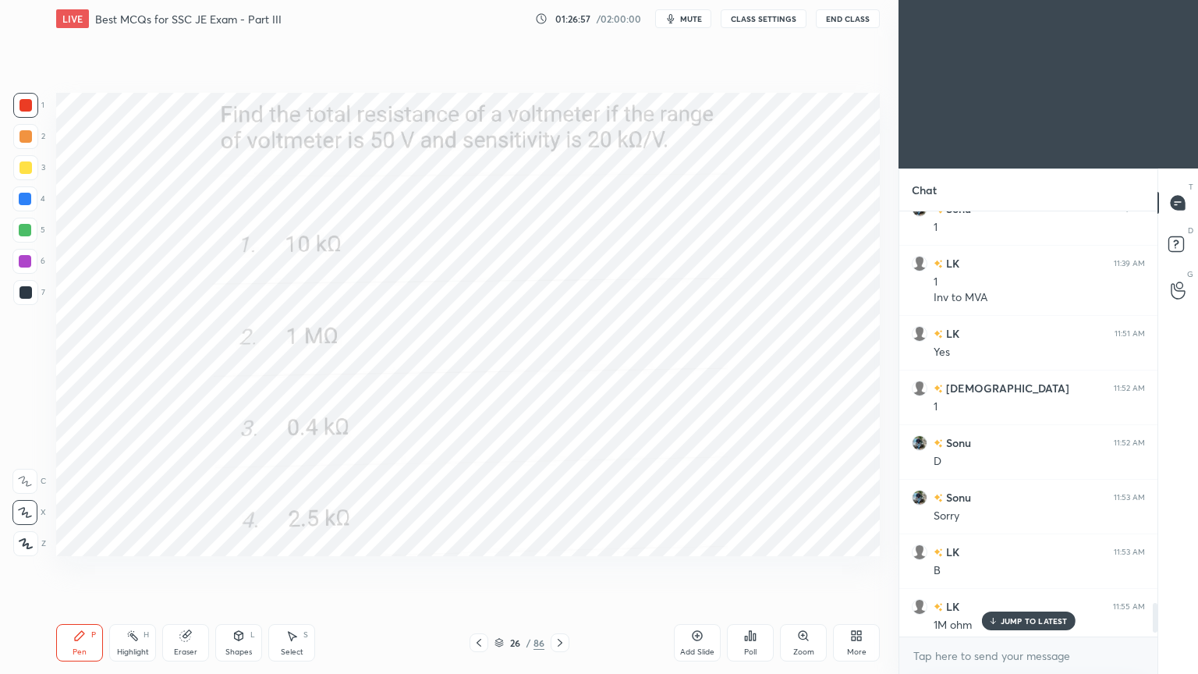
click at [1029, 568] on p "JUMP TO LATEST" at bounding box center [1033, 620] width 67 height 9
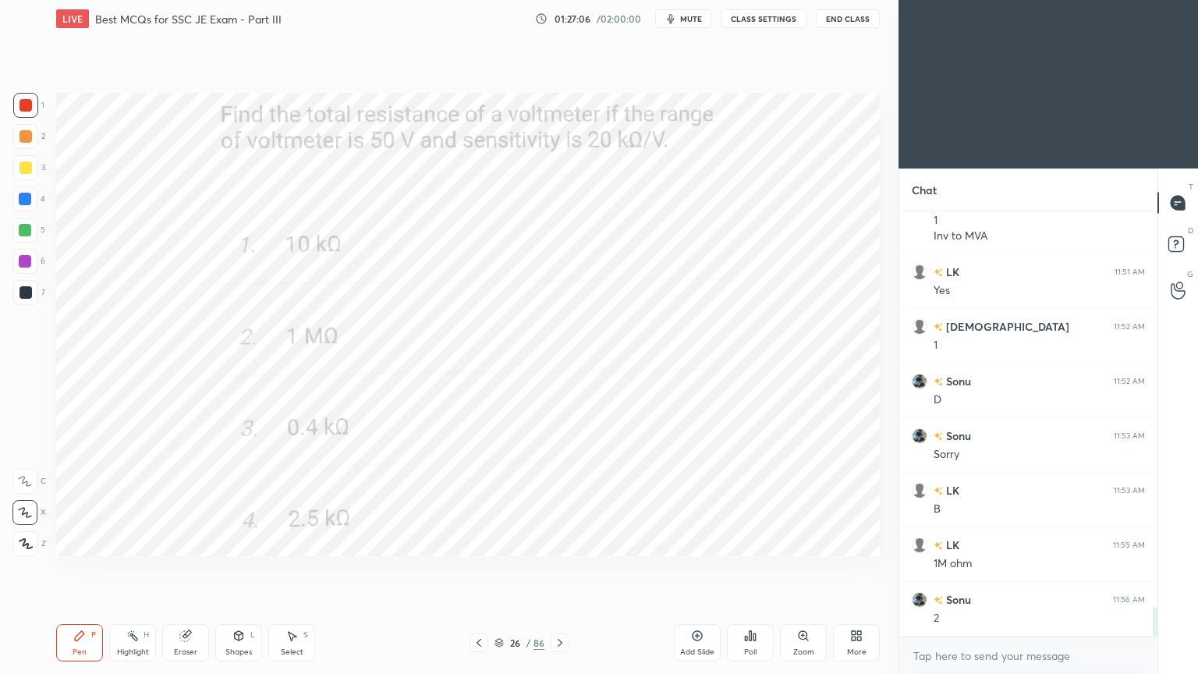
click at [561, 568] on div at bounding box center [559, 642] width 19 height 19
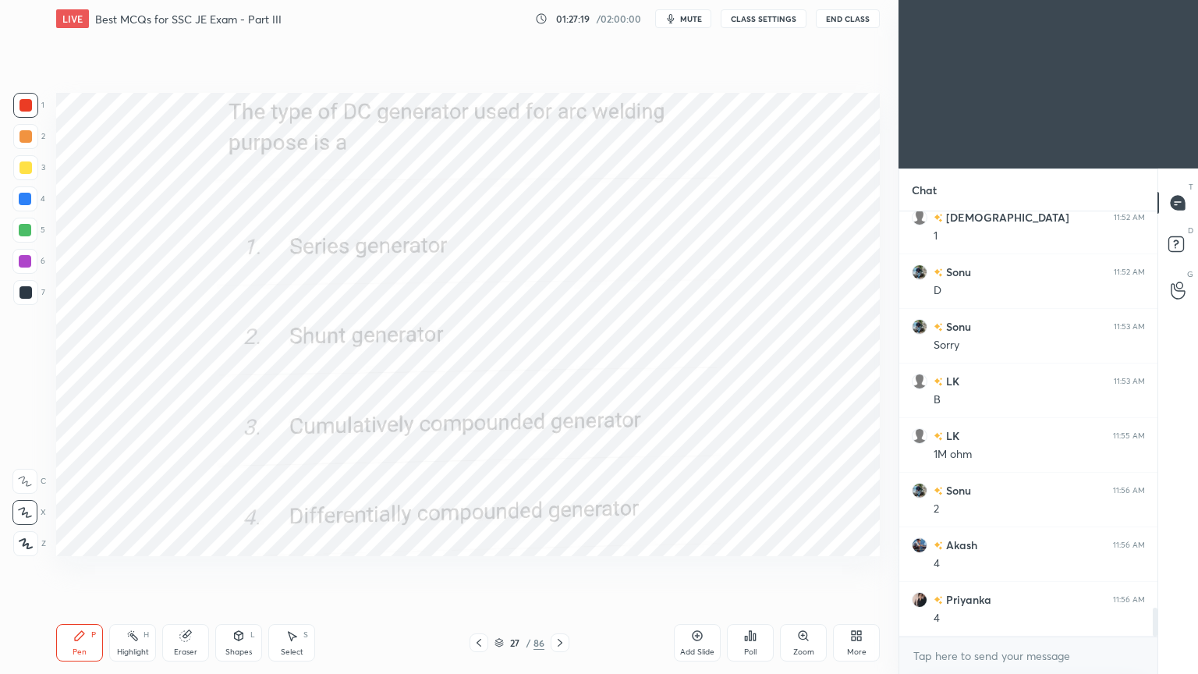
scroll to position [5910, 0]
click at [559, 568] on icon at bounding box center [560, 642] width 12 height 12
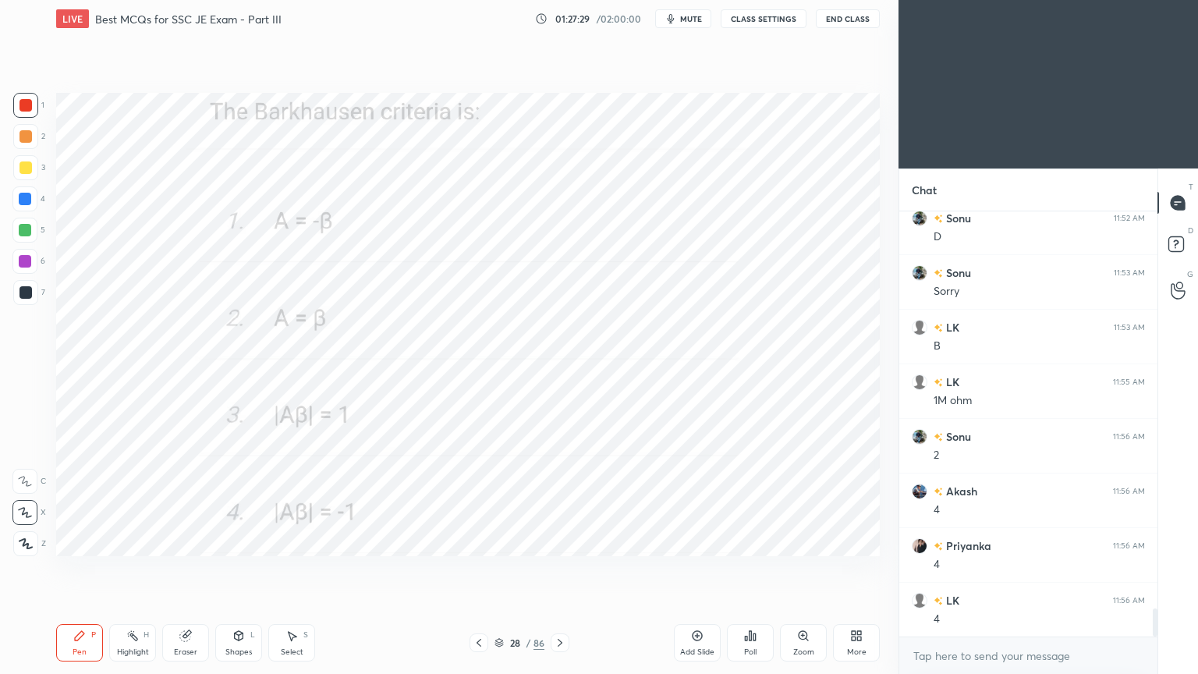
scroll to position [5966, 0]
click at [556, 568] on icon at bounding box center [560, 642] width 12 height 12
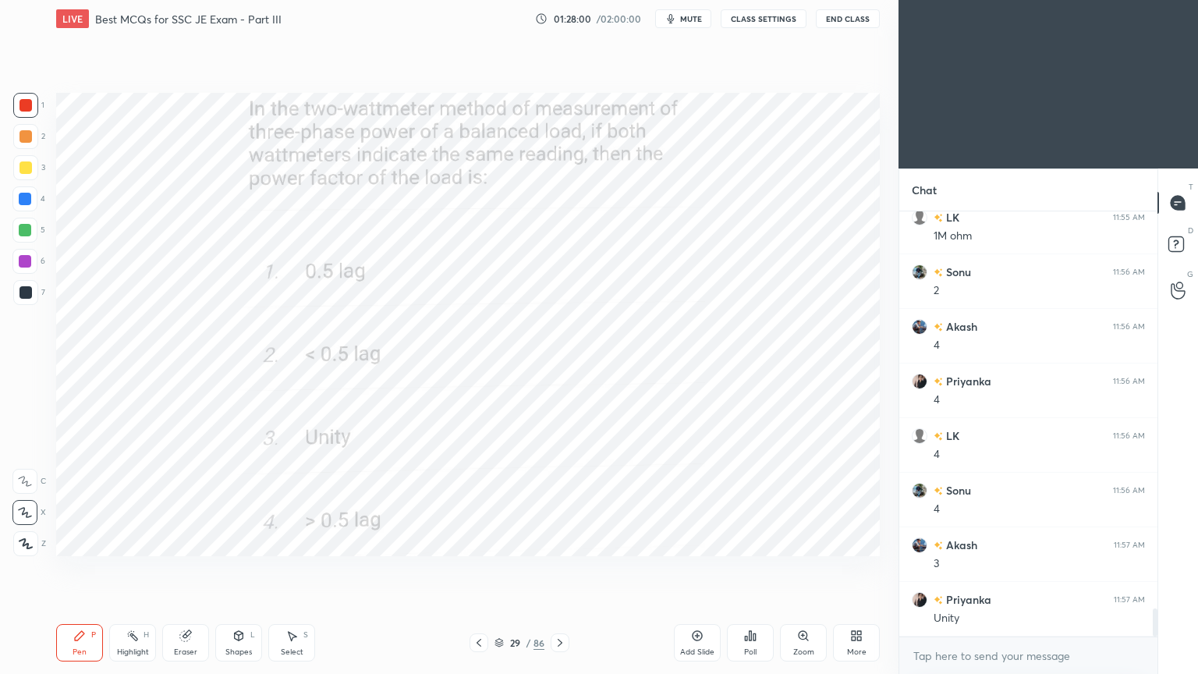
scroll to position [6128, 0]
click at [564, 568] on icon at bounding box center [560, 642] width 12 height 12
click at [24, 105] on div at bounding box center [25, 105] width 12 height 12
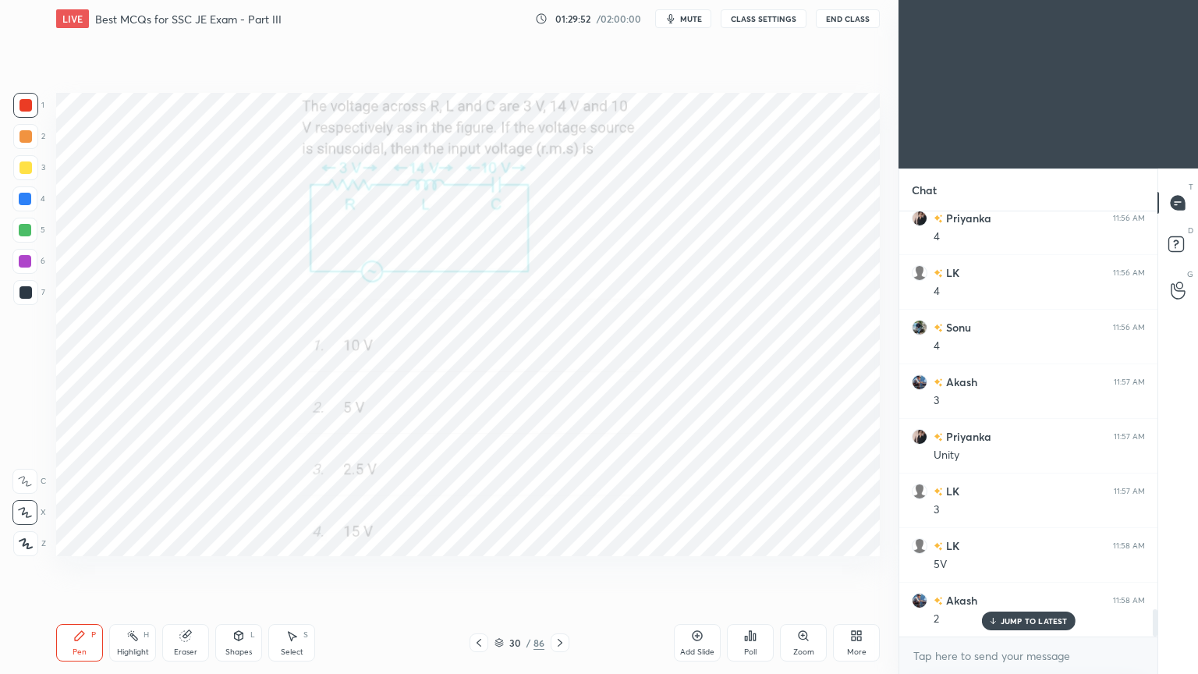
scroll to position [6293, 0]
drag, startPoint x: 580, startPoint y: 626, endPoint x: 565, endPoint y: 633, distance: 17.1
click at [571, 568] on div "Pen P Highlight H Eraser Shapes L Select S 30 / 86 Add Slide Poll Zoom More" at bounding box center [467, 642] width 823 height 62
click at [558, 568] on icon at bounding box center [560, 642] width 12 height 12
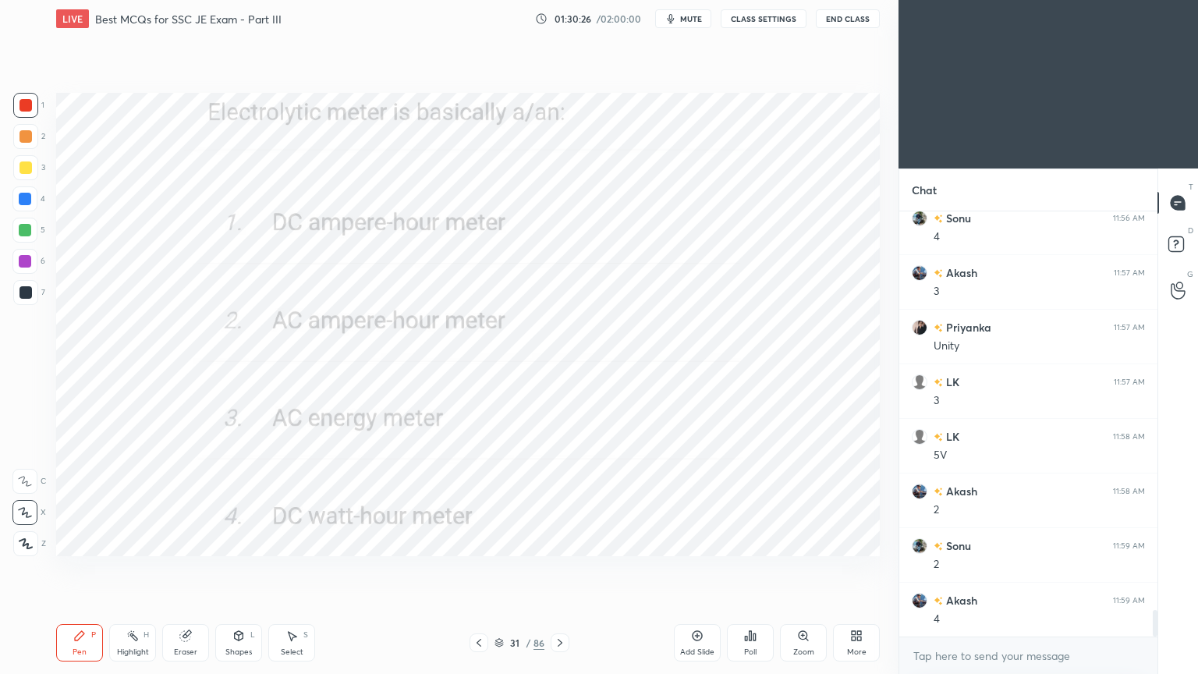
scroll to position [6402, 0]
click at [555, 568] on div at bounding box center [559, 642] width 19 height 19
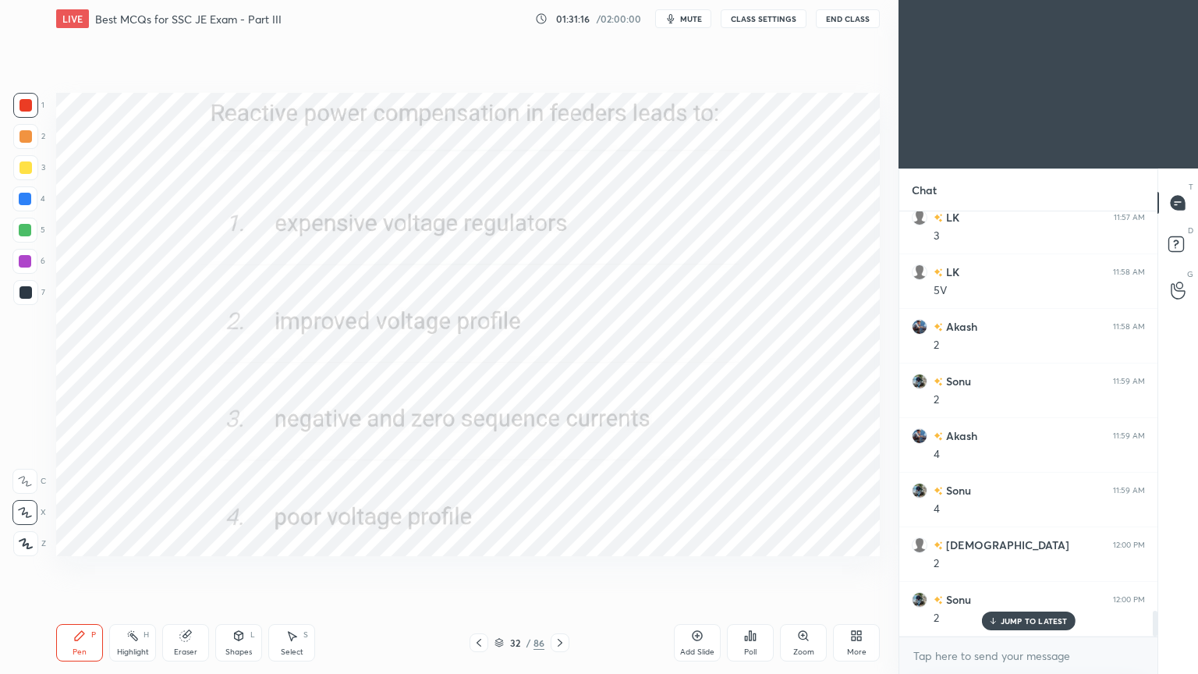
scroll to position [6565, 0]
click at [556, 568] on div at bounding box center [559, 642] width 19 height 19
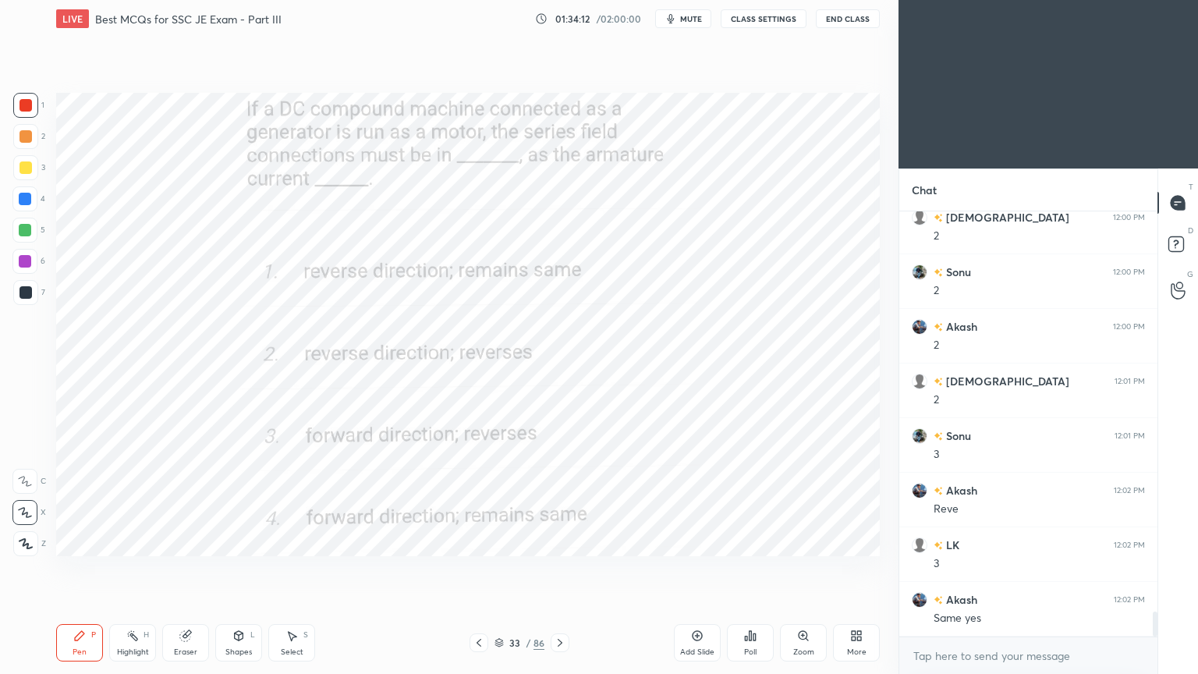
scroll to position [6893, 0]
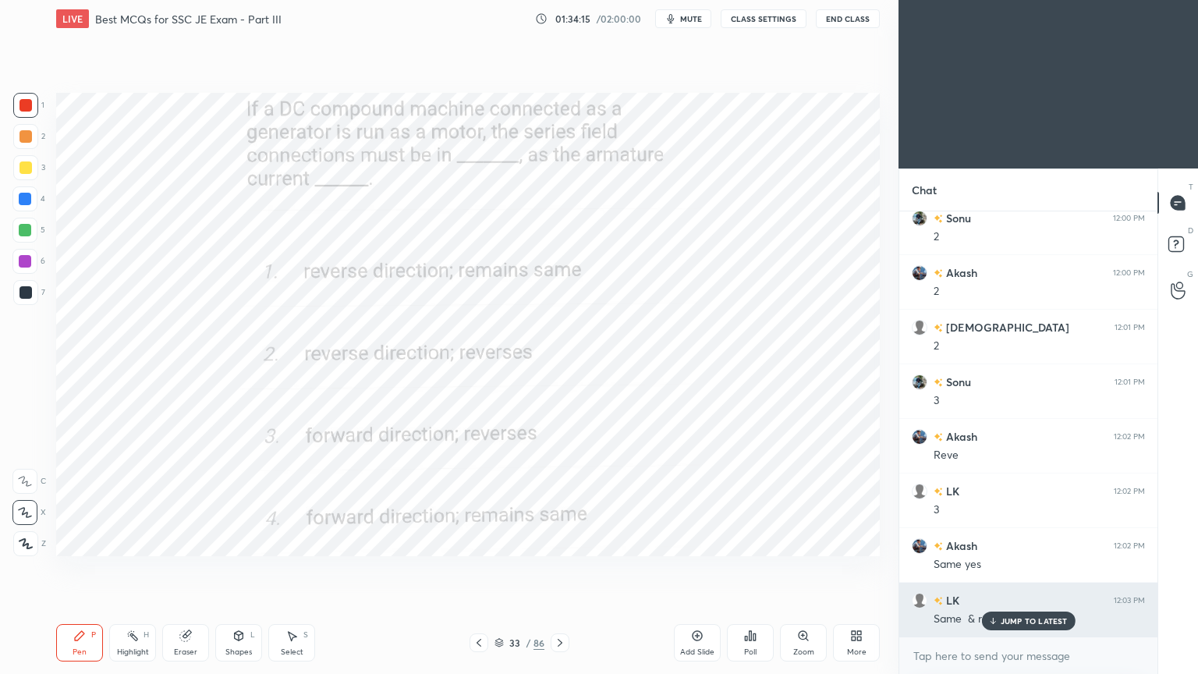
click at [1016, 568] on p "JUMP TO LATEST" at bounding box center [1033, 620] width 67 height 9
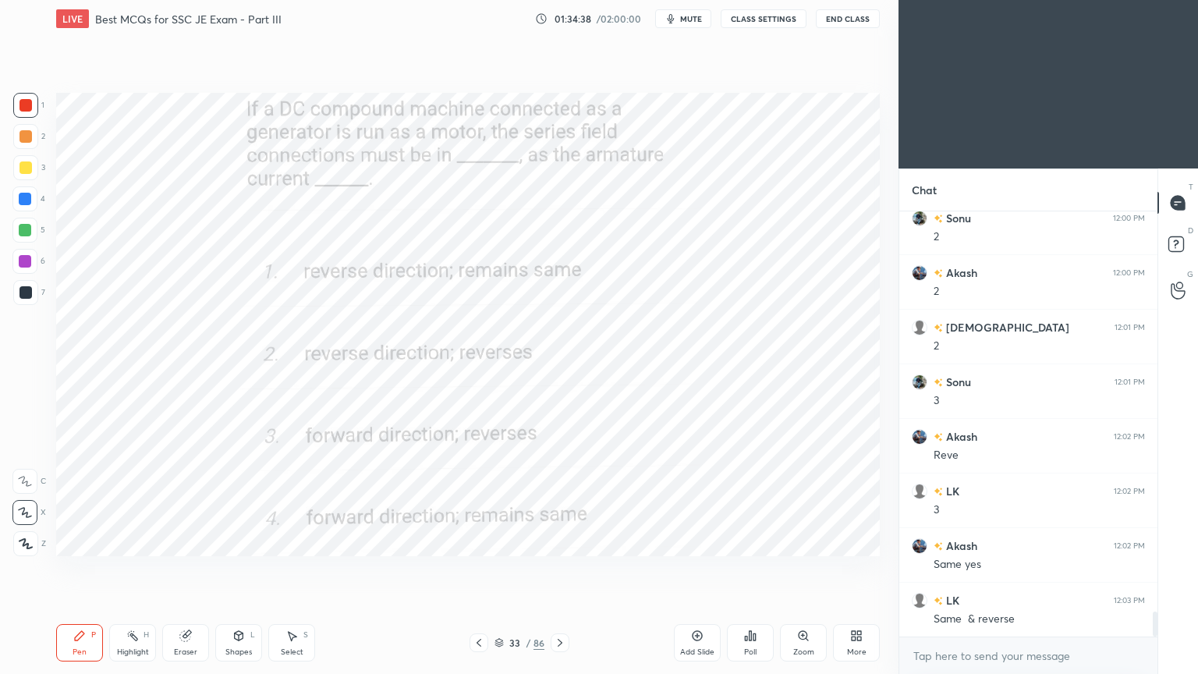
click at [561, 568] on icon at bounding box center [560, 642] width 12 height 12
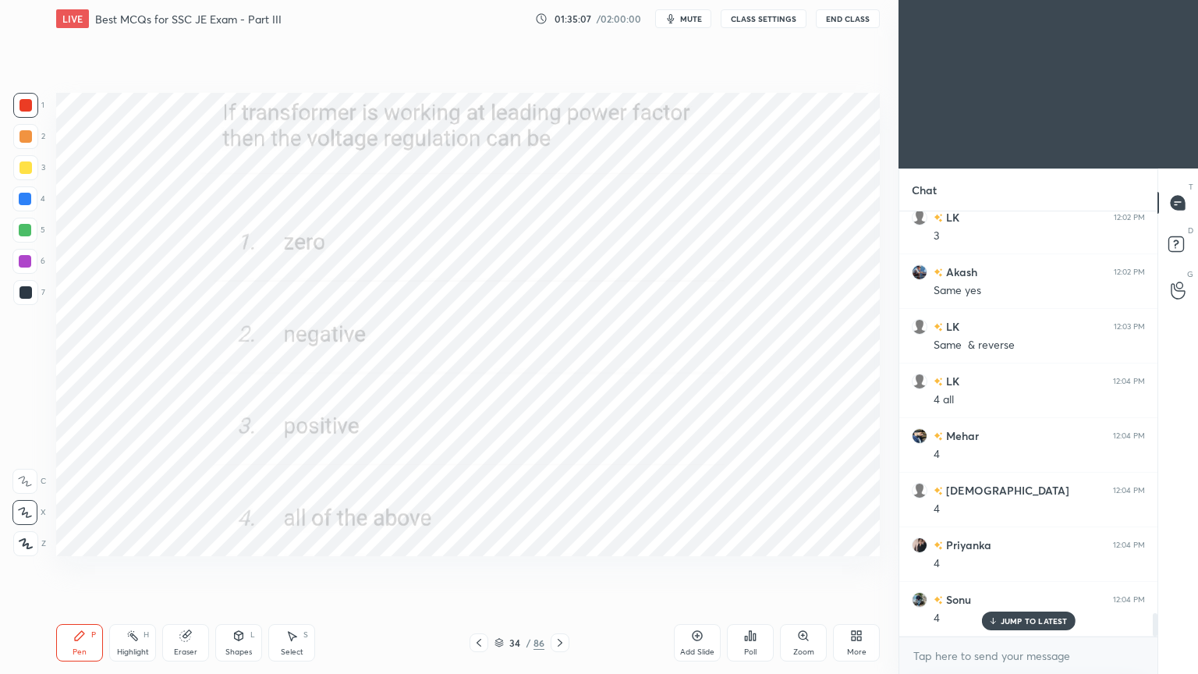
scroll to position [7220, 0]
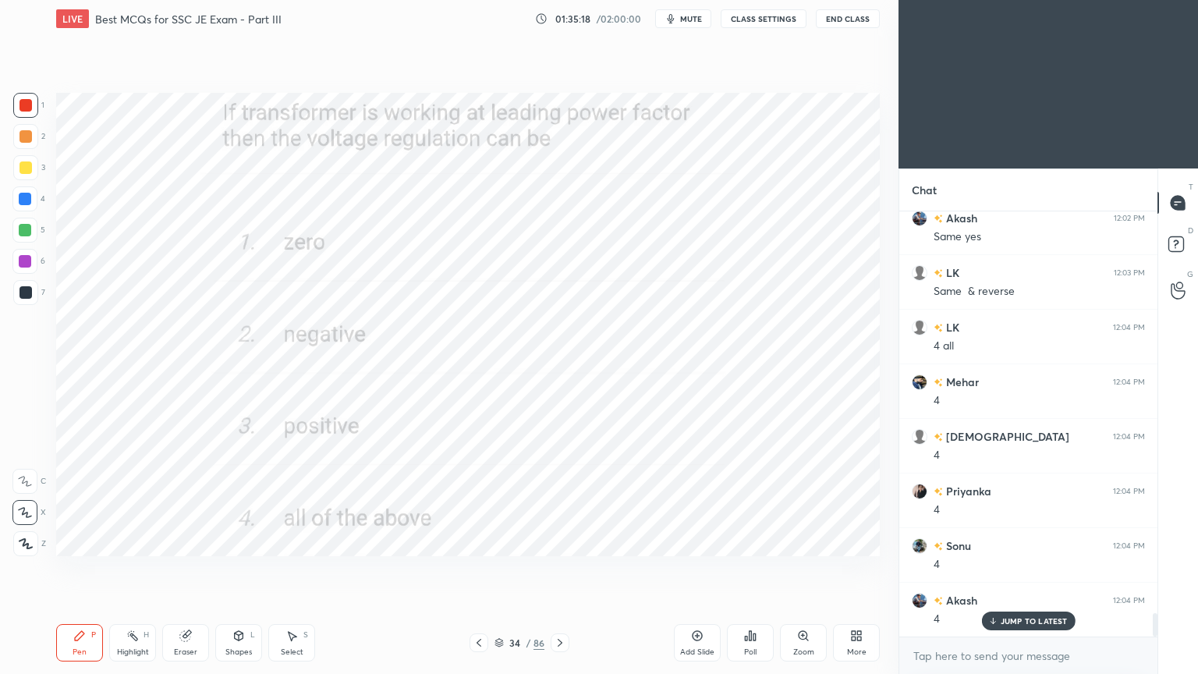
click at [556, 568] on icon at bounding box center [560, 642] width 12 height 12
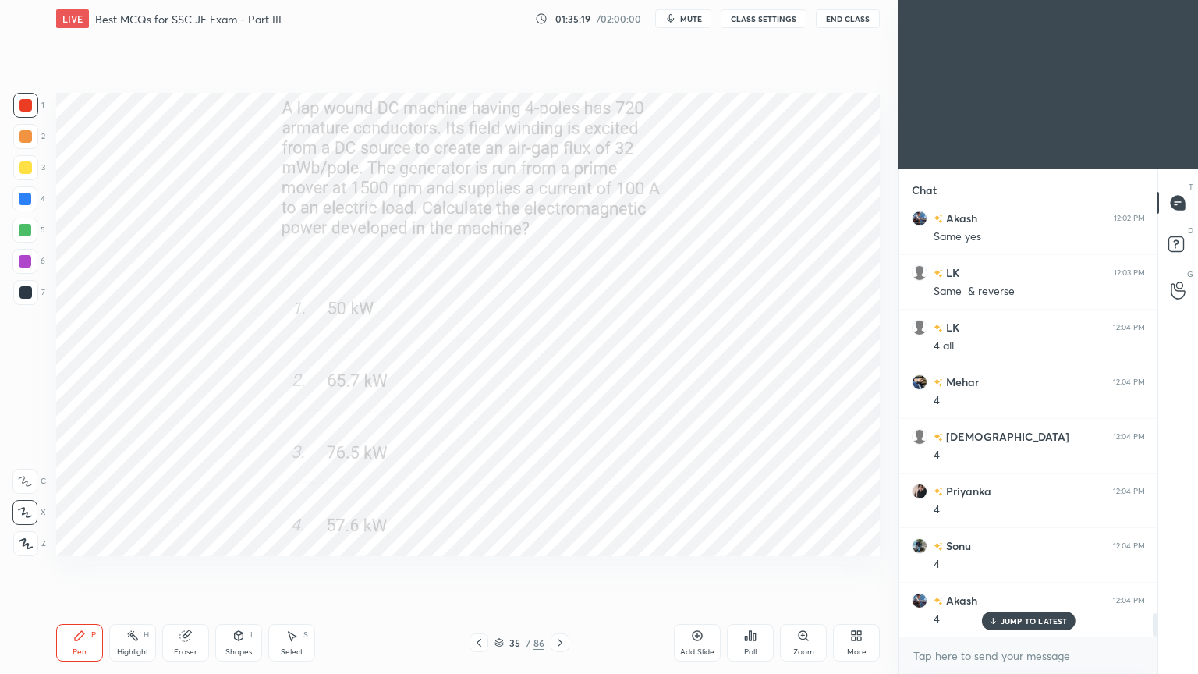
click at [752, 568] on div "Poll" at bounding box center [750, 652] width 12 height 8
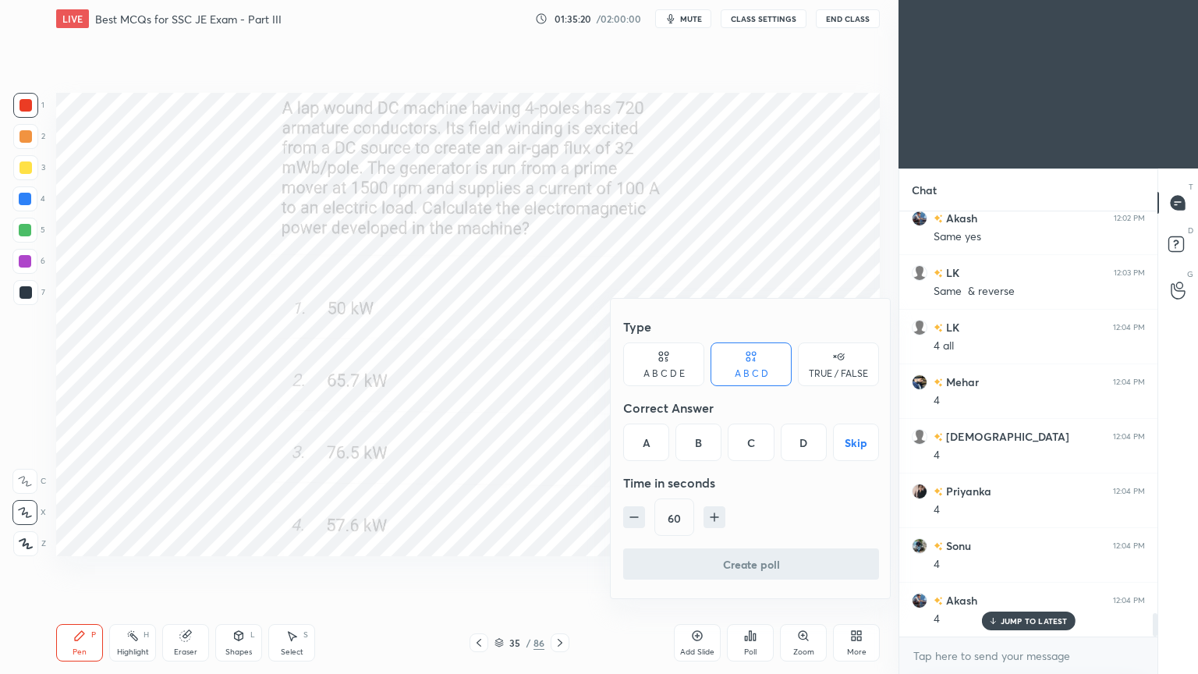
click at [550, 423] on div at bounding box center [599, 337] width 1198 height 674
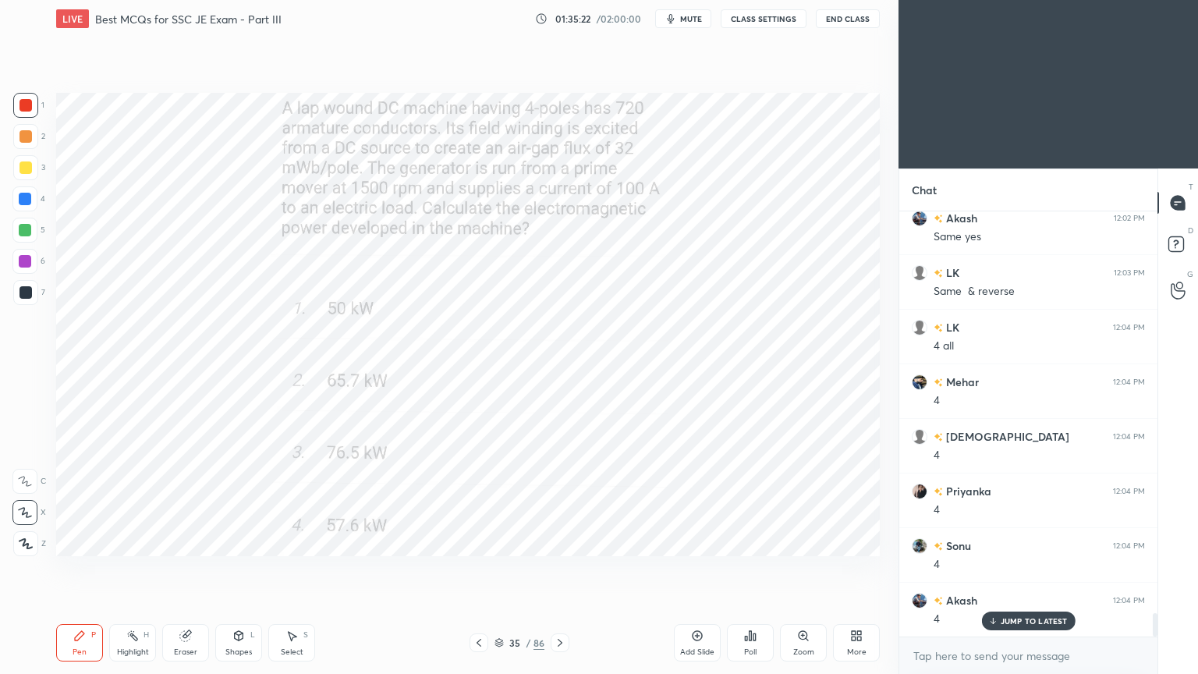
click at [19, 102] on div at bounding box center [25, 105] width 25 height 25
click at [81, 568] on div "Pen P" at bounding box center [79, 642] width 47 height 37
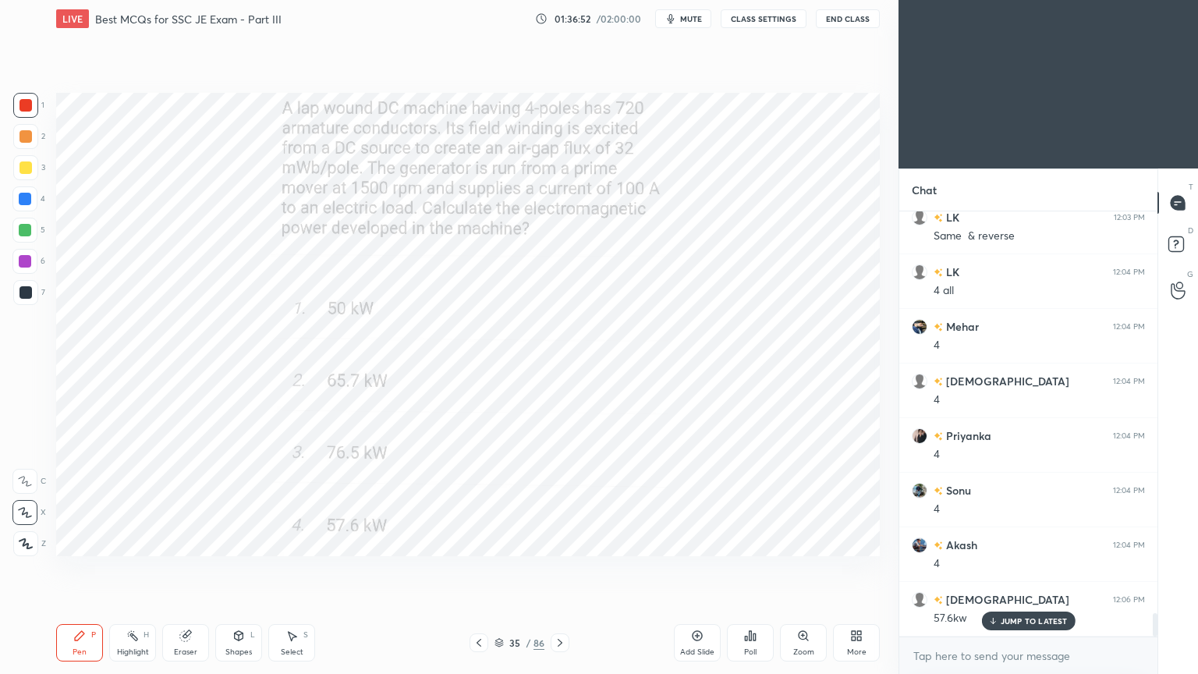
scroll to position [7329, 0]
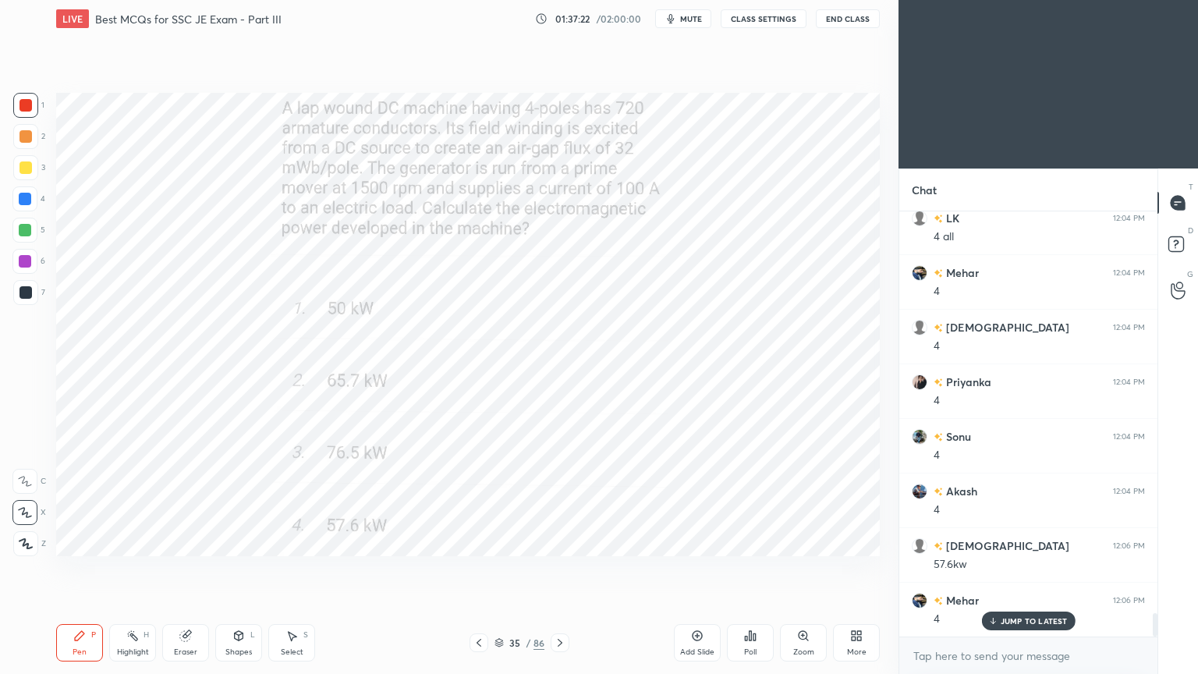
drag, startPoint x: 0, startPoint y: 28, endPoint x: 1, endPoint y: 112, distance: 84.2
click at [0, 66] on div "1 2 3 4 5 6 7 C X Z C X Z E E Erase all H H LIVE Best MCQs for SSC JE Exam - Pa…" at bounding box center [443, 337] width 886 height 674
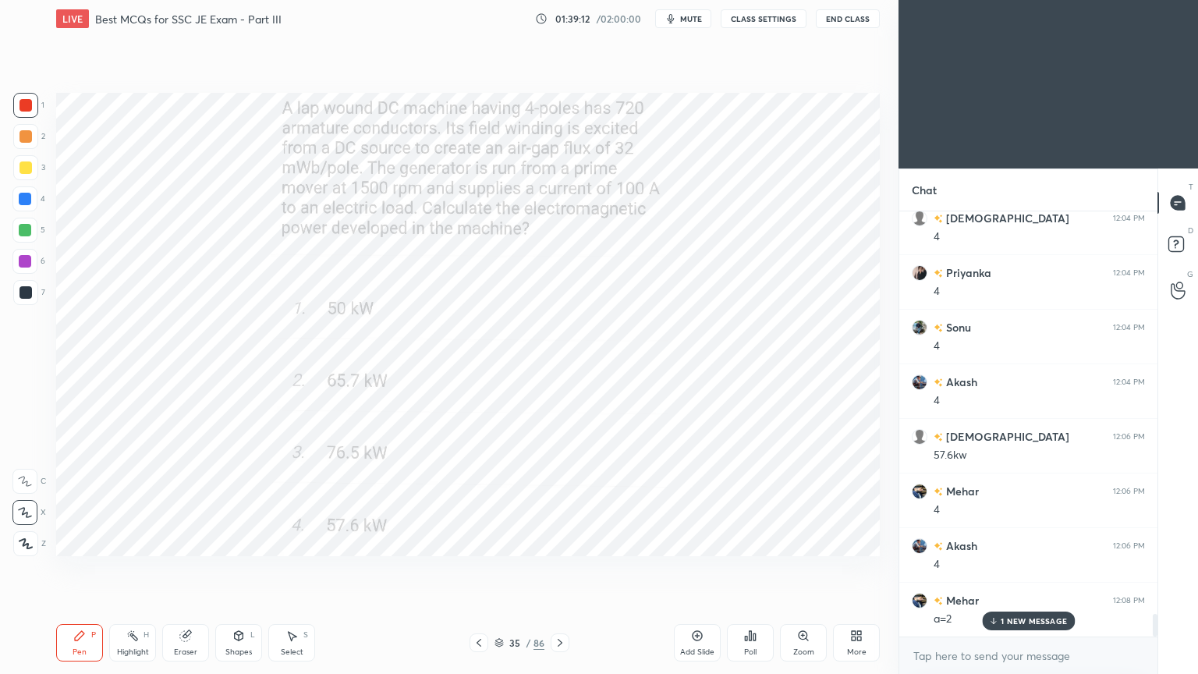
scroll to position [7494, 0]
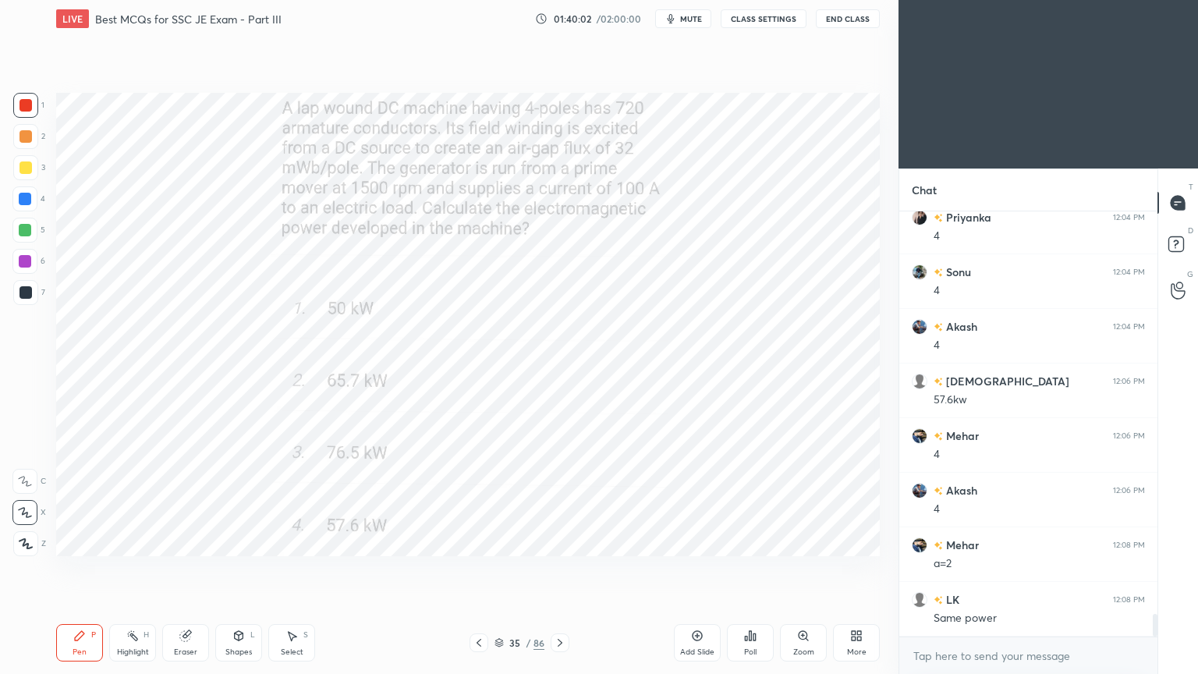
click at [561, 568] on icon at bounding box center [560, 642] width 12 height 12
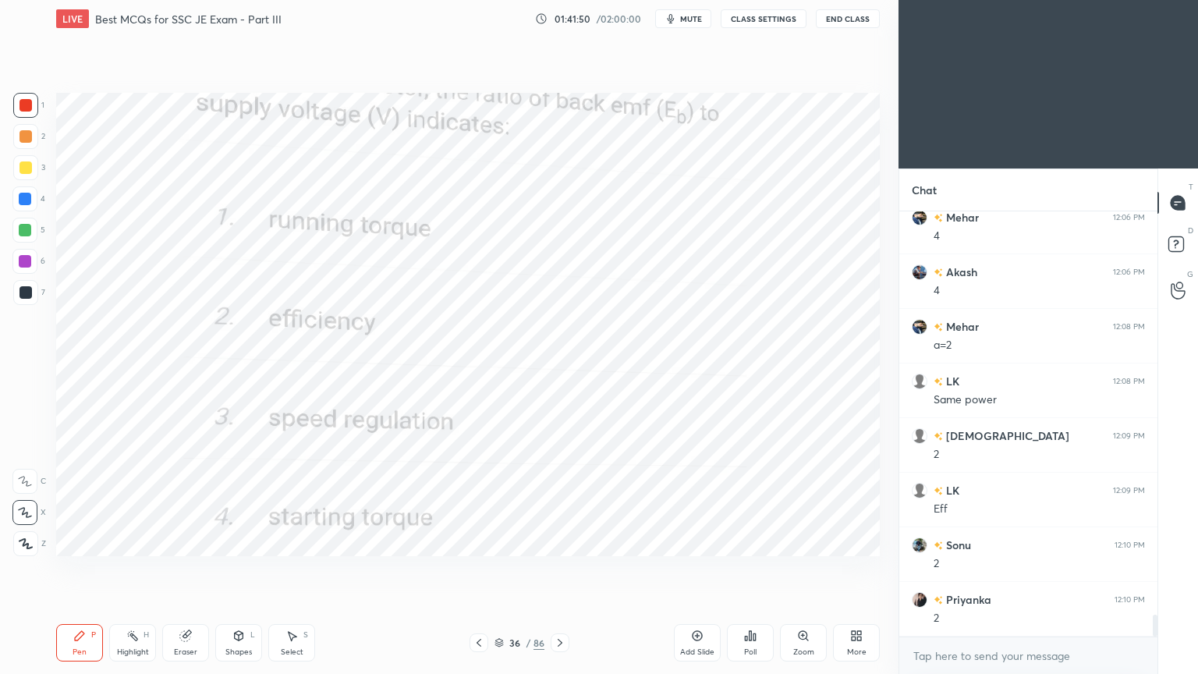
scroll to position [7766, 0]
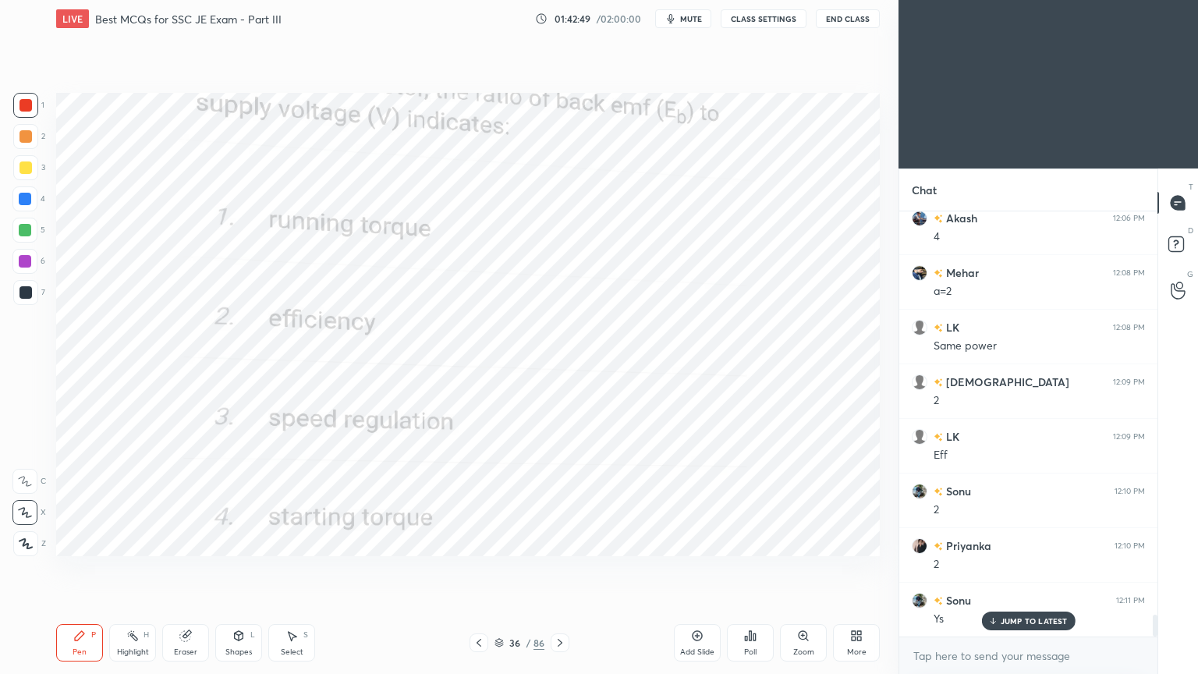
click at [555, 568] on icon at bounding box center [560, 642] width 12 height 12
click at [19, 104] on div at bounding box center [25, 105] width 25 height 25
click at [20, 106] on div at bounding box center [25, 105] width 12 height 12
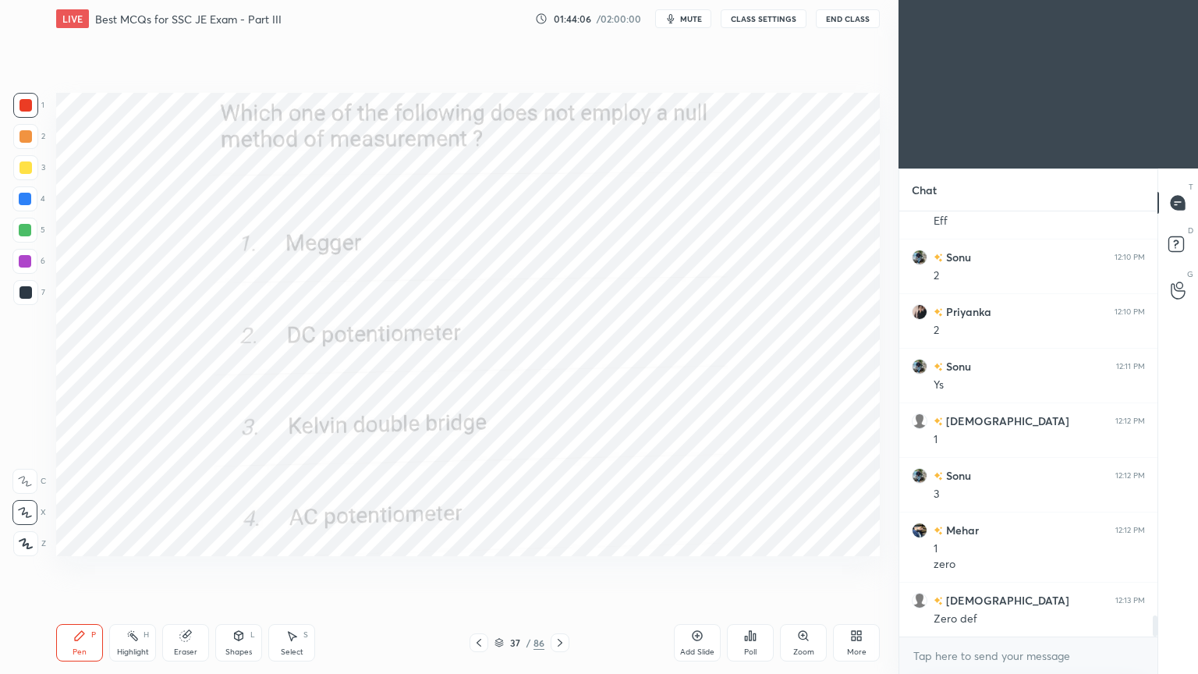
scroll to position [8055, 0]
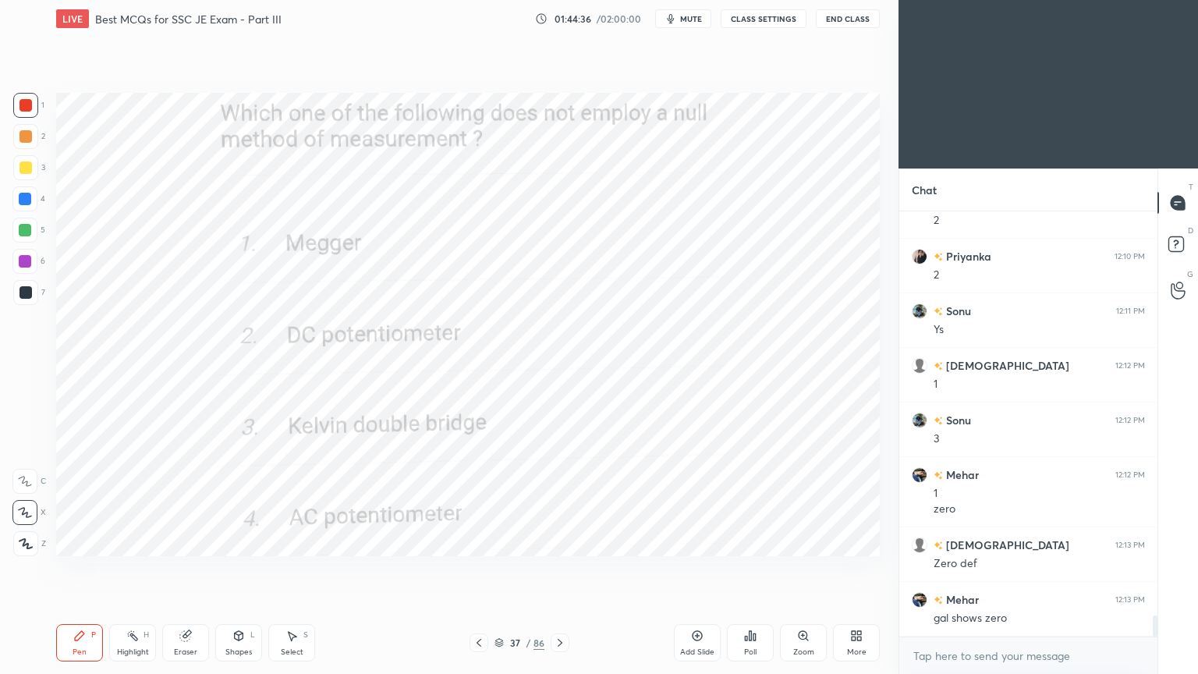
click at [0, 126] on div "1 2 3 4 5 6 7 C X Z C X Z E E Erase all H H" at bounding box center [25, 324] width 50 height 463
drag, startPoint x: 562, startPoint y: 642, endPoint x: 573, endPoint y: 640, distance: 11.2
click at [565, 568] on icon at bounding box center [560, 642] width 12 height 12
click at [754, 568] on div "Poll" at bounding box center [750, 642] width 47 height 37
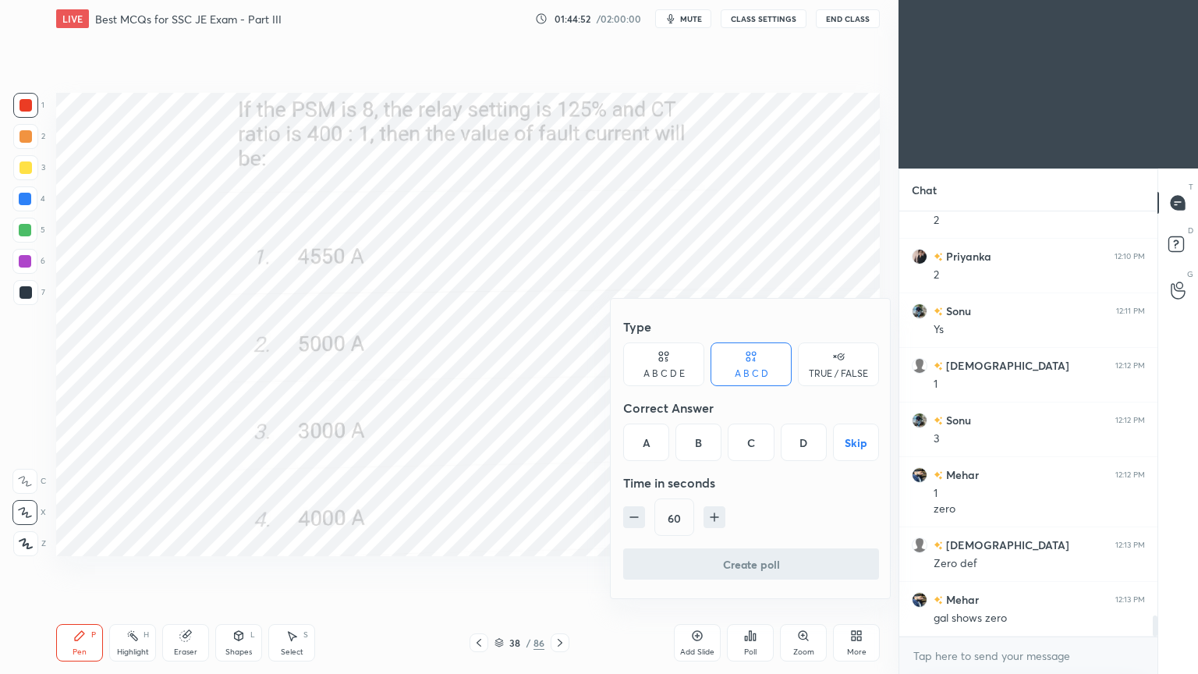
click at [808, 444] on div "D" at bounding box center [803, 441] width 46 height 37
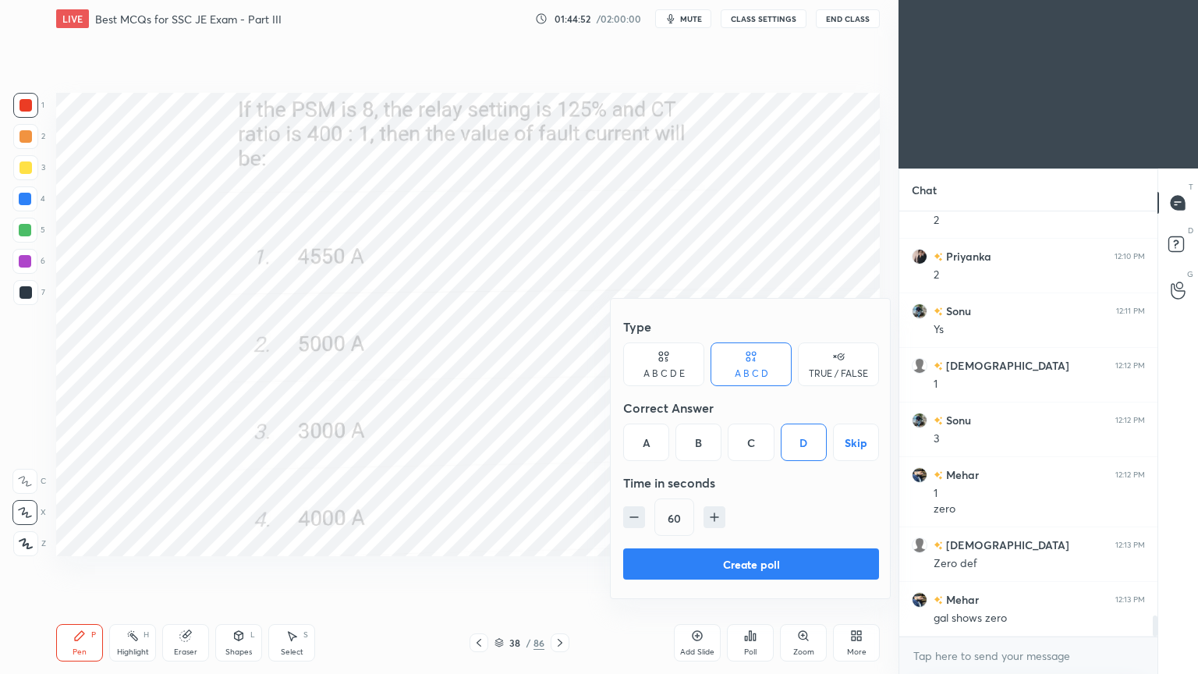
click at [786, 553] on button "Create poll" at bounding box center [751, 563] width 256 height 31
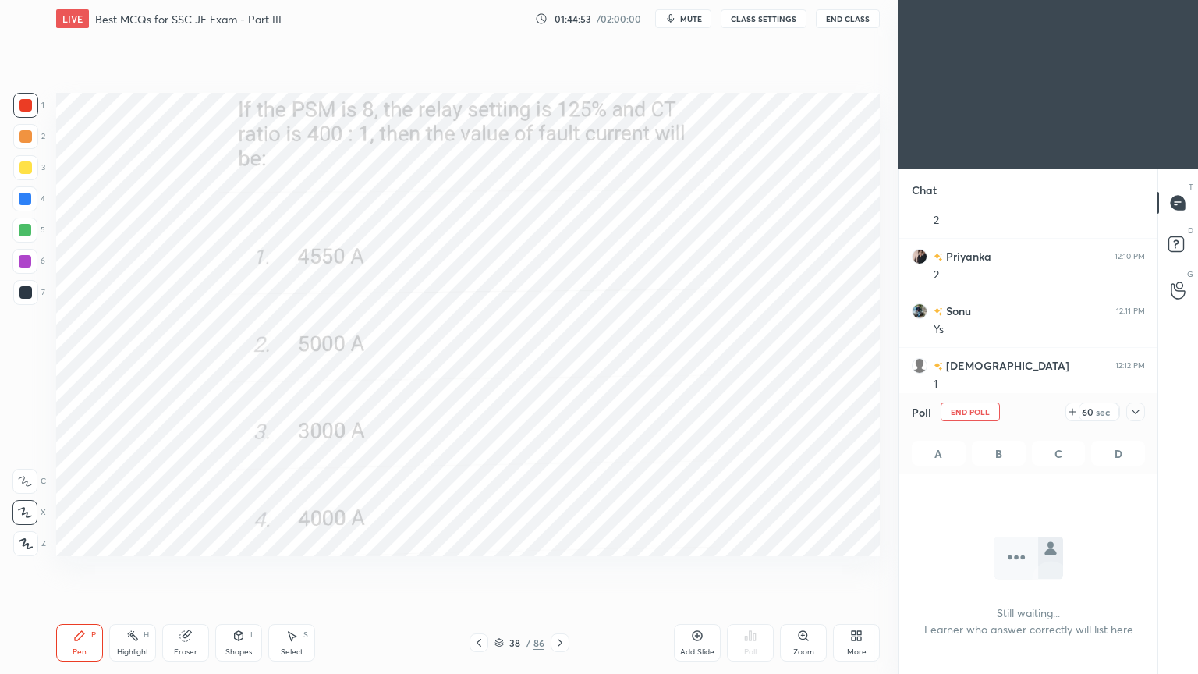
scroll to position [5, 5]
click at [943, 403] on button "End Poll" at bounding box center [969, 411] width 59 height 19
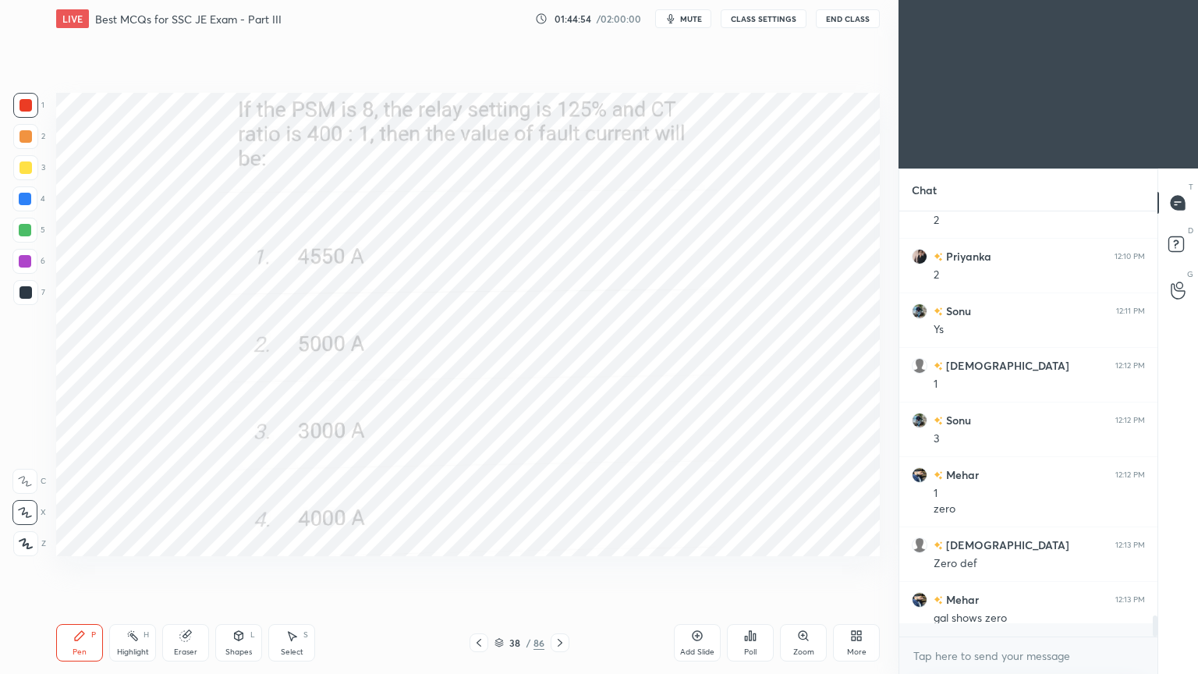
scroll to position [291, 253]
click at [26, 106] on div at bounding box center [25, 105] width 12 height 12
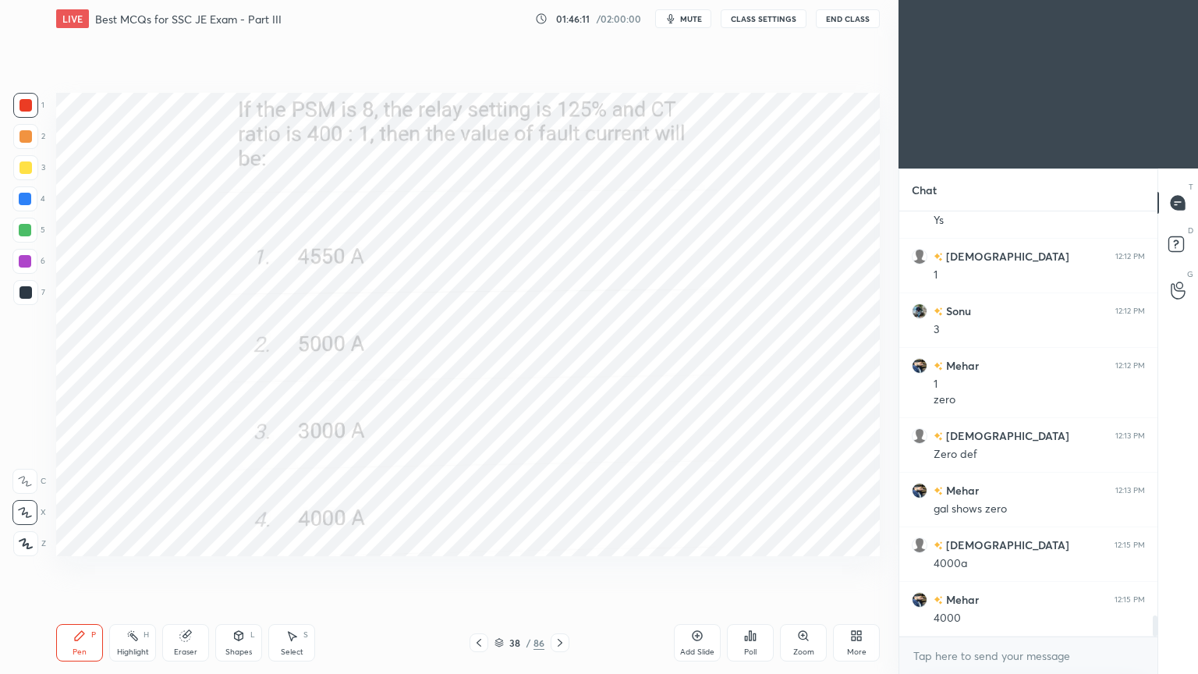
scroll to position [8246, 0]
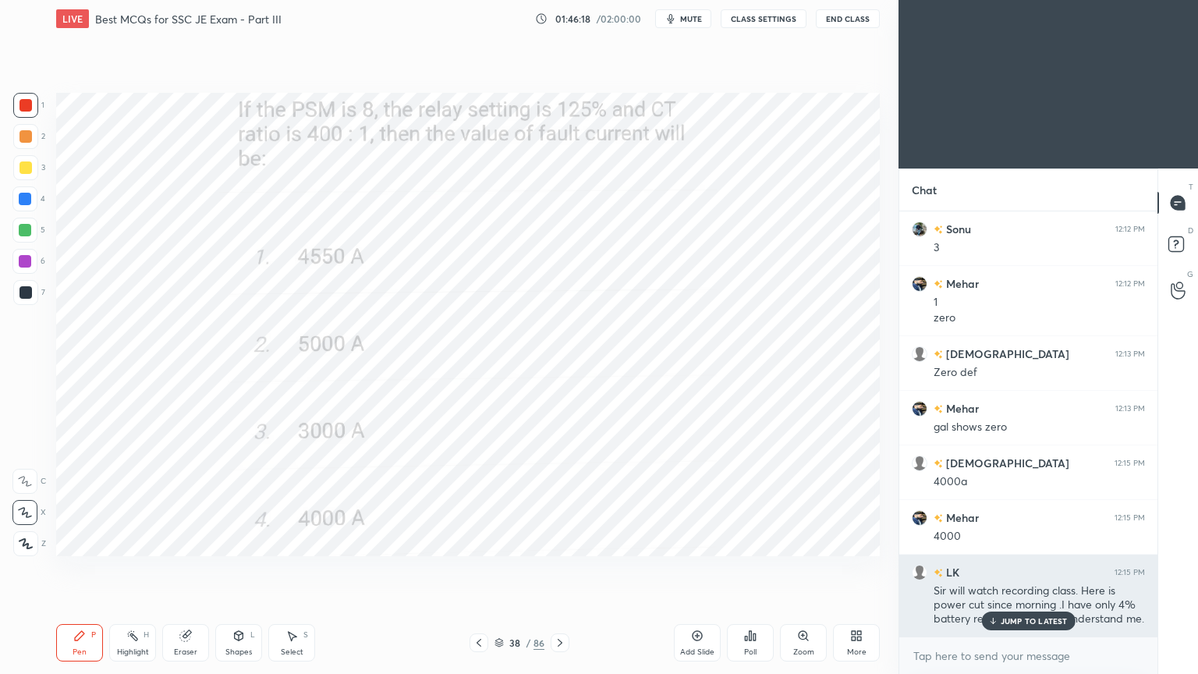
click at [1007, 568] on p "JUMP TO LATEST" at bounding box center [1033, 620] width 67 height 9
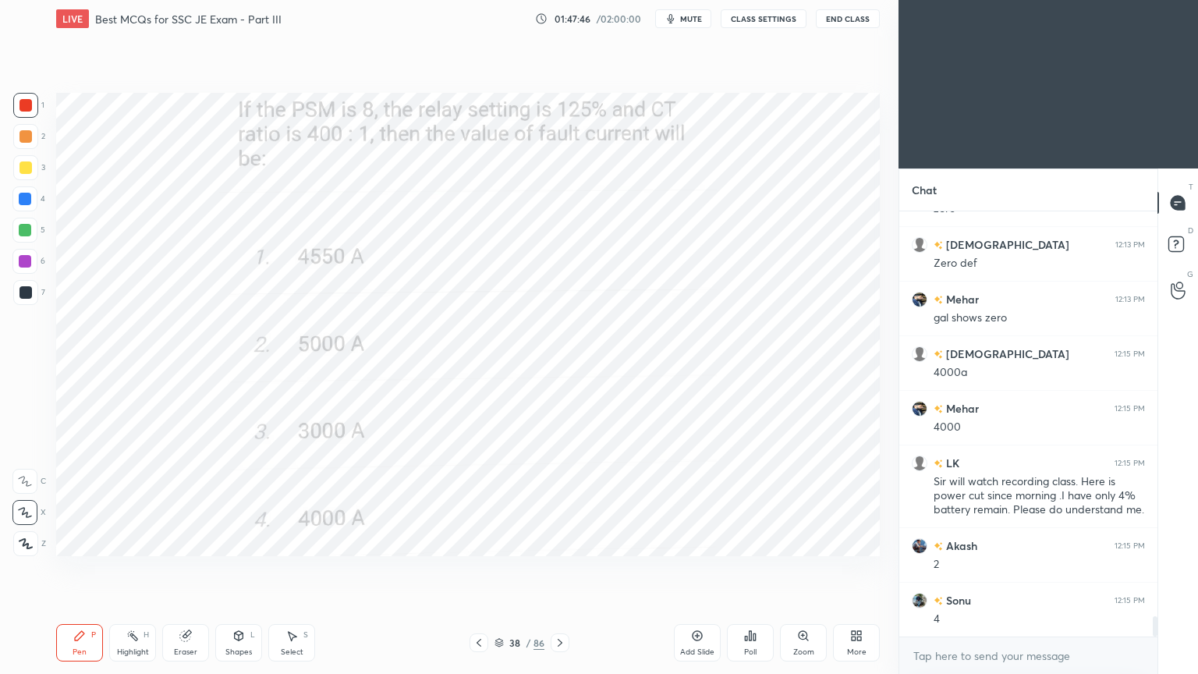
scroll to position [8411, 0]
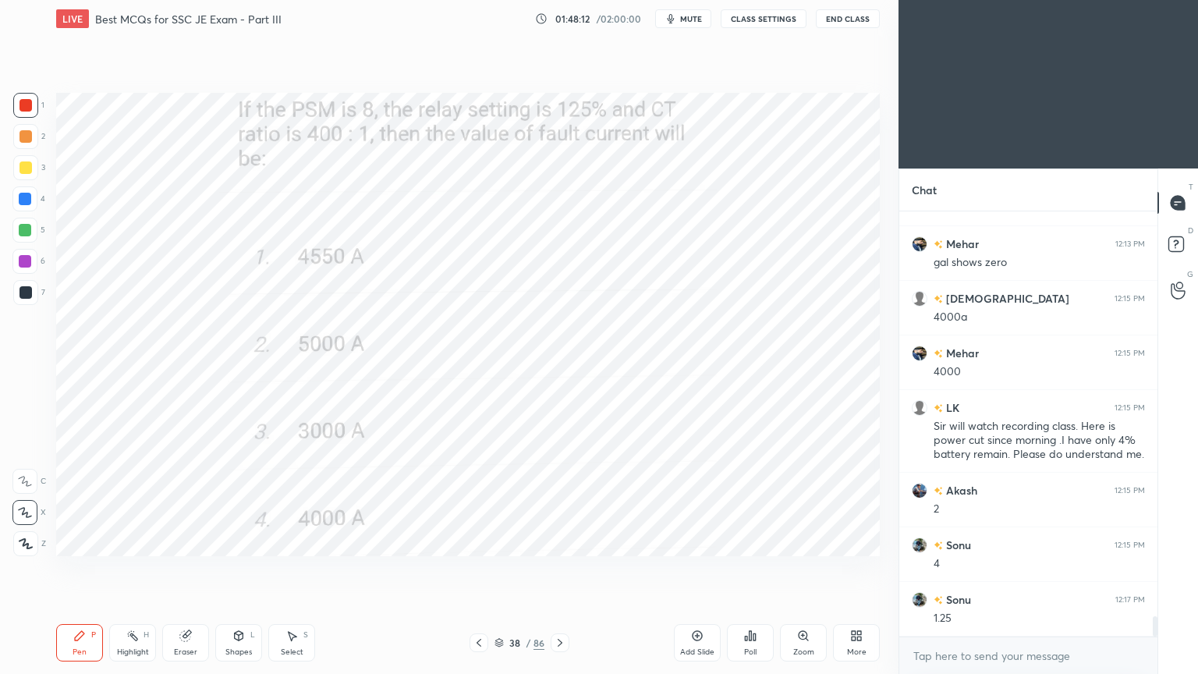
click at [562, 568] on icon at bounding box center [560, 642] width 12 height 12
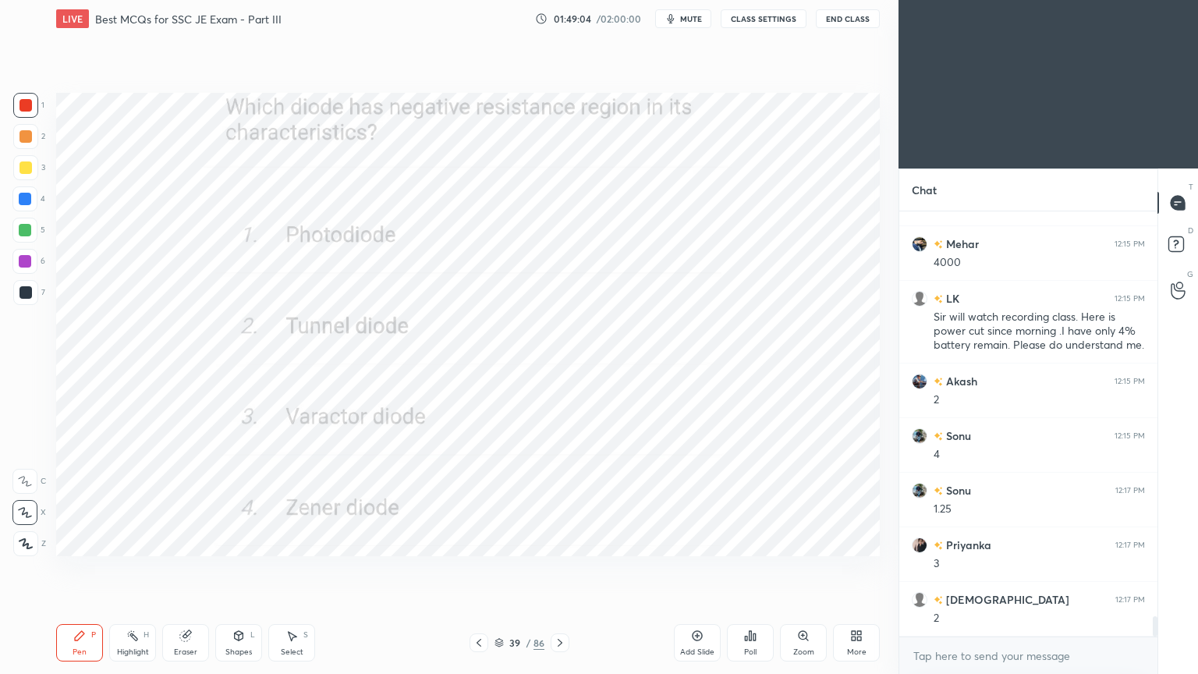
scroll to position [8574, 0]
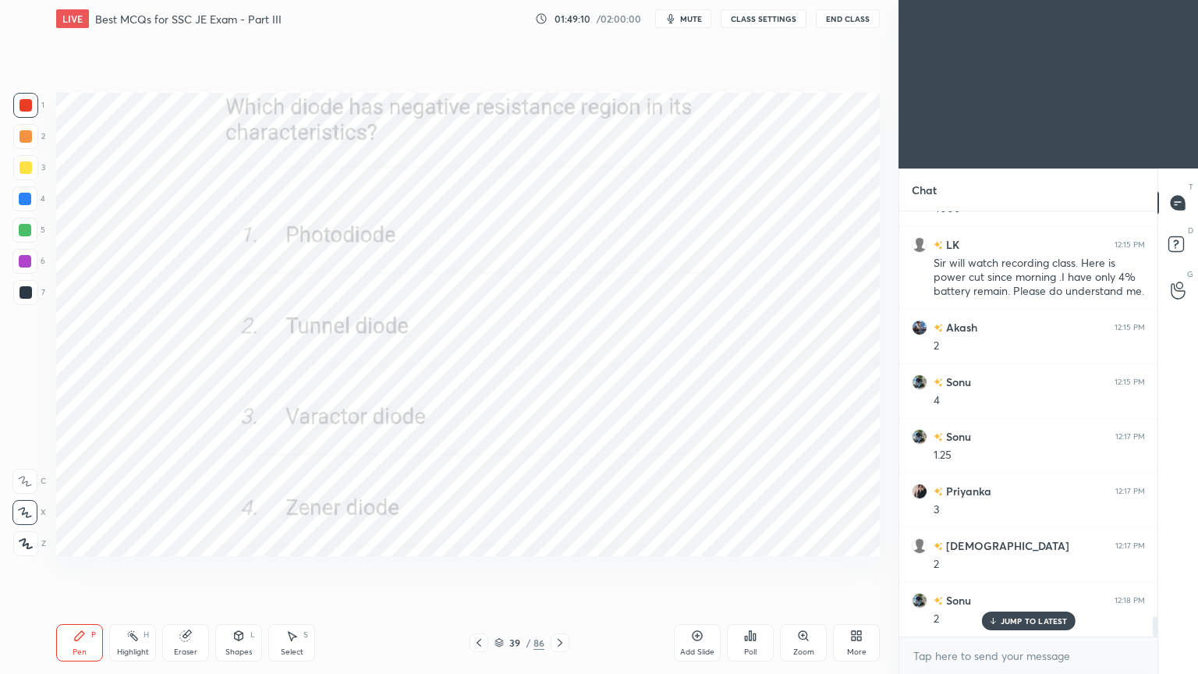
click at [23, 292] on div at bounding box center [25, 292] width 12 height 12
click at [22, 108] on div at bounding box center [25, 105] width 12 height 12
click at [559, 568] on icon at bounding box center [560, 642] width 12 height 12
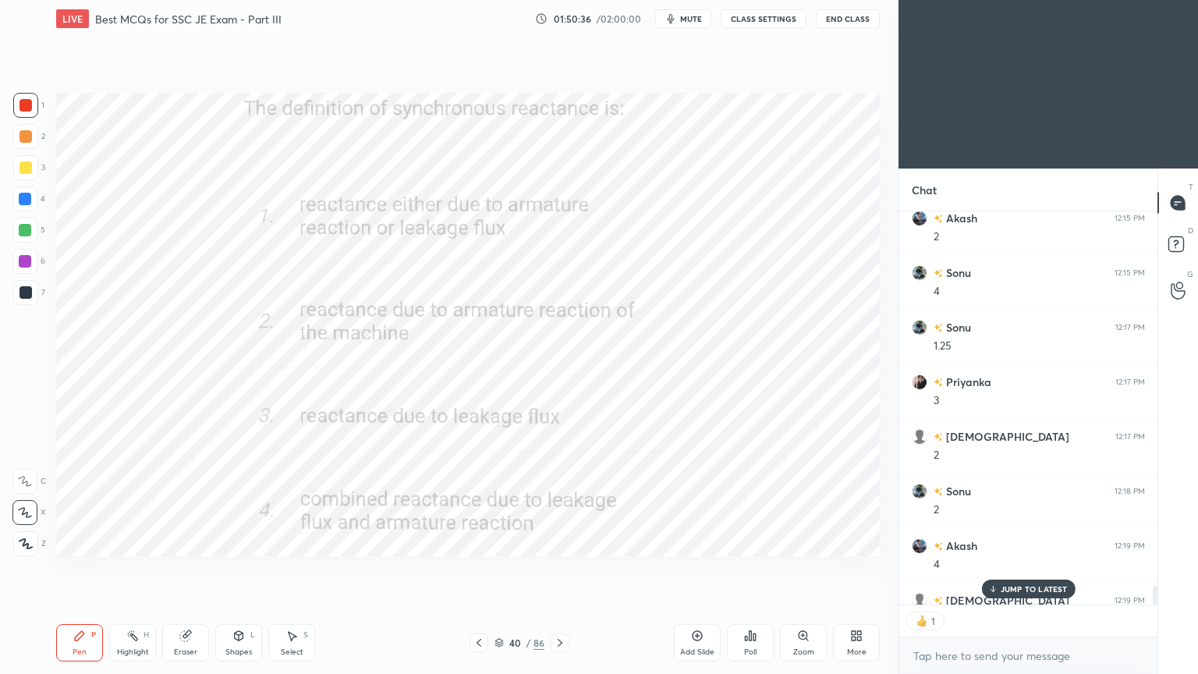
scroll to position [5, 5]
click at [561, 568] on icon at bounding box center [560, 642] width 12 height 12
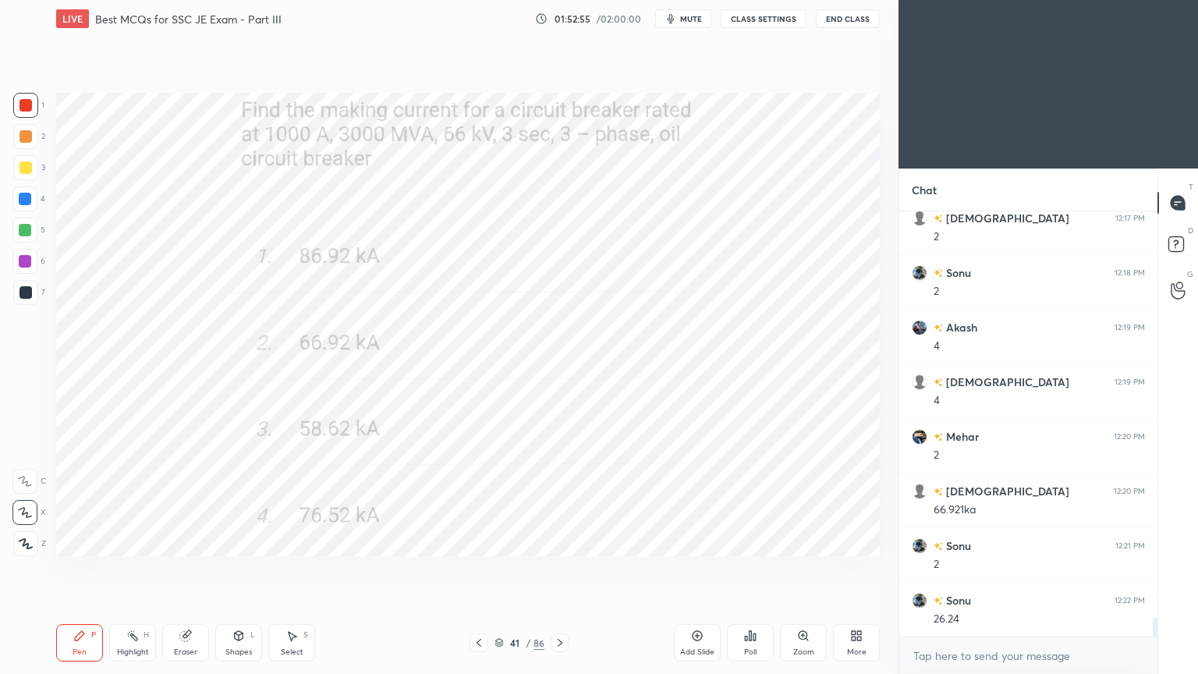
scroll to position [8956, 0]
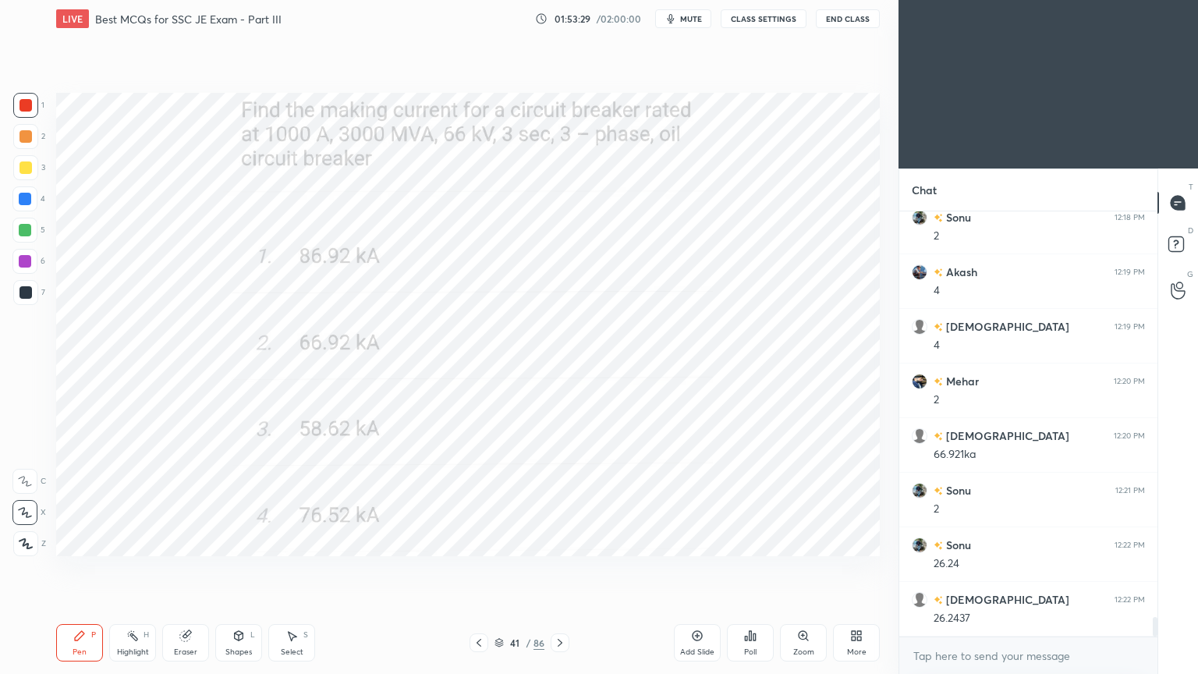
click at [880, 483] on div "Setting up your live class Poll for secs No correct answer Start poll" at bounding box center [468, 324] width 836 height 574
click at [558, 568] on icon at bounding box center [559, 643] width 5 height 8
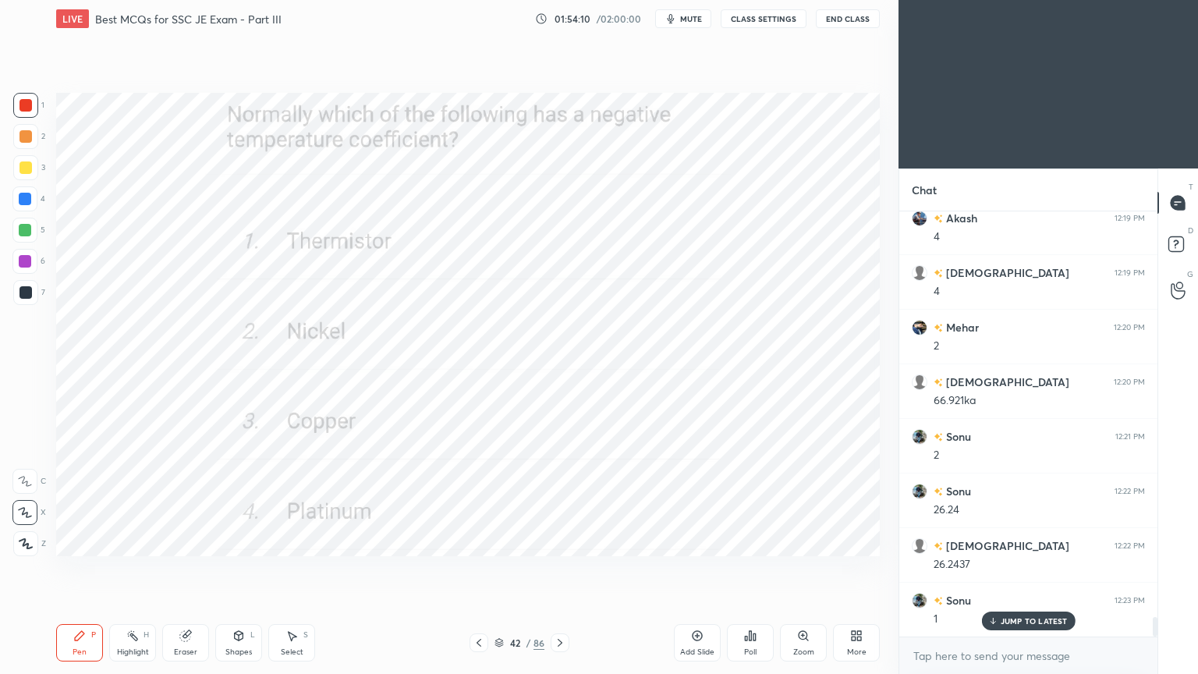
scroll to position [9066, 0]
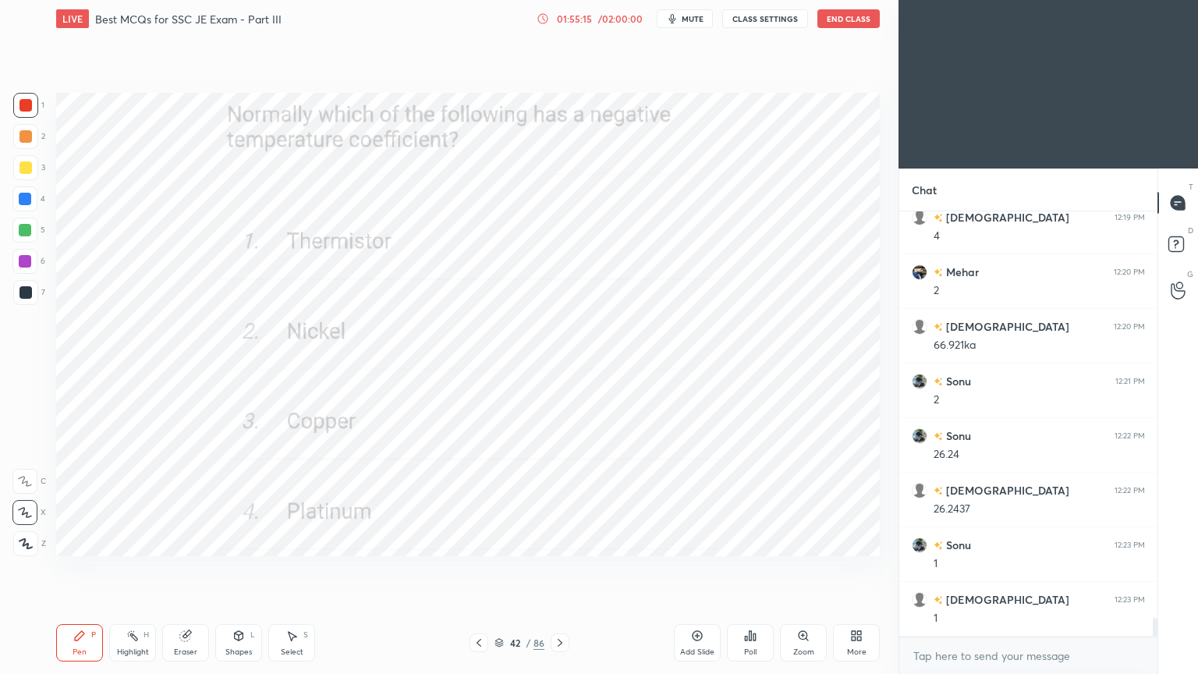
click at [561, 568] on icon at bounding box center [559, 643] width 5 height 8
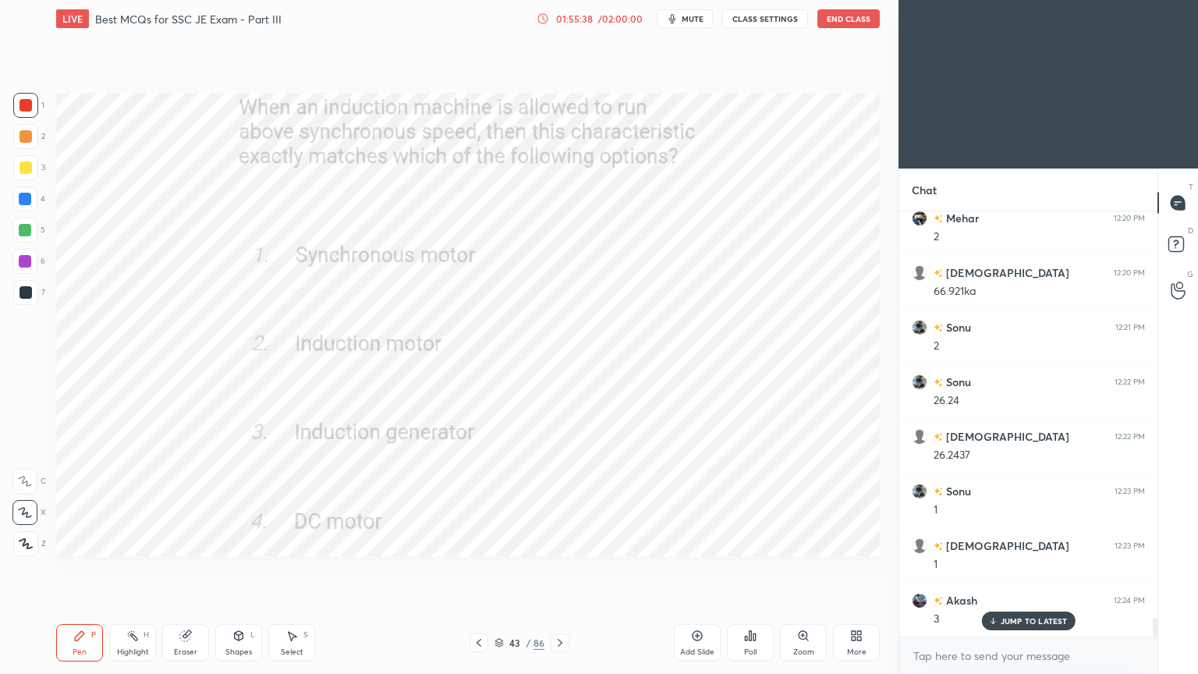
scroll to position [9175, 0]
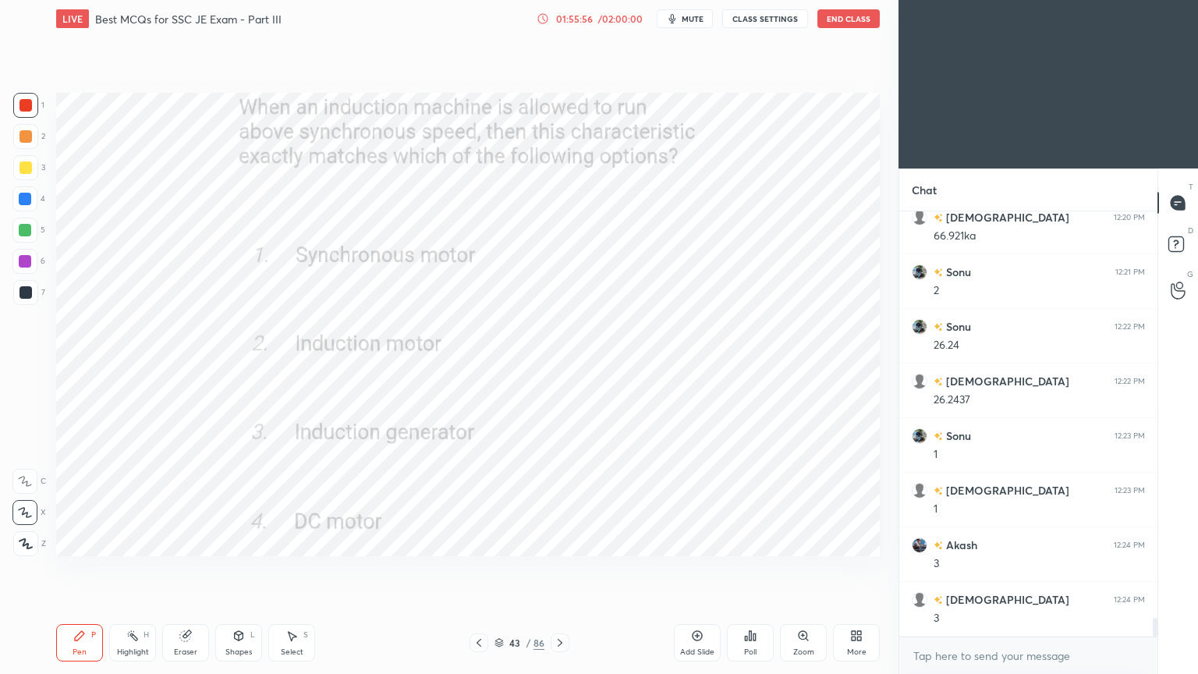
click at [200, 568] on div "Eraser" at bounding box center [185, 642] width 47 height 37
click at [73, 568] on div "Pen" at bounding box center [80, 652] width 14 height 8
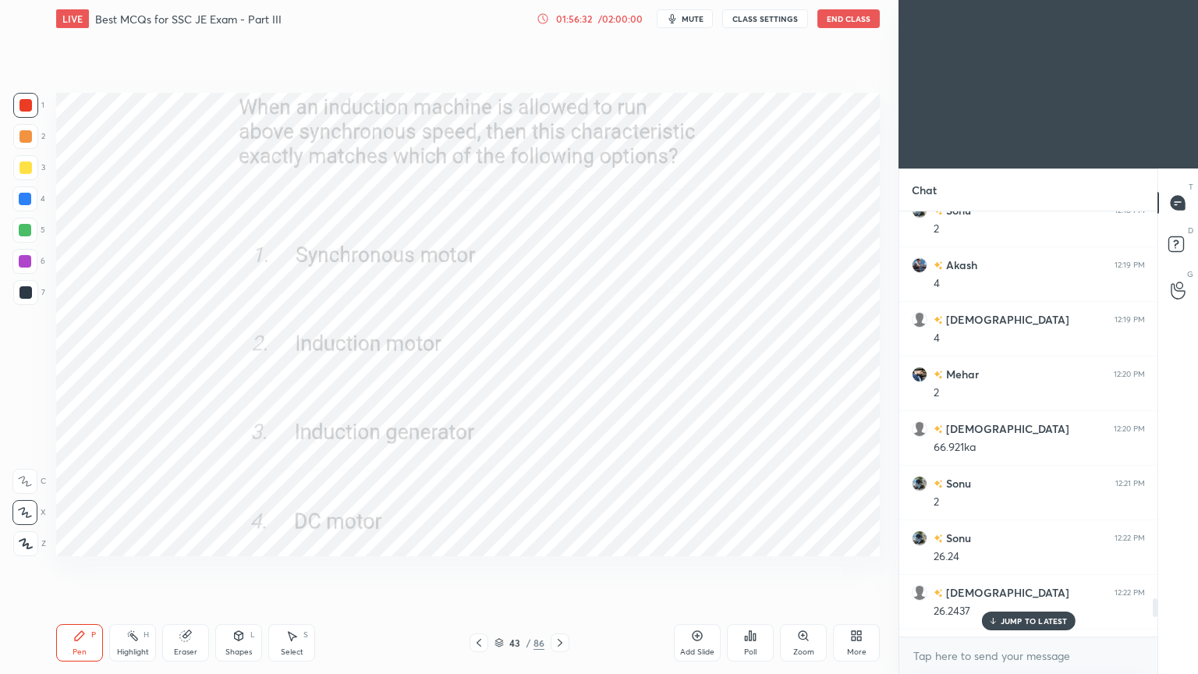
scroll to position [9315, 0]
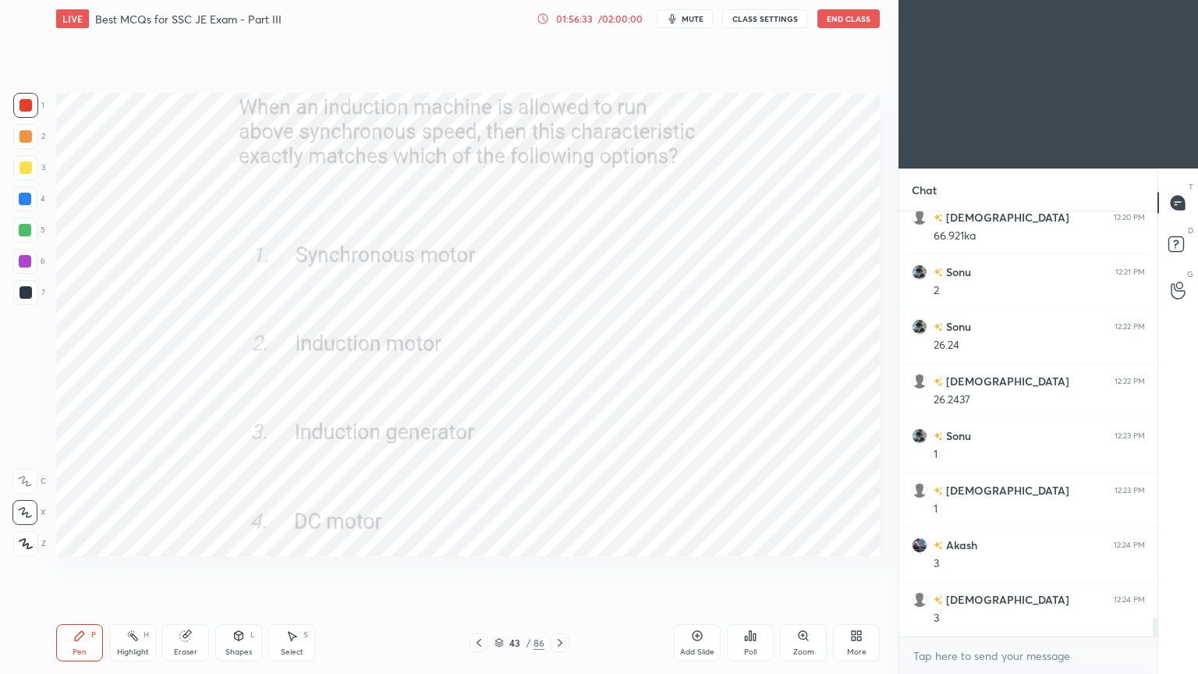
drag, startPoint x: 1155, startPoint y: 623, endPoint x: 1166, endPoint y: 656, distance: 34.5
click at [1166, 568] on div "Chat Mehar 12:20 PM 2 shivam 12:20 PM 66.921ka Sonu 12:21 PM 2 Sonu 12:22 PM 26…" at bounding box center [1047, 420] width 299 height 505
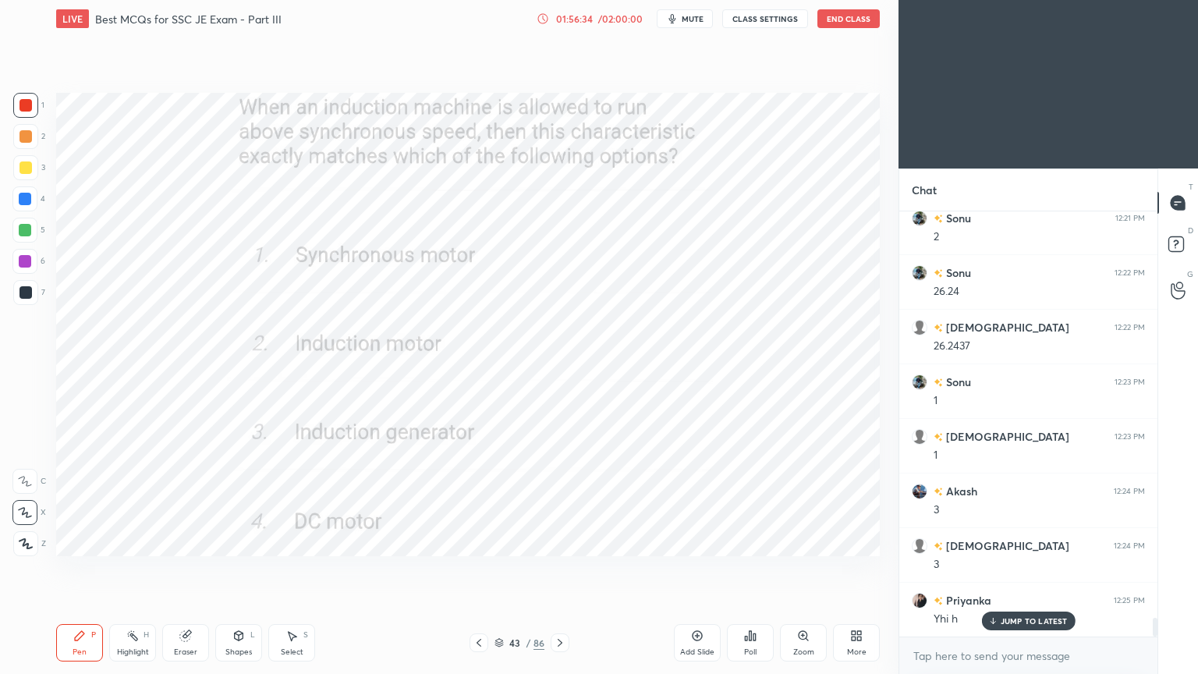
scroll to position [9370, 0]
drag, startPoint x: 1155, startPoint y: 618, endPoint x: 1159, endPoint y: 640, distance: 22.3
click at [1159, 568] on div "Chat Akash 12:15 PM 2 Sonu 12:15 PM 4 Sonu 12:17 PM 1.25 Priyanka 12:17 PM 3 sh…" at bounding box center [1047, 420] width 299 height 505
click at [1077, 568] on div "x" at bounding box center [1028, 655] width 258 height 37
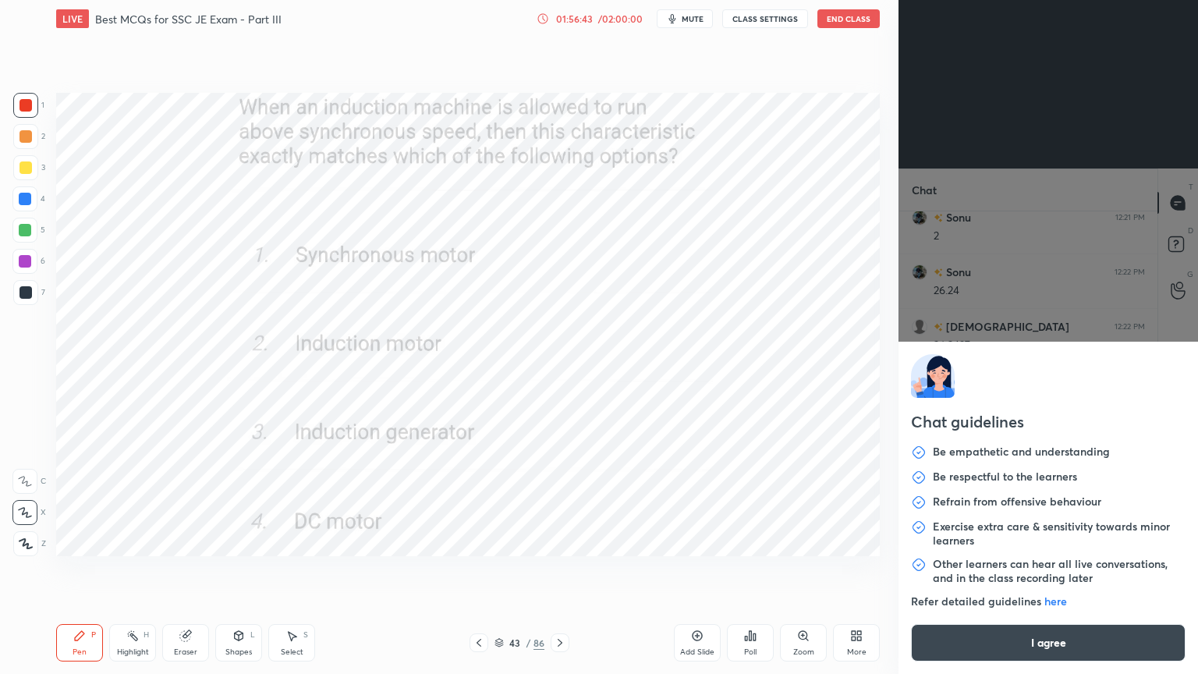
click at [960, 568] on button "I agree" at bounding box center [1048, 642] width 274 height 37
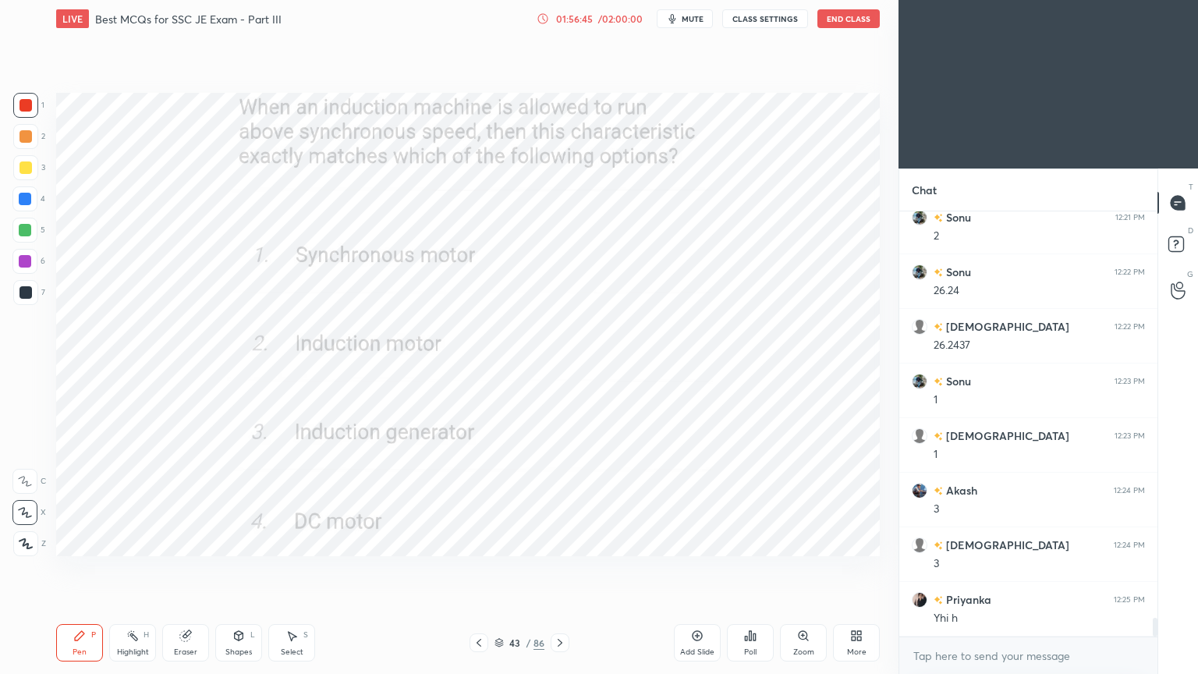
drag, startPoint x: 557, startPoint y: 640, endPoint x: 574, endPoint y: 637, distance: 16.7
click at [558, 568] on icon at bounding box center [560, 642] width 12 height 12
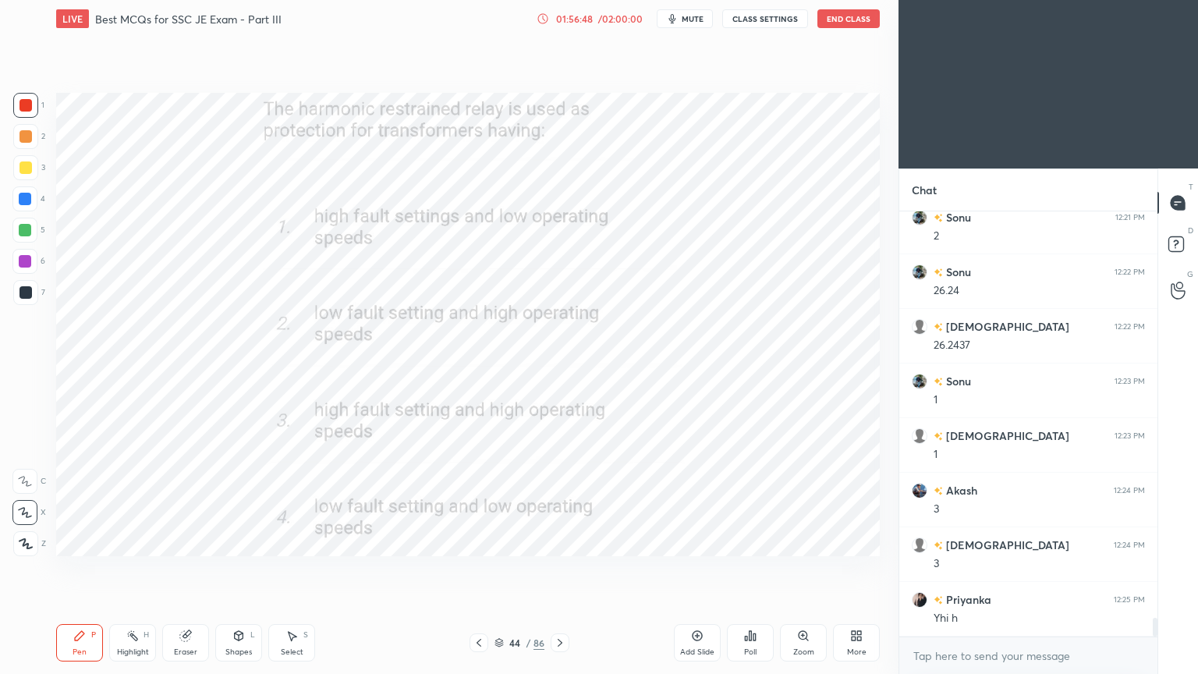
click at [21, 105] on div at bounding box center [25, 105] width 12 height 12
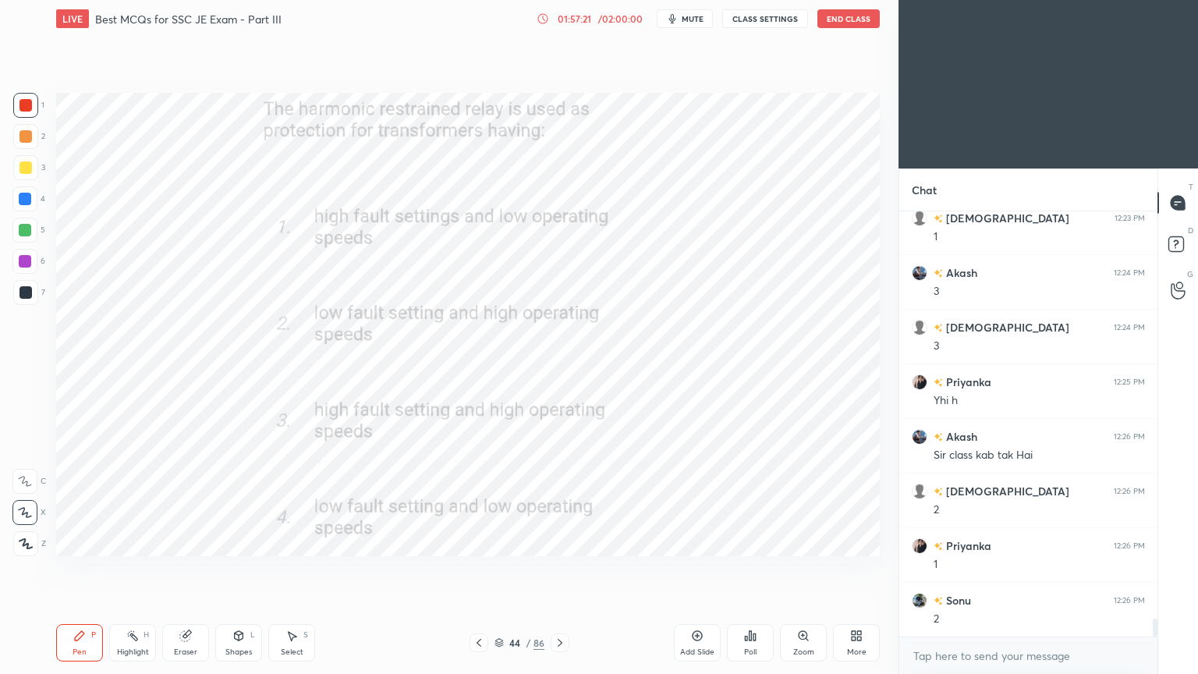
scroll to position [9643, 0]
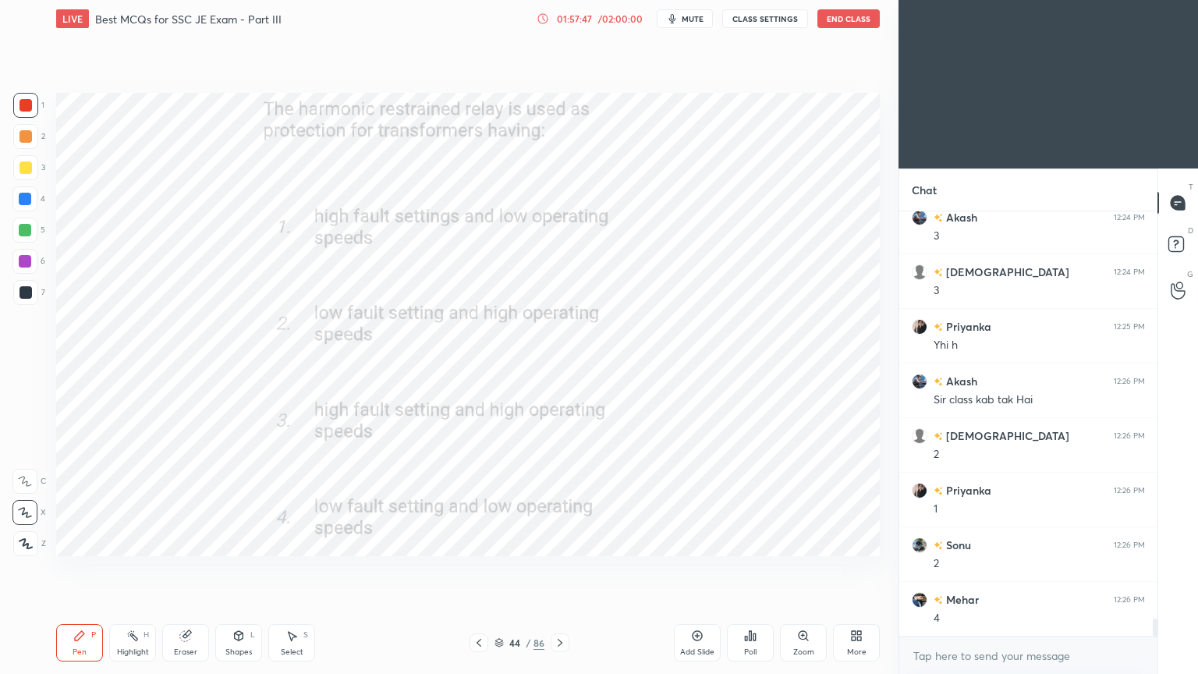
click at [561, 568] on icon at bounding box center [560, 642] width 12 height 12
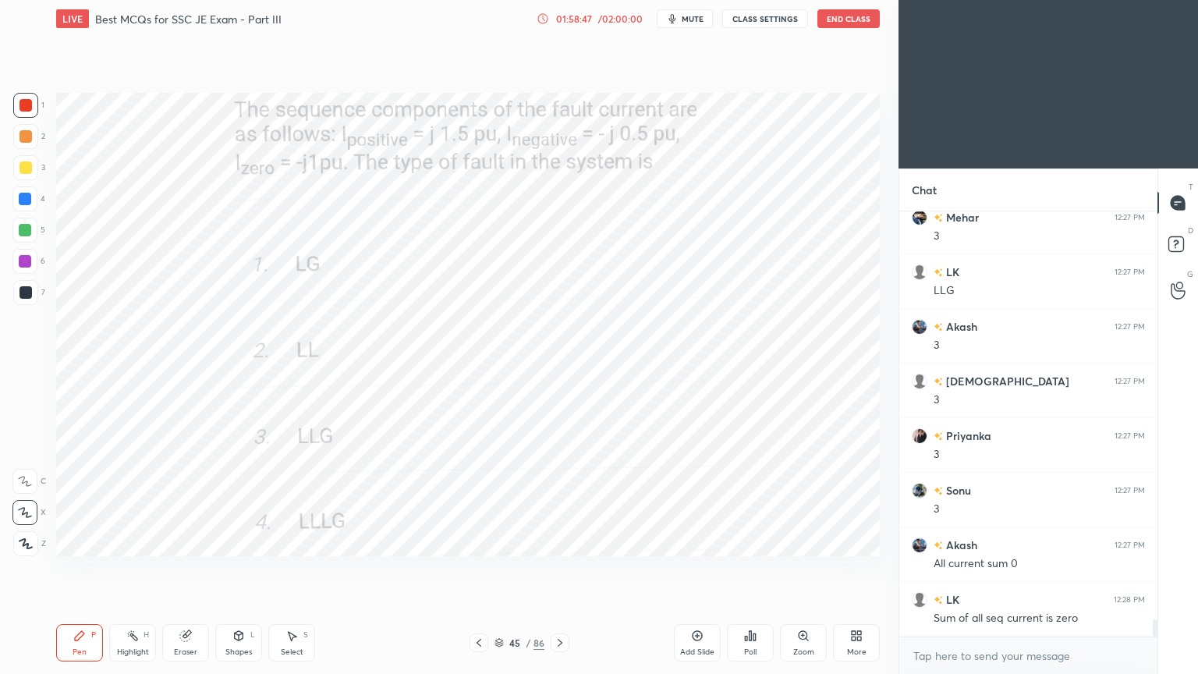
scroll to position [10133, 0]
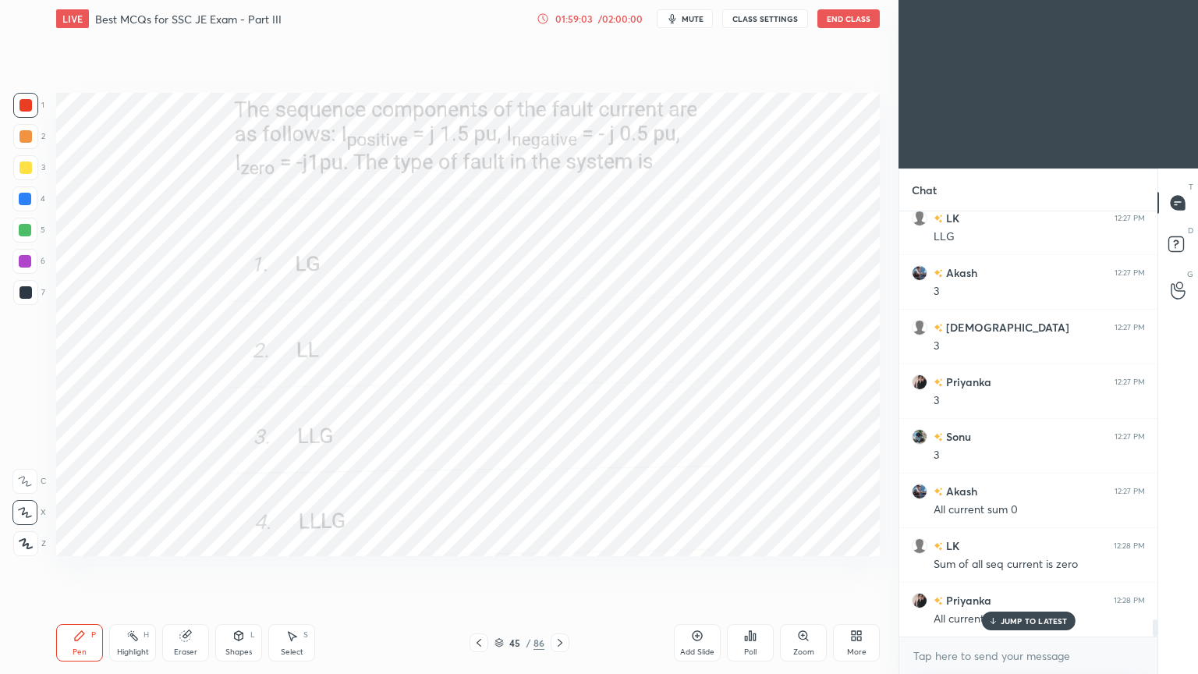
click at [1028, 568] on p "JUMP TO LATEST" at bounding box center [1033, 620] width 67 height 9
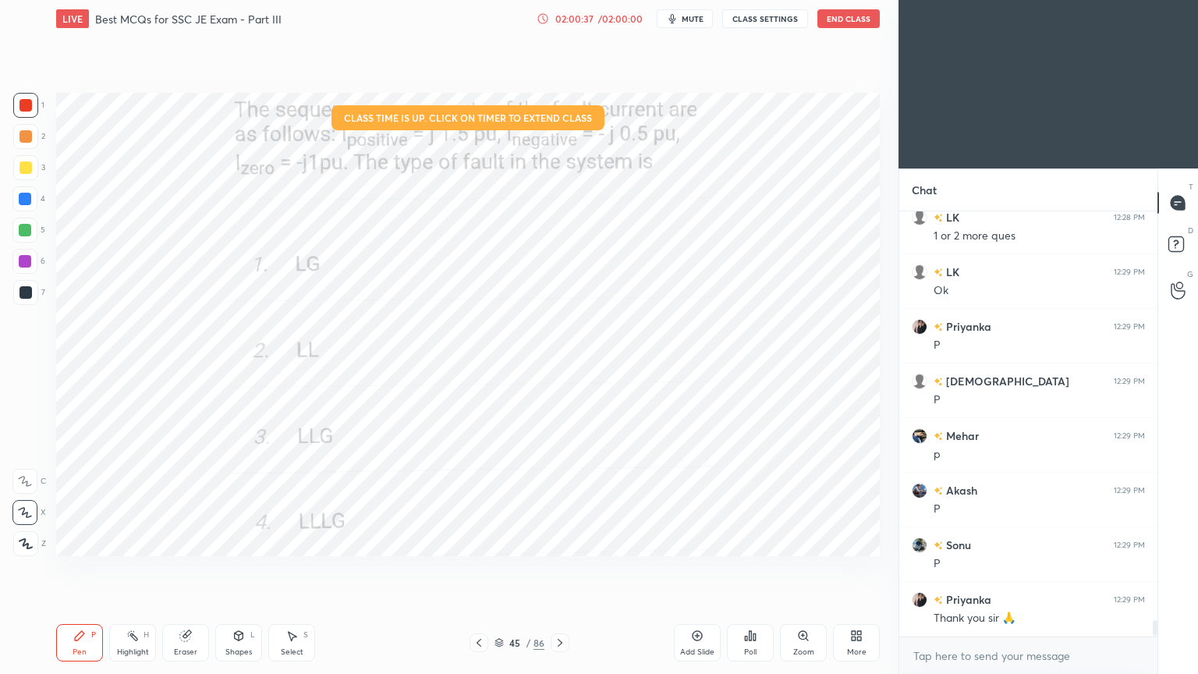
scroll to position [10570, 0]
click at [840, 21] on button "End Class" at bounding box center [848, 18] width 62 height 19
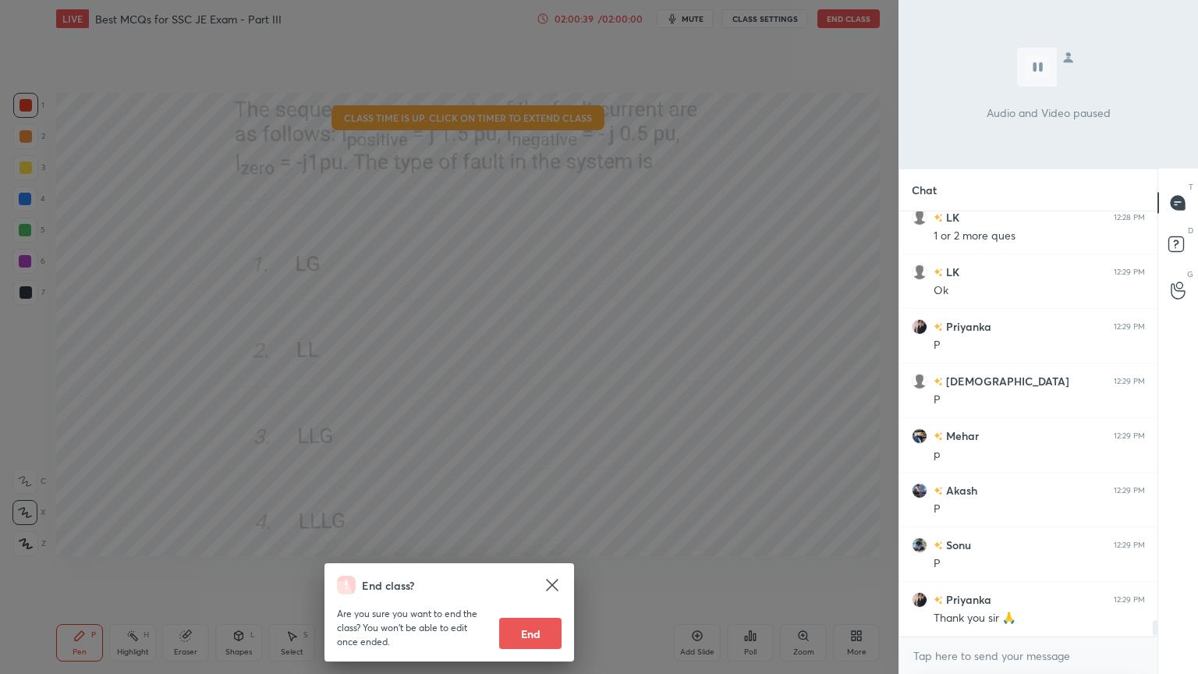
click at [543, 568] on button "End" at bounding box center [530, 633] width 62 height 31
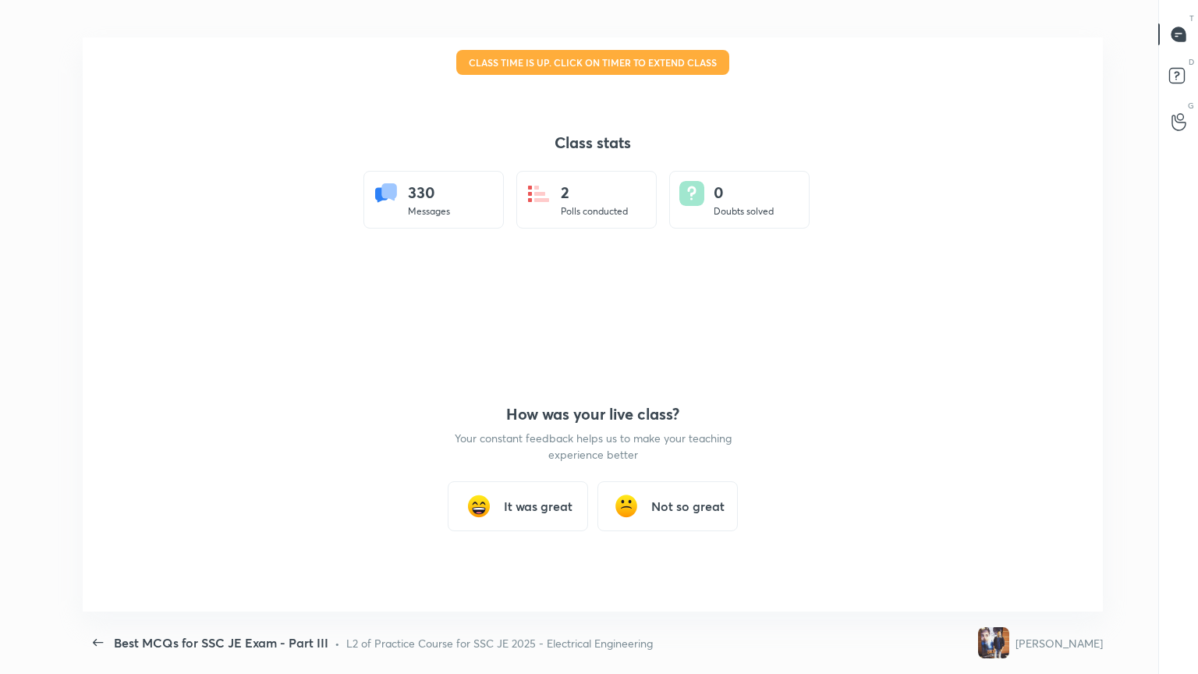
scroll to position [0, 0]
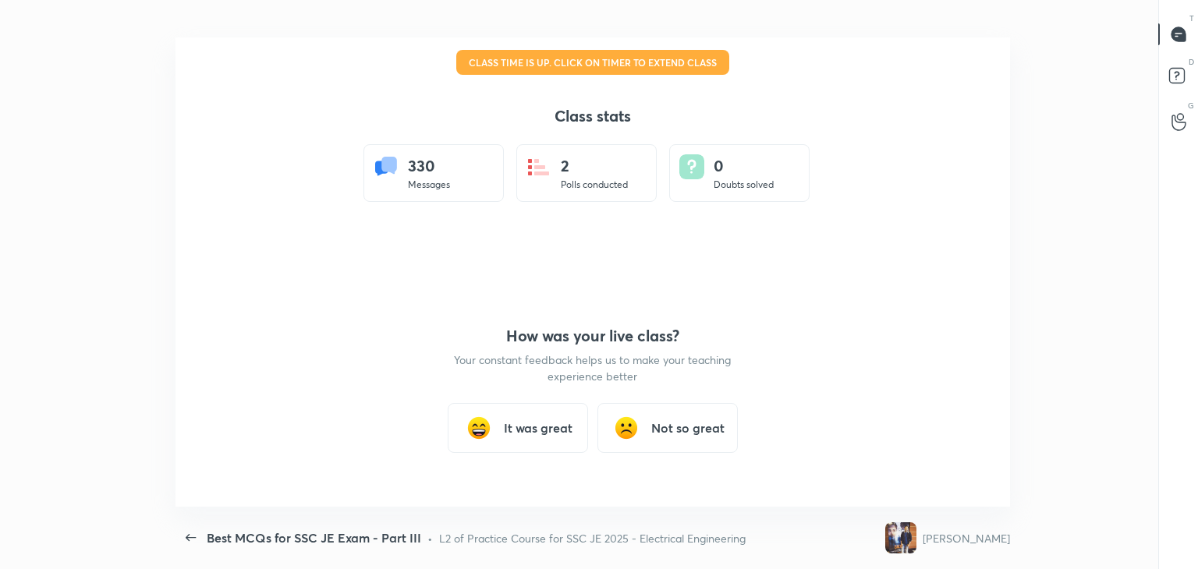
type textarea "x"
click at [543, 432] on h3 "It was great" at bounding box center [538, 428] width 69 height 19
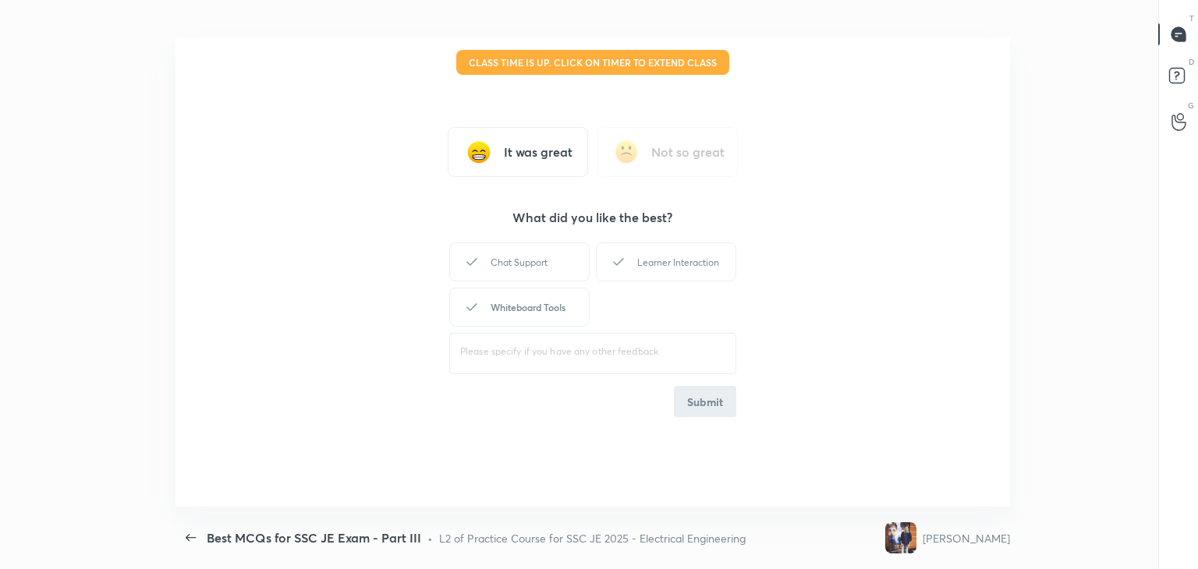
drag, startPoint x: 540, startPoint y: 310, endPoint x: 549, endPoint y: 303, distance: 11.1
click at [546, 306] on div "Whiteboard Tools" at bounding box center [519, 307] width 140 height 39
drag, startPoint x: 667, startPoint y: 253, endPoint x: 695, endPoint y: 312, distance: 64.5
click at [679, 254] on div "Learner Interaction" at bounding box center [666, 261] width 140 height 39
click at [717, 409] on button "Submit" at bounding box center [705, 401] width 62 height 31
